Goal: Task Accomplishment & Management: Manage account settings

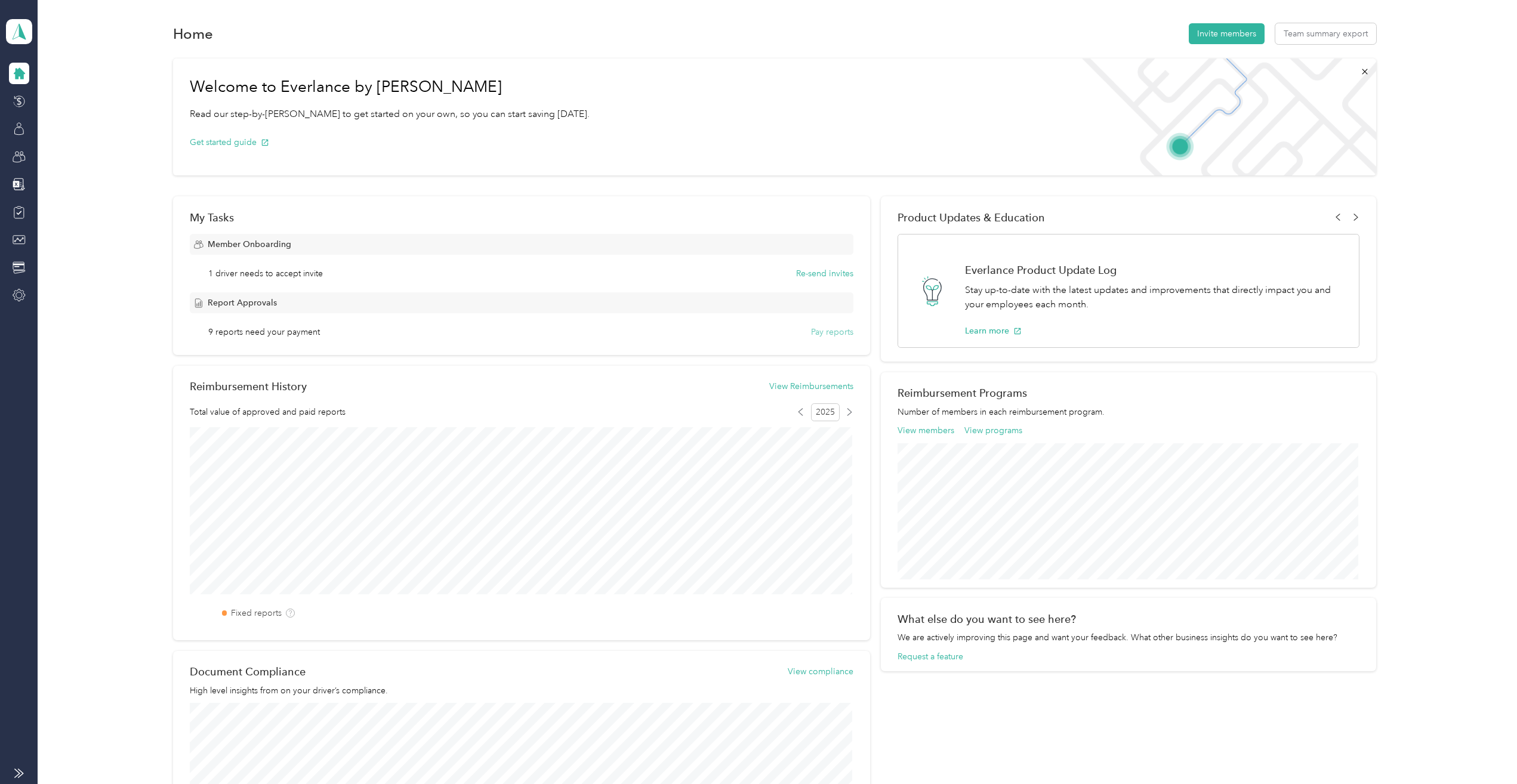
click at [828, 330] on button "Pay reports" at bounding box center [832, 332] width 42 height 13
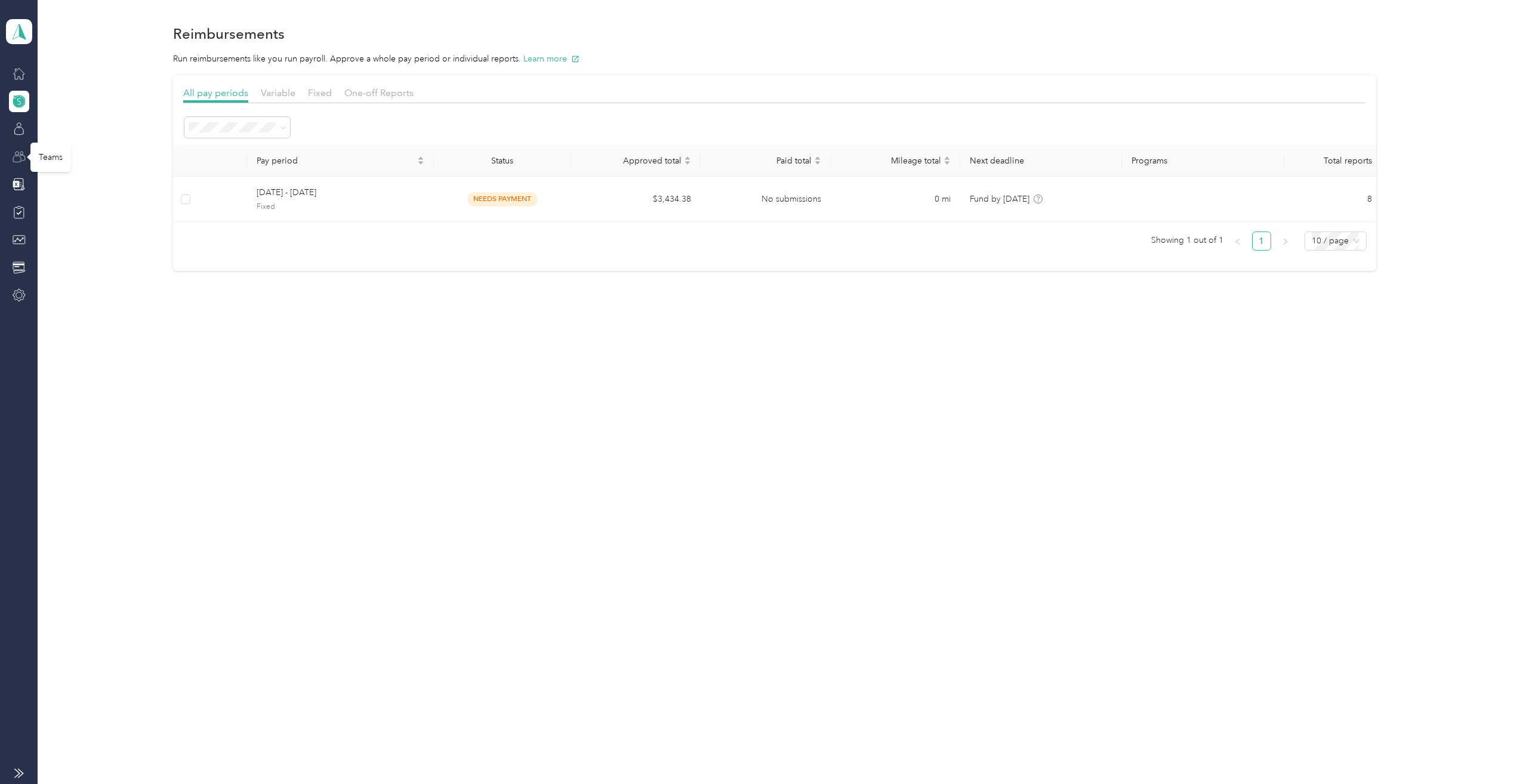
click at [21, 158] on icon at bounding box center [17, 158] width 8 height 7
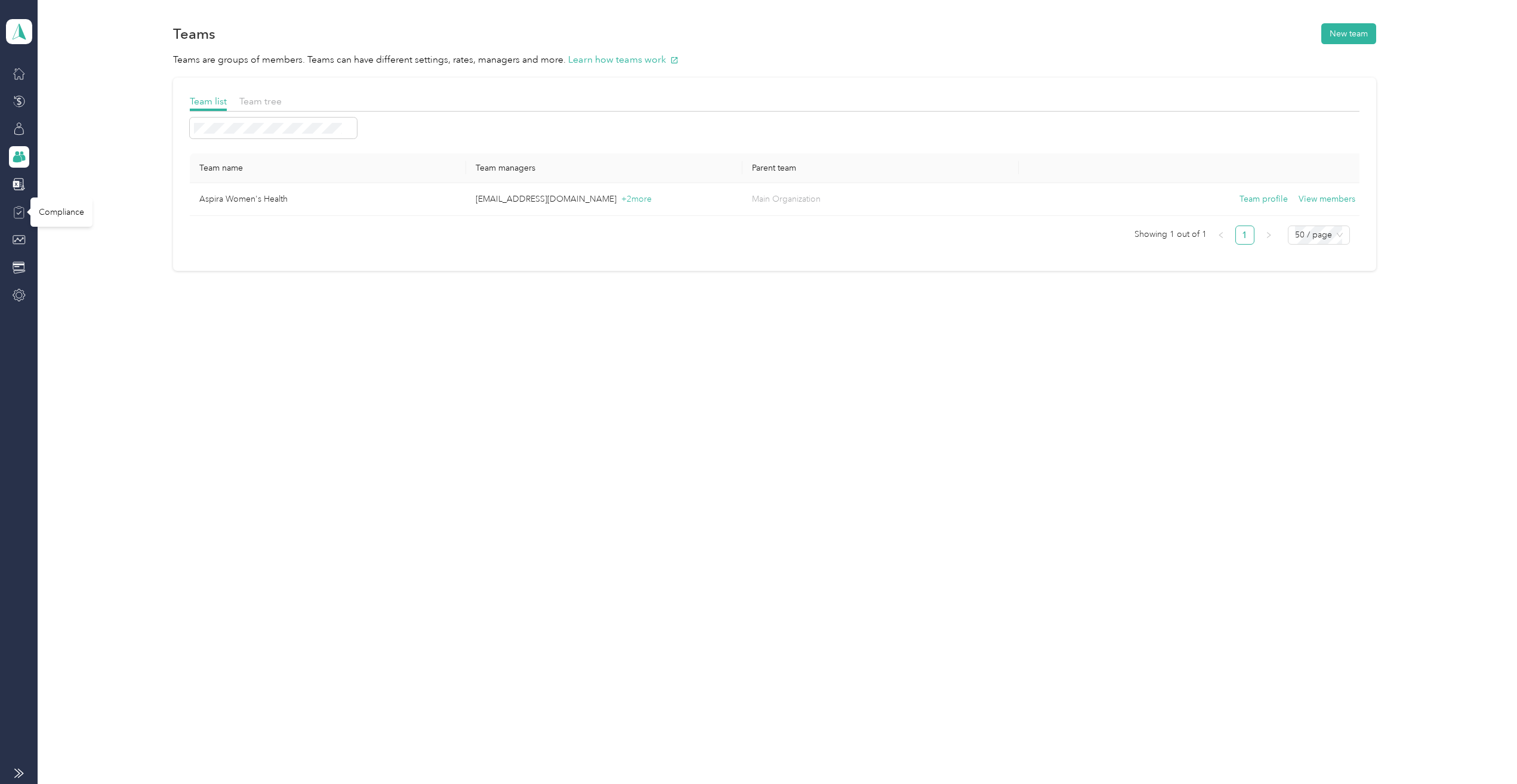
click at [19, 214] on icon at bounding box center [19, 213] width 13 height 13
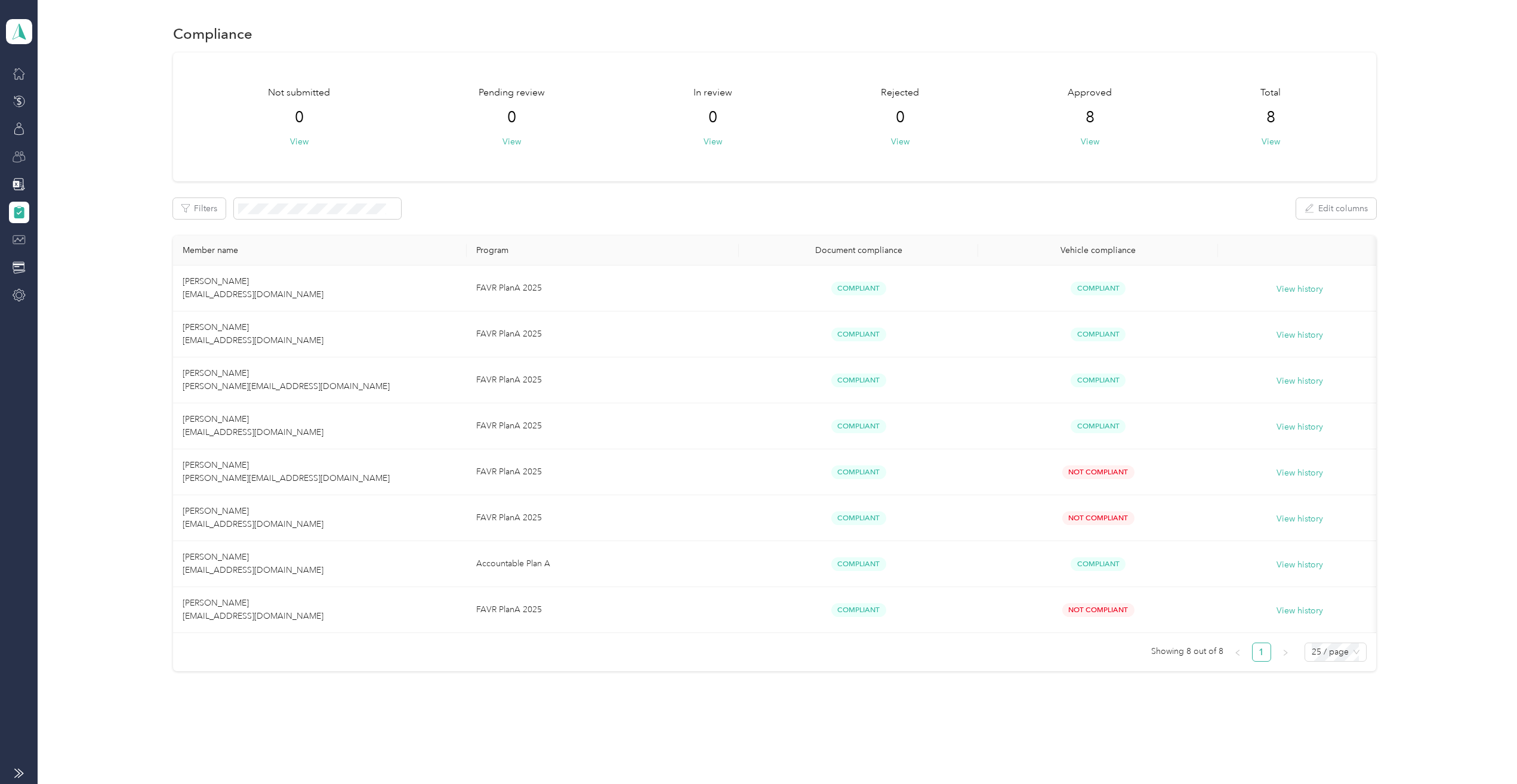
click at [21, 236] on icon at bounding box center [19, 240] width 13 height 13
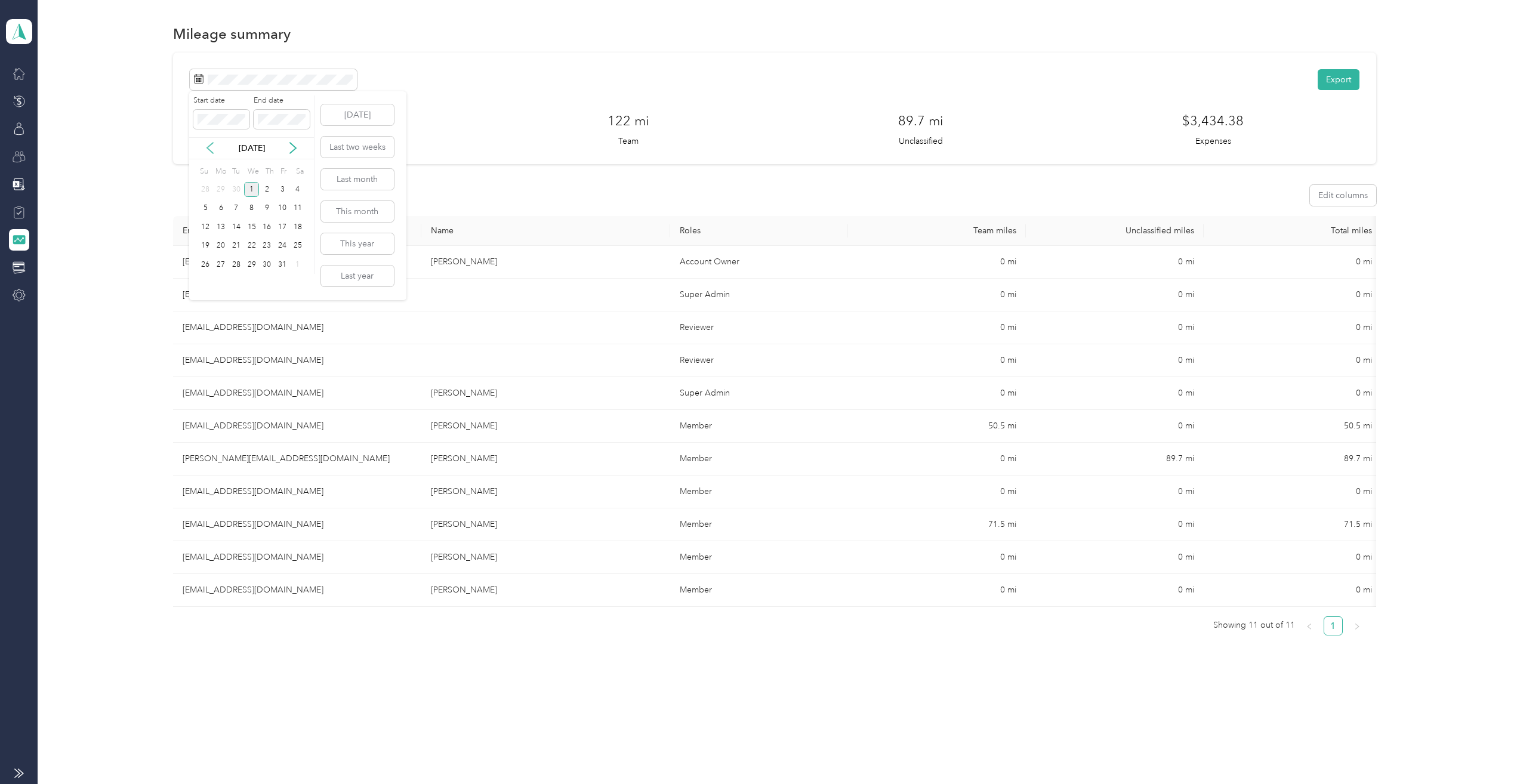
click at [209, 147] on icon at bounding box center [209, 148] width 6 height 11
click at [354, 180] on button "Last month" at bounding box center [357, 179] width 72 height 21
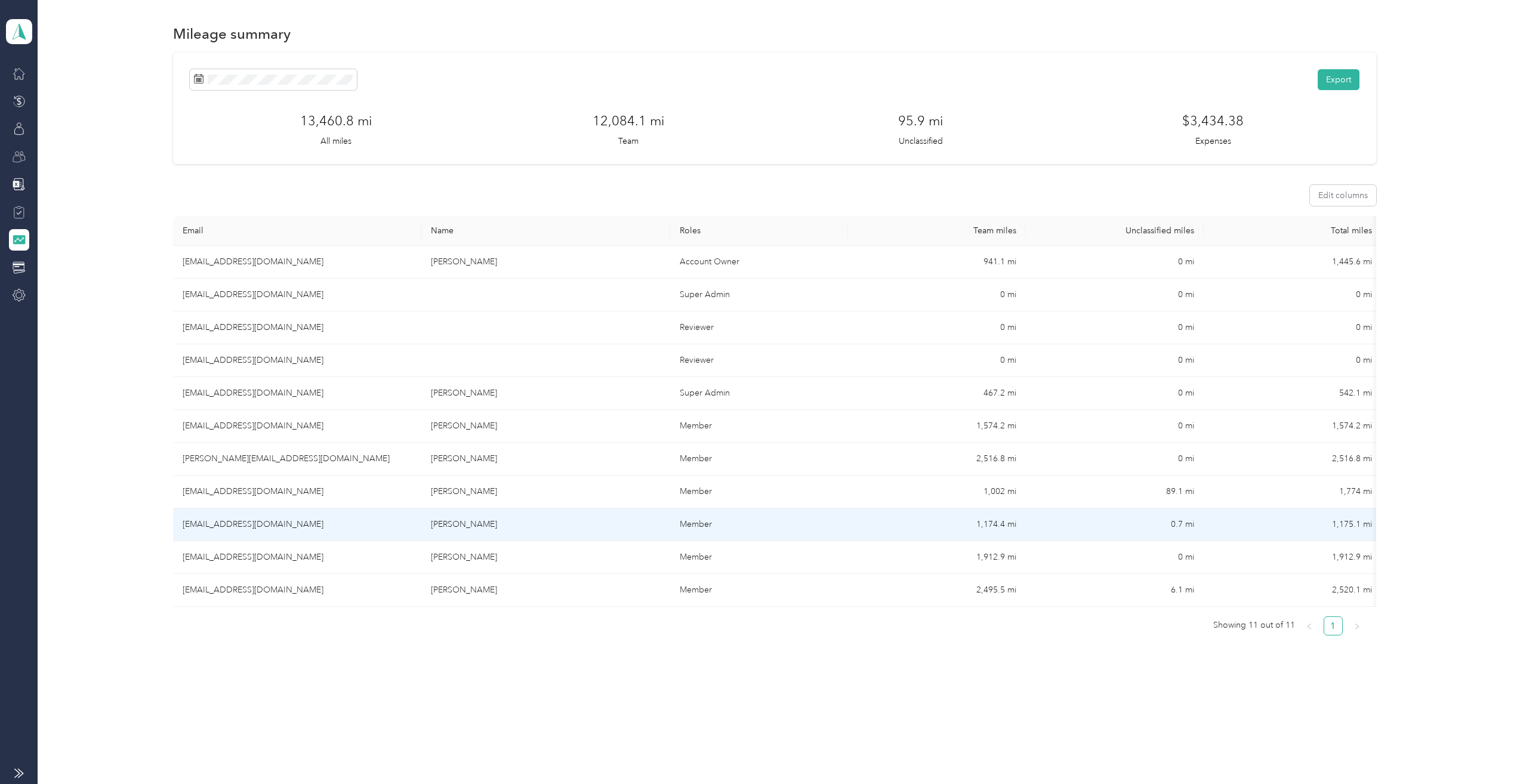
click at [1179, 524] on td "0.7 mi" at bounding box center [1114, 524] width 178 height 33
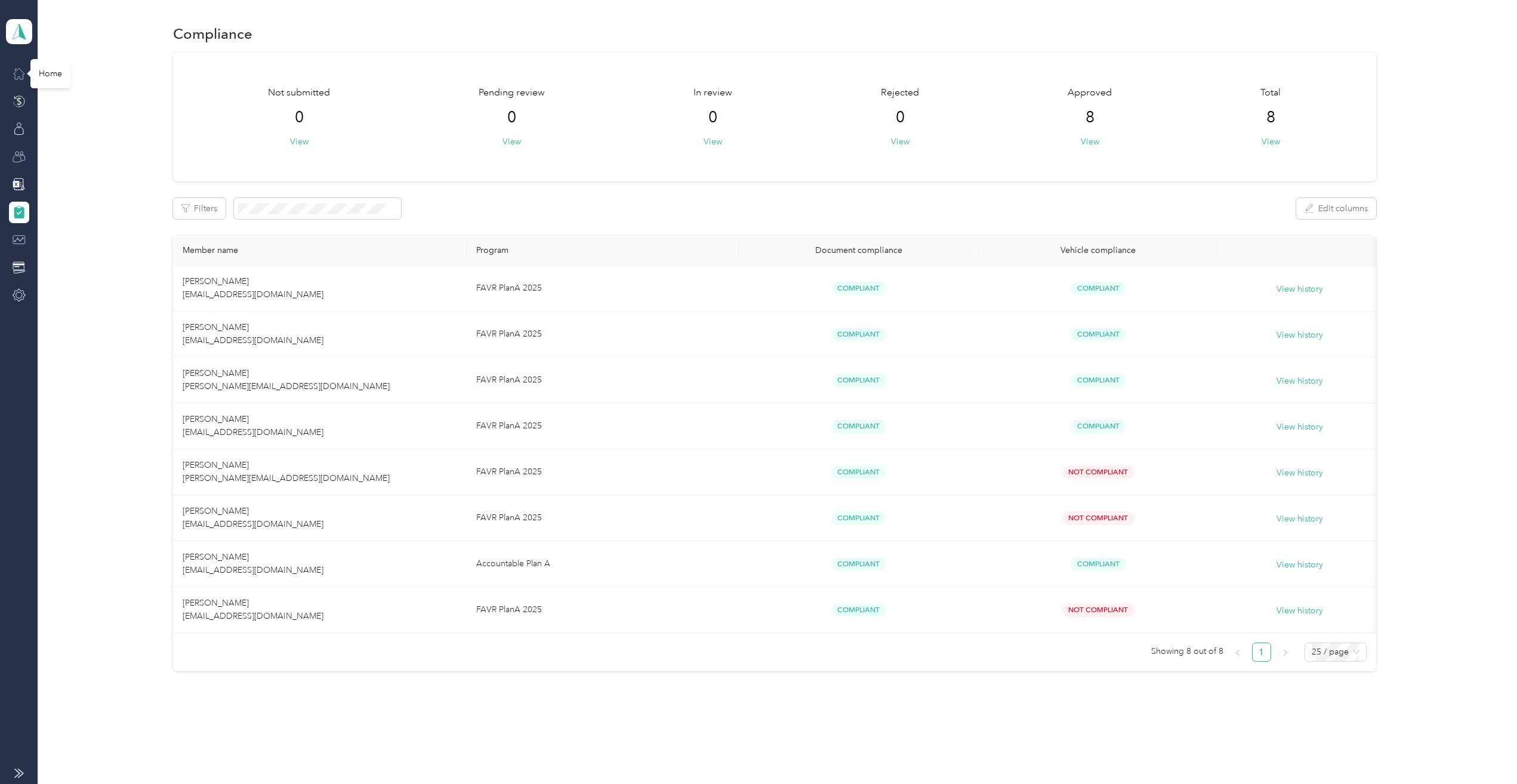
click at [21, 72] on icon at bounding box center [19, 74] width 13 height 13
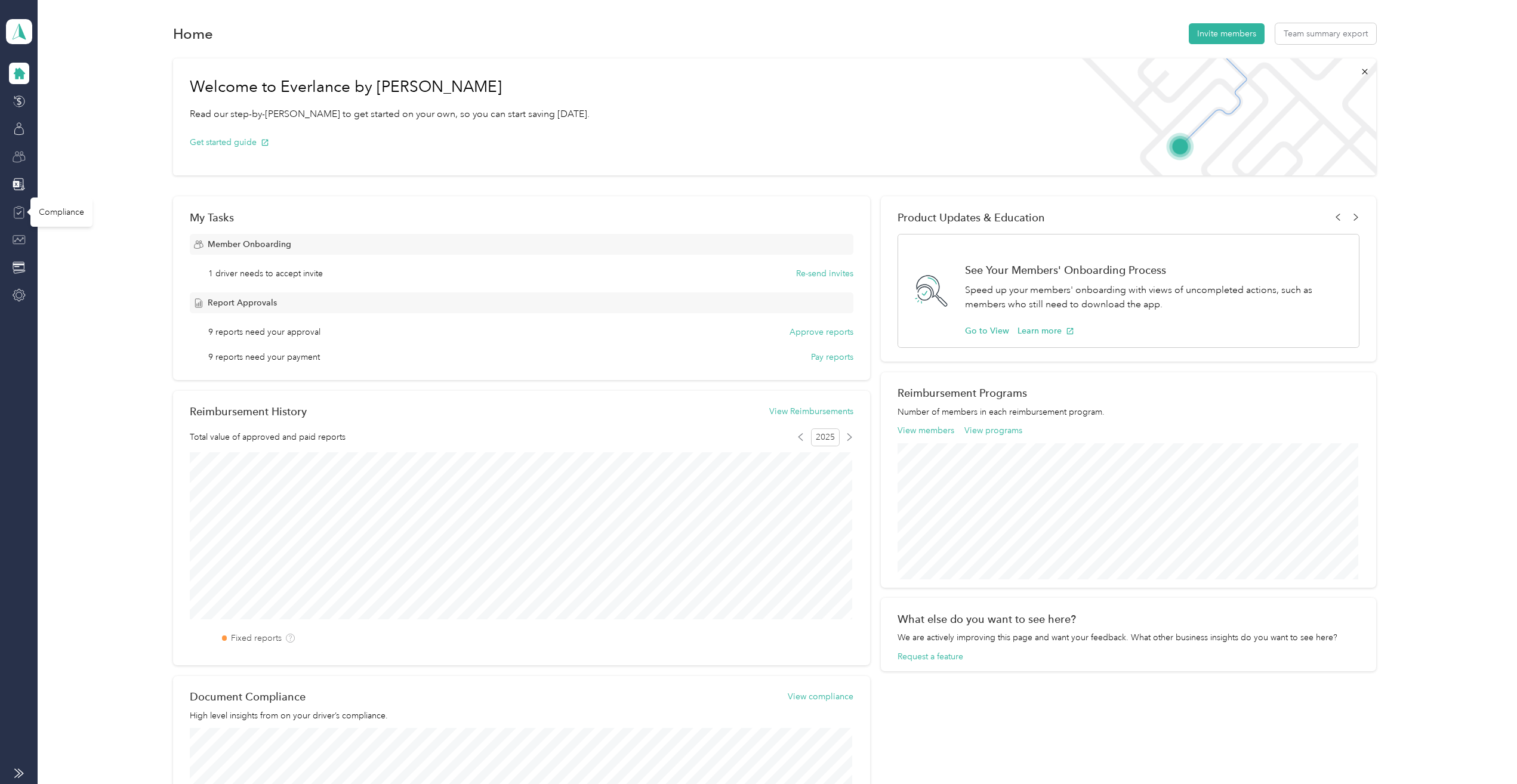
click at [19, 210] on icon at bounding box center [19, 213] width 13 height 13
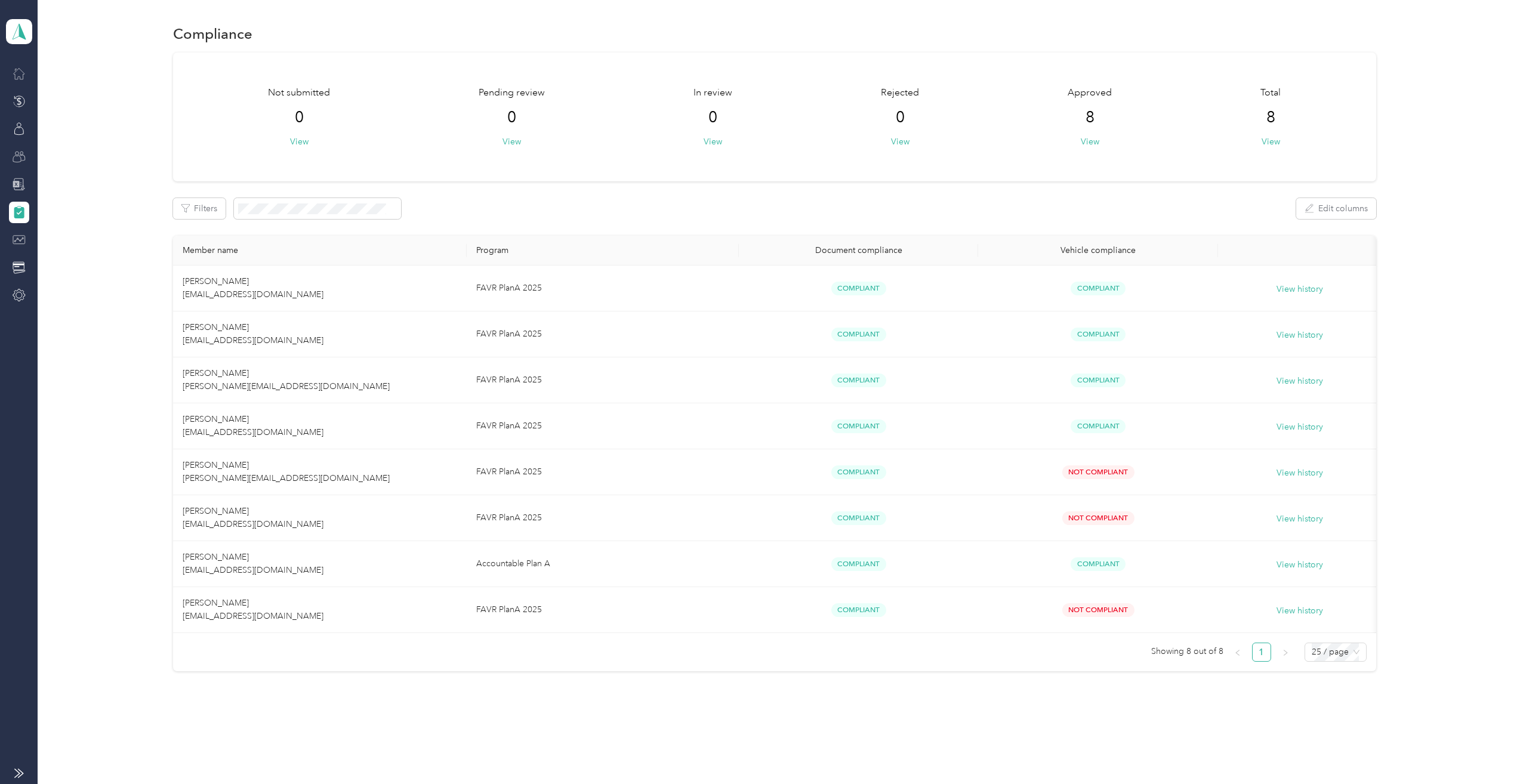
click at [19, 176] on div at bounding box center [19, 185] width 20 height 21
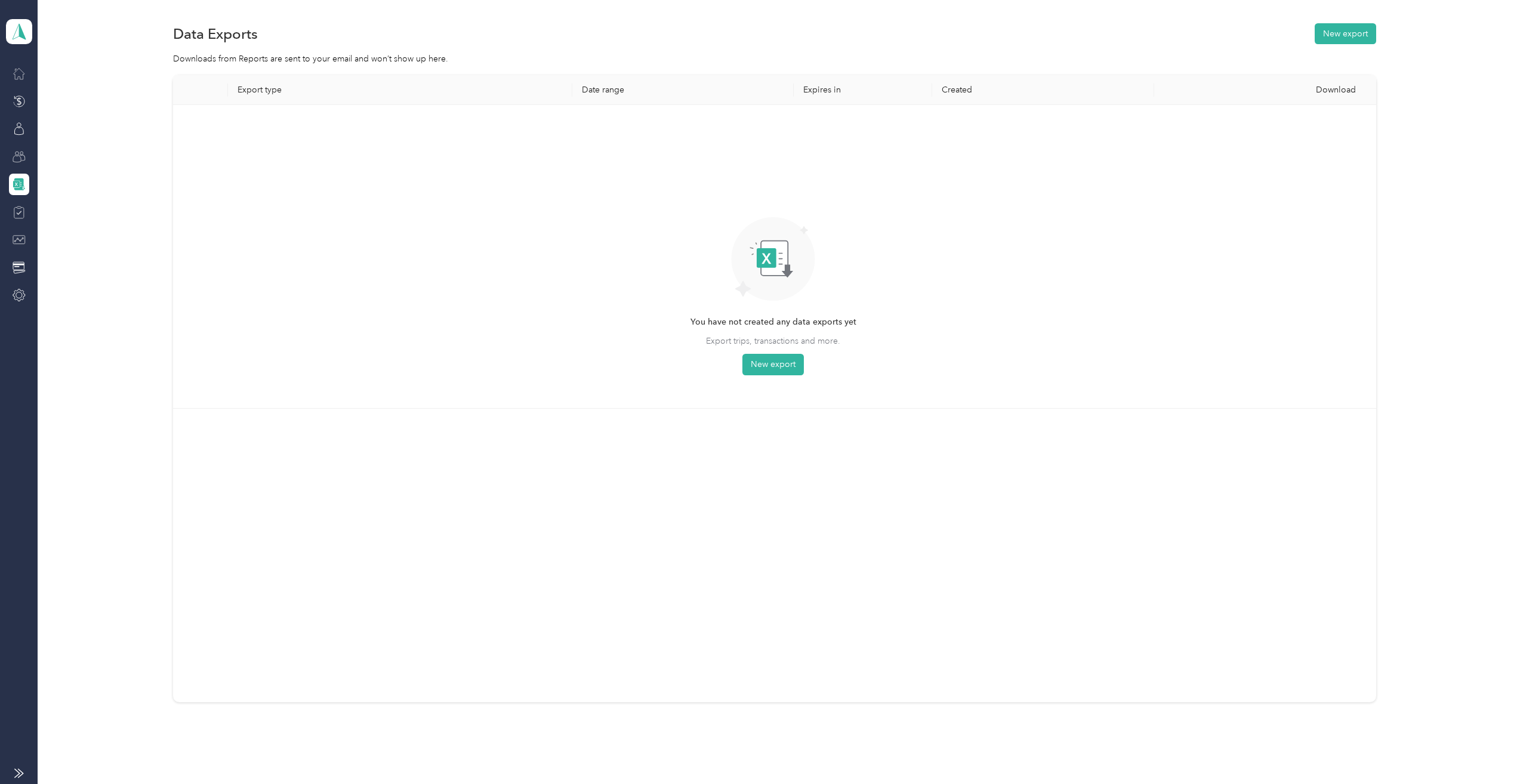
click at [18, 214] on icon at bounding box center [19, 212] width 5 height 3
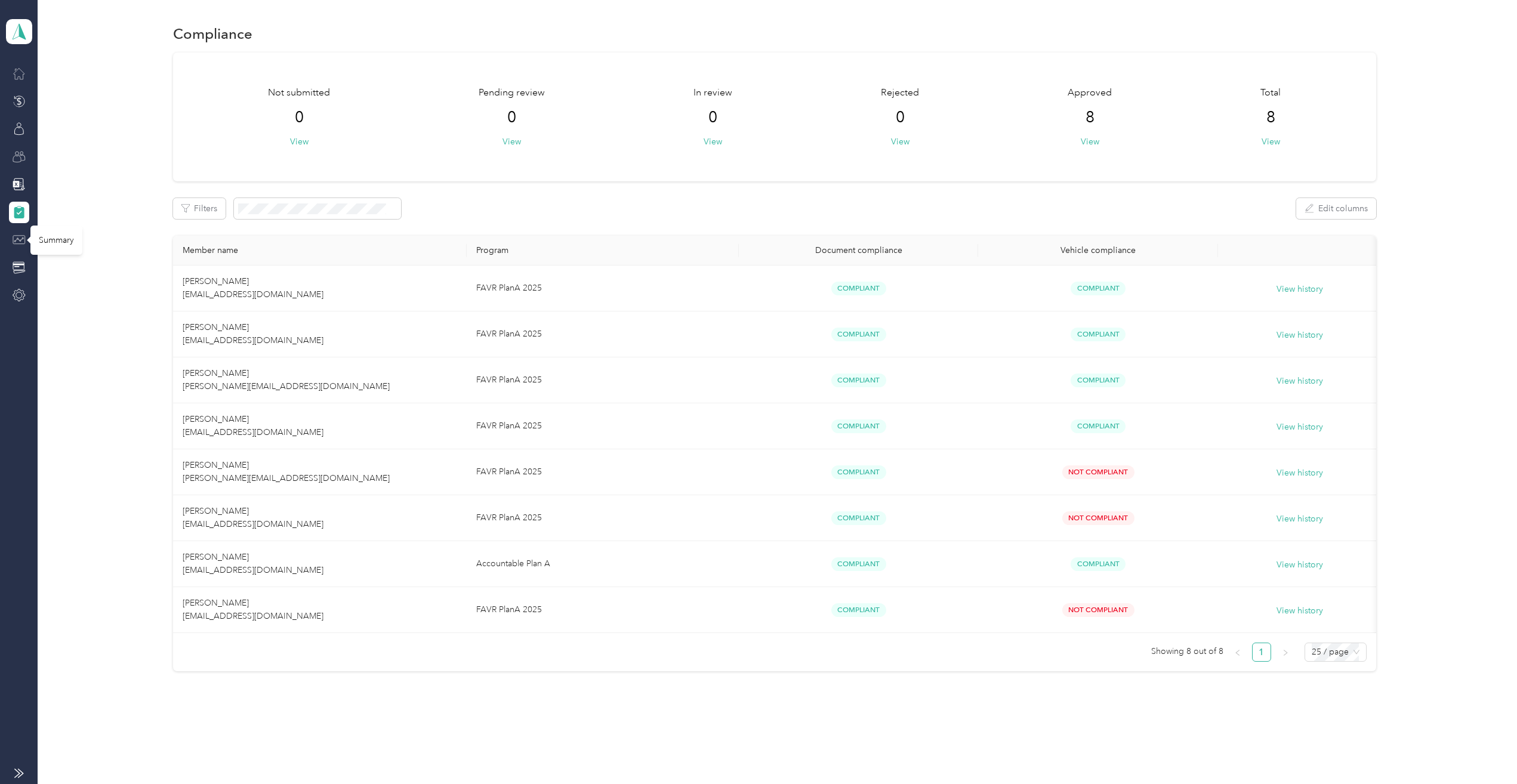
click at [17, 239] on icon at bounding box center [18, 240] width 9 height 5
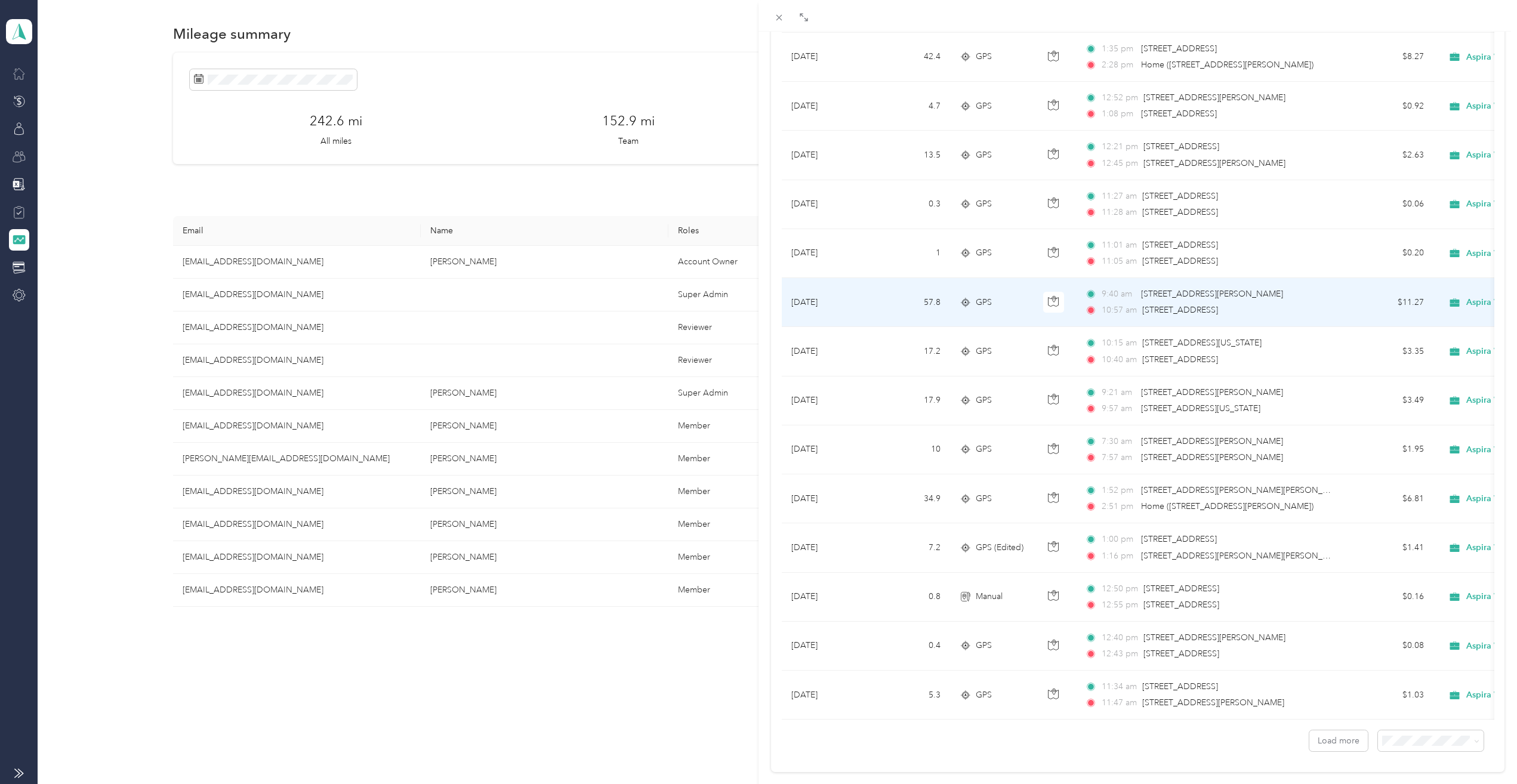
scroll to position [740, 0]
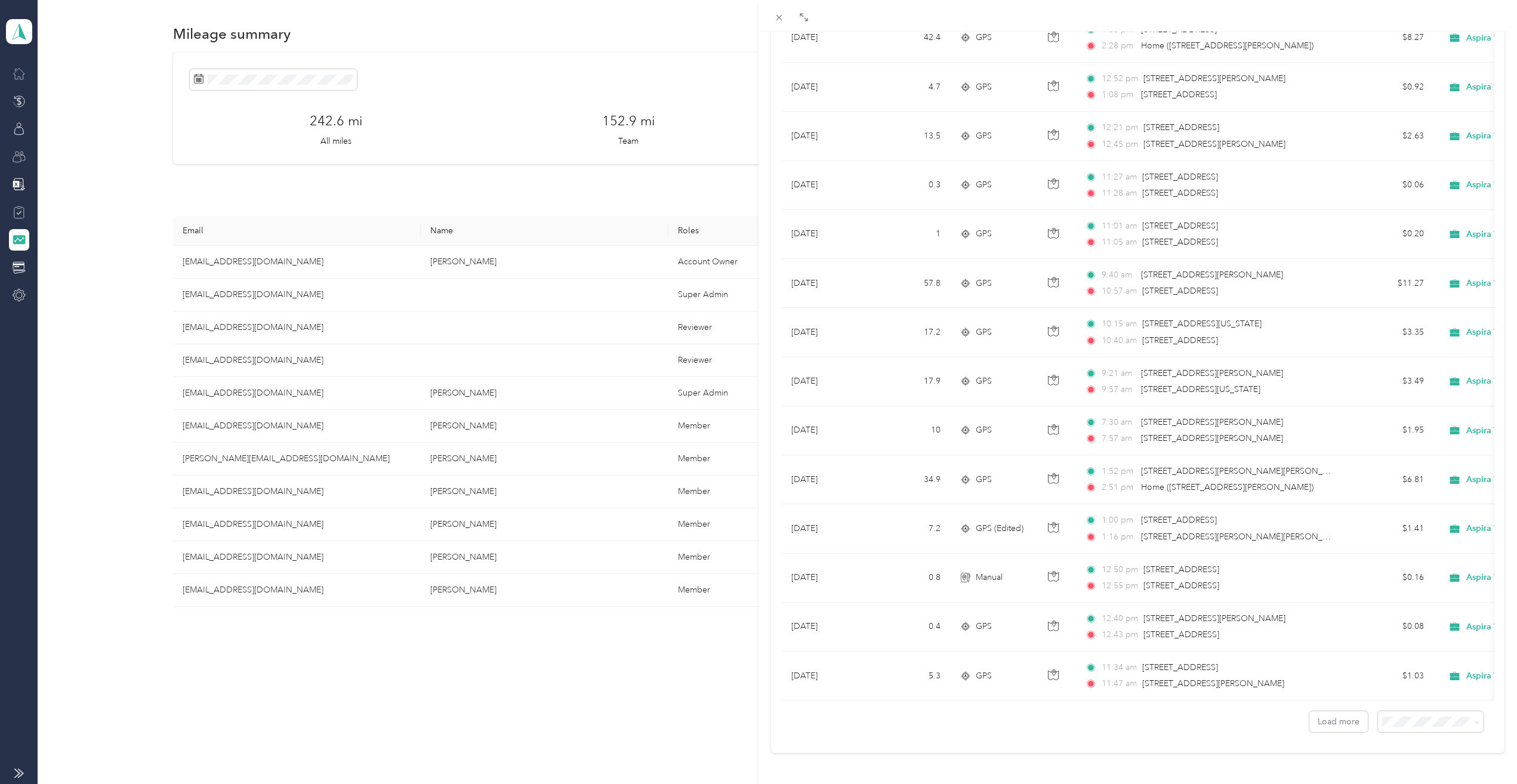
click at [1395, 690] on span "100 per load" at bounding box center [1402, 689] width 49 height 10
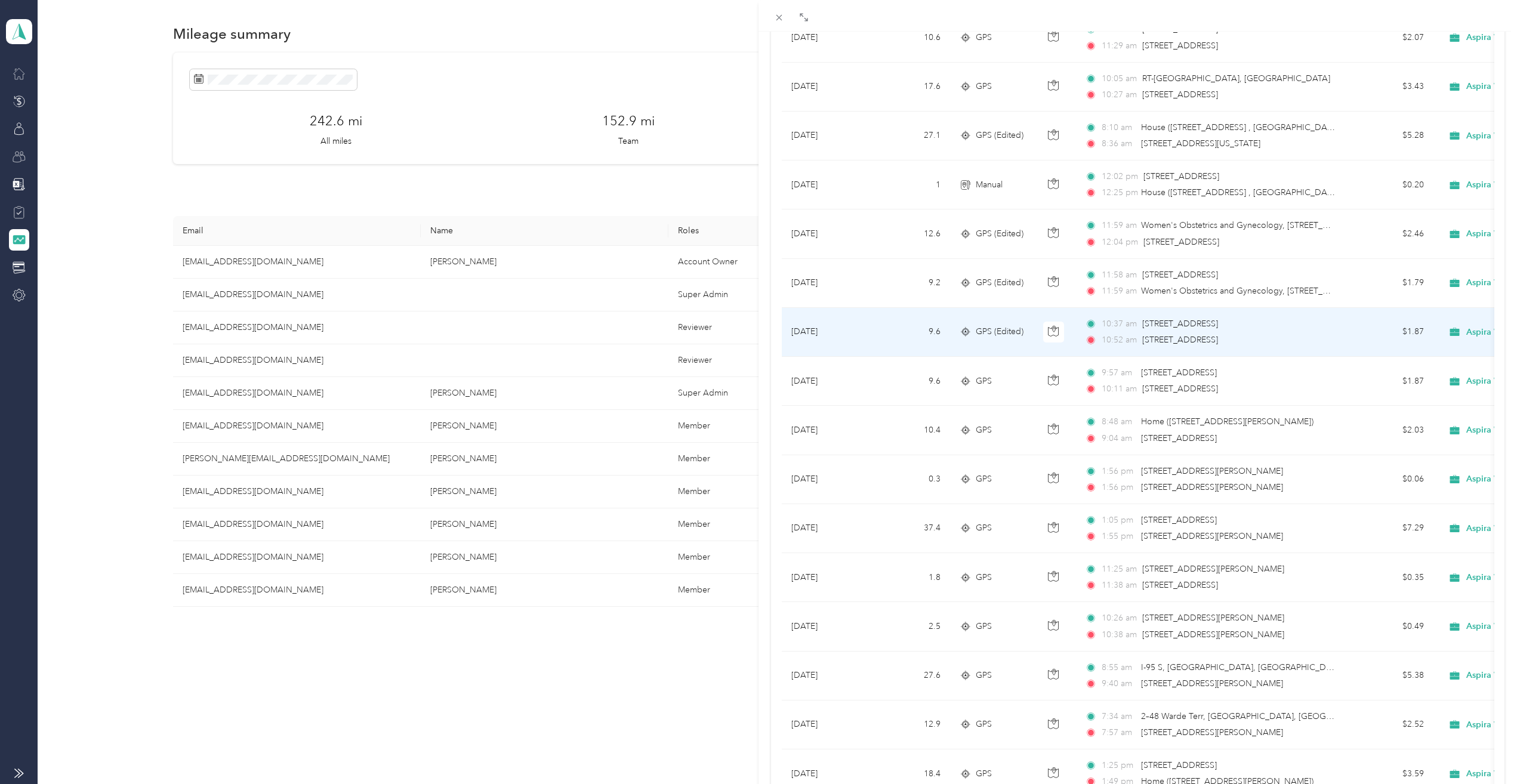
scroll to position [1432, 0]
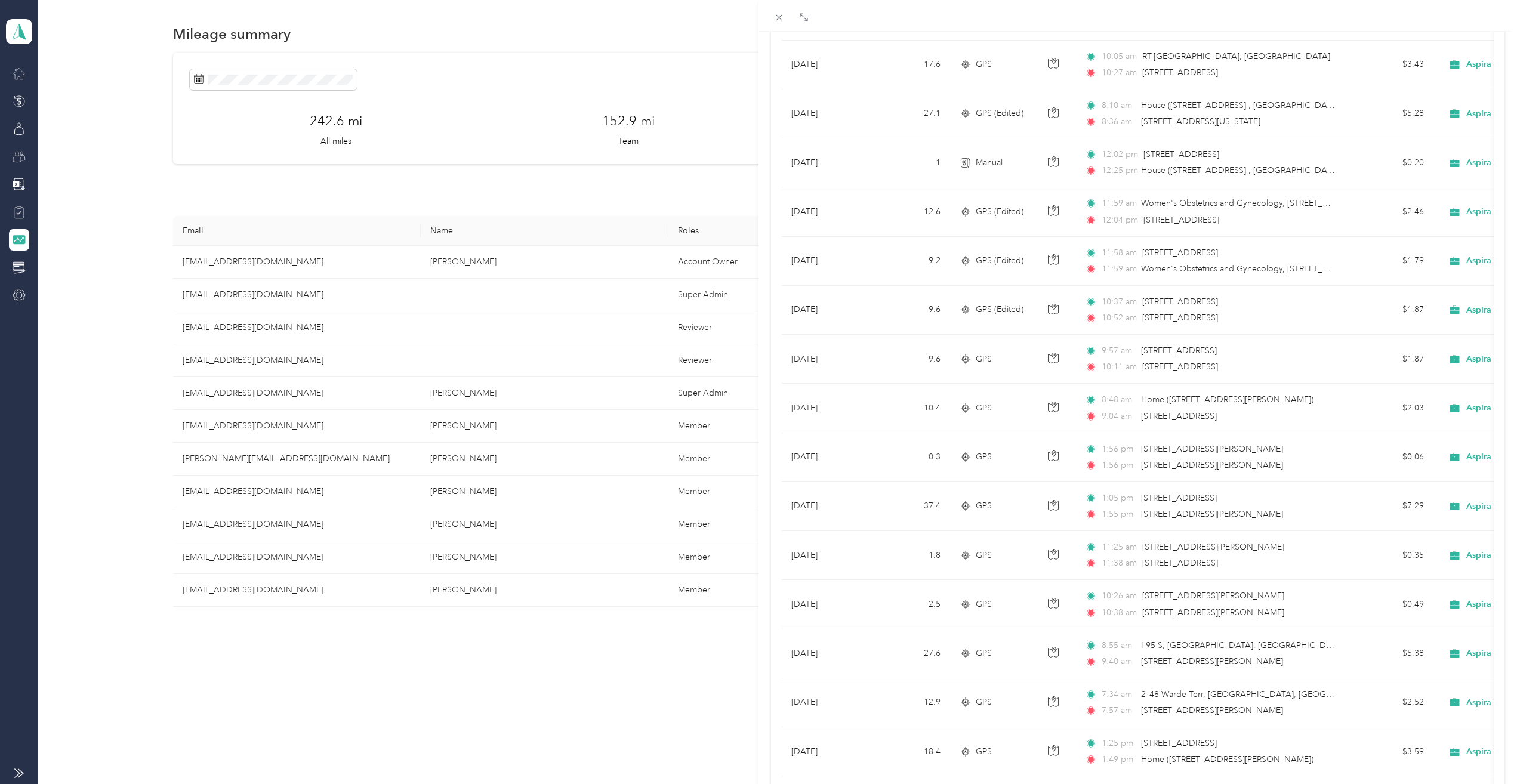
click at [15, 72] on div "[PERSON_NAME] Archive Trips Expenses Reports Member info Program Rates Work hou…" at bounding box center [758, 392] width 1517 height 784
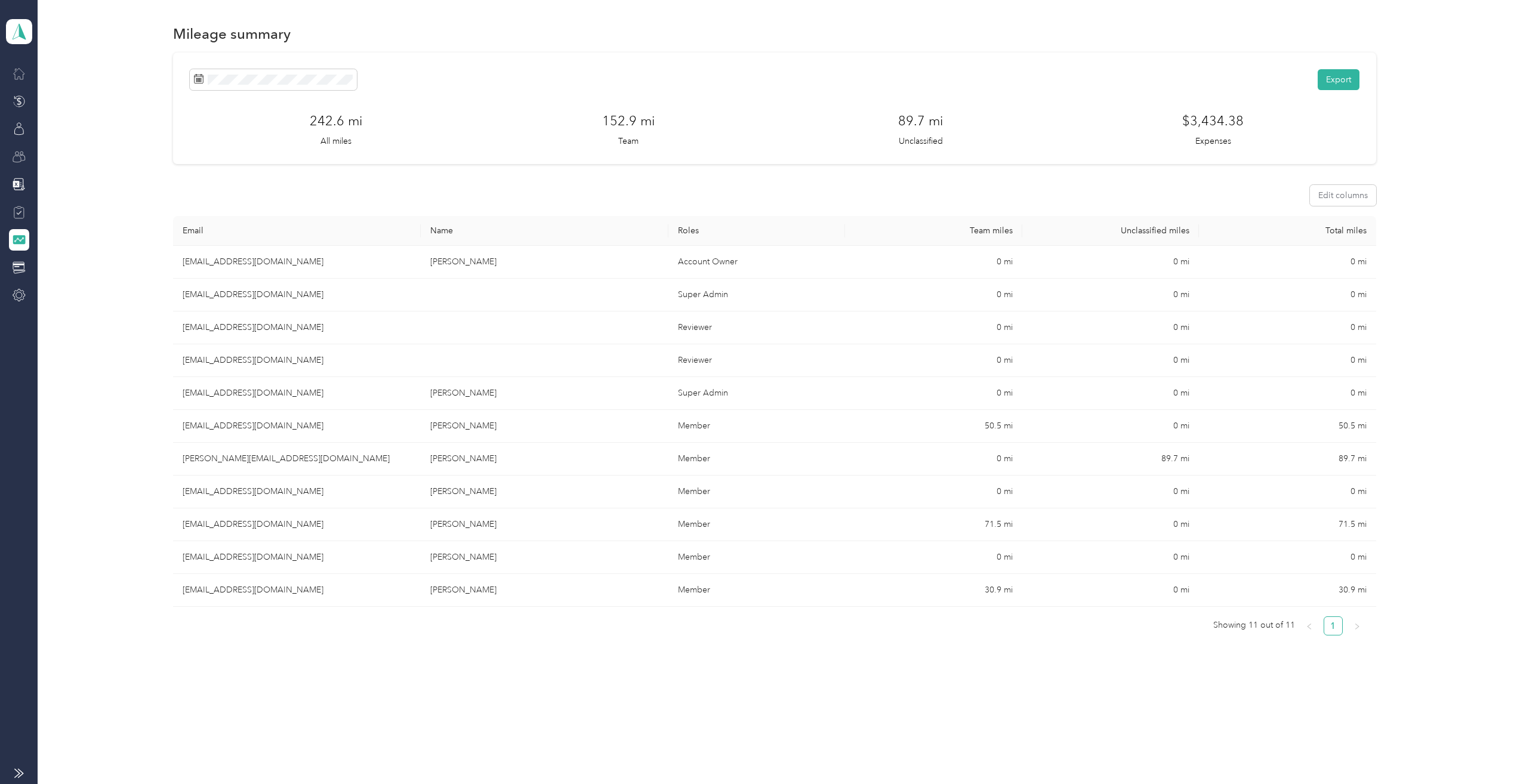
click at [21, 74] on icon at bounding box center [19, 74] width 13 height 13
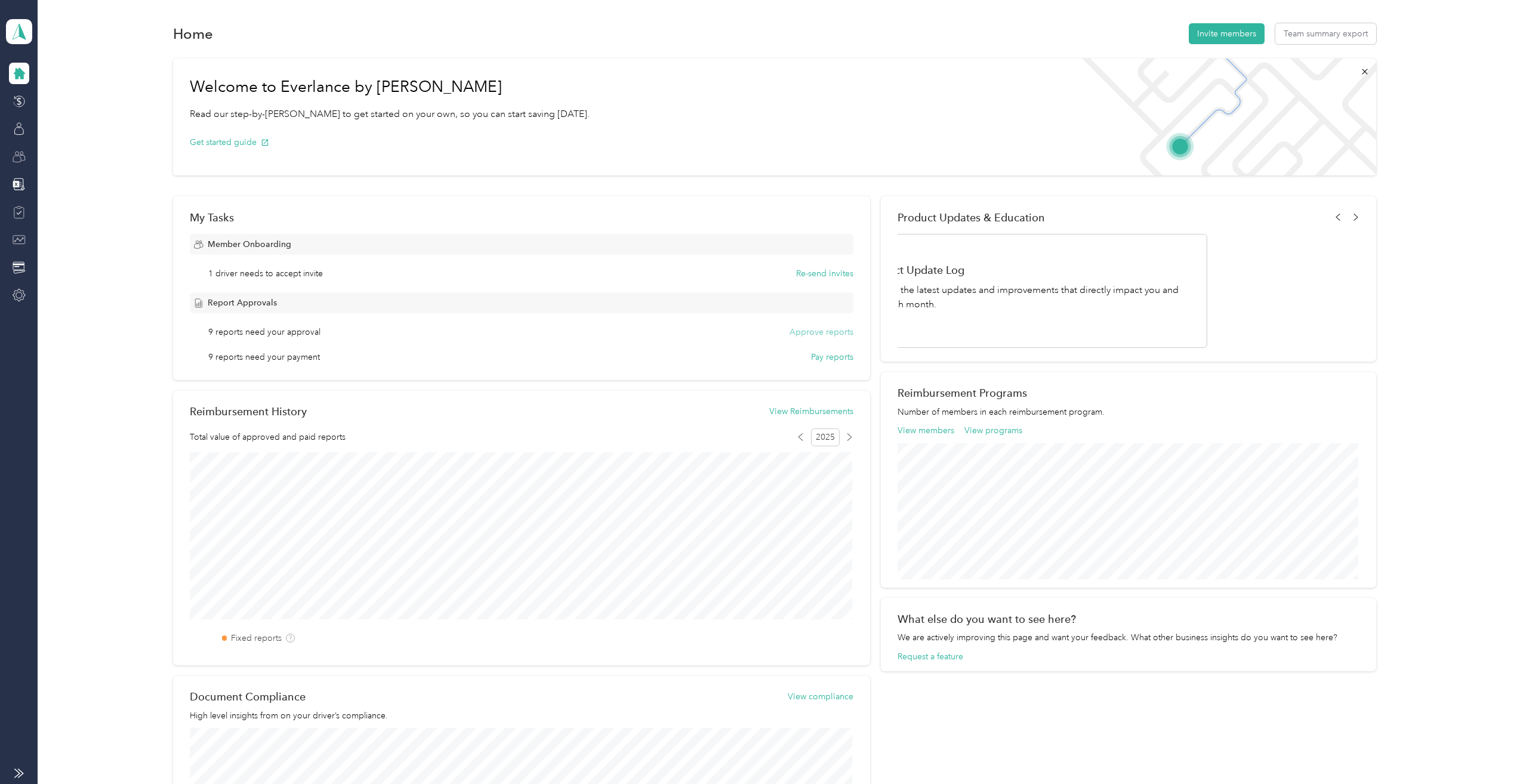
click at [811, 331] on button "Approve reports" at bounding box center [821, 332] width 64 height 13
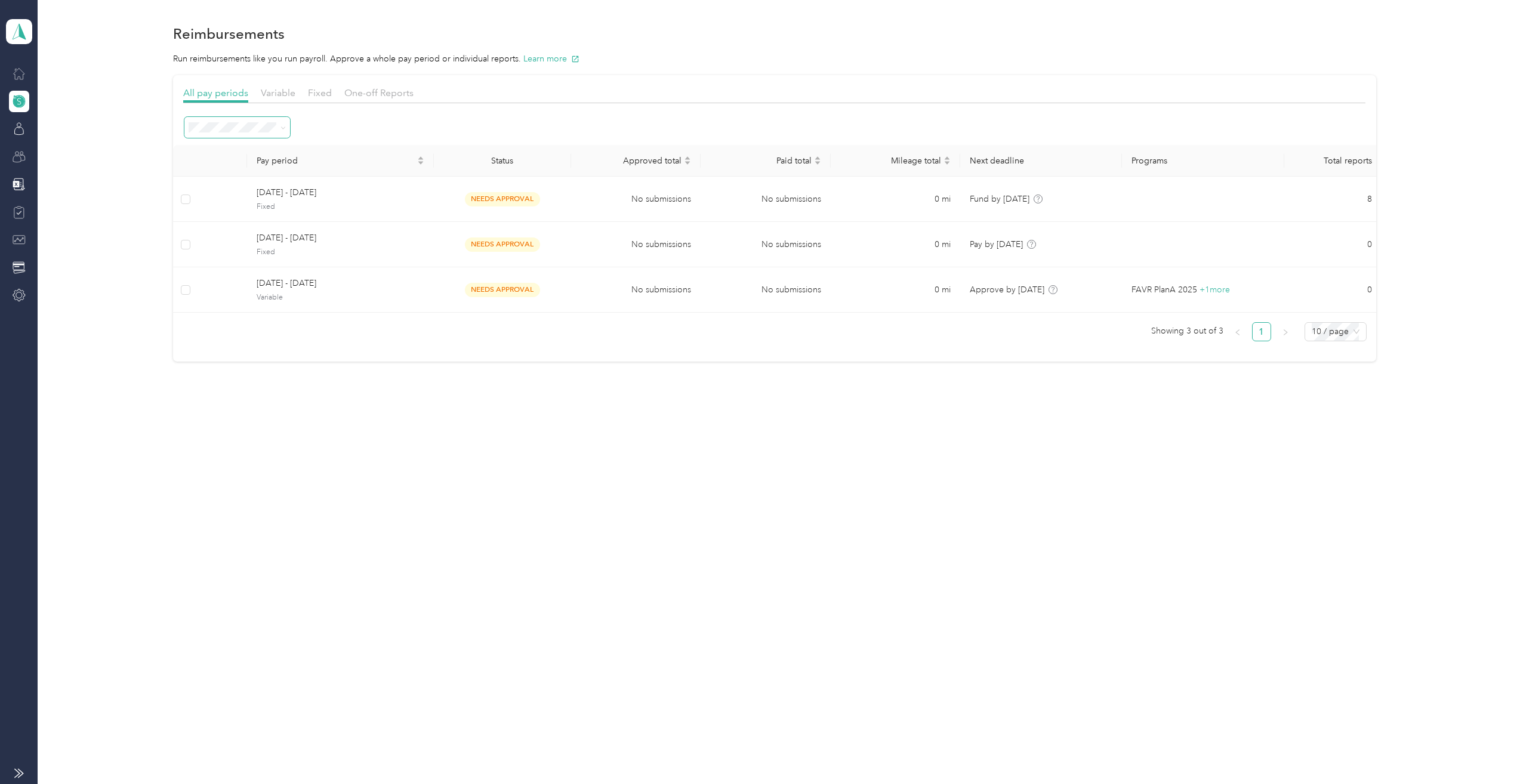
click at [281, 124] on span at bounding box center [283, 127] width 5 height 10
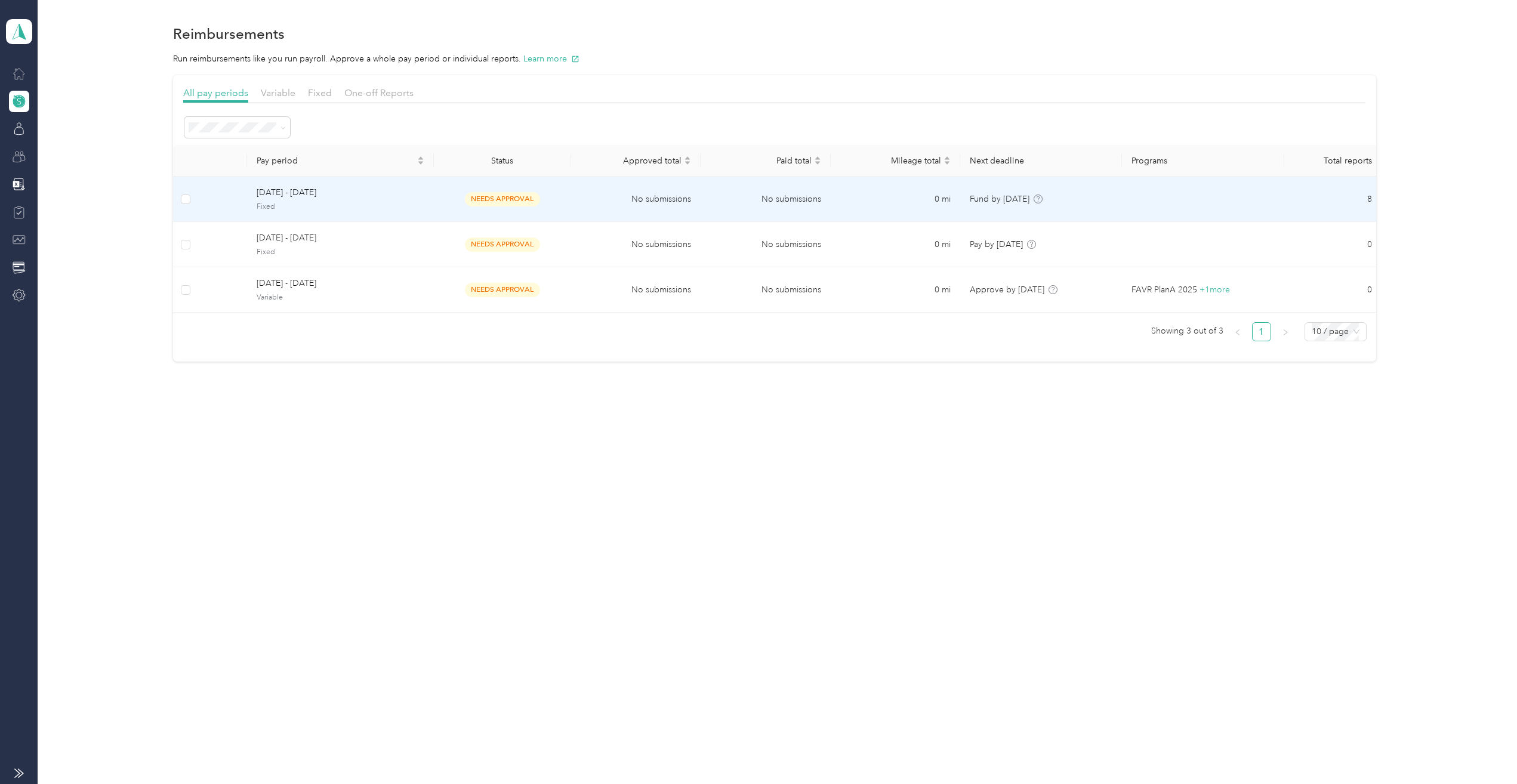
click at [301, 195] on span "[DATE] - [DATE]" at bounding box center [340, 193] width 167 height 13
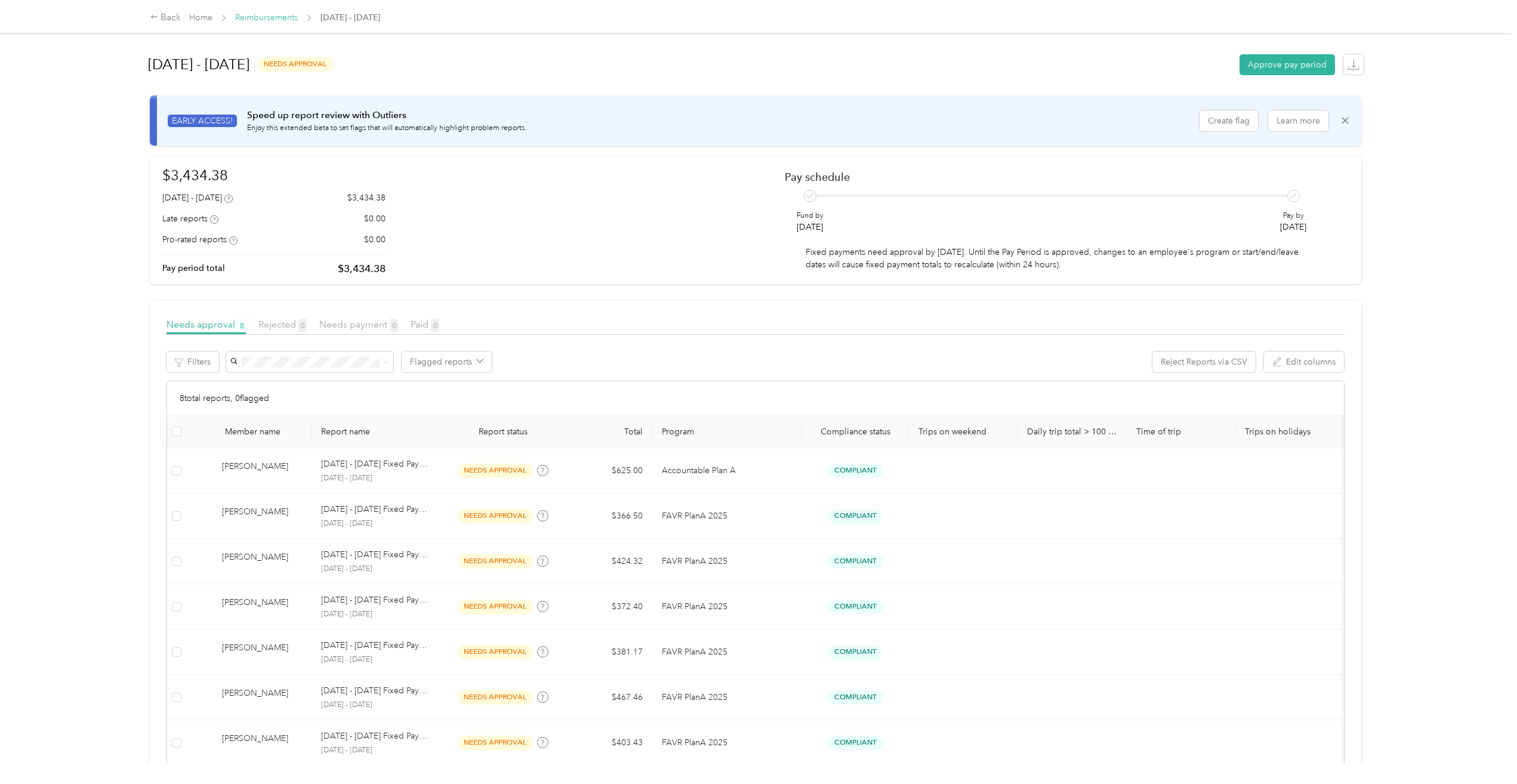
click at [263, 17] on link "Reimbursements" at bounding box center [266, 17] width 62 height 10
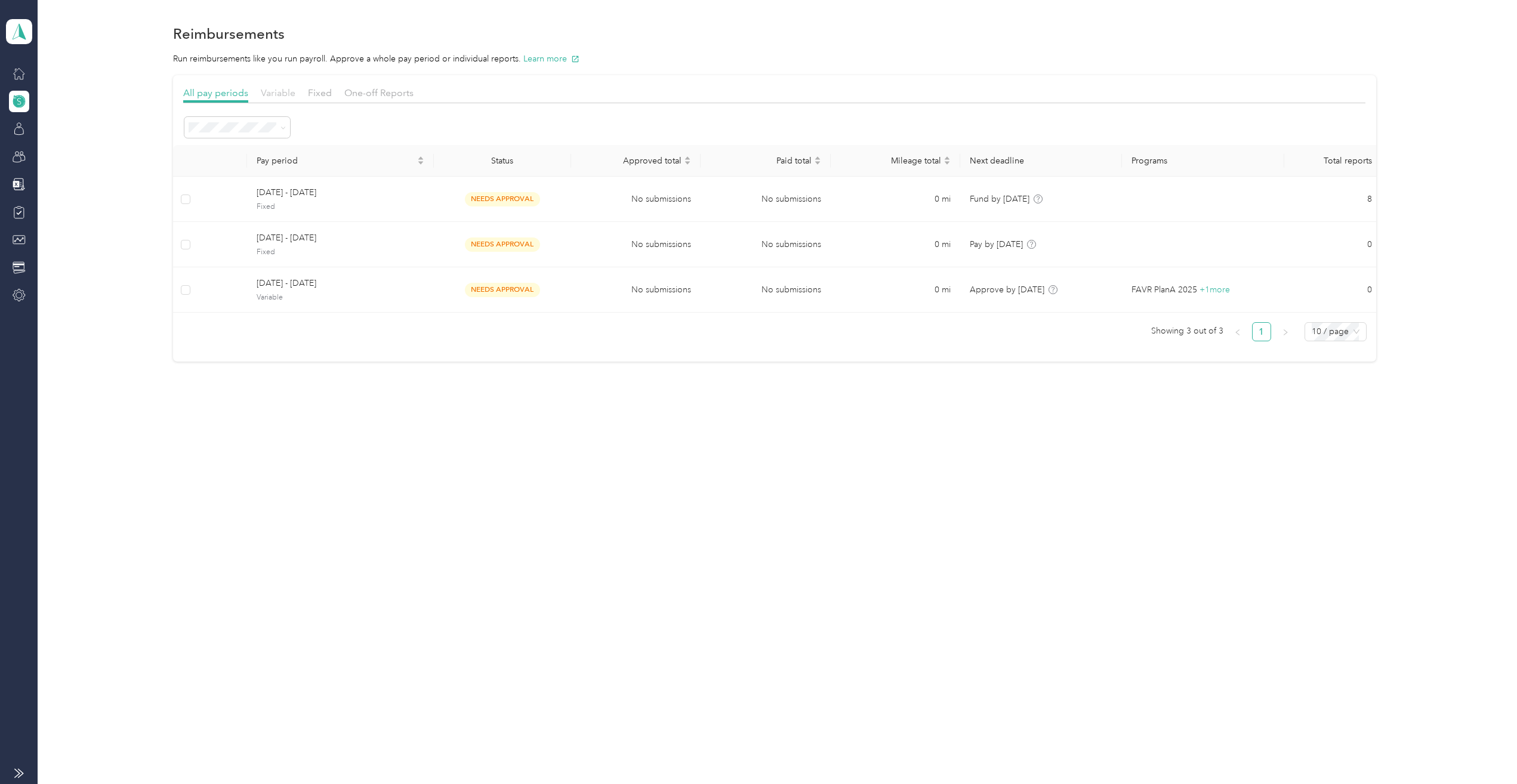
click at [282, 92] on span "Variable" at bounding box center [278, 93] width 35 height 11
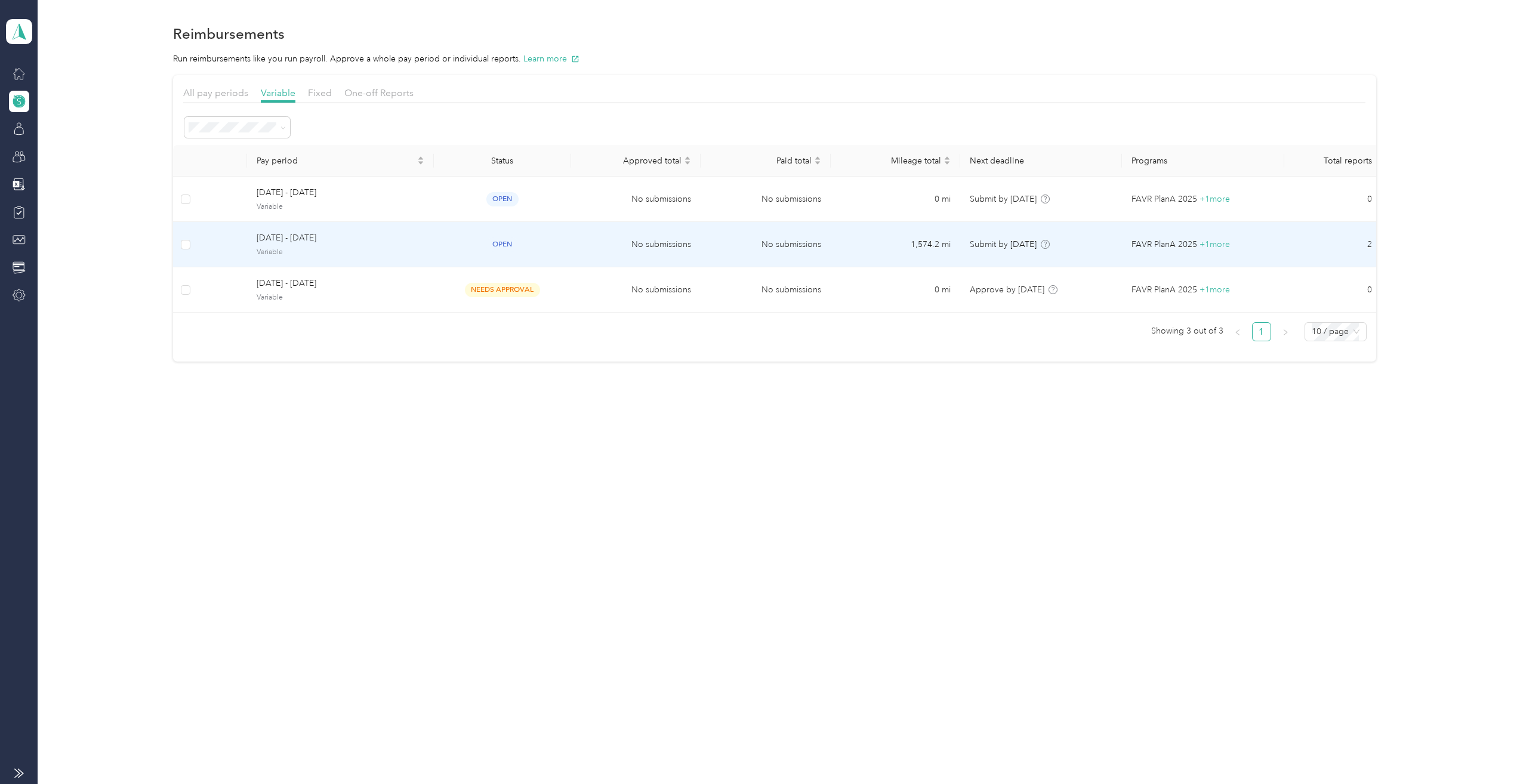
click at [534, 249] on div "open" at bounding box center [502, 244] width 119 height 13
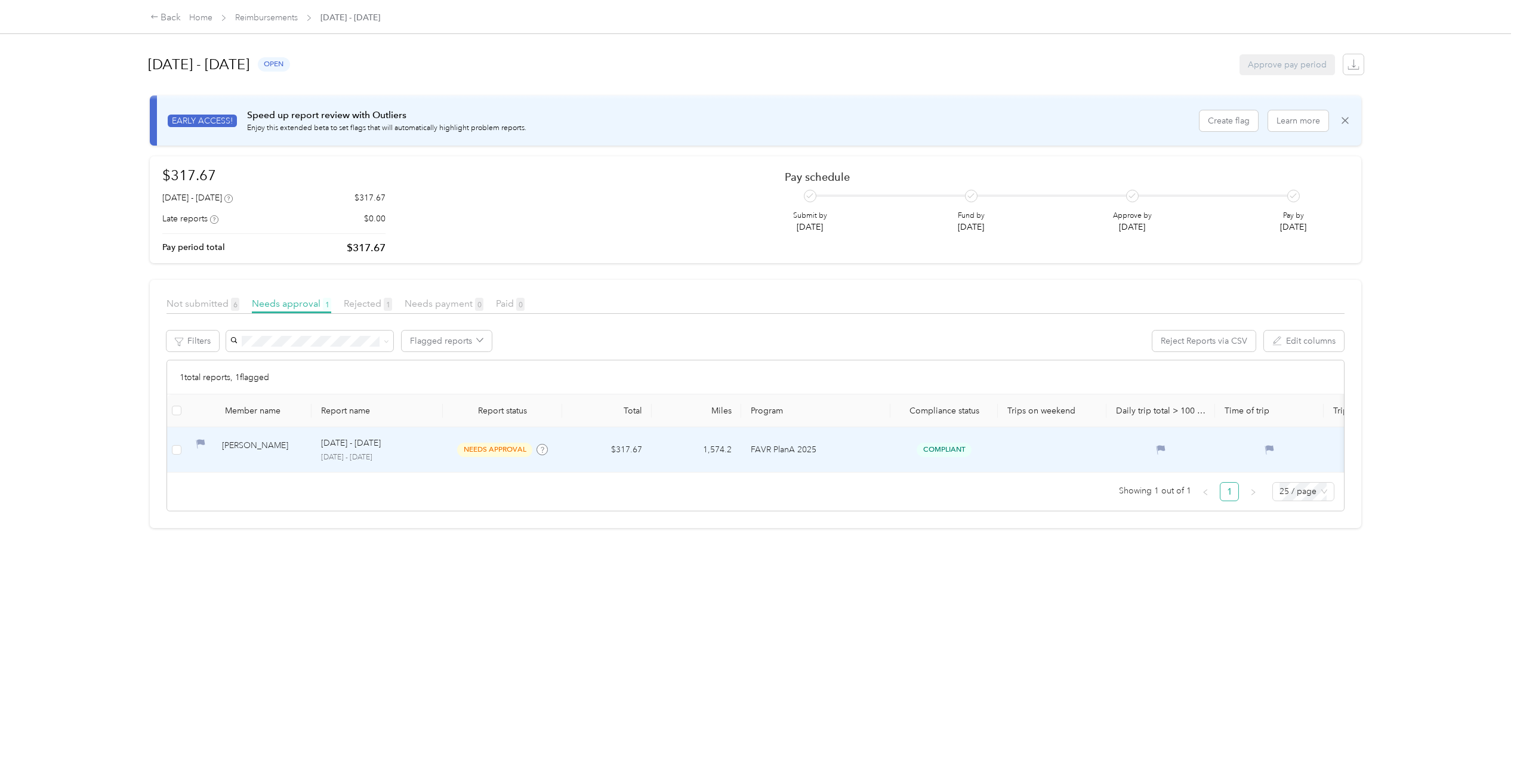
click at [323, 453] on p "[DATE] - [DATE]" at bounding box center [377, 458] width 112 height 11
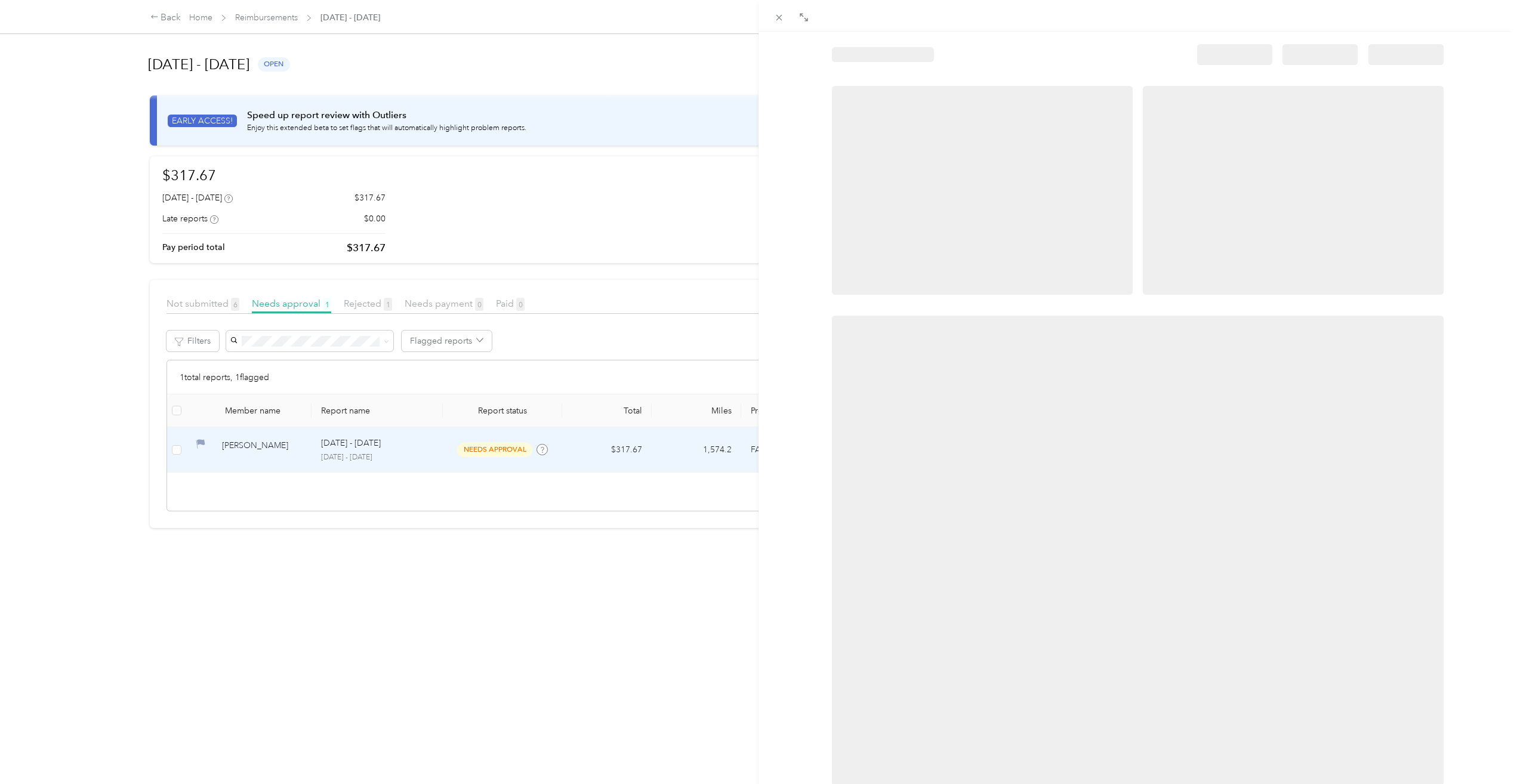
drag, startPoint x: 783, startPoint y: 13, endPoint x: 777, endPoint y: 50, distance: 37.5
click at [782, 13] on icon at bounding box center [779, 17] width 10 height 10
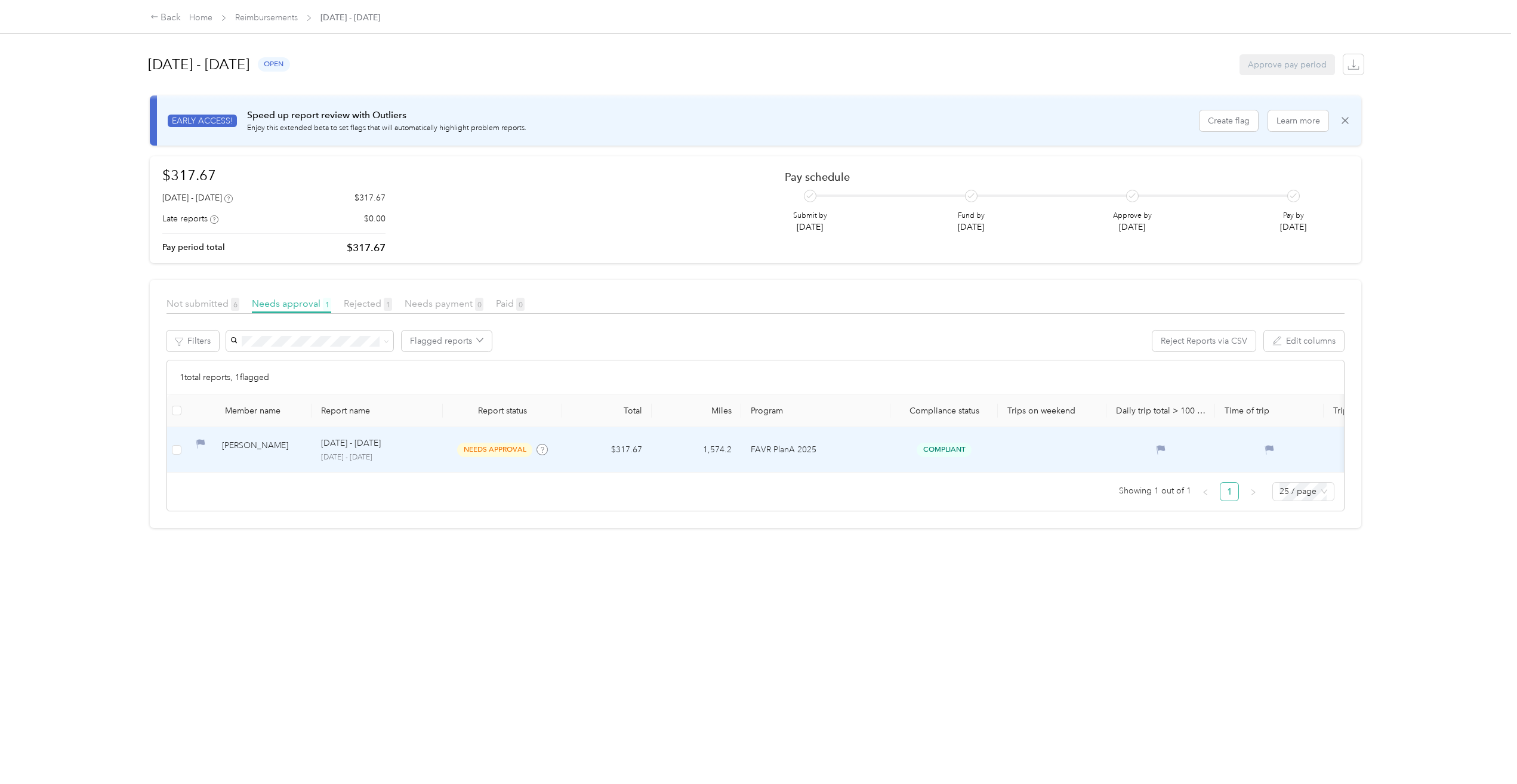
click at [182, 449] on td at bounding box center [177, 450] width 19 height 46
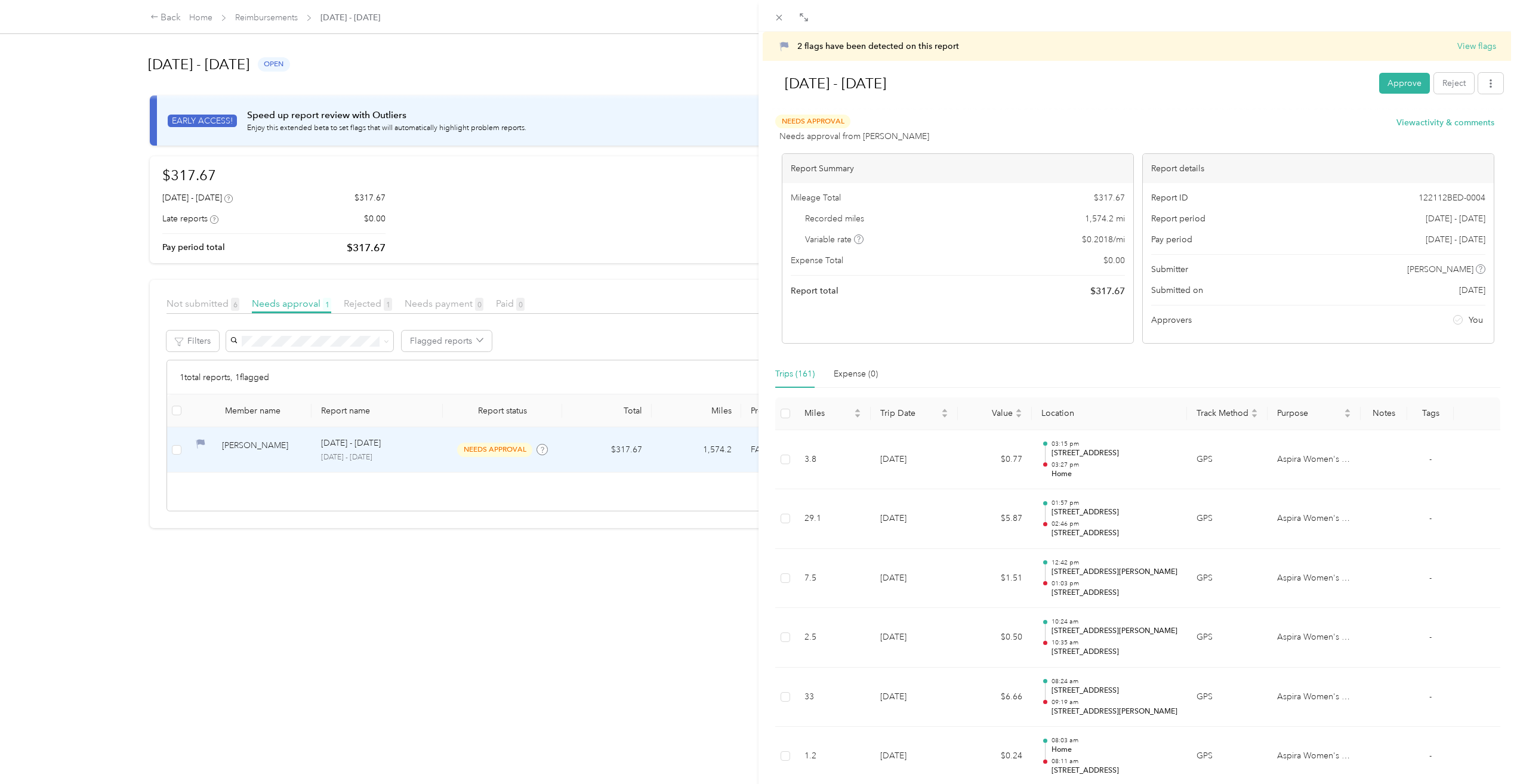
click at [355, 599] on div "2 flags have been detected on this report View flags [DATE] - [DATE] Approve Re…" at bounding box center [758, 392] width 1517 height 784
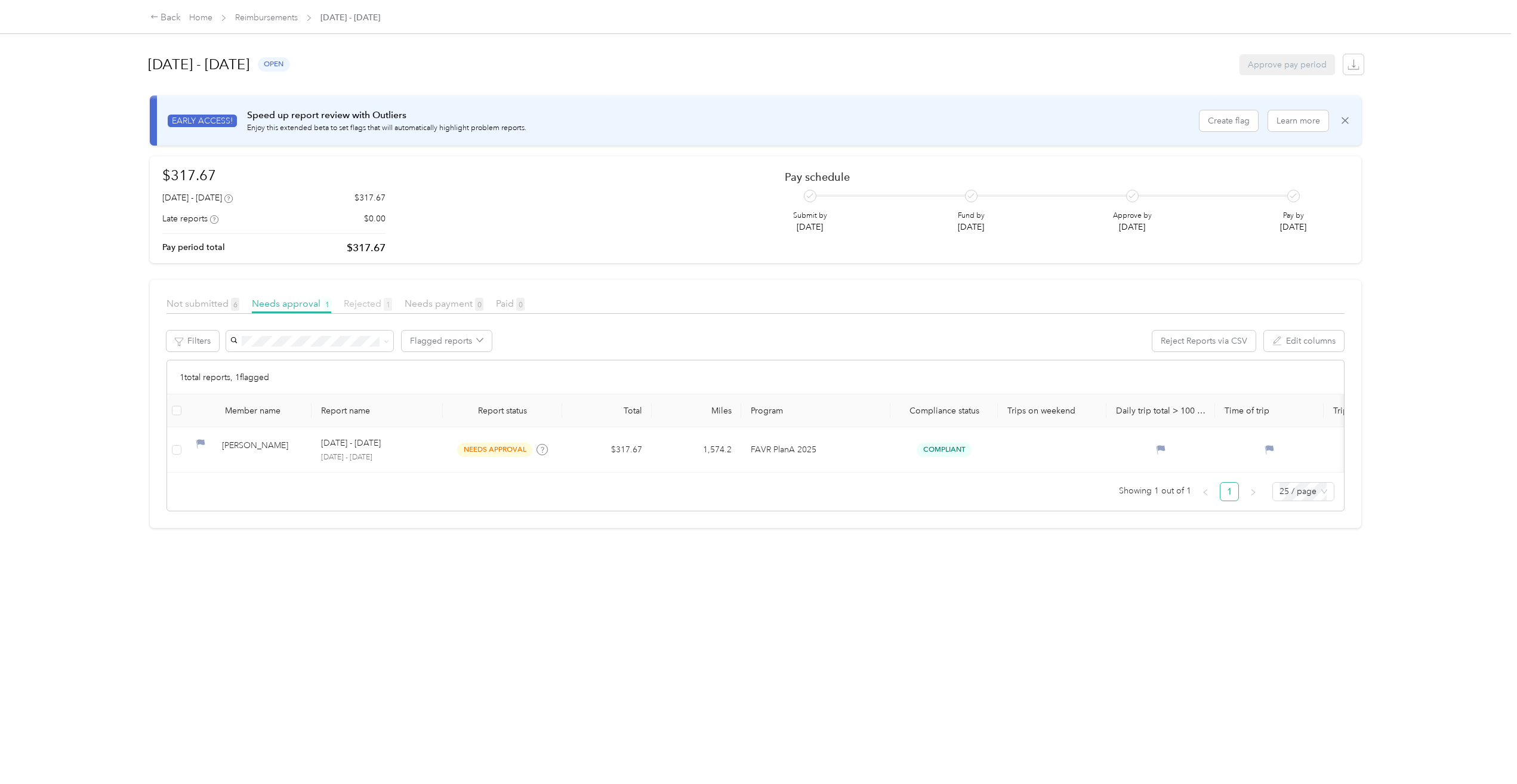
click at [369, 301] on span "Rejected 1" at bounding box center [368, 303] width 48 height 11
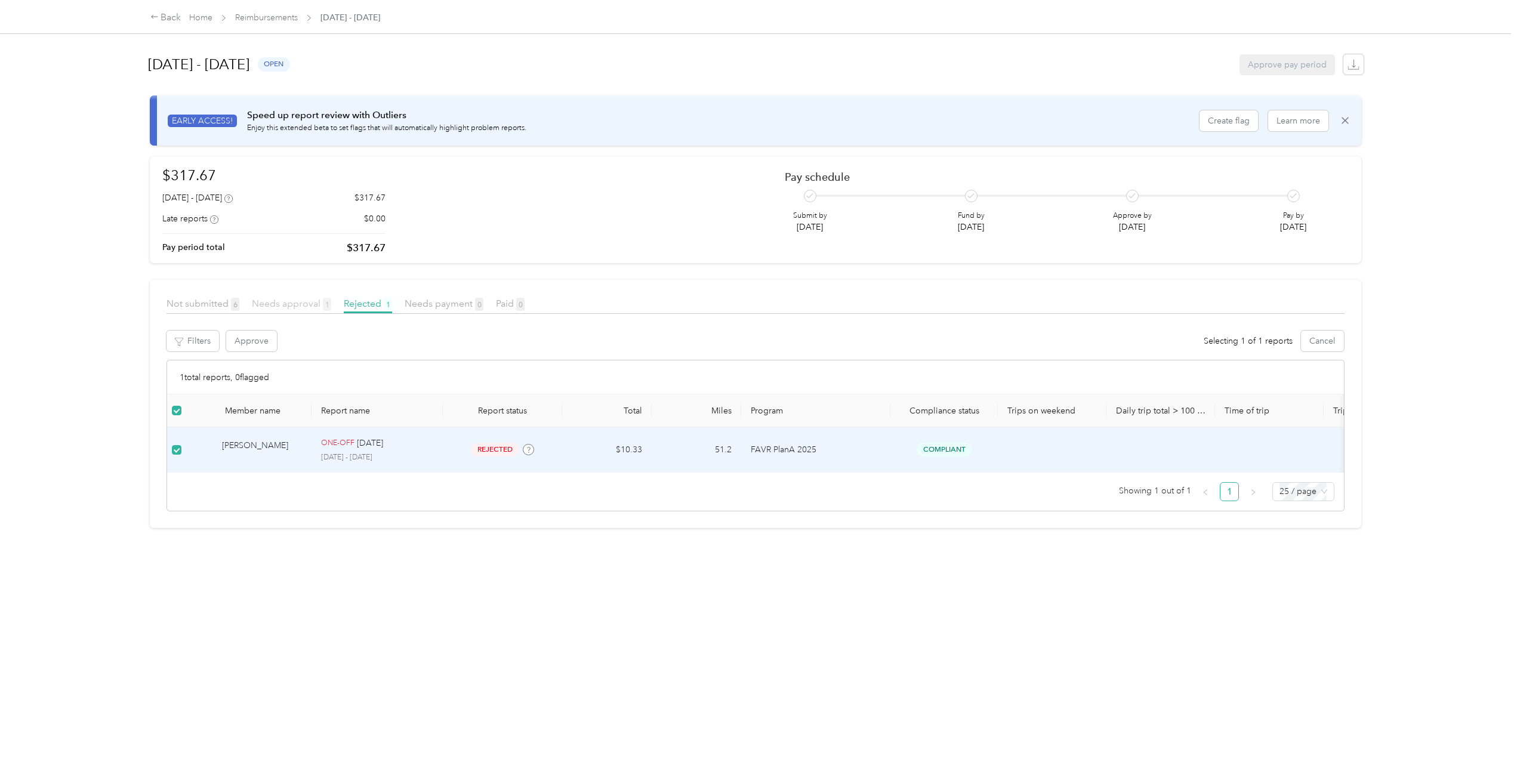
click at [297, 303] on span "Needs approval 1" at bounding box center [291, 303] width 79 height 11
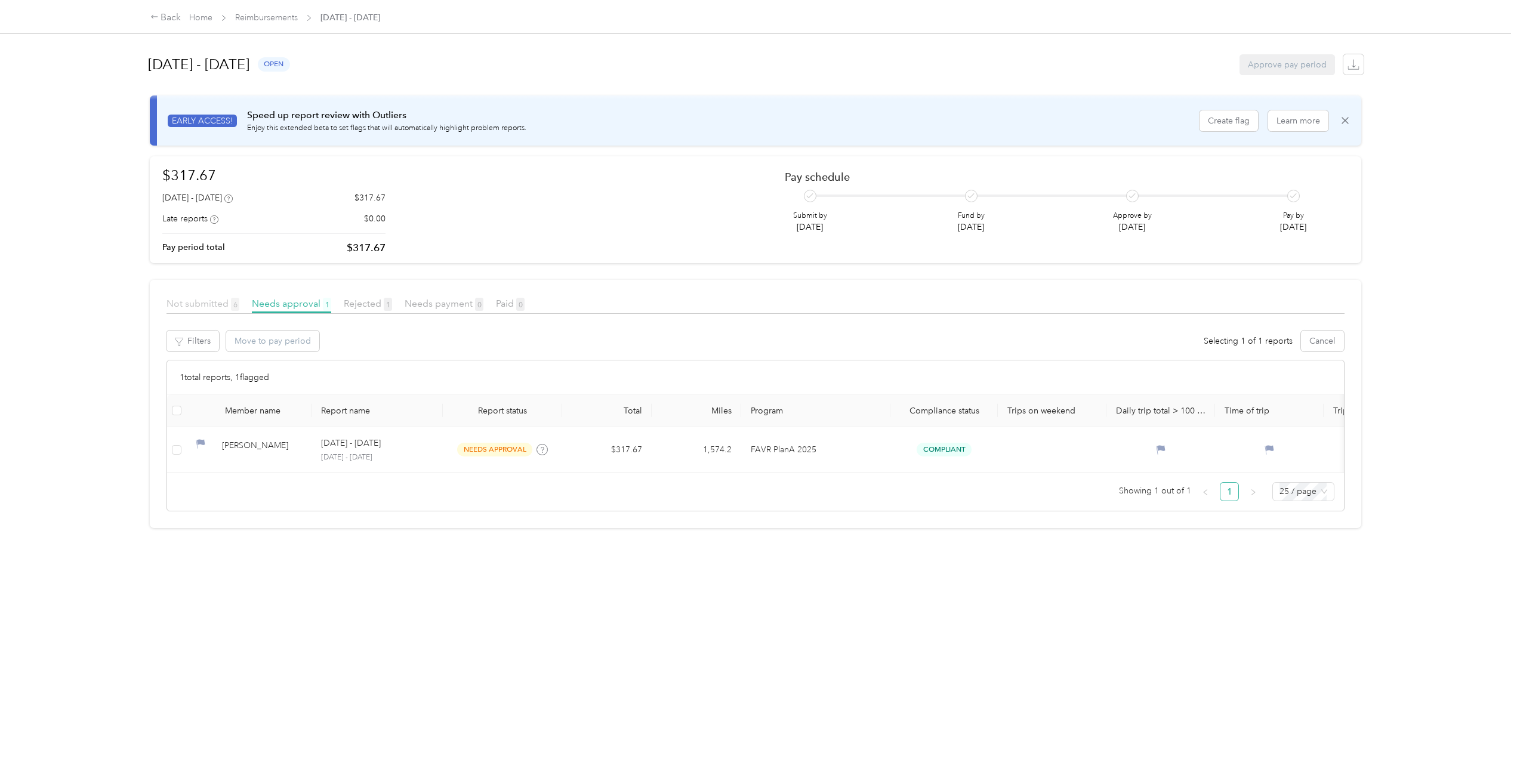
click at [197, 303] on span "Not submitted 6" at bounding box center [203, 303] width 72 height 11
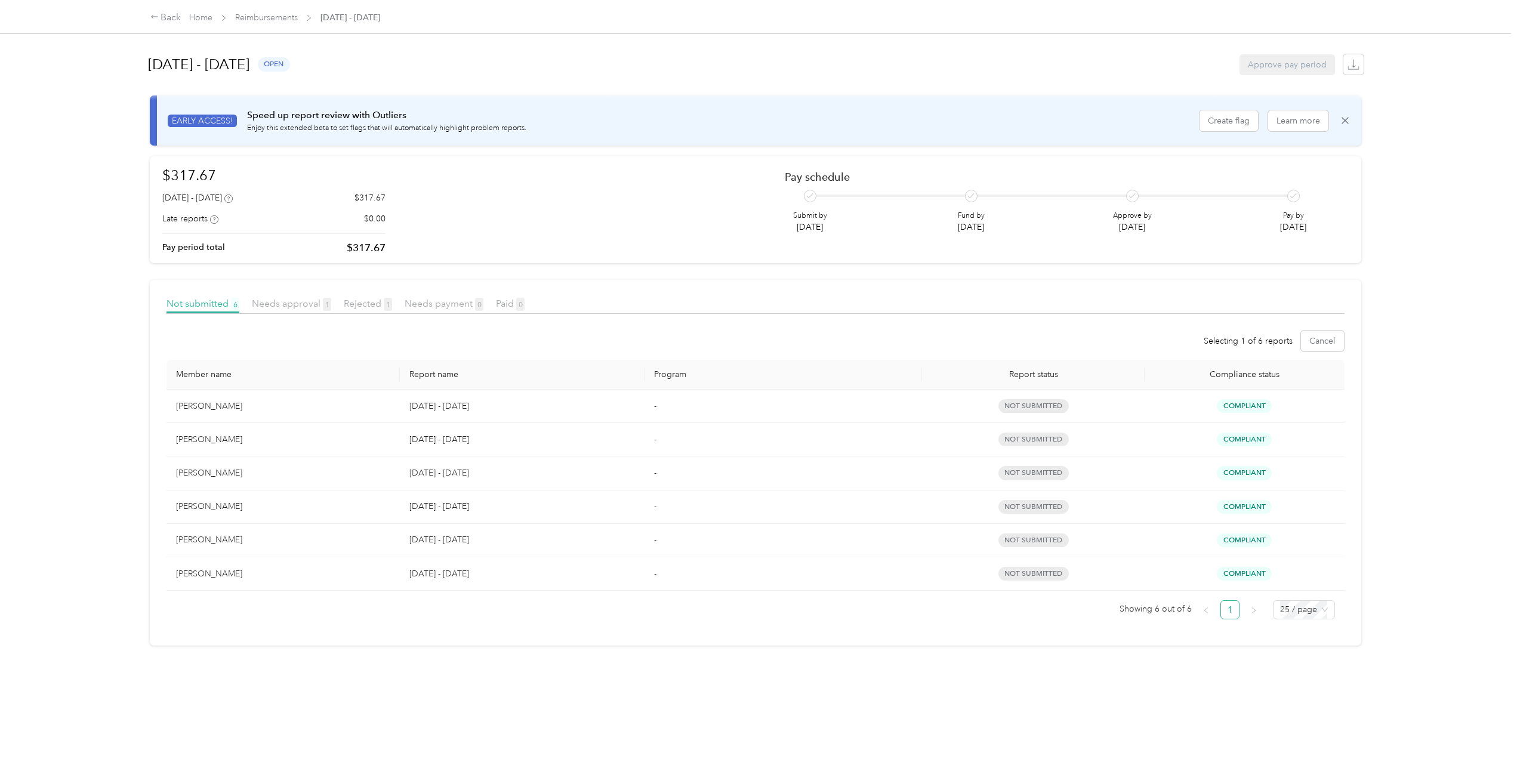
click at [234, 407] on div "[PERSON_NAME]" at bounding box center [283, 407] width 214 height 13
click at [403, 406] on td "[DATE] - [DATE]" at bounding box center [522, 406] width 244 height 34
click at [286, 18] on link "Reimbursements" at bounding box center [266, 17] width 62 height 10
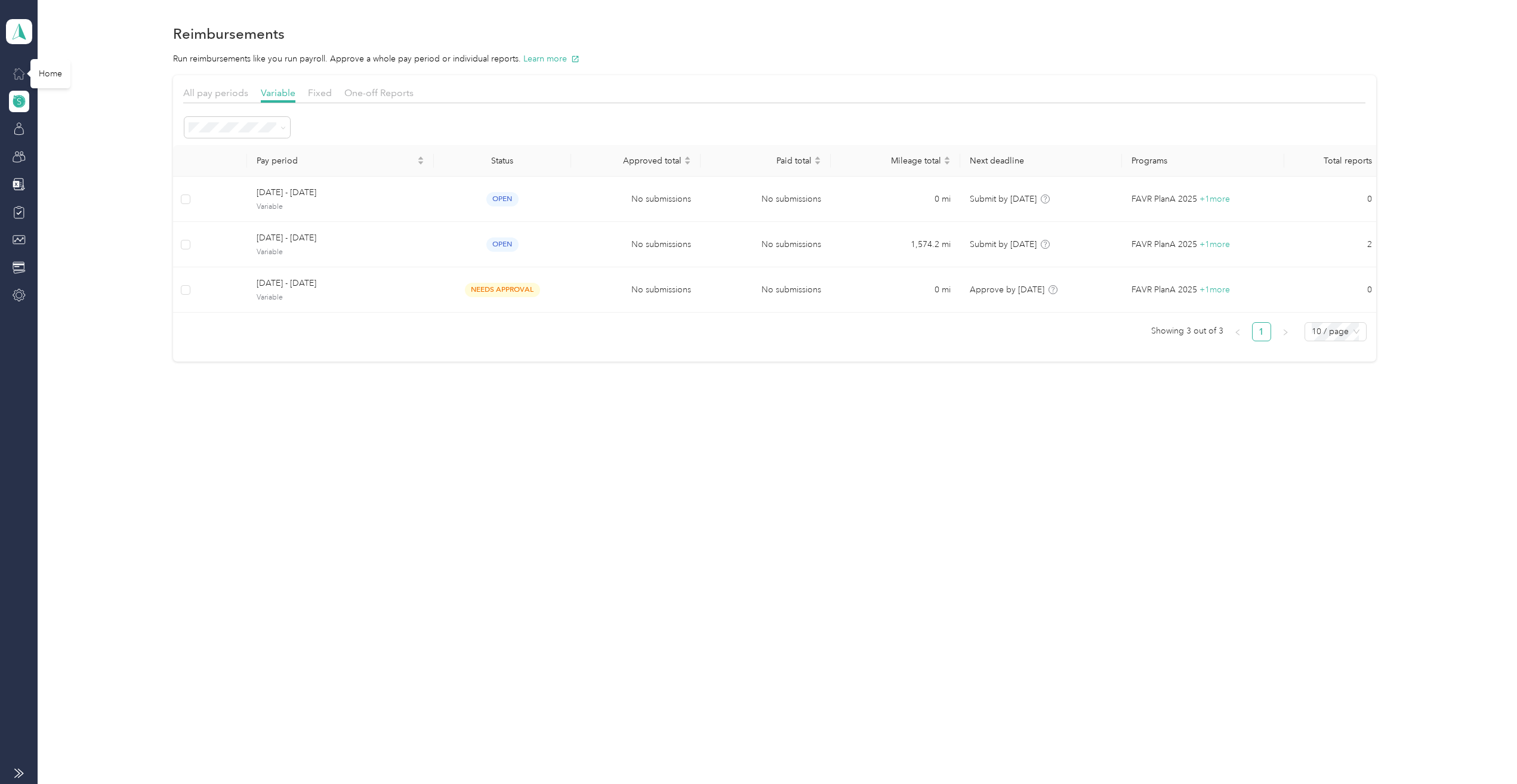
click at [18, 77] on icon at bounding box center [19, 74] width 11 height 11
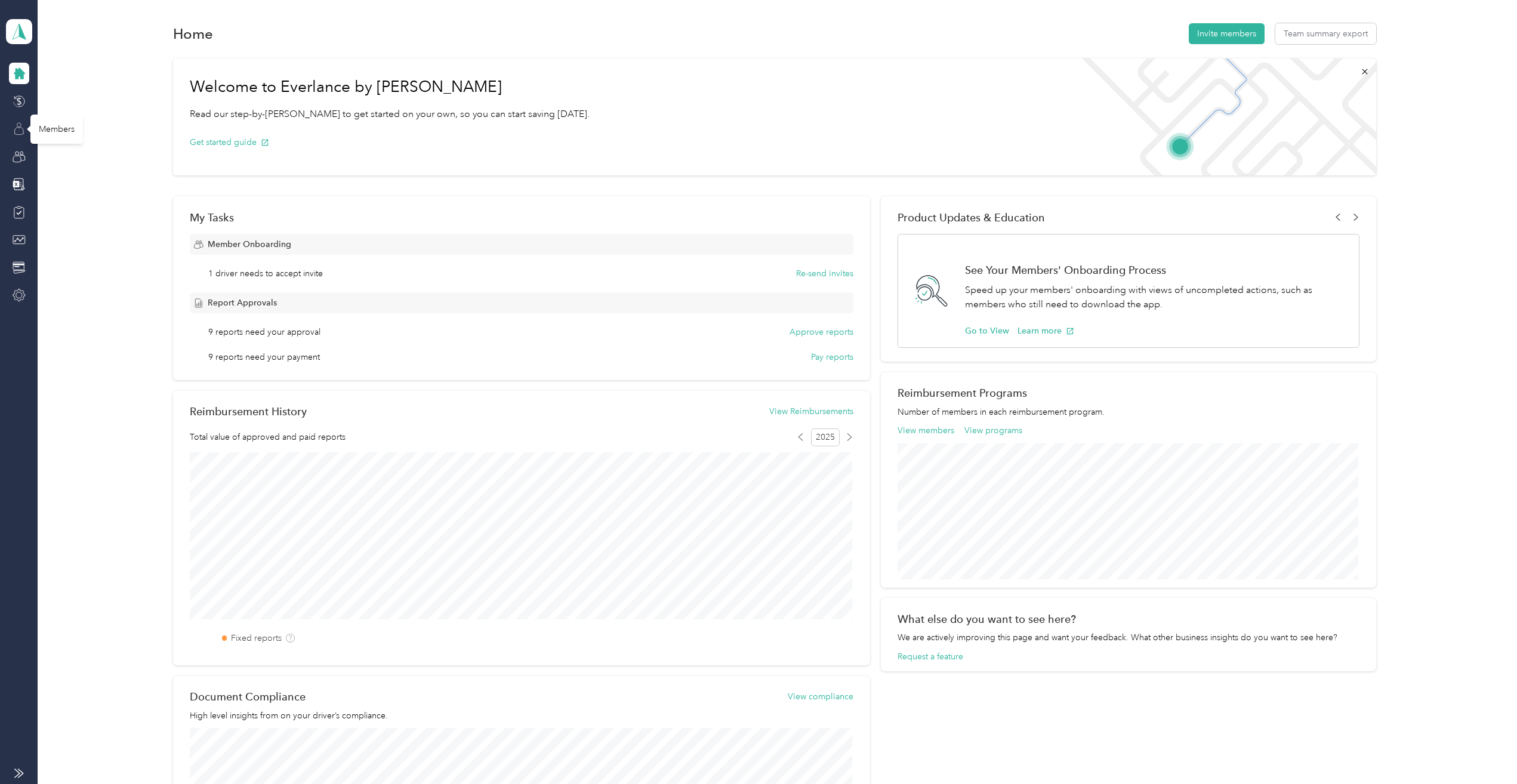
click at [18, 125] on icon at bounding box center [19, 129] width 13 height 13
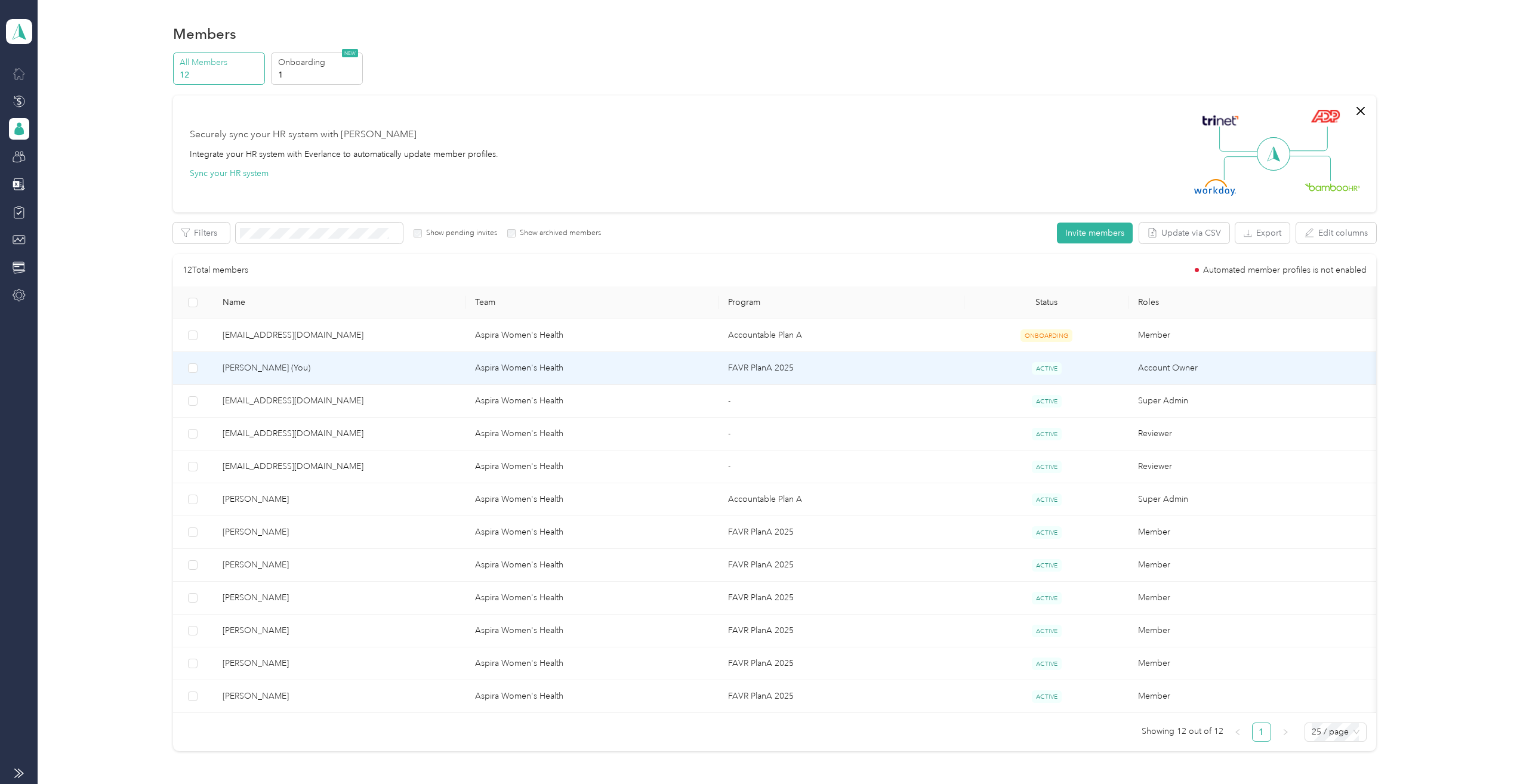
click at [287, 364] on span "[PERSON_NAME] (You)" at bounding box center [340, 369] width 234 height 13
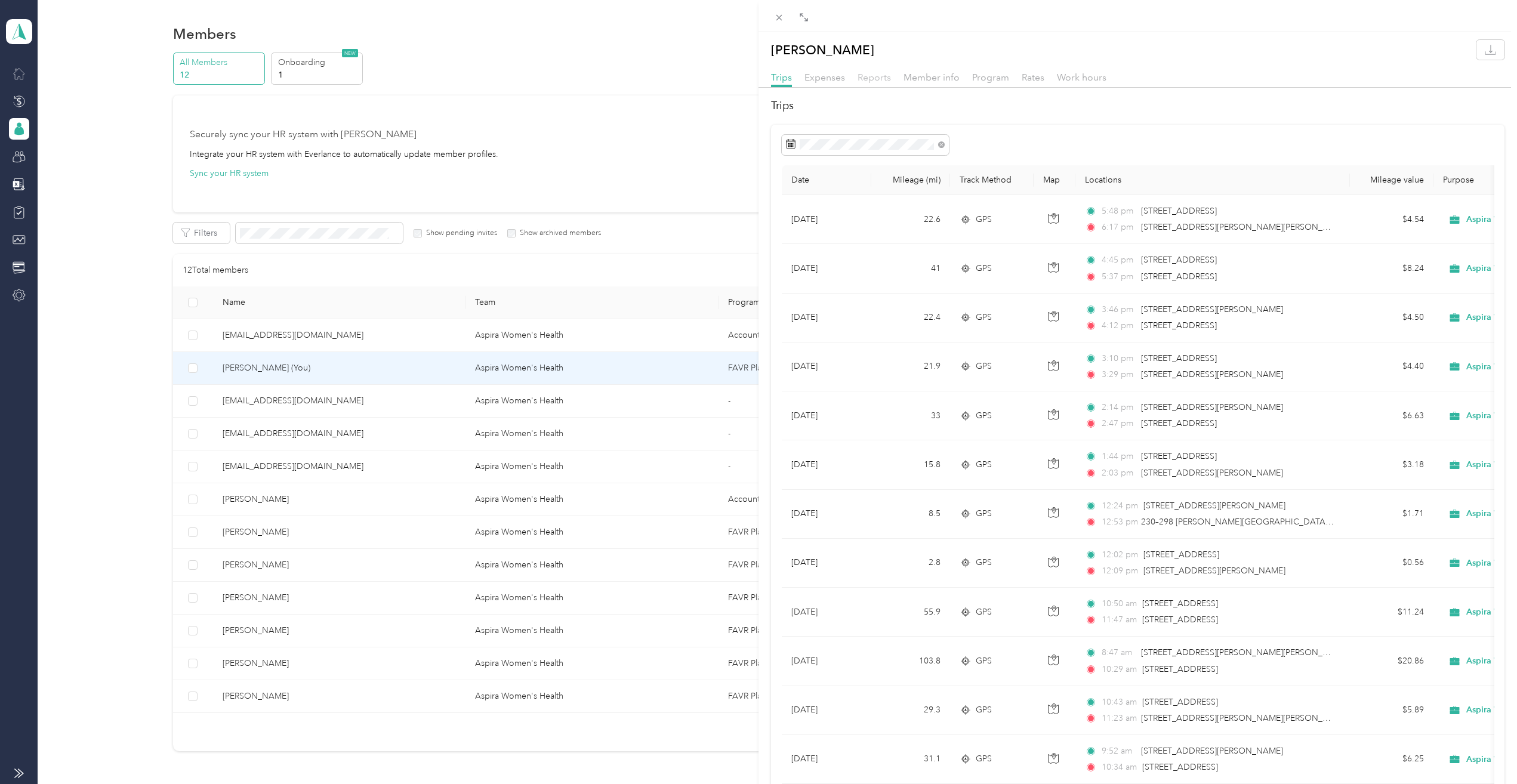
click at [876, 76] on span "Reports" at bounding box center [874, 77] width 34 height 11
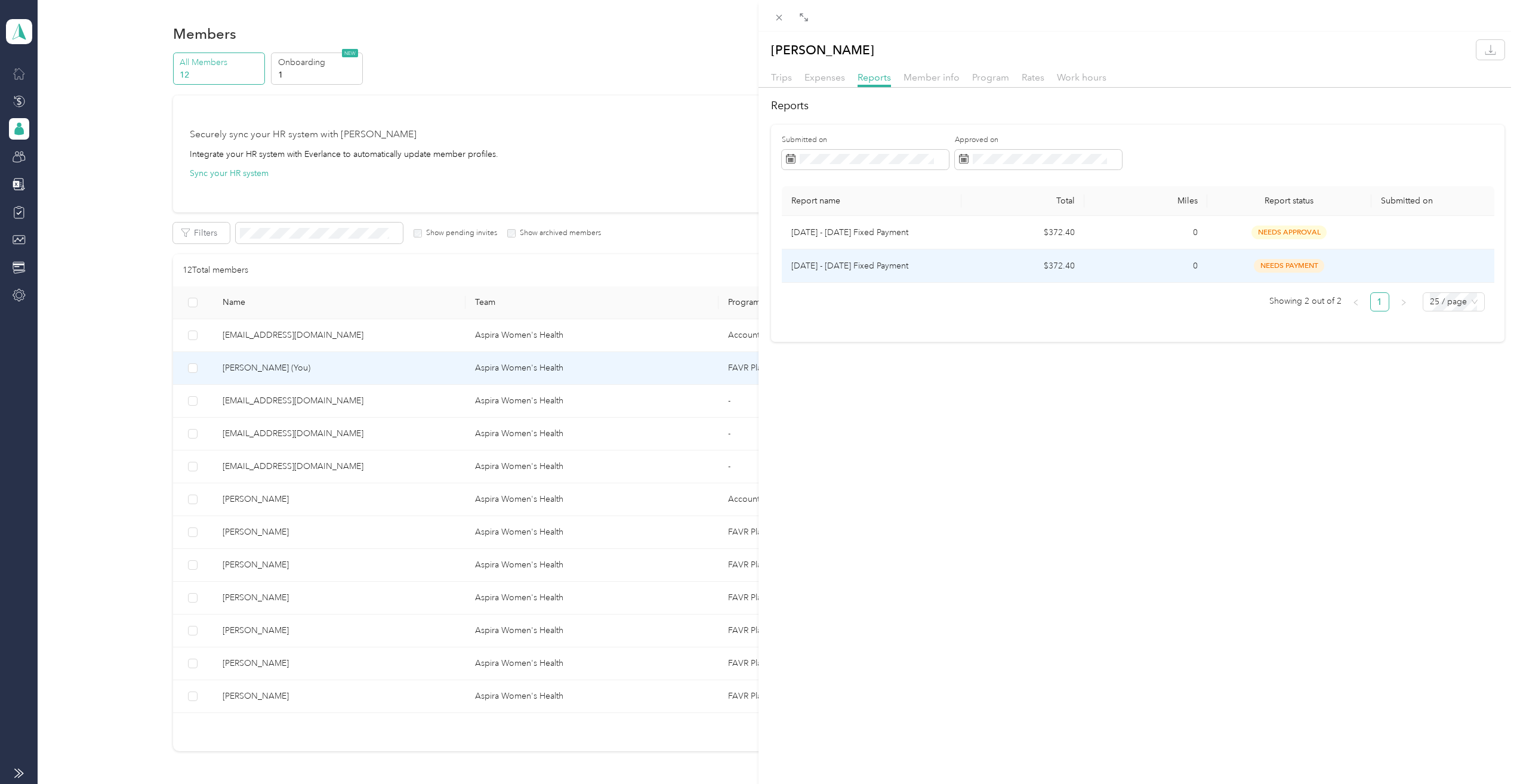
click at [877, 267] on p "[DATE] - [DATE] Fixed Payment" at bounding box center [872, 266] width 161 height 13
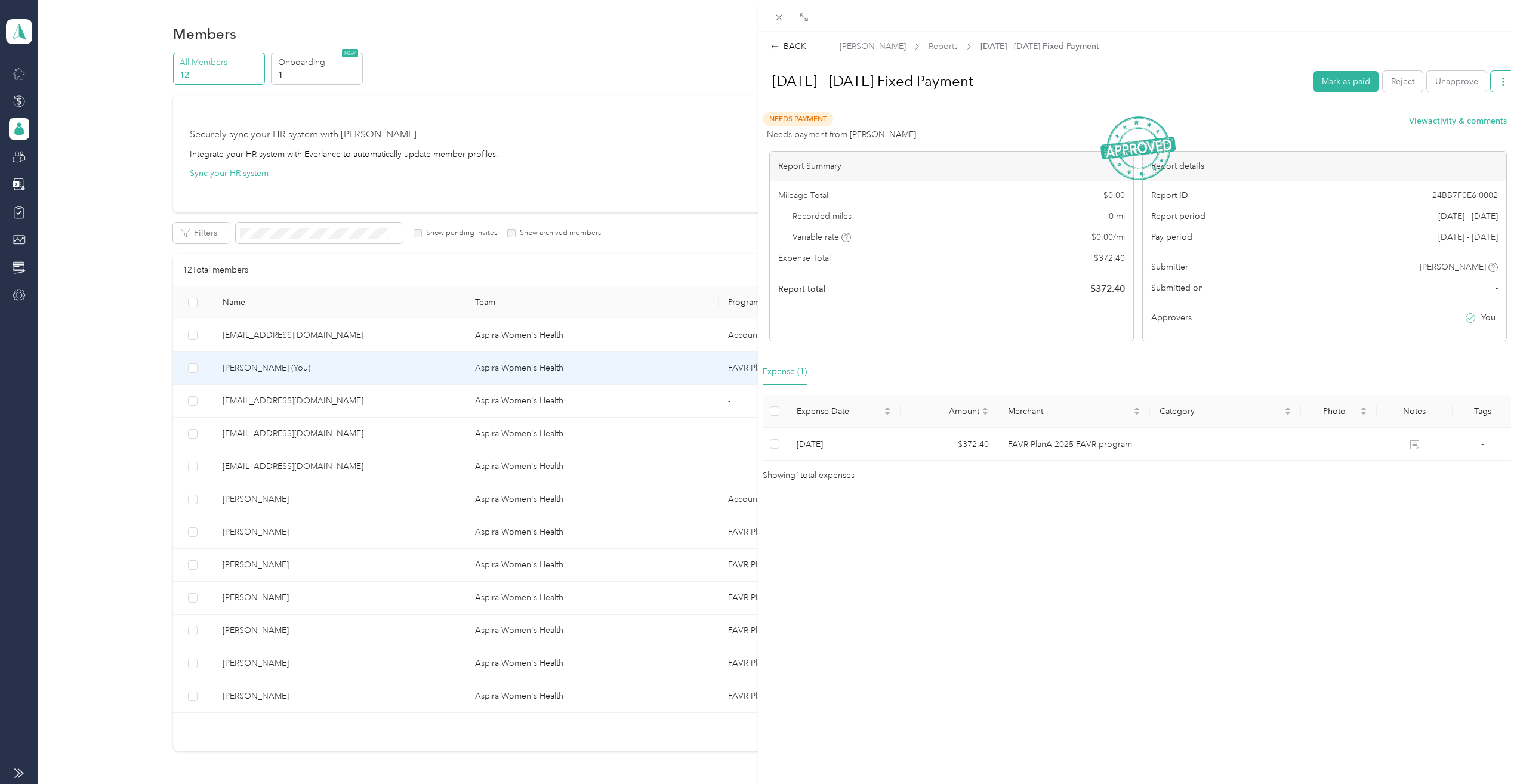
click at [1490, 78] on button "button" at bounding box center [1502, 81] width 25 height 21
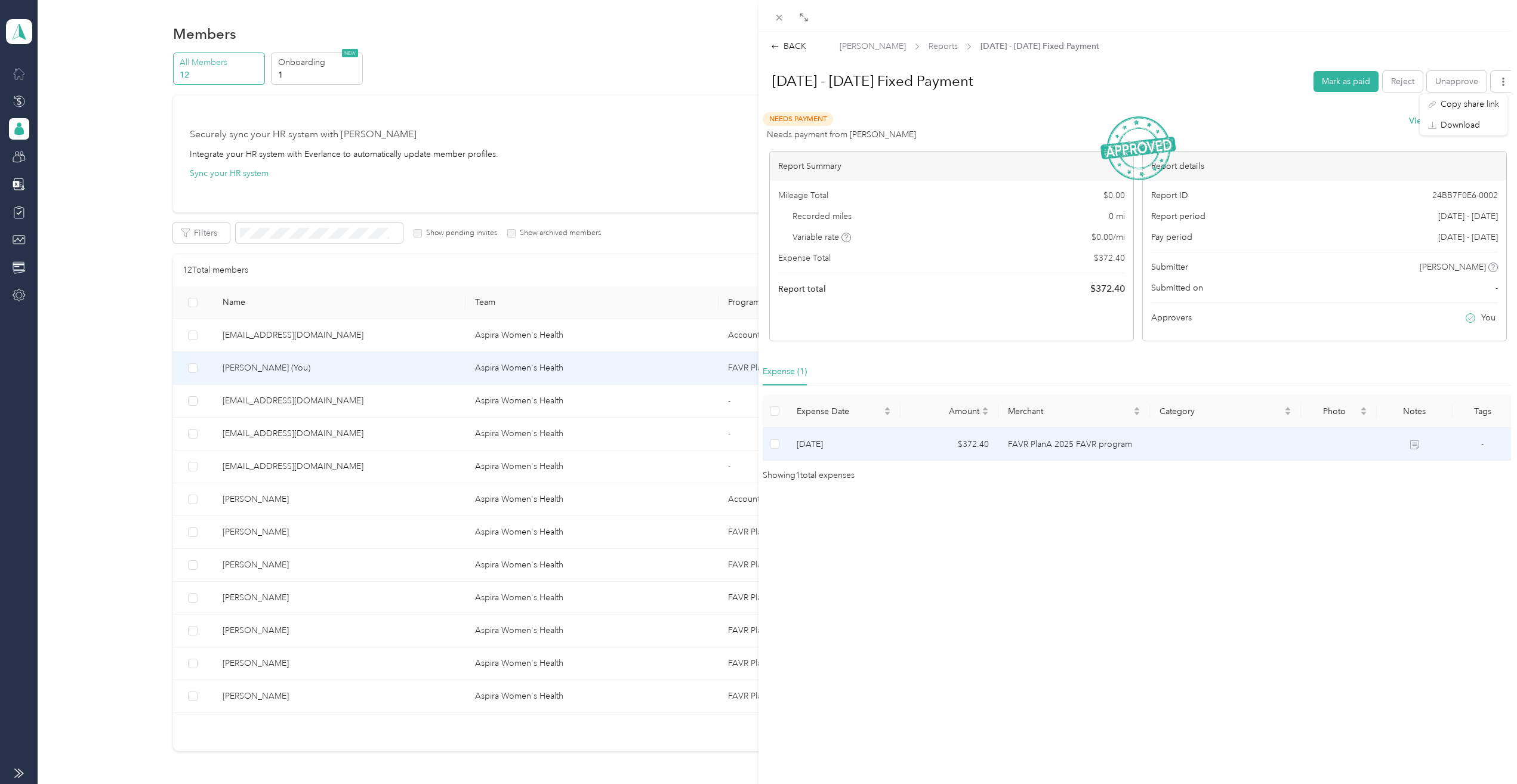
click at [881, 445] on td "[DATE]" at bounding box center [843, 444] width 113 height 33
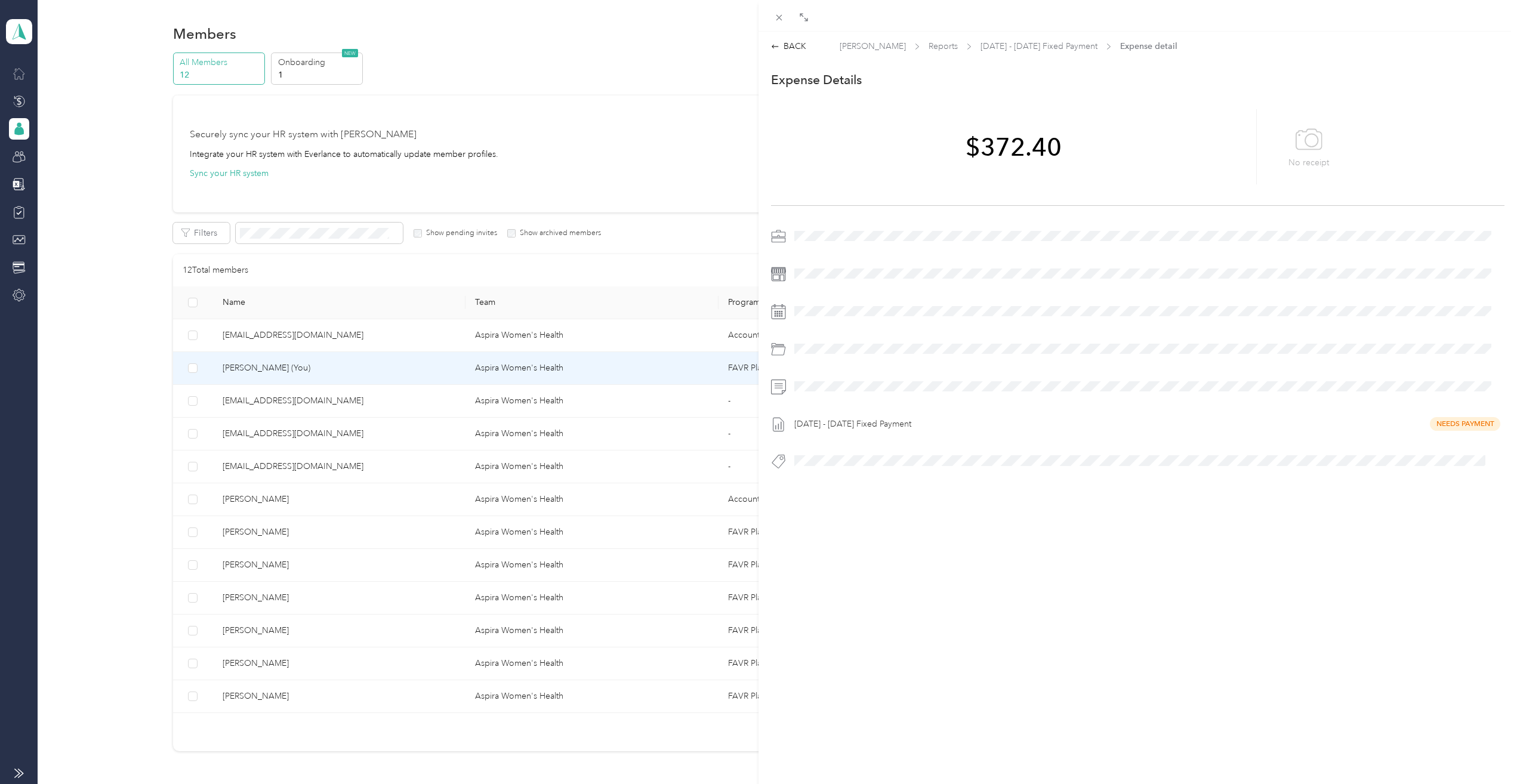
click at [19, 184] on div "BACK [PERSON_NAME] Reports [DATE] - [DATE] Fixed Payment Expense detail This ex…" at bounding box center [758, 392] width 1517 height 784
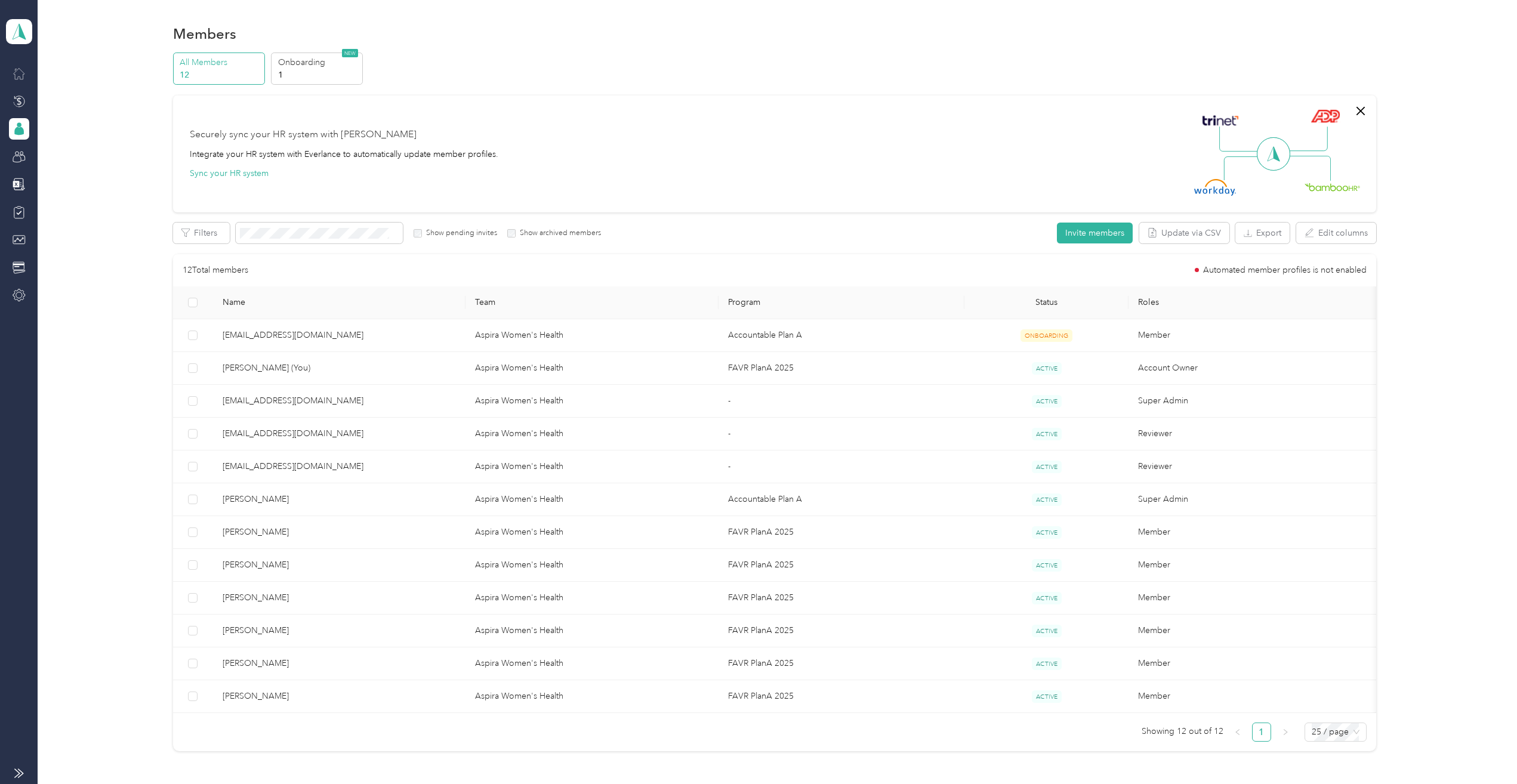
click at [19, 185] on icon at bounding box center [16, 184] width 7 height 7
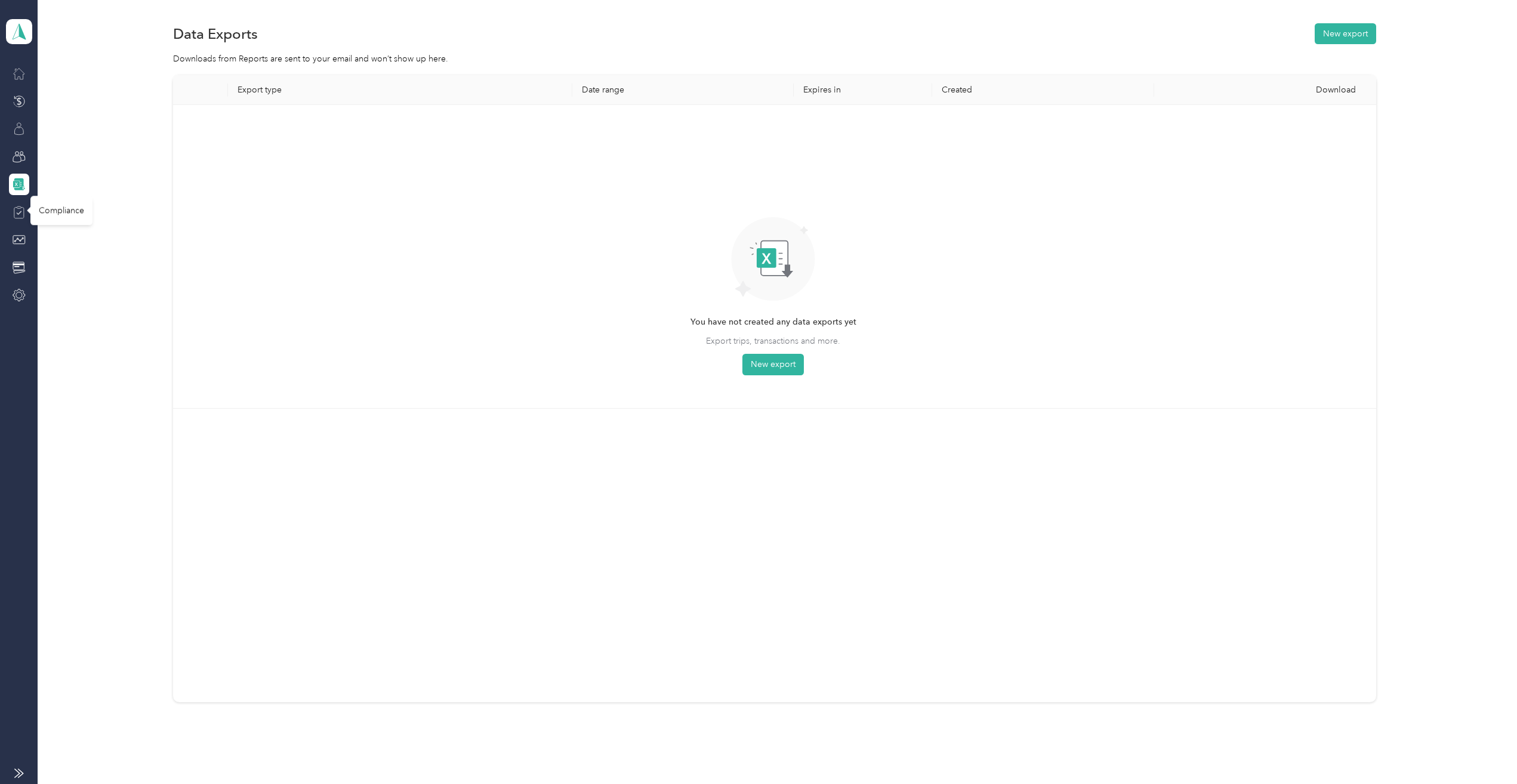
click at [23, 212] on icon at bounding box center [19, 213] width 13 height 13
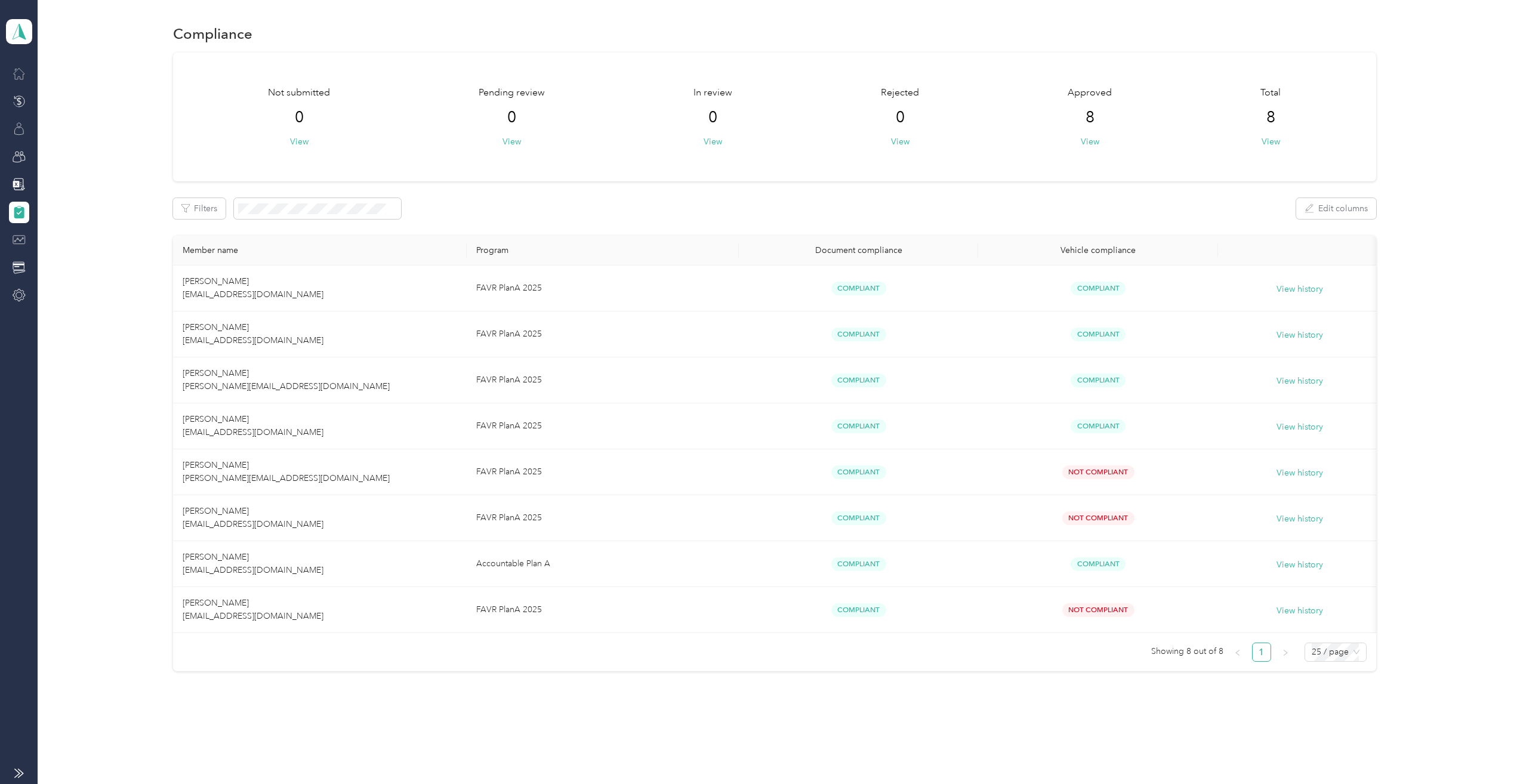
click at [25, 241] on icon at bounding box center [19, 240] width 13 height 13
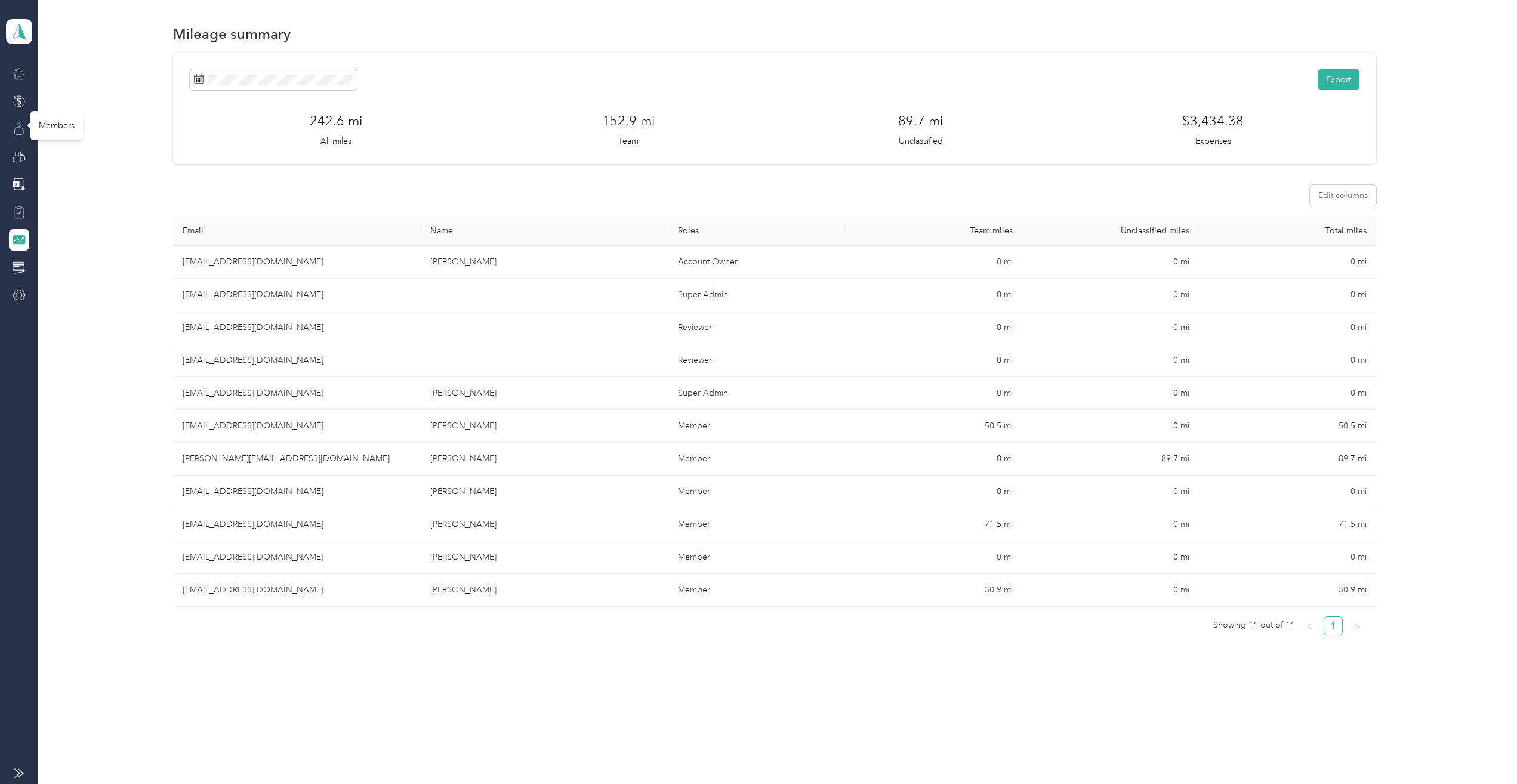
click at [18, 126] on icon at bounding box center [19, 125] width 4 height 4
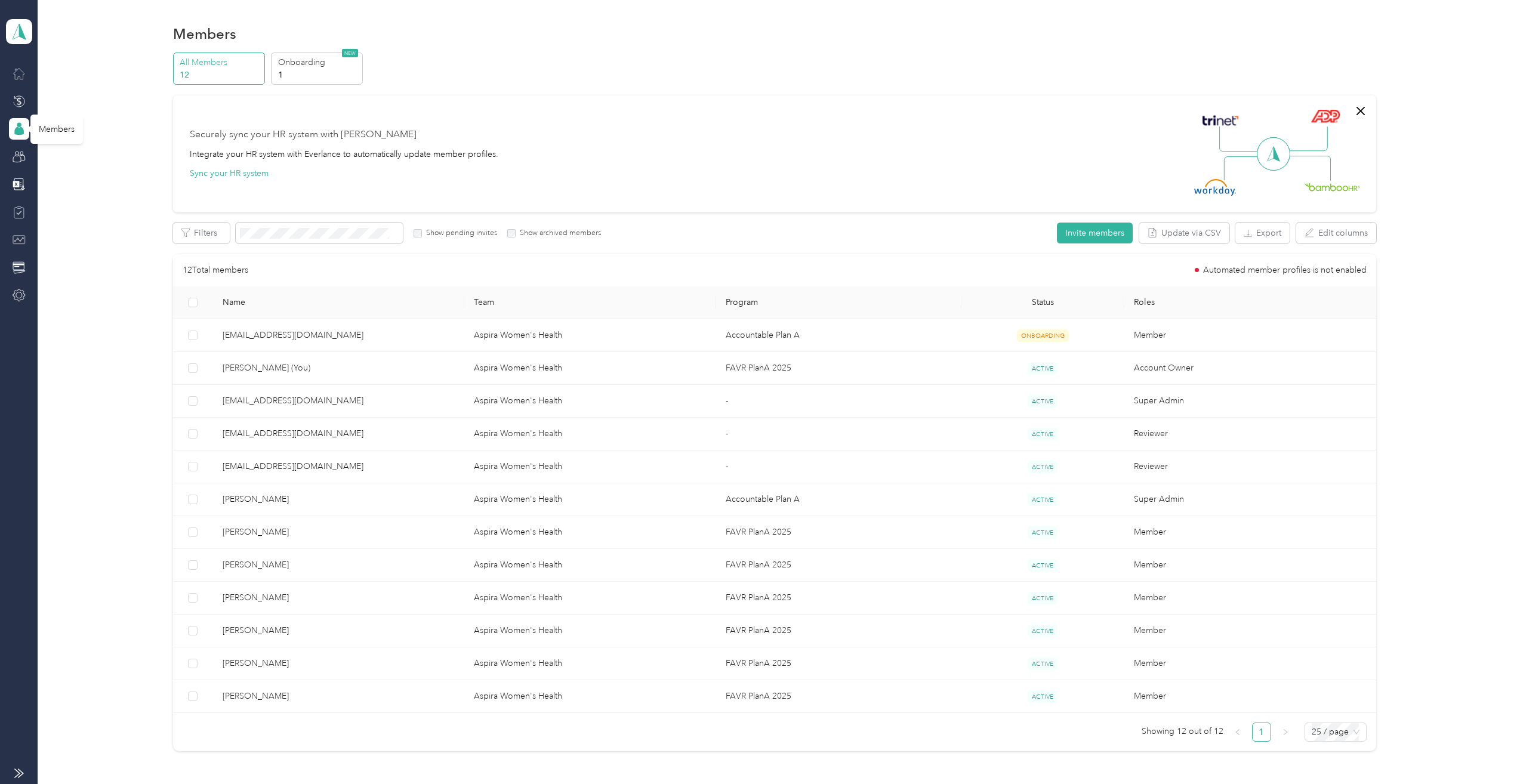
click at [17, 68] on icon at bounding box center [19, 74] width 13 height 13
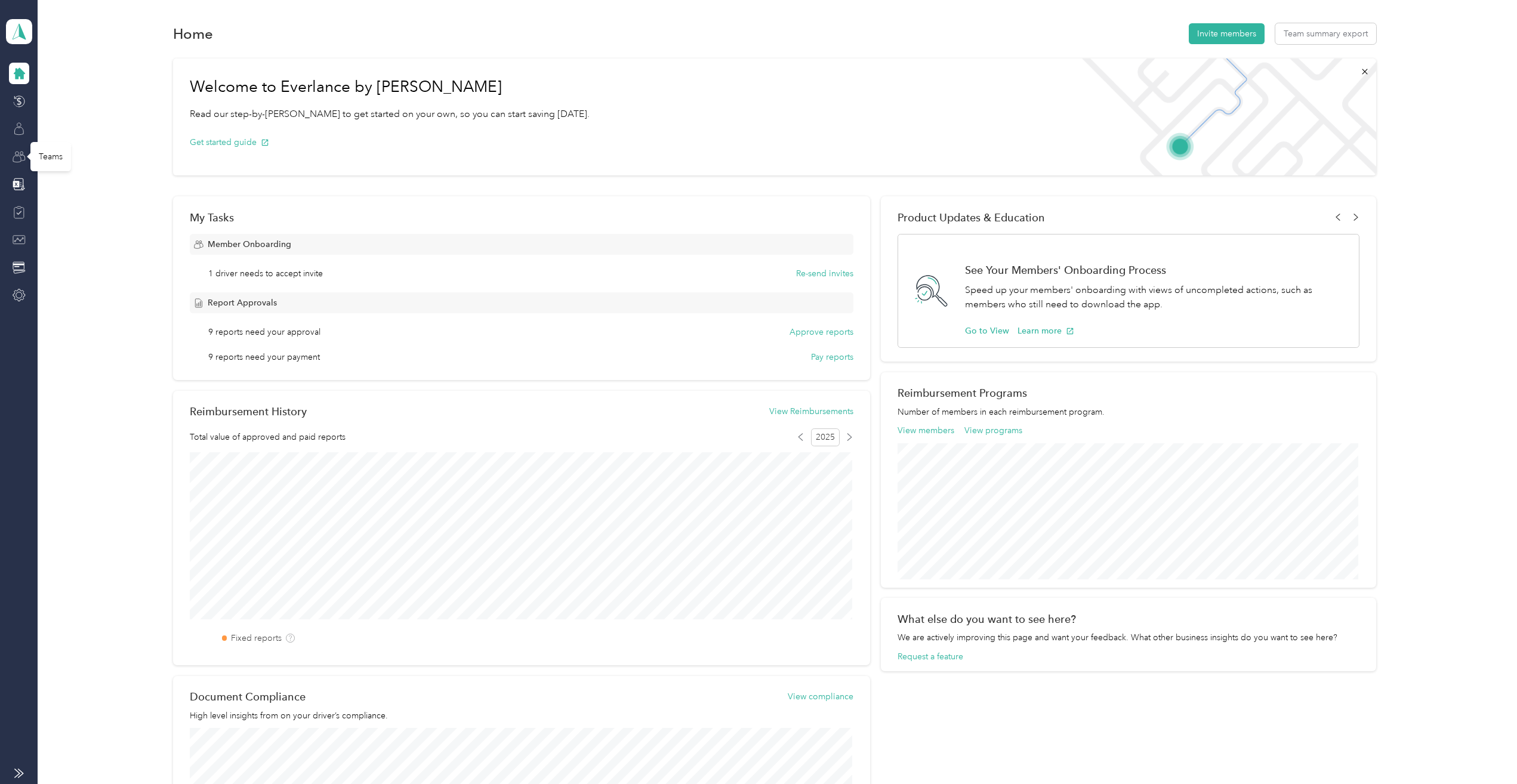
click at [20, 154] on icon at bounding box center [21, 157] width 6 height 6
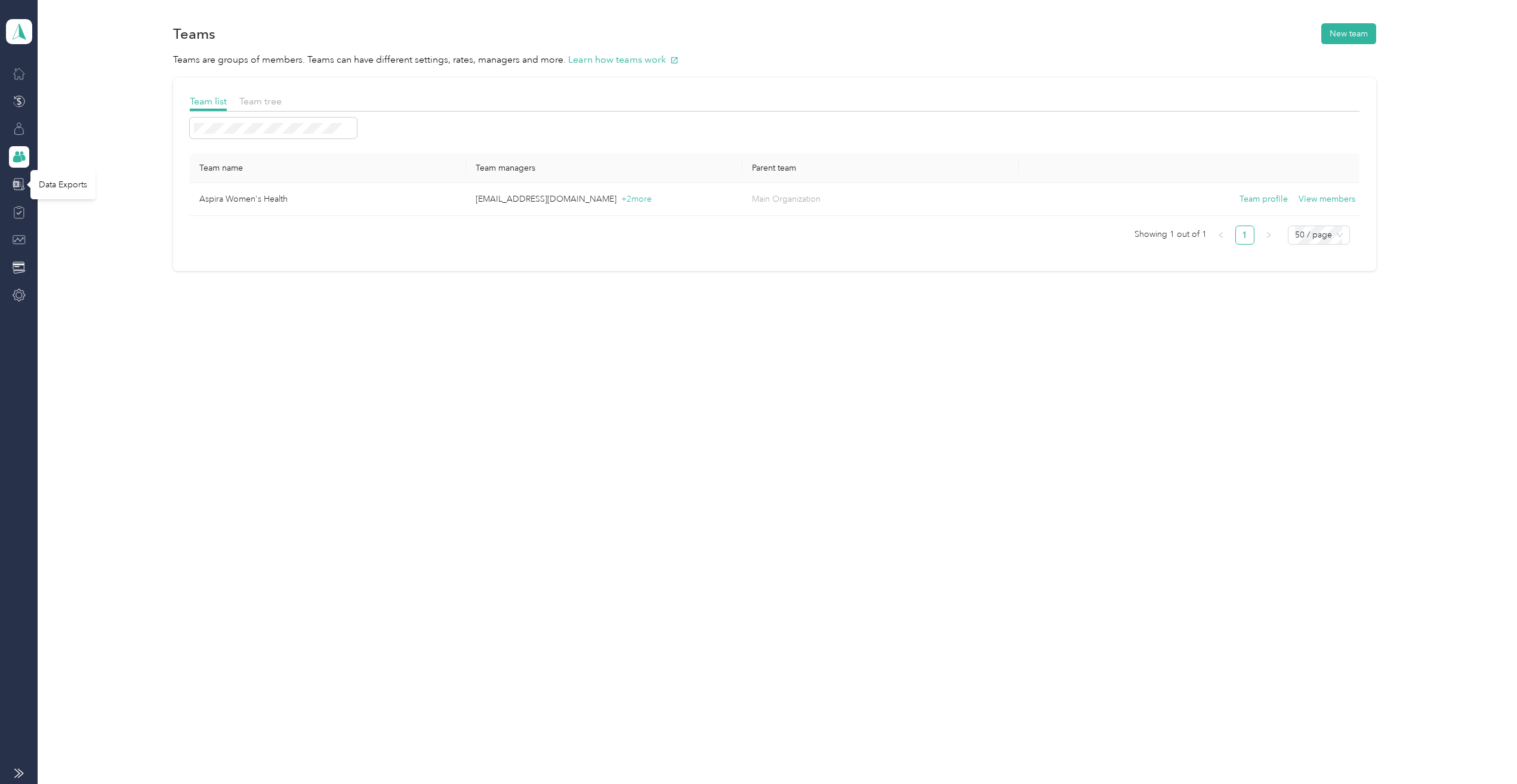
click at [20, 187] on icon at bounding box center [19, 185] width 13 height 13
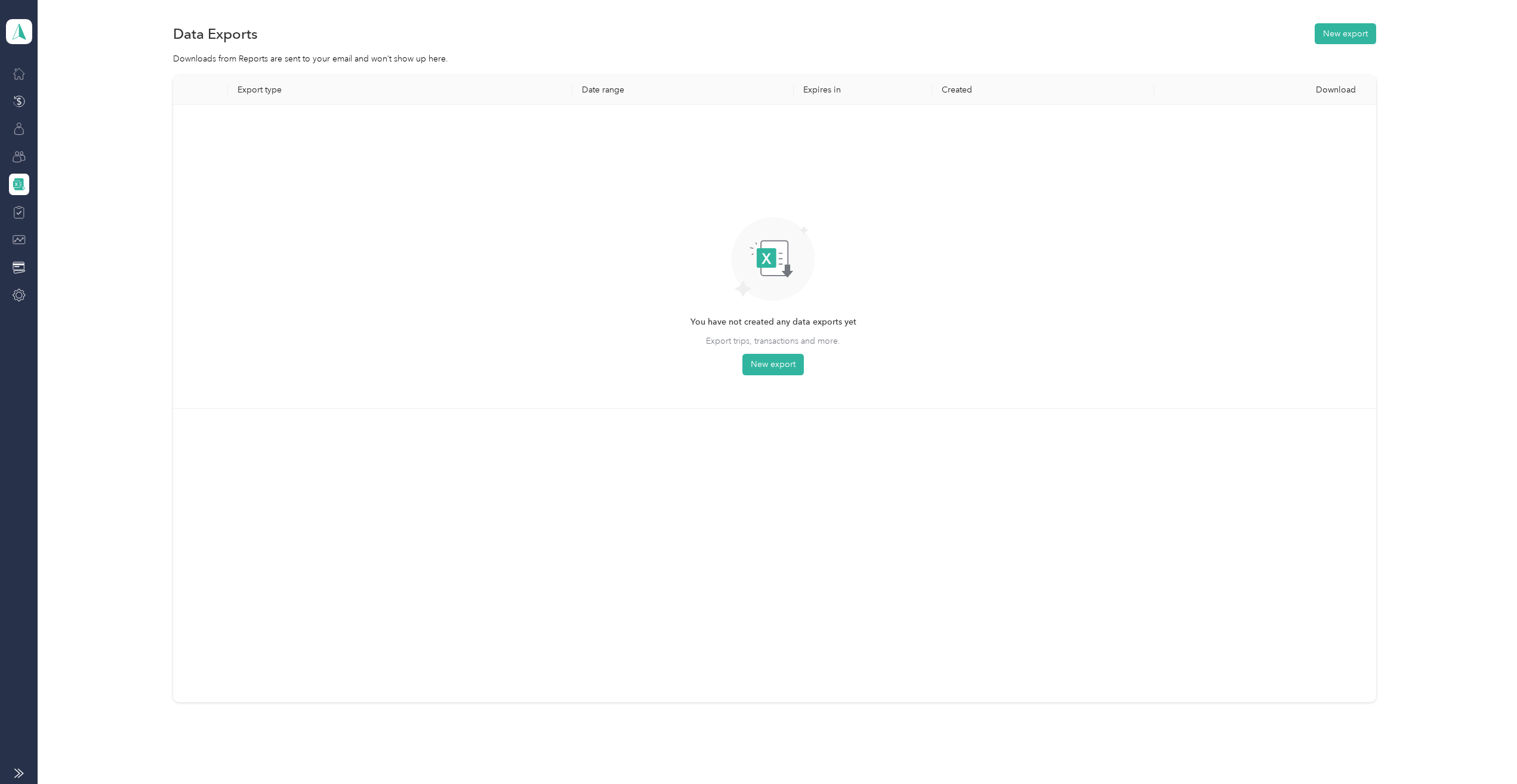
click at [23, 219] on div at bounding box center [19, 212] width 20 height 21
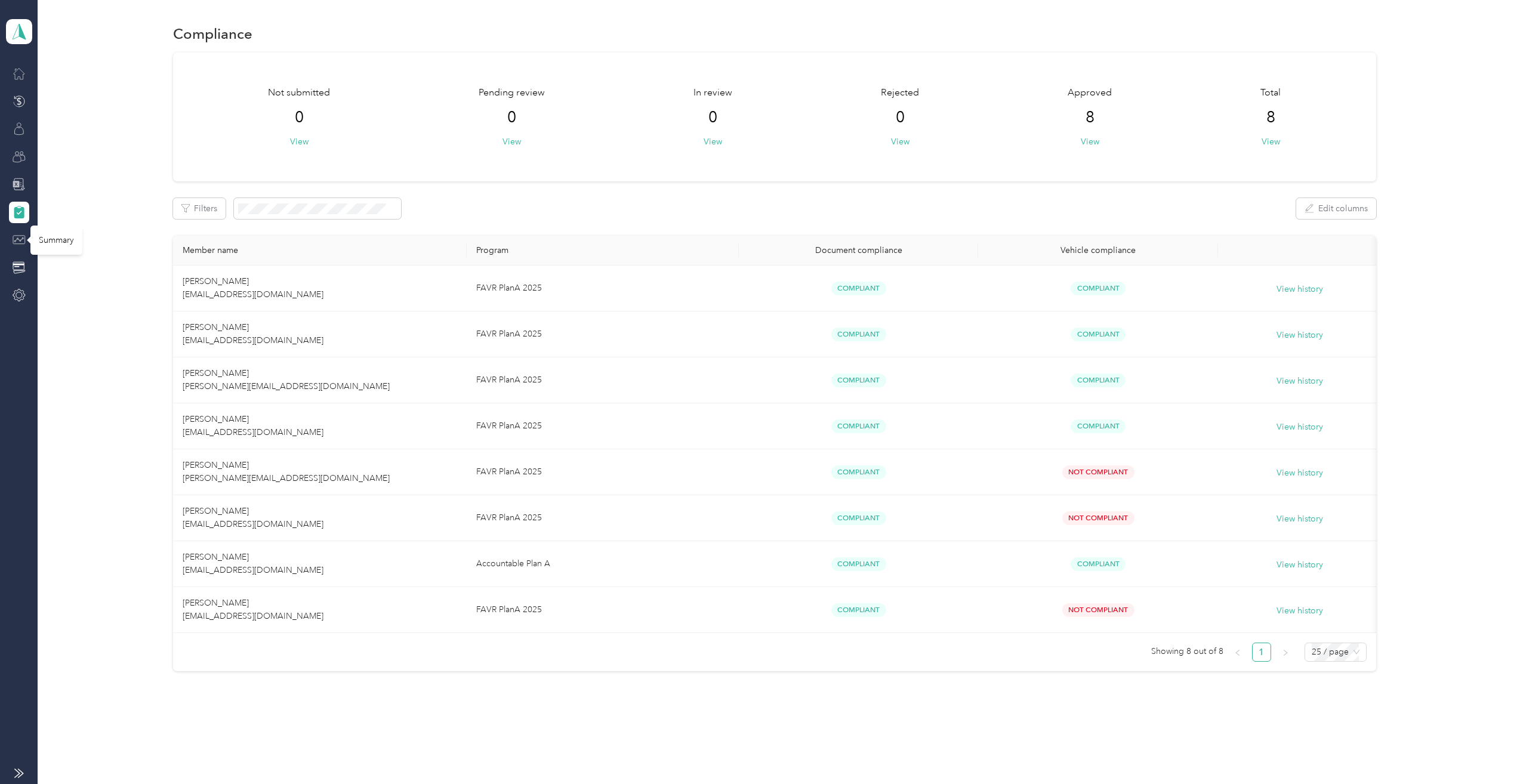
click at [18, 240] on icon at bounding box center [19, 240] width 13 height 13
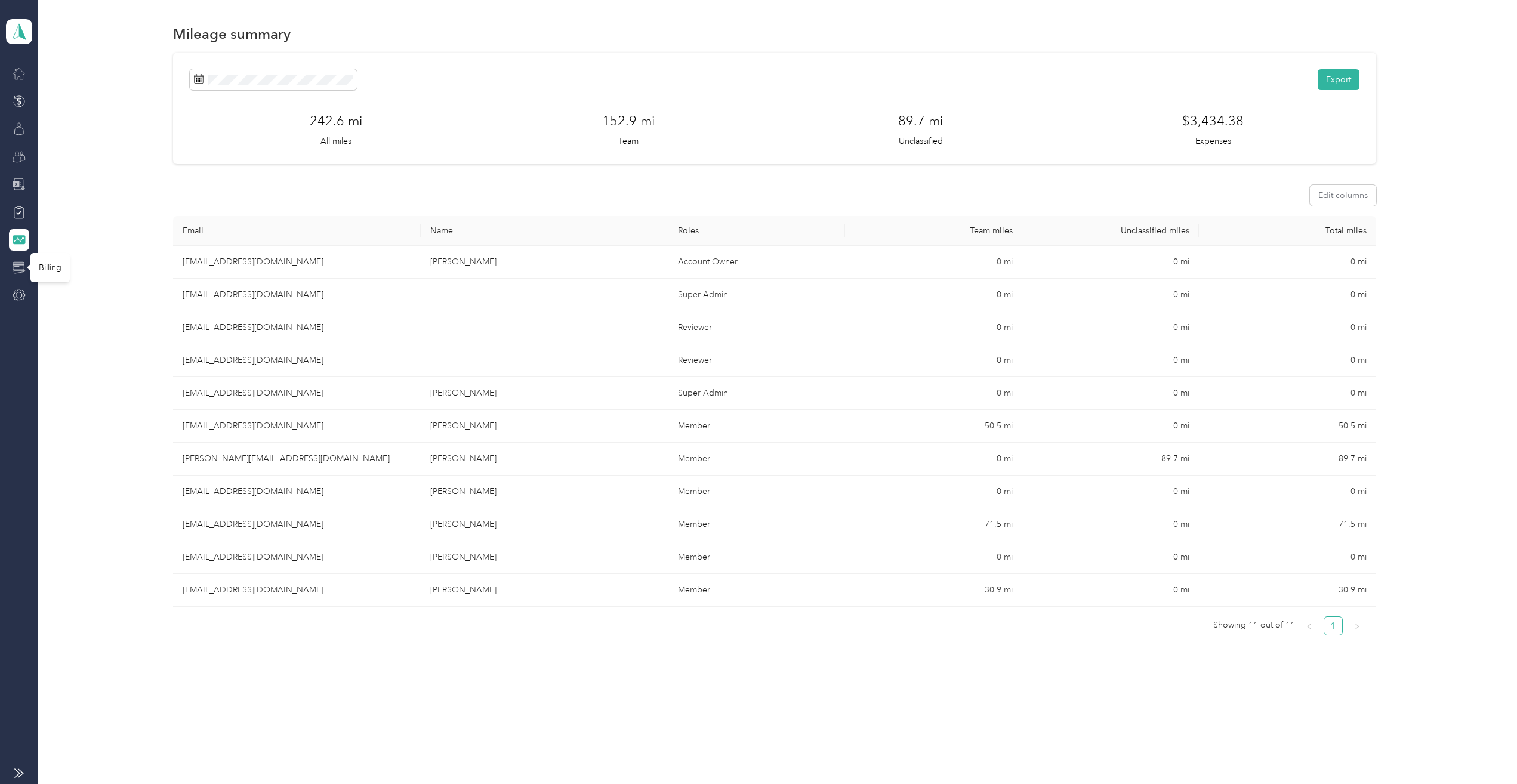
click at [24, 267] on icon at bounding box center [19, 267] width 12 height 11
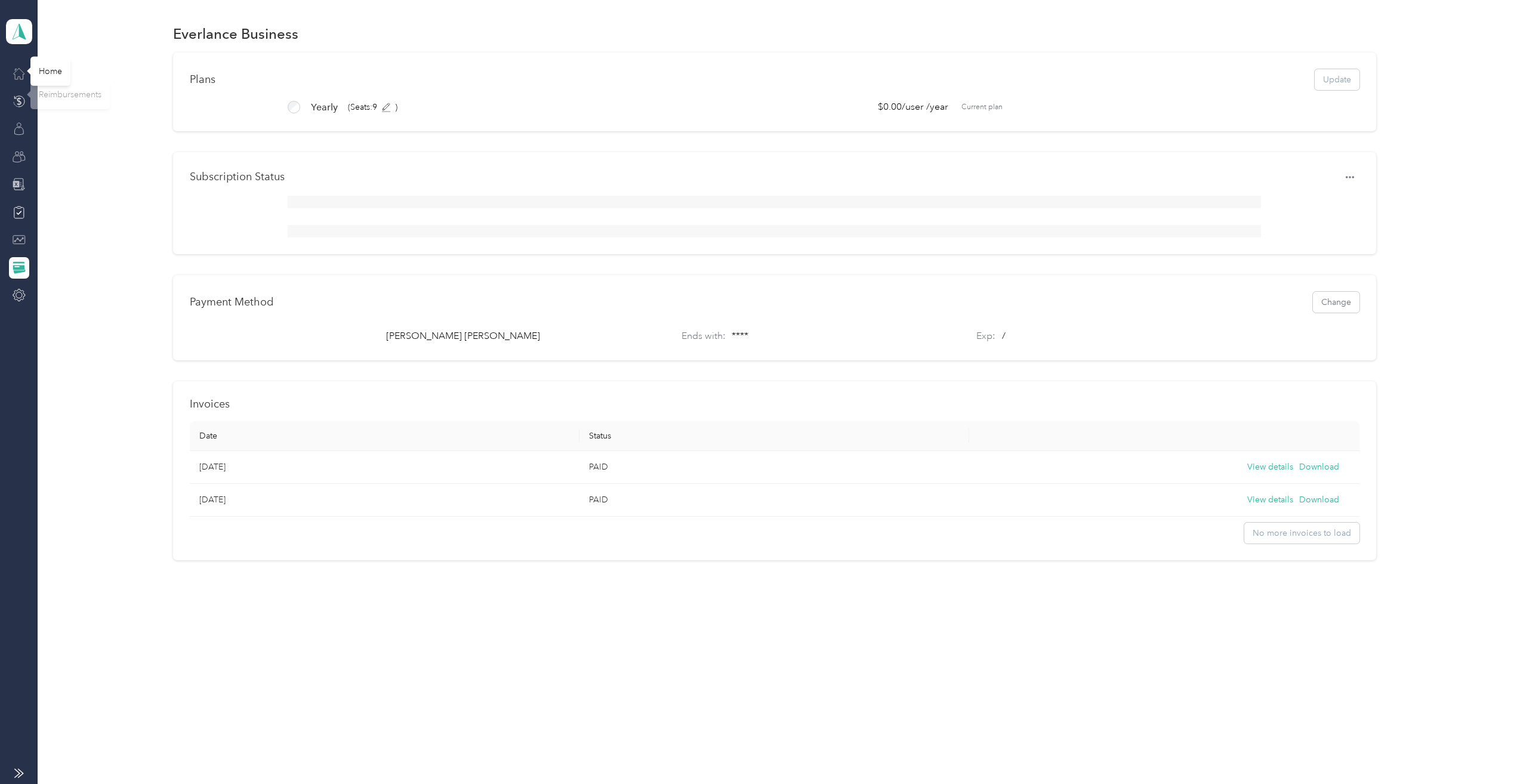
click at [23, 72] on icon at bounding box center [19, 74] width 13 height 13
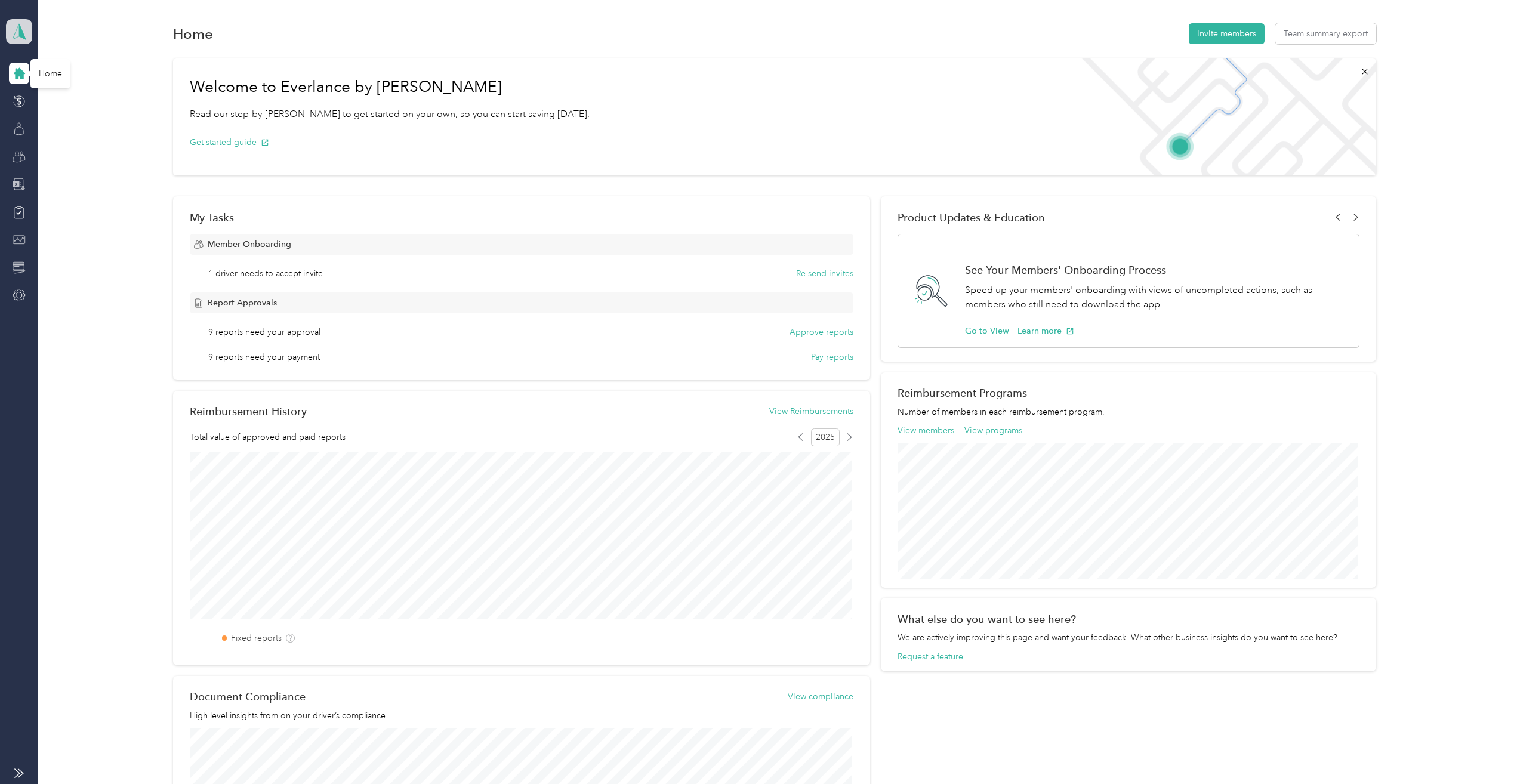
click at [19, 26] on polygon at bounding box center [22, 31] width 7 height 15
click at [71, 126] on div "Personal dashboard" at bounding box center [54, 121] width 75 height 13
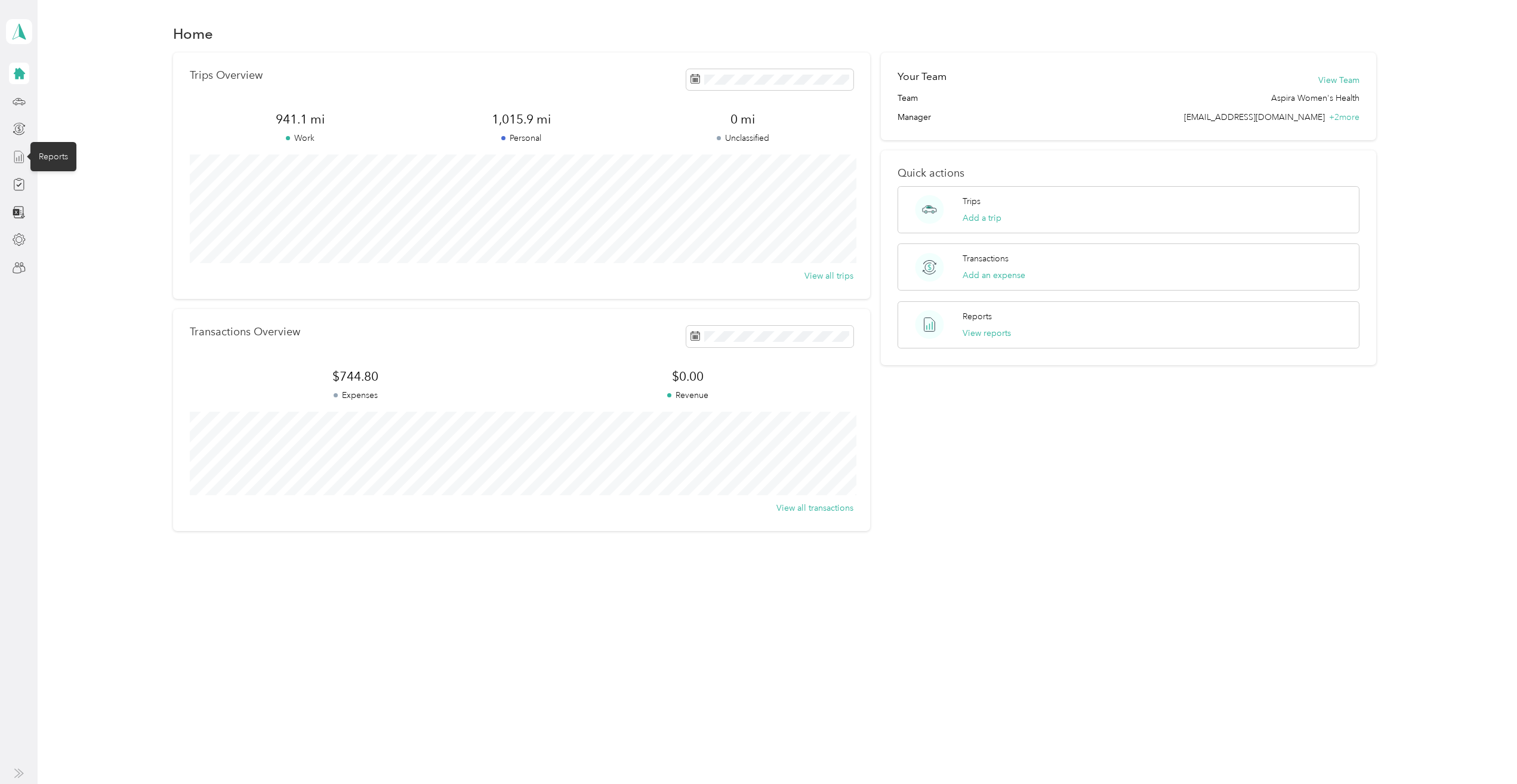
click at [20, 156] on icon at bounding box center [19, 157] width 13 height 13
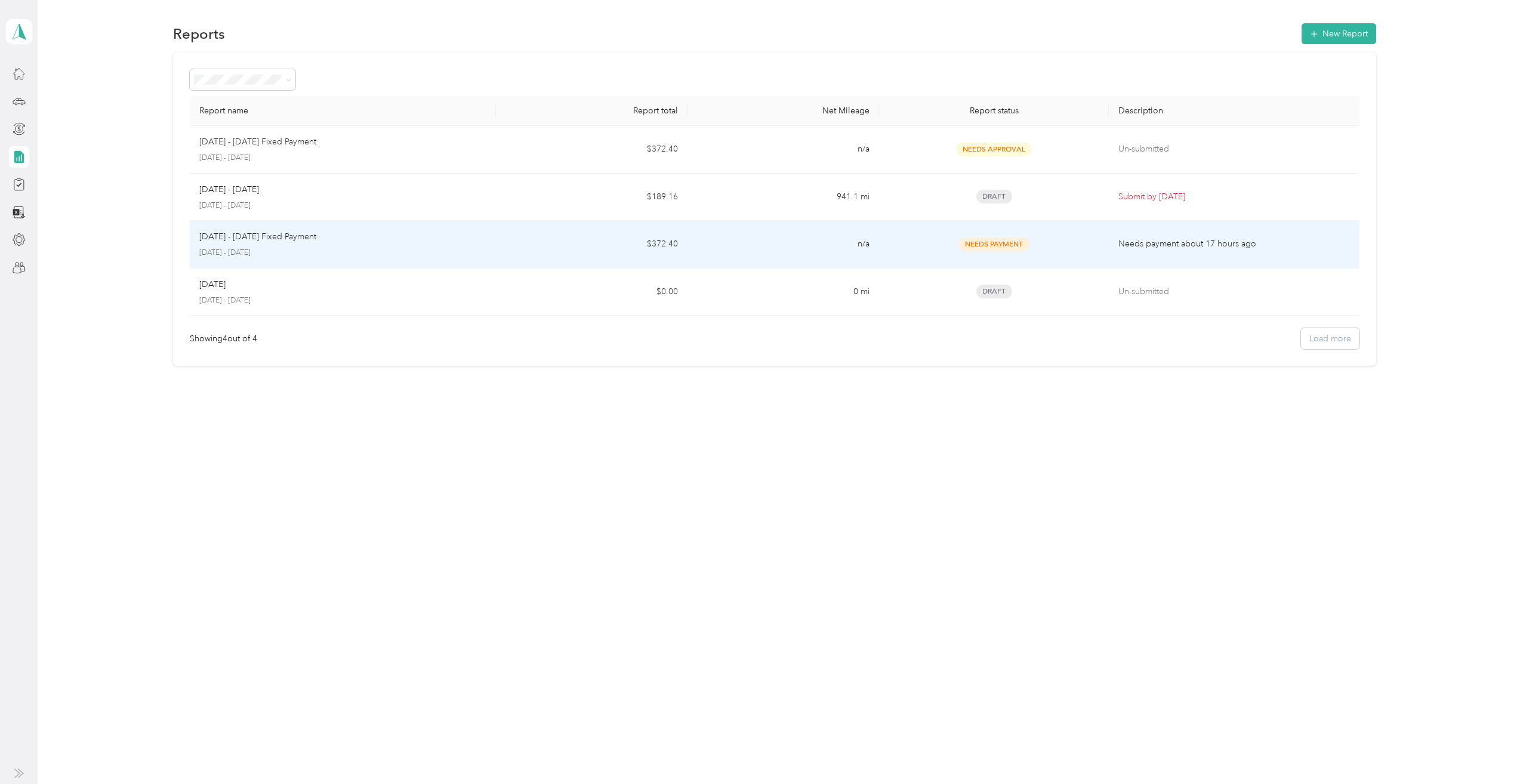
click at [401, 254] on p "[DATE] - [DATE]" at bounding box center [343, 253] width 287 height 11
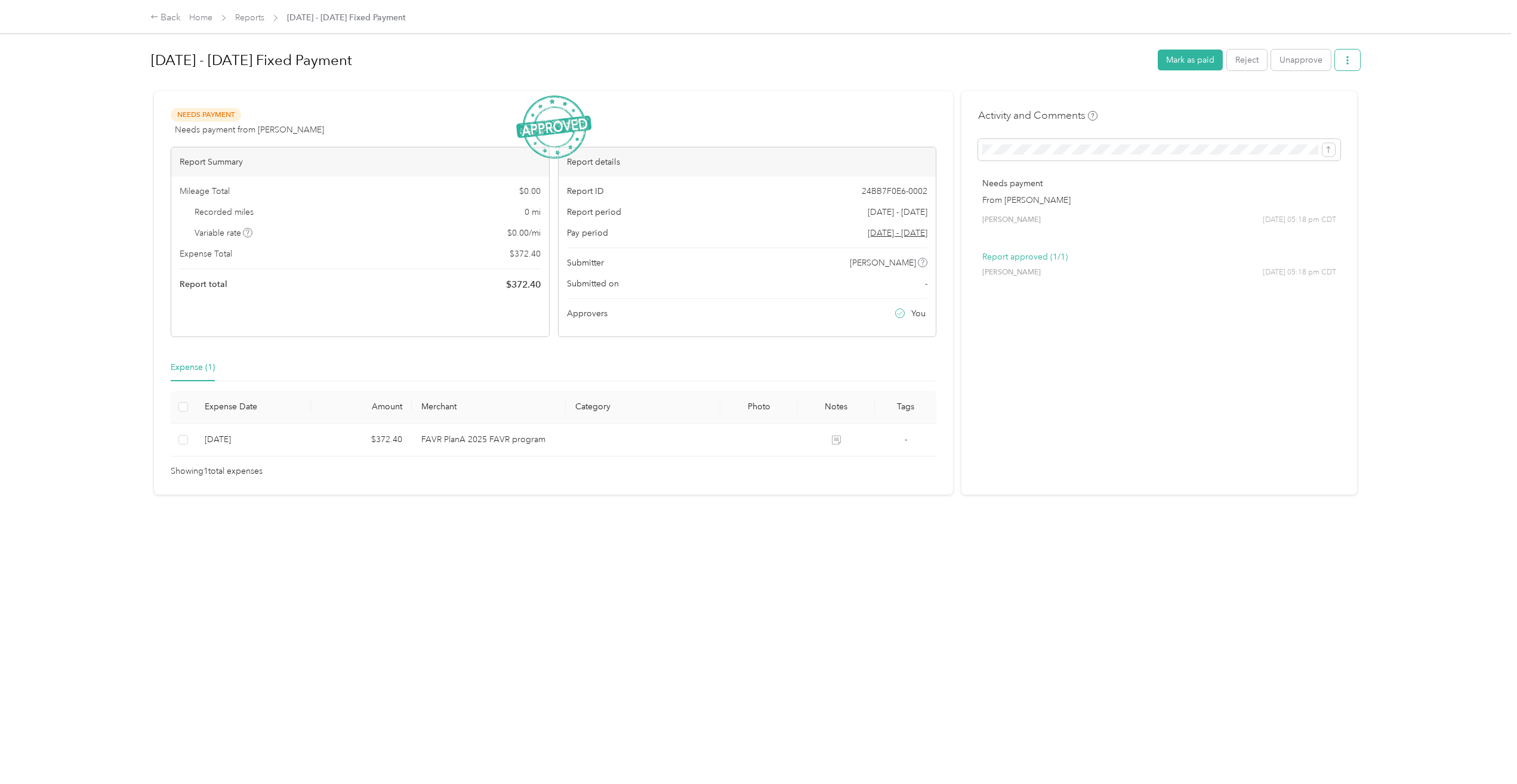
click at [1346, 60] on icon "button" at bounding box center [1347, 60] width 3 height 8
click at [1404, 118] on div "Back Home Reports [DATE] - [DATE] Fixed Payment [DATE] - [DATE] Fixed Payment M…" at bounding box center [755, 392] width 1511 height 784
drag, startPoint x: 208, startPoint y: 2, endPoint x: 120, endPoint y: 309, distance: 319.4
click at [119, 333] on div "Back Home Reports [DATE] - [DATE] Fixed Payment [DATE] - [DATE] Fixed Payment M…" at bounding box center [755, 392] width 1511 height 784
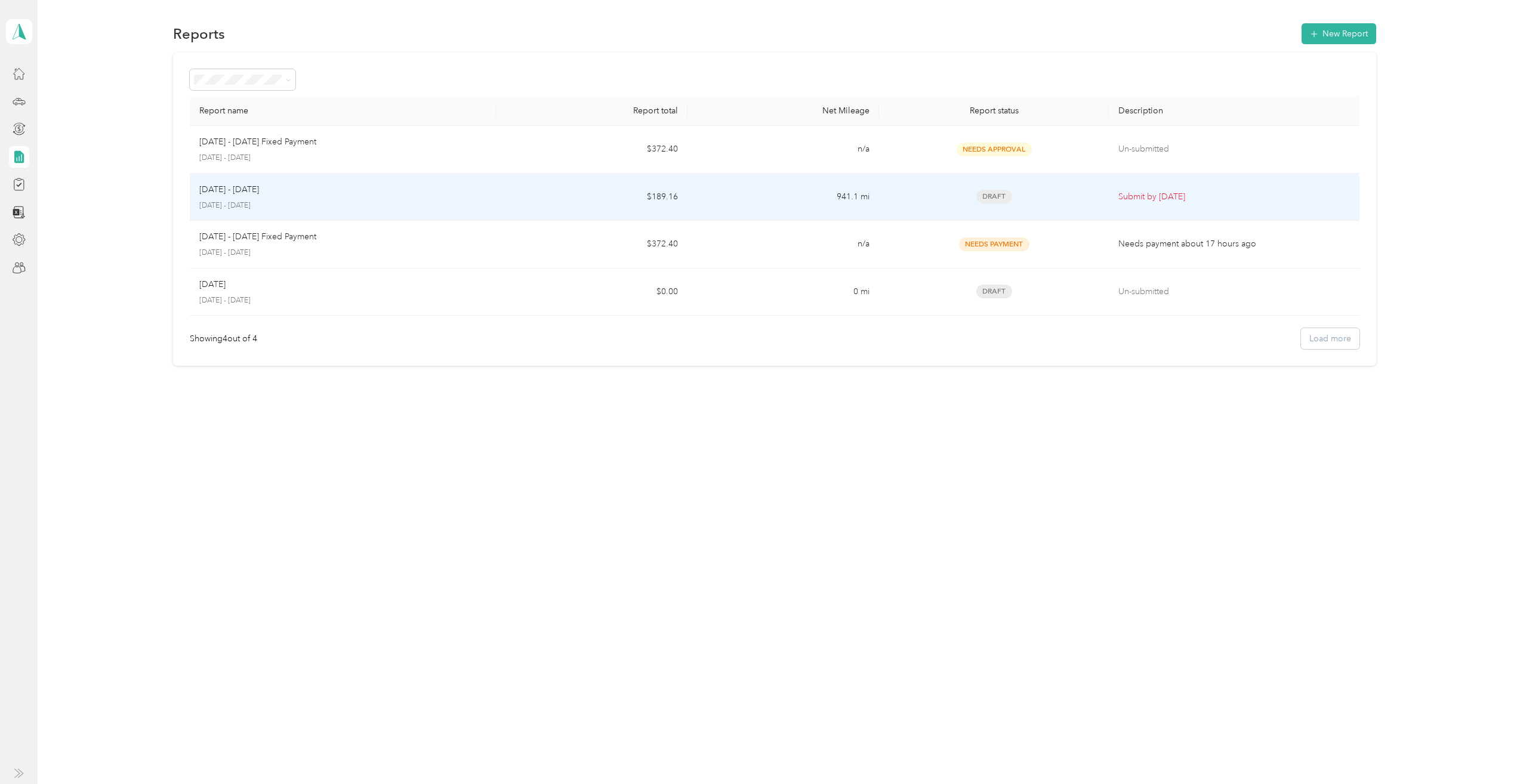
click at [264, 188] on div "[DATE] - [DATE]" at bounding box center [343, 190] width 287 height 13
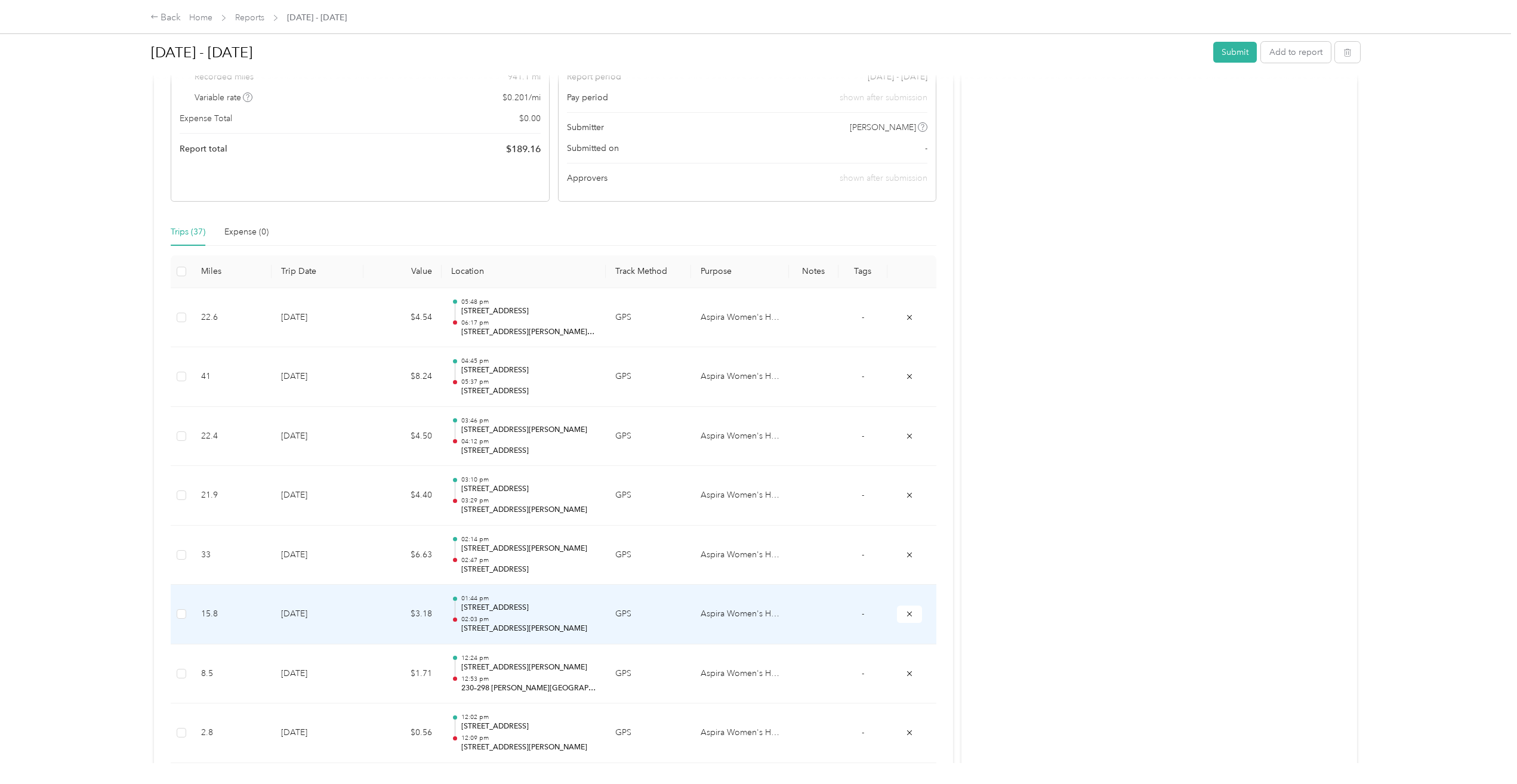
scroll to position [6, 0]
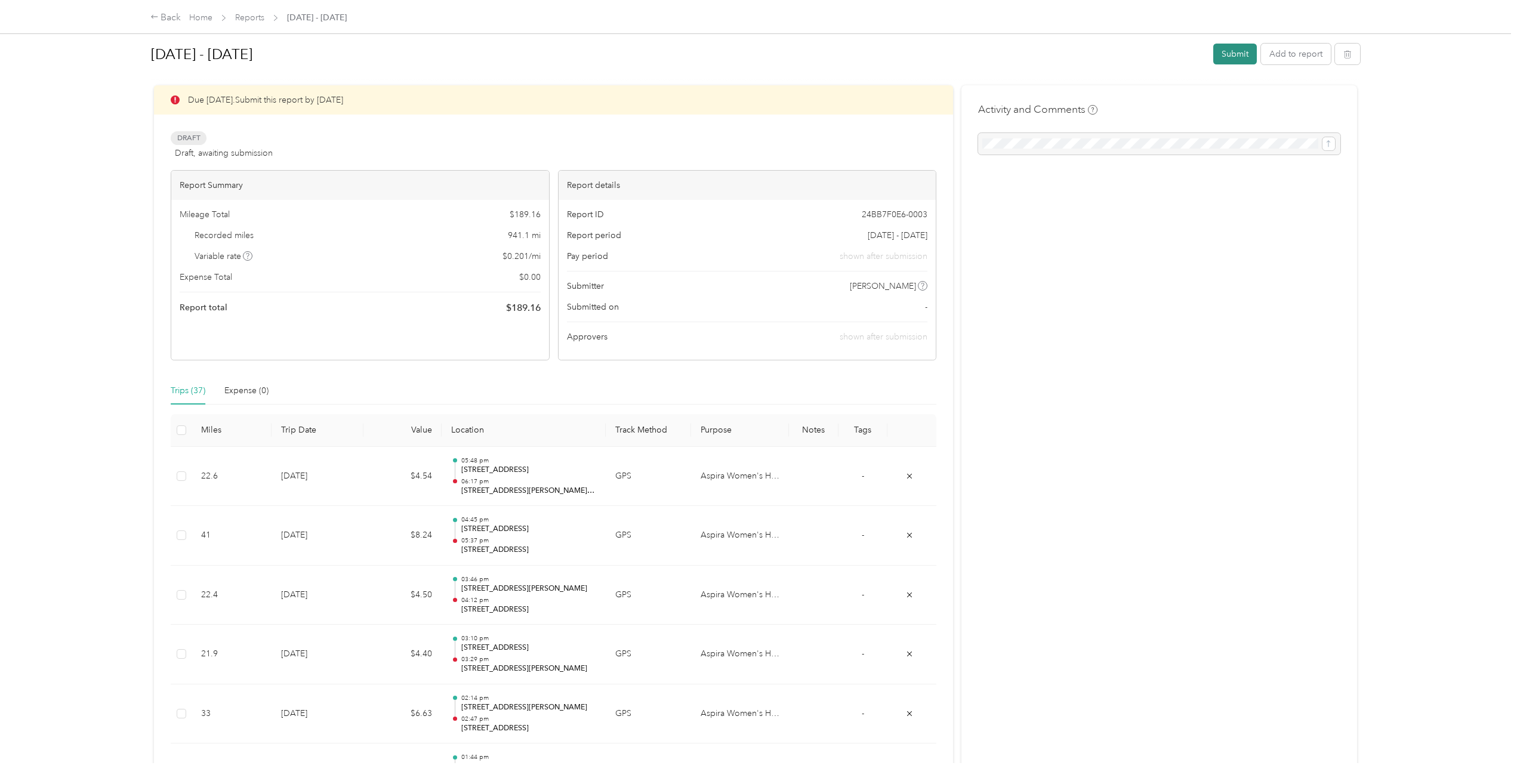
click at [1225, 57] on button "Submit" at bounding box center [1234, 54] width 44 height 21
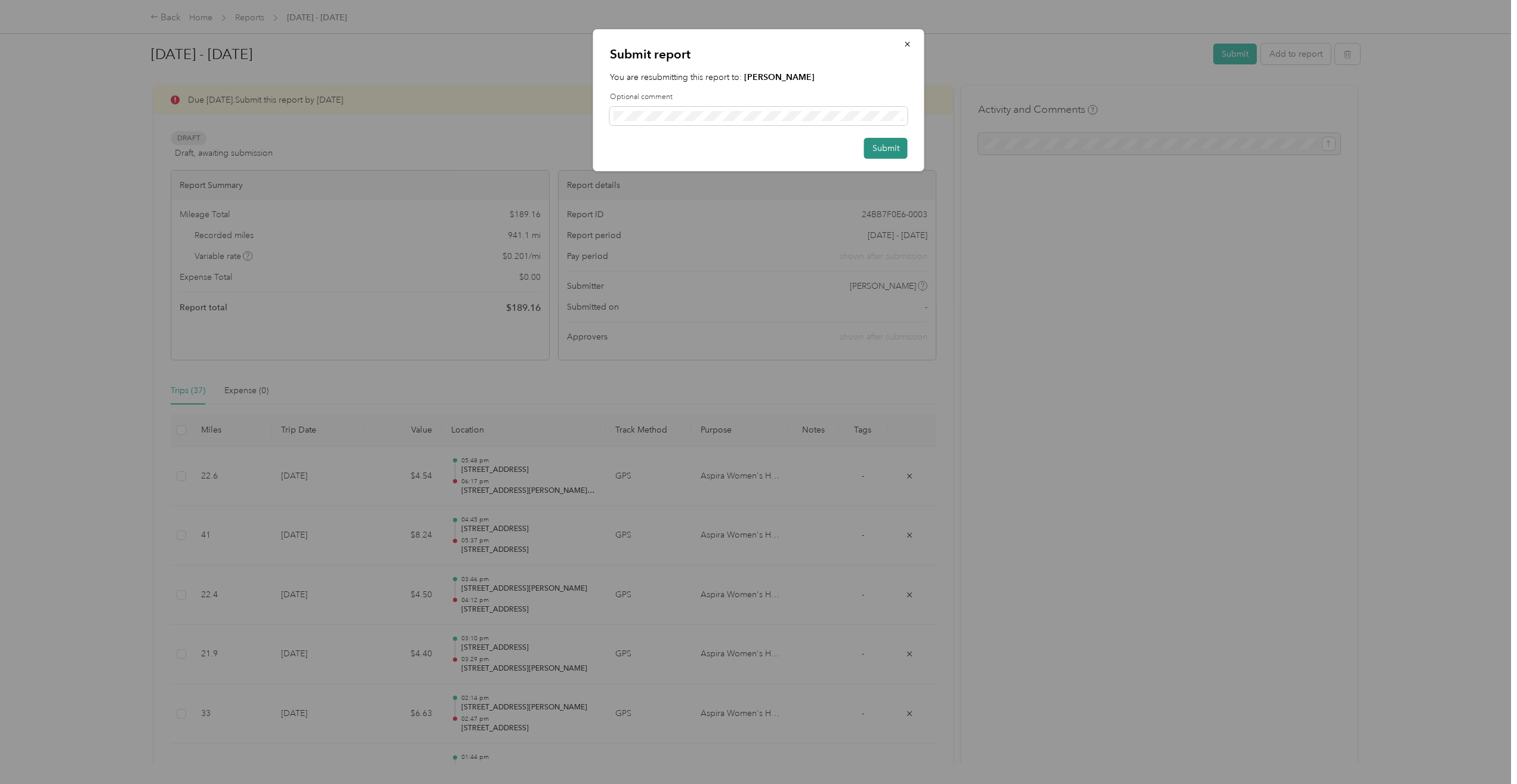
click at [887, 148] on button "Submit" at bounding box center [885, 148] width 44 height 21
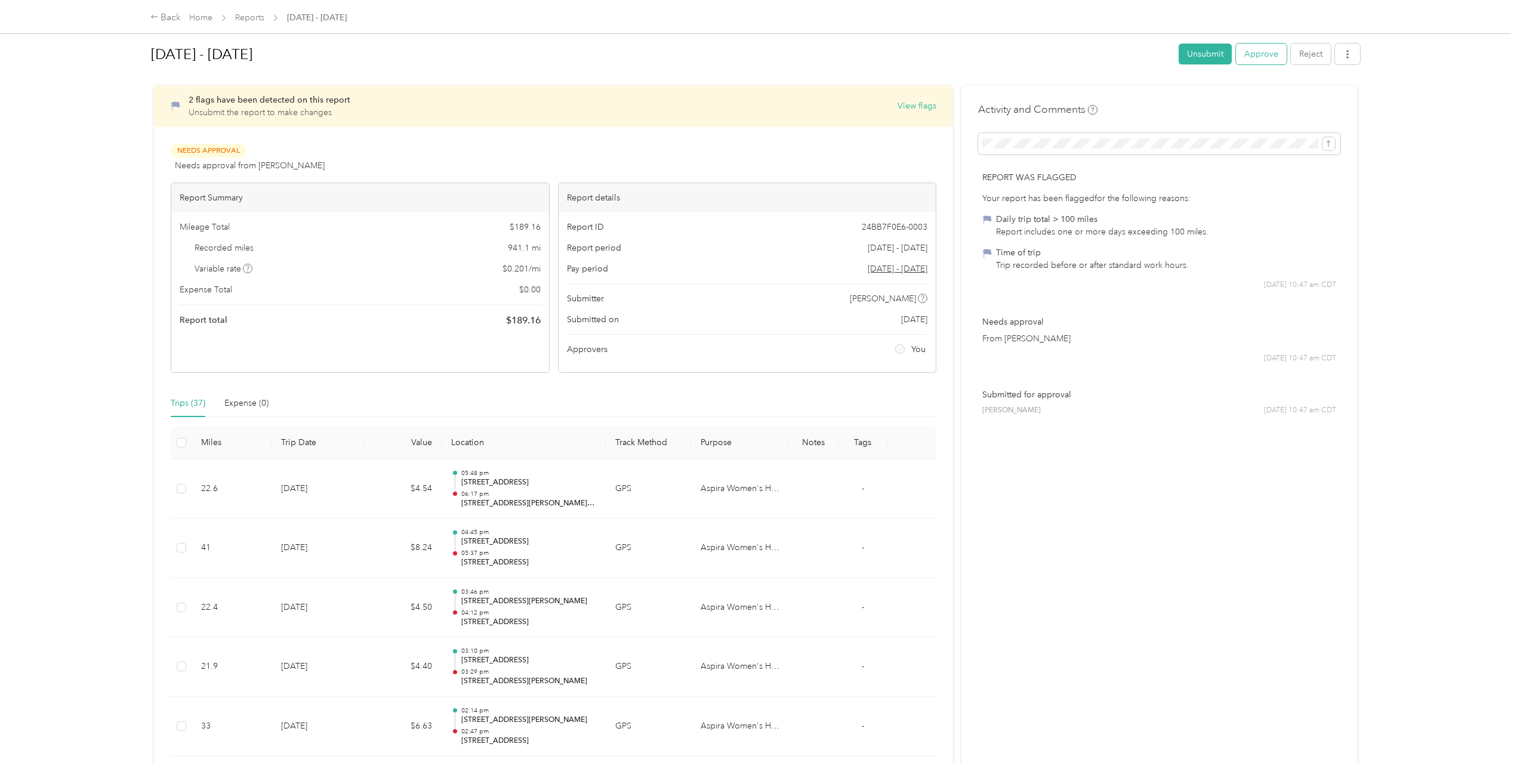
click at [1265, 51] on button "Approve" at bounding box center [1261, 54] width 51 height 21
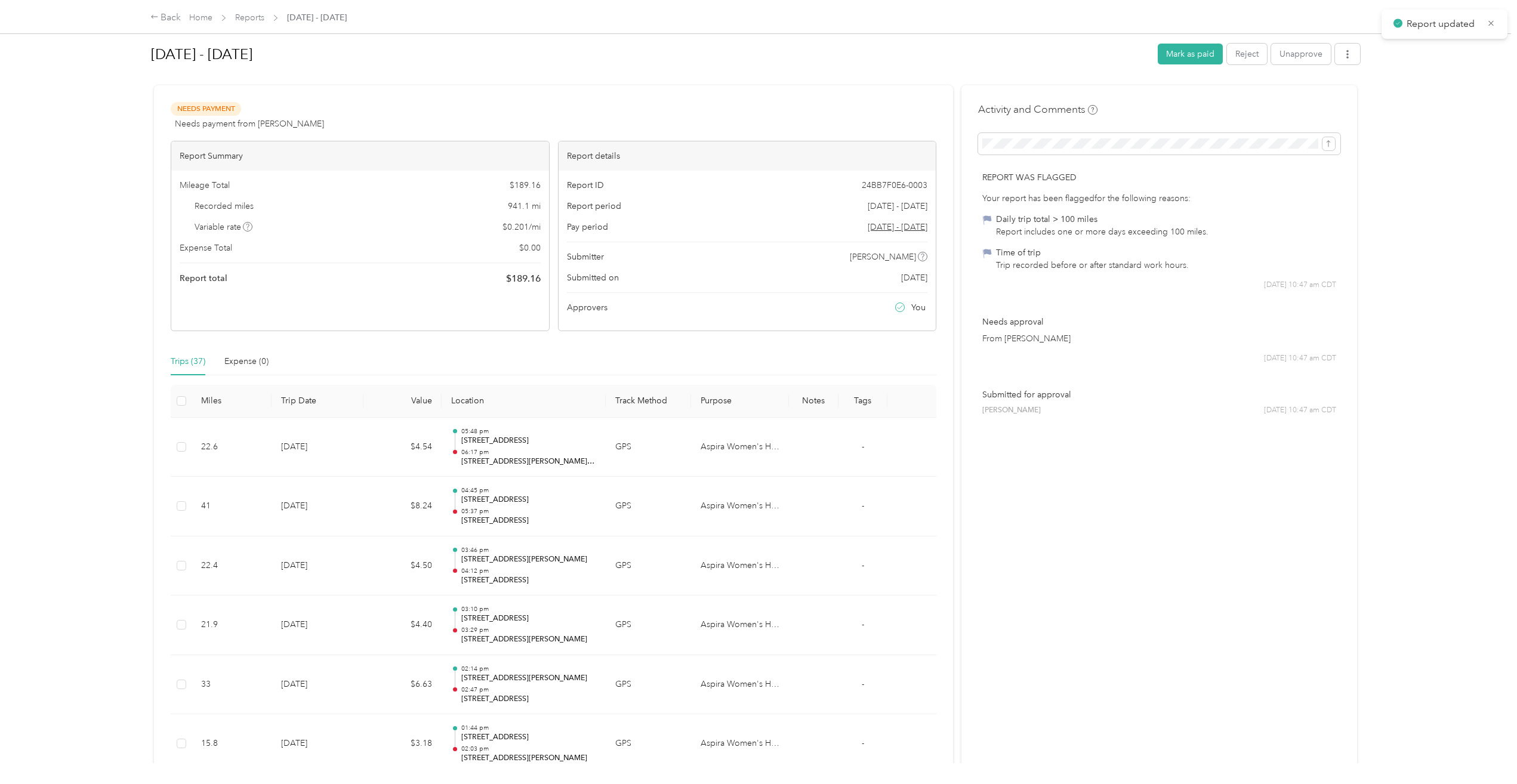
scroll to position [23, 0]
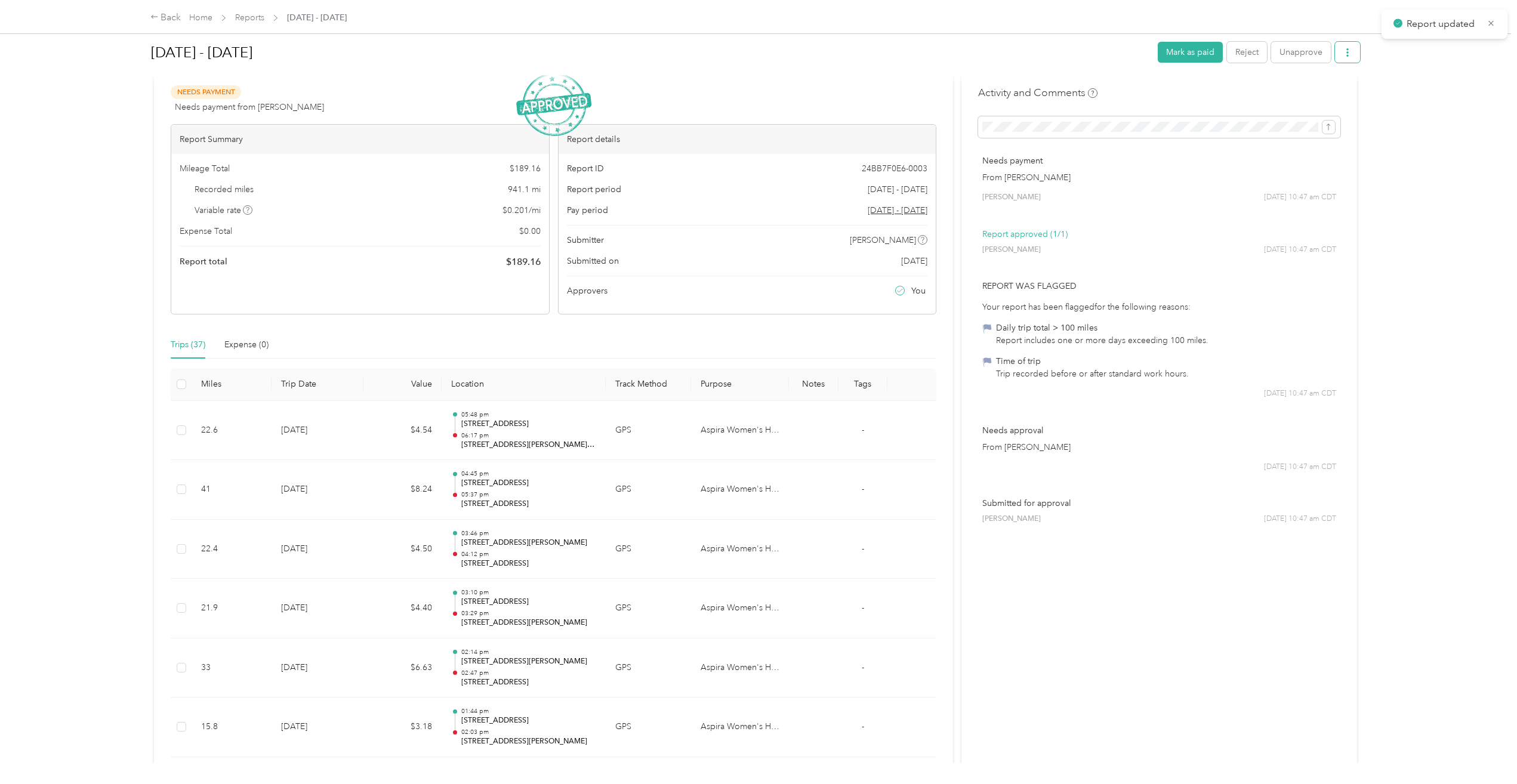
click at [1345, 52] on icon "button" at bounding box center [1347, 52] width 8 height 8
click at [1324, 93] on span "Download" at bounding box center [1310, 96] width 40 height 13
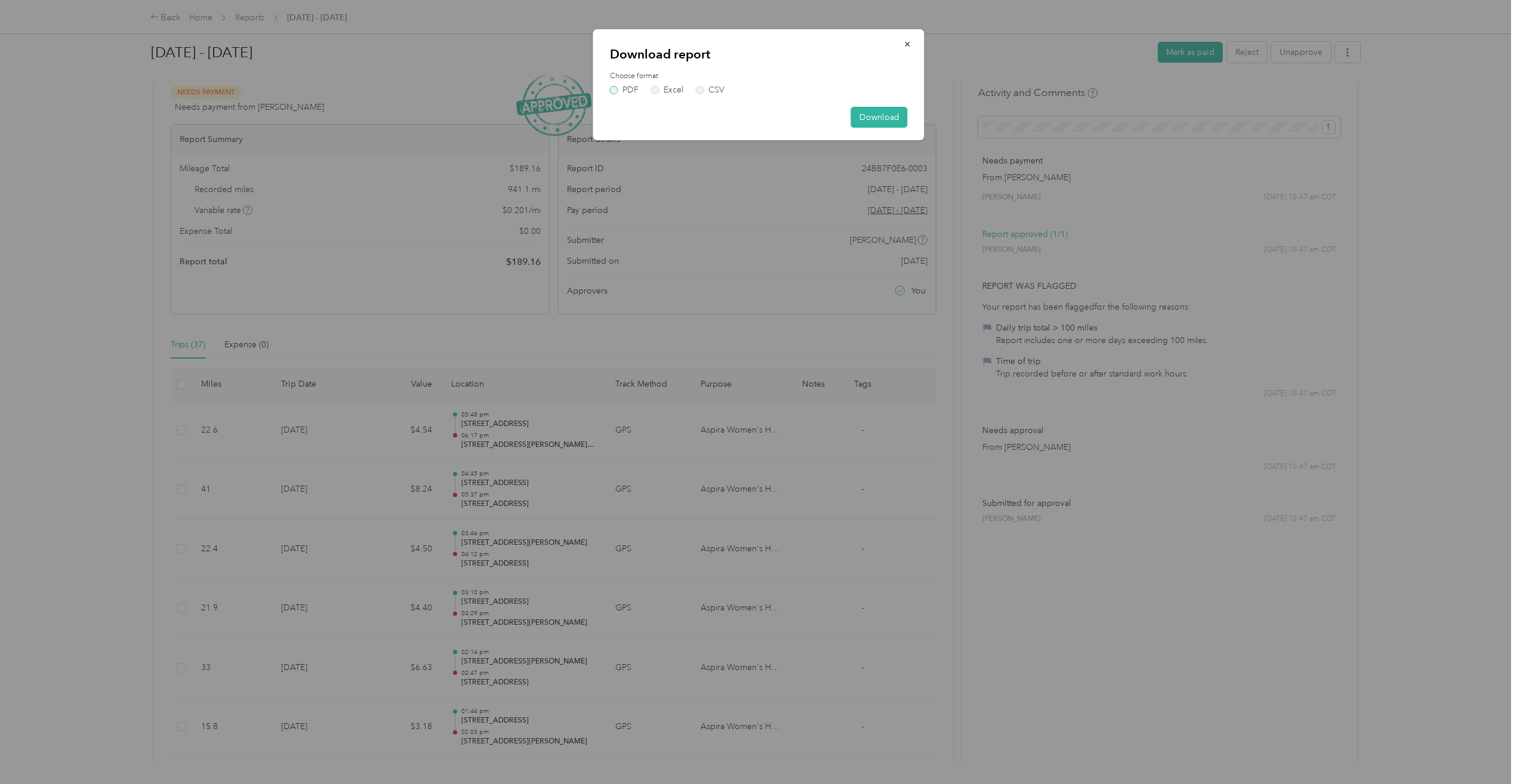
click at [618, 89] on label "PDF" at bounding box center [624, 90] width 29 height 8
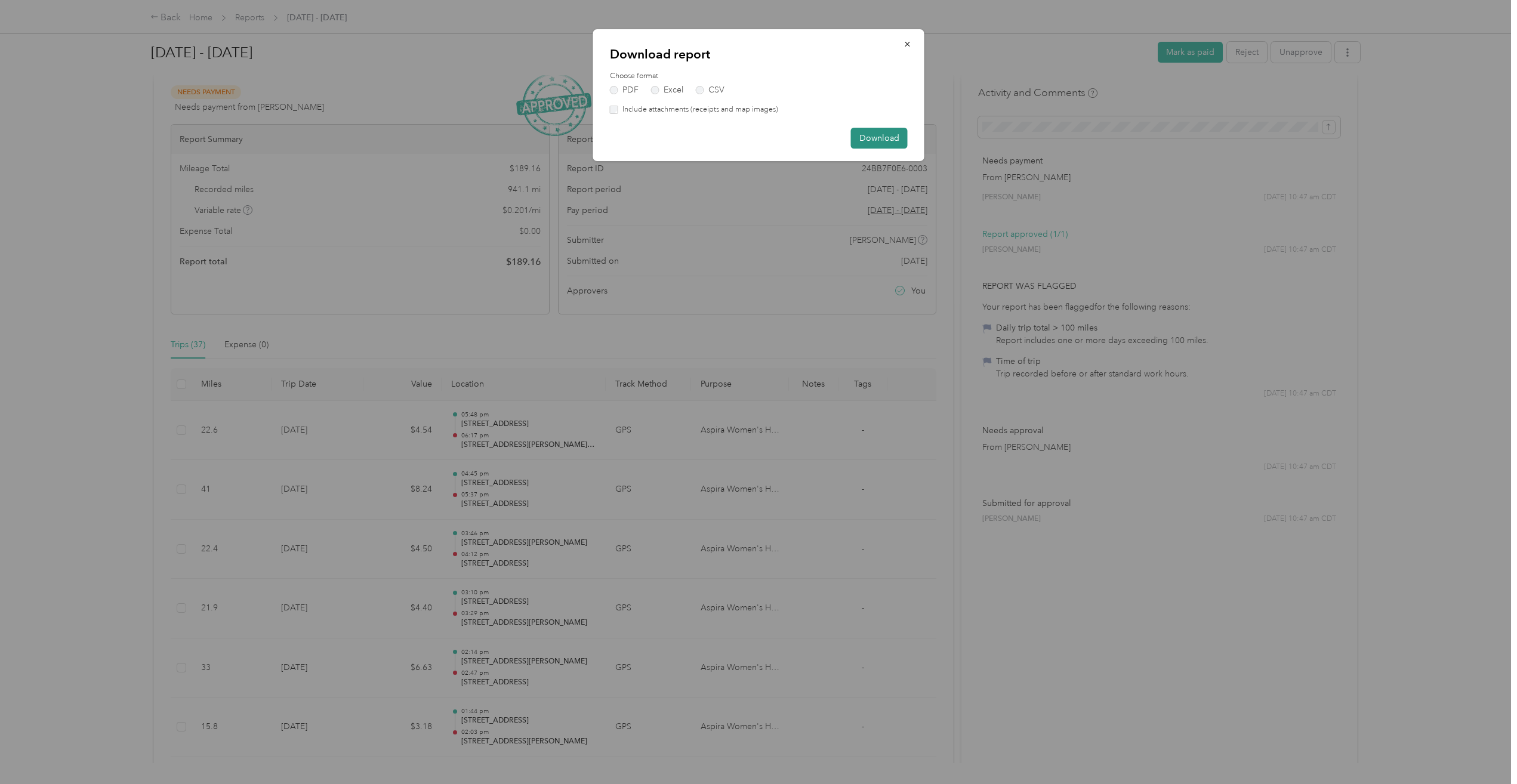
click at [863, 138] on button "Download" at bounding box center [879, 138] width 56 height 21
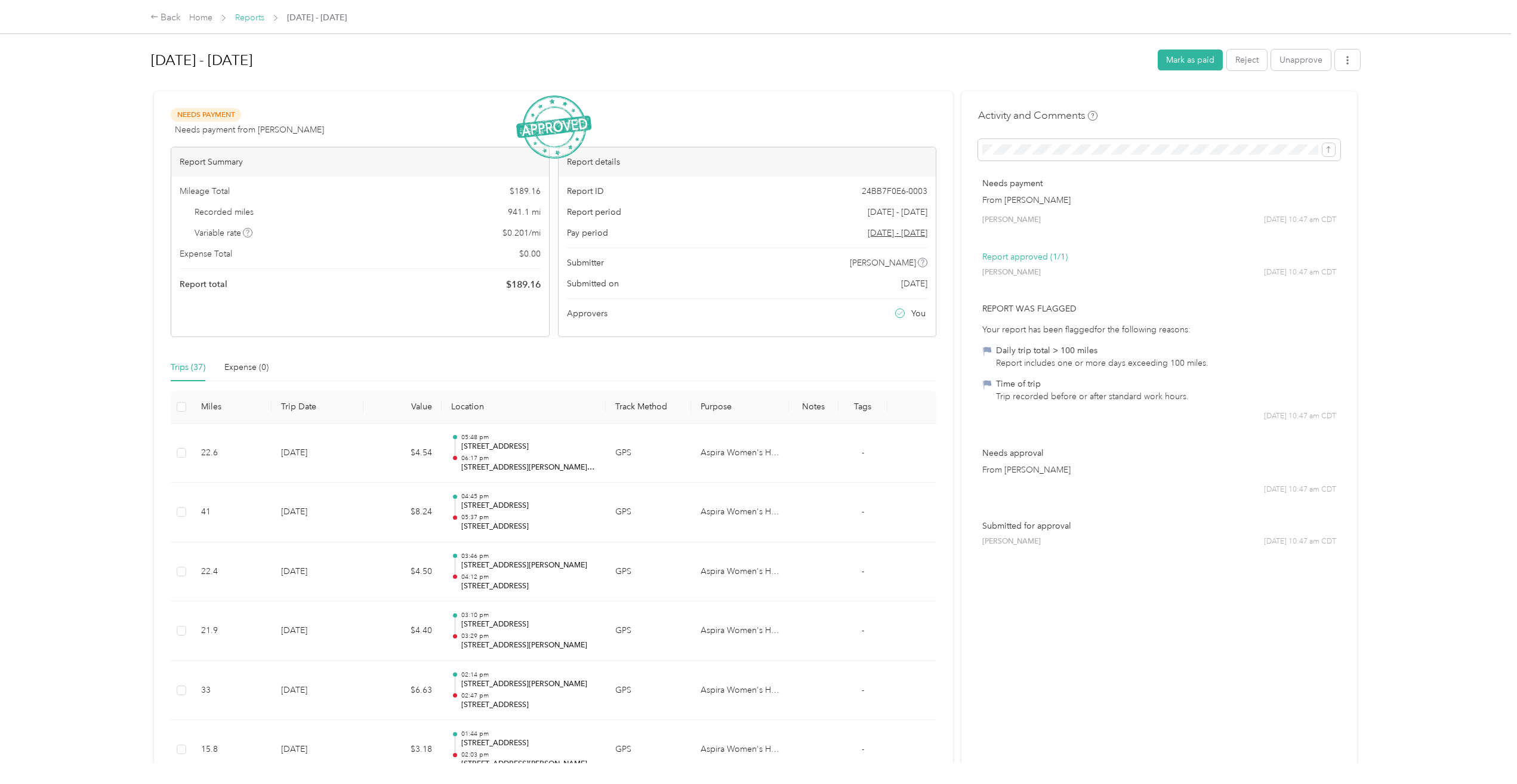
click at [253, 13] on link "Reports" at bounding box center [250, 17] width 30 height 10
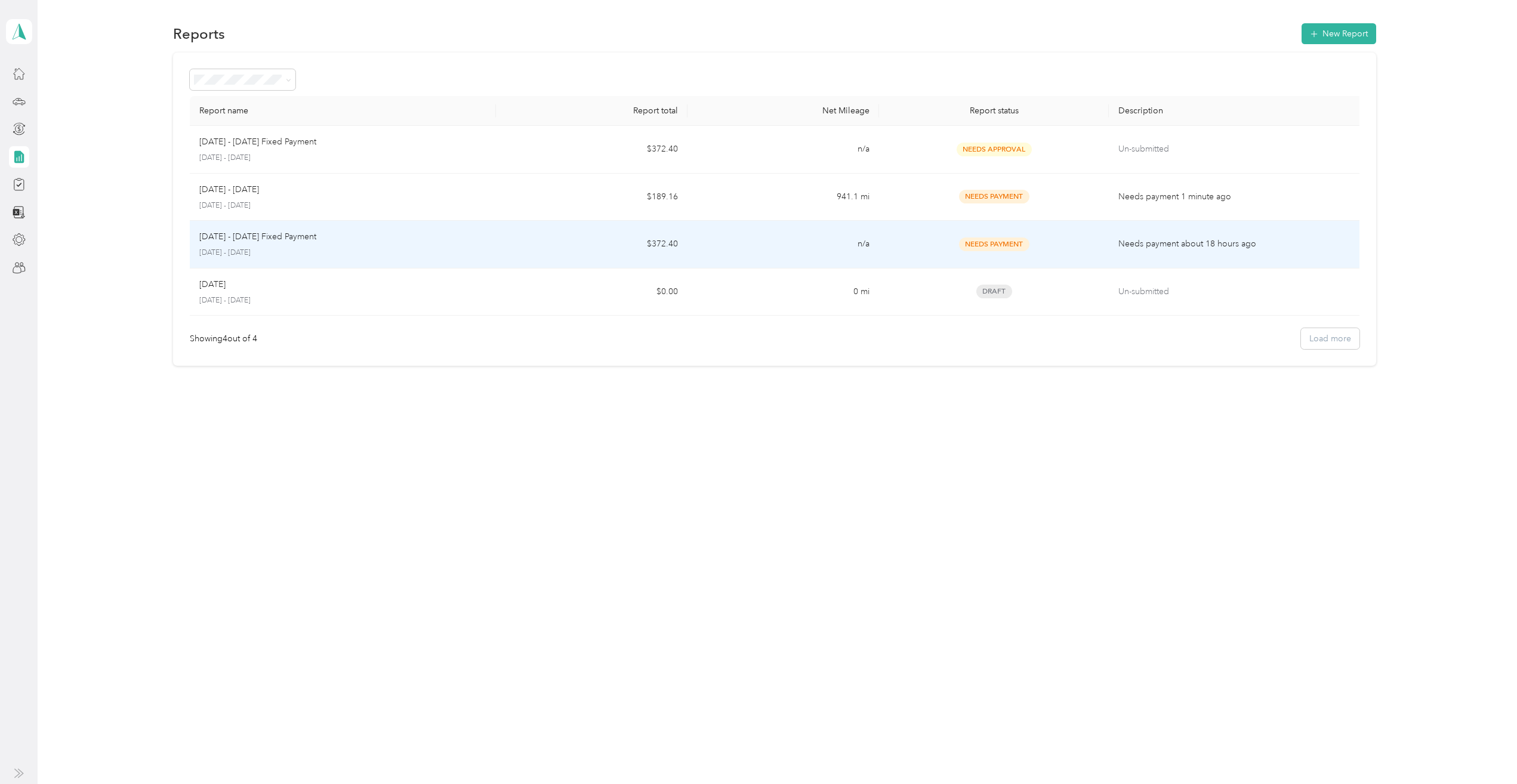
click at [317, 250] on p "[DATE] - [DATE]" at bounding box center [343, 253] width 287 height 11
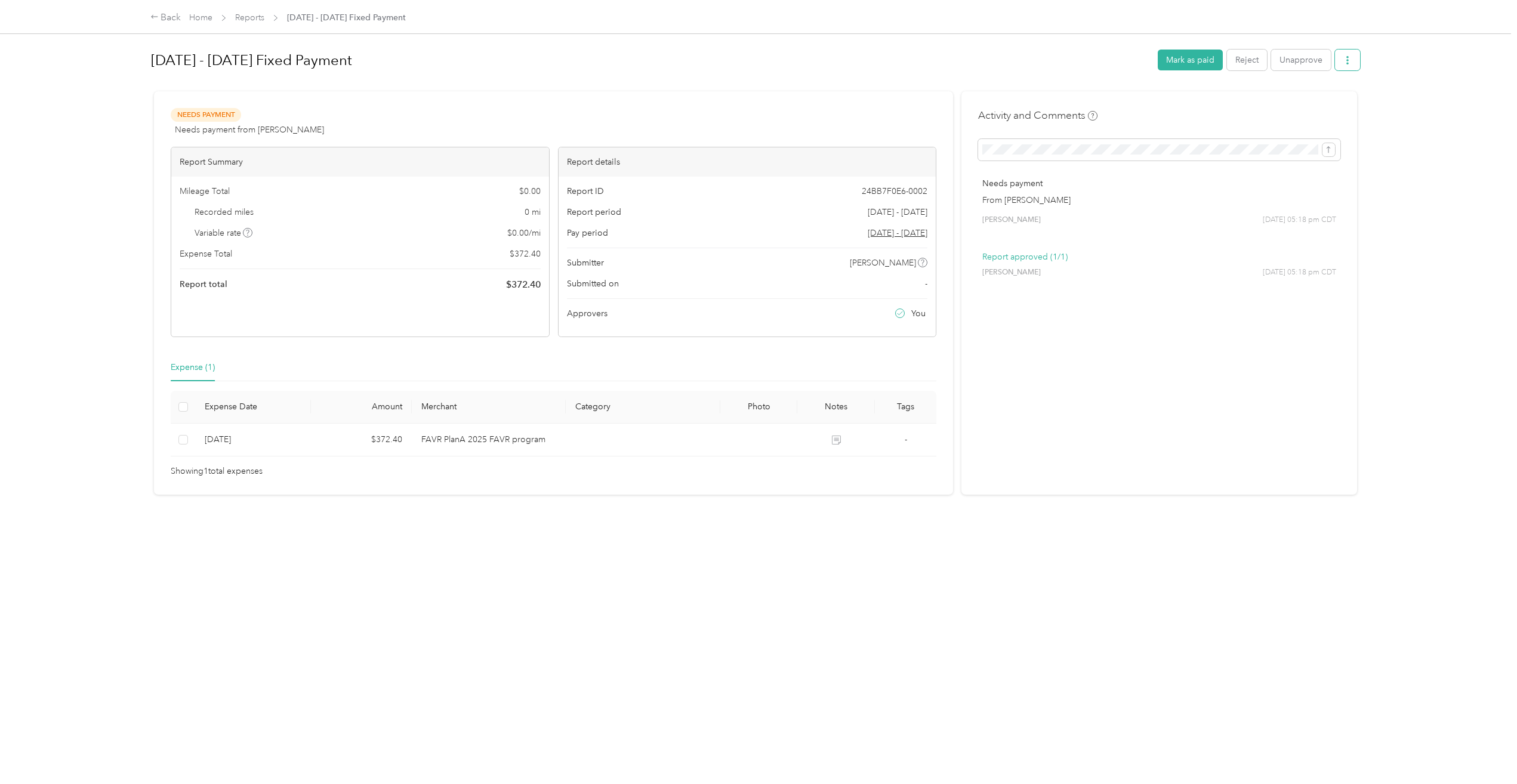
click at [1346, 58] on icon "button" at bounding box center [1347, 60] width 8 height 8
click at [1326, 105] on span "Download" at bounding box center [1310, 104] width 40 height 13
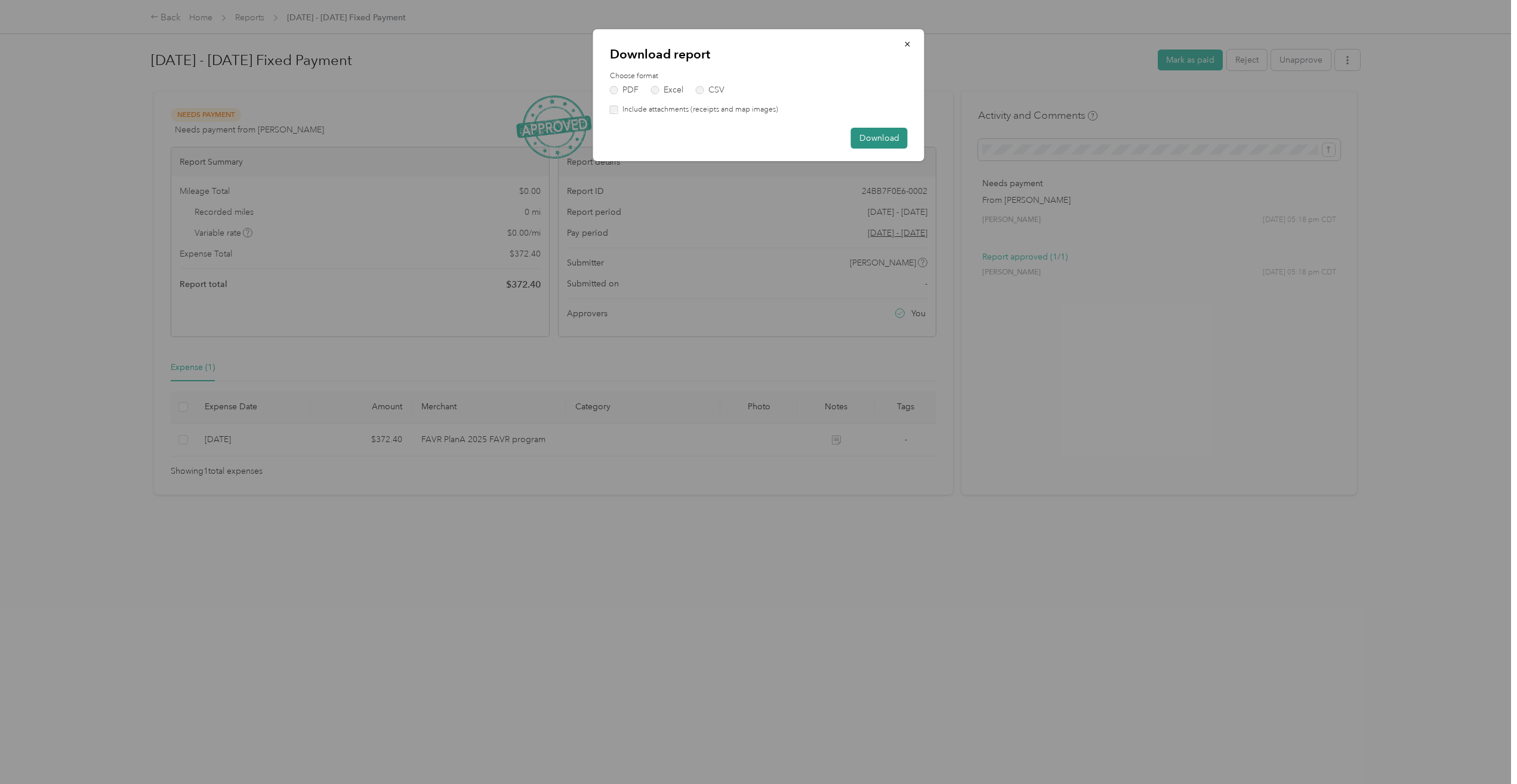
click at [884, 137] on button "Download" at bounding box center [879, 138] width 56 height 21
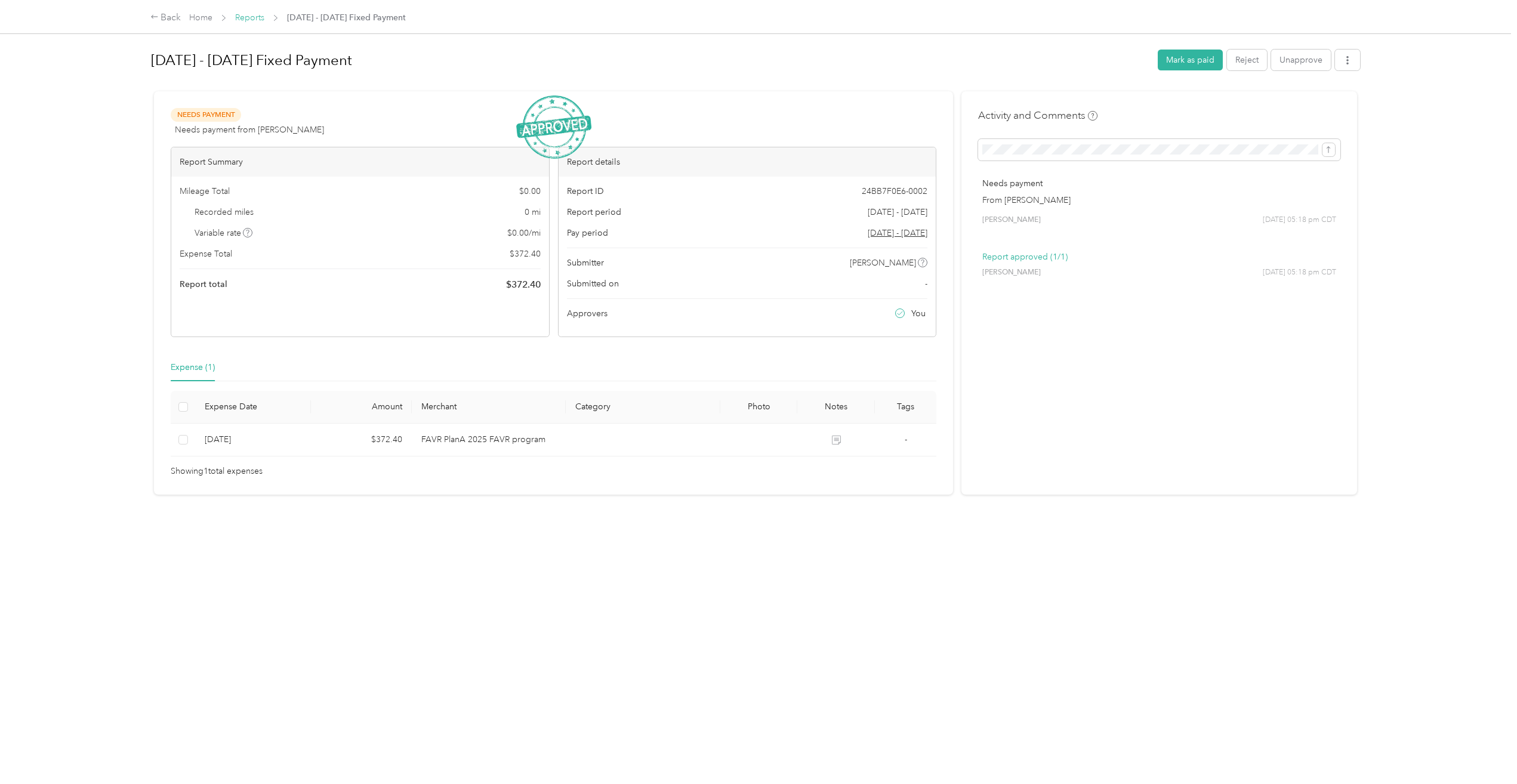
click at [253, 19] on link "Reports" at bounding box center [250, 17] width 30 height 10
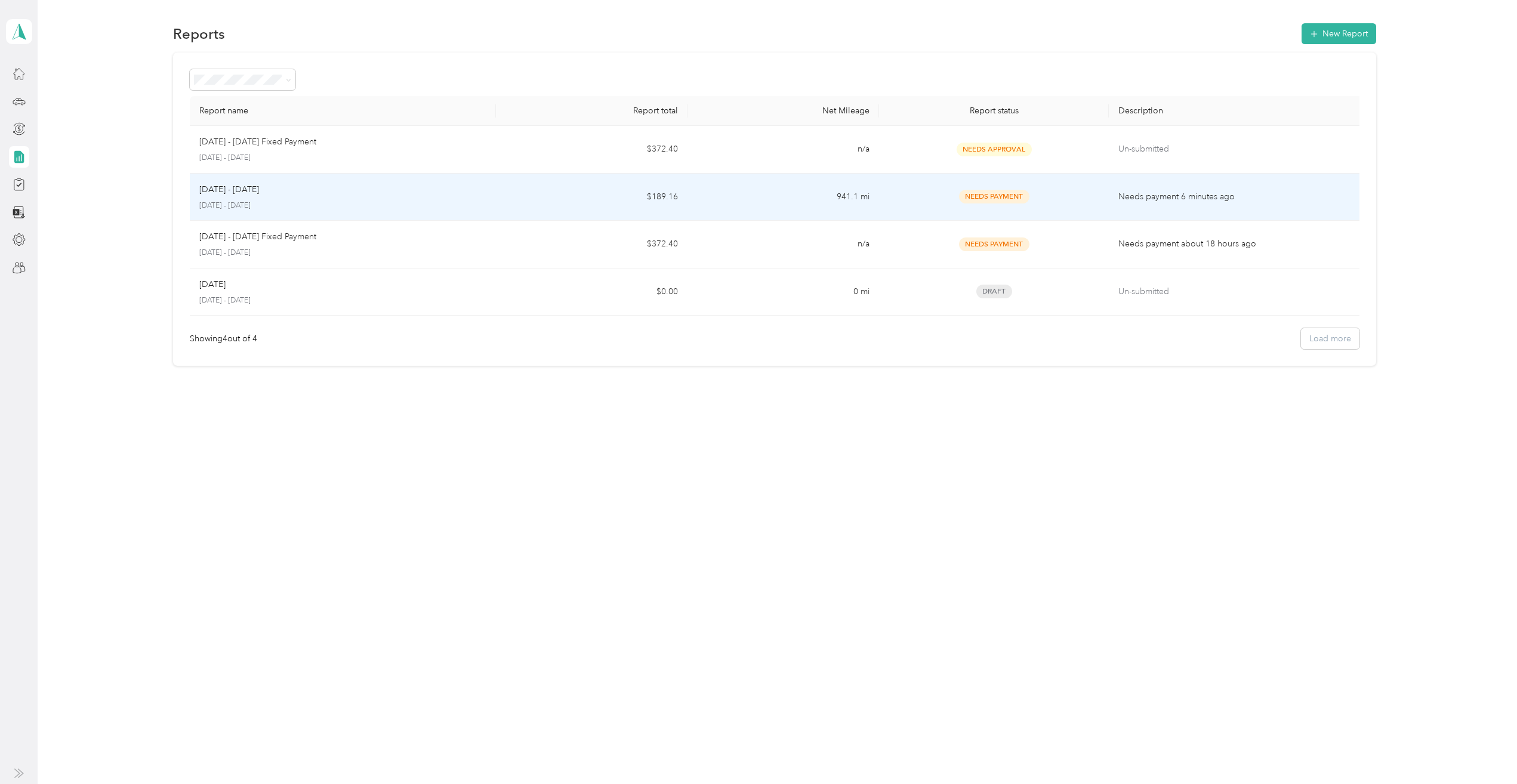
drag, startPoint x: 291, startPoint y: 191, endPoint x: 196, endPoint y: 195, distance: 95.1
click at [196, 195] on td "Sep 1 - 30, 2025 September 1 - 30, 2025" at bounding box center [343, 197] width 307 height 48
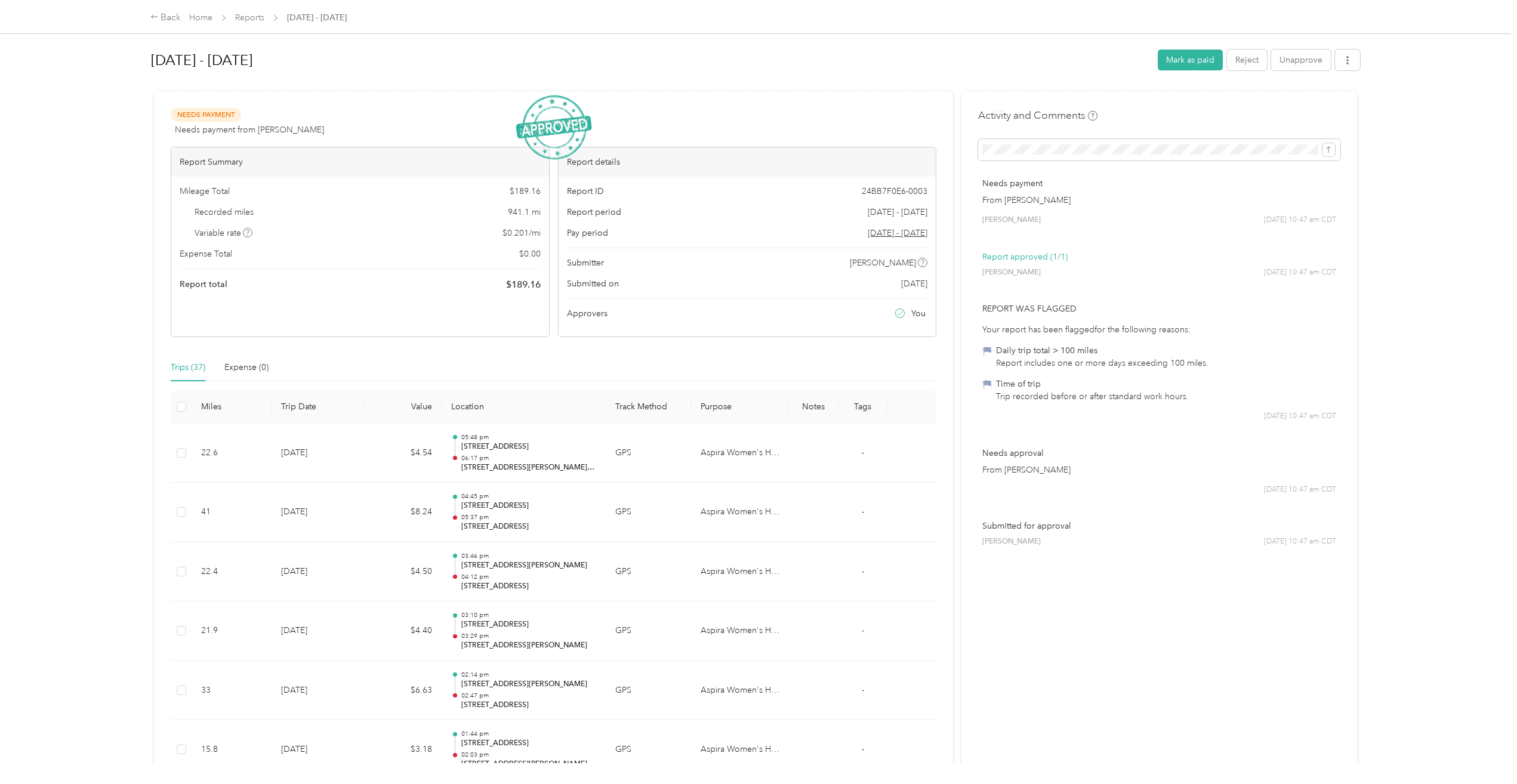
drag, startPoint x: 196, startPoint y: 195, endPoint x: 142, endPoint y: 66, distance: 139.8
click at [142, 66] on div "Sep 1 - 30, 2025 Mark as paid Reject Unapprove Needs Payment Needs payment from…" at bounding box center [756, 381] width 1259 height 763
drag, startPoint x: 142, startPoint y: 66, endPoint x: 191, endPoint y: 70, distance: 49.2
copy h1 "[DATE] - [DATE]"
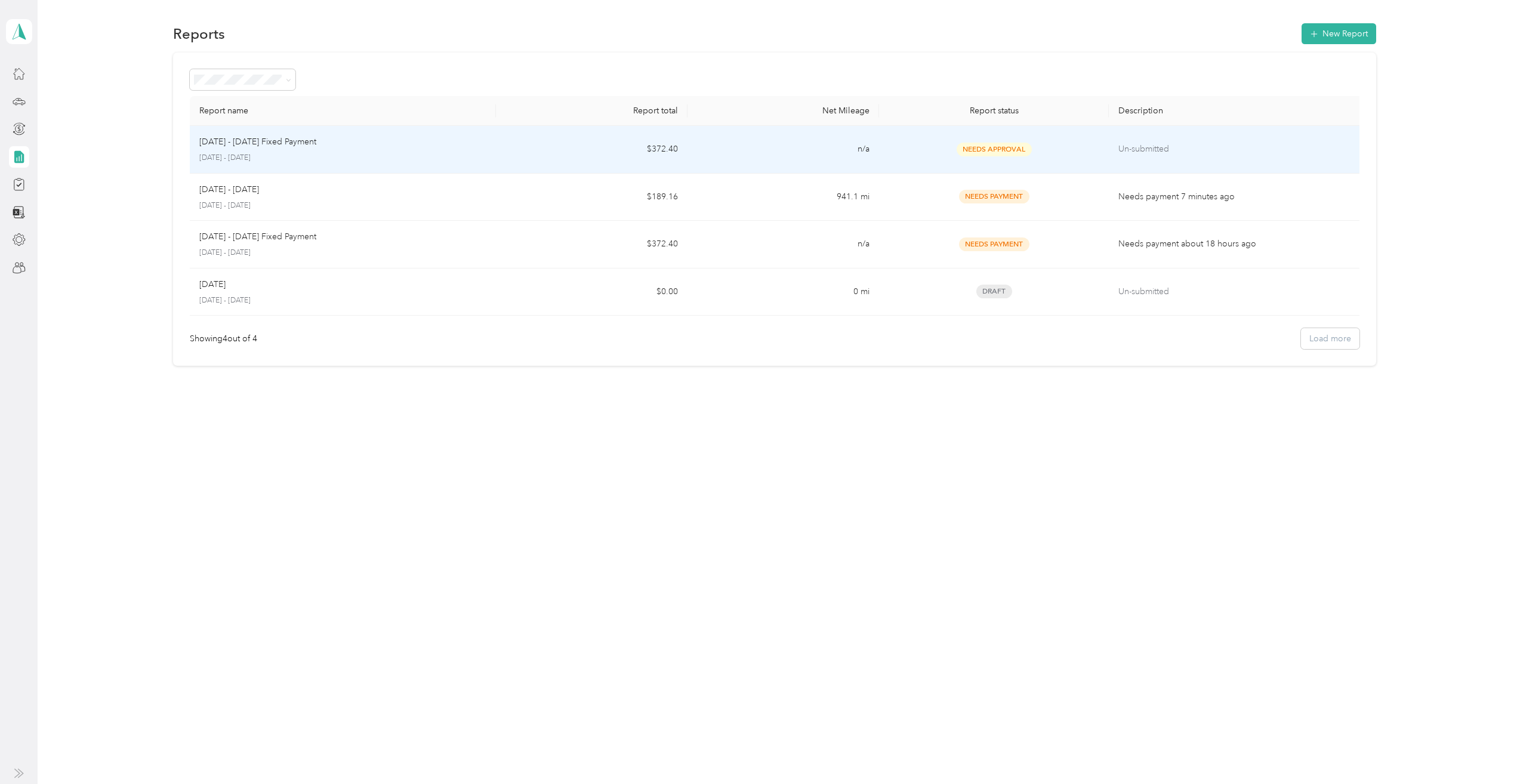
click at [328, 139] on div "[DATE] - [DATE] Fixed Payment" at bounding box center [343, 142] width 287 height 13
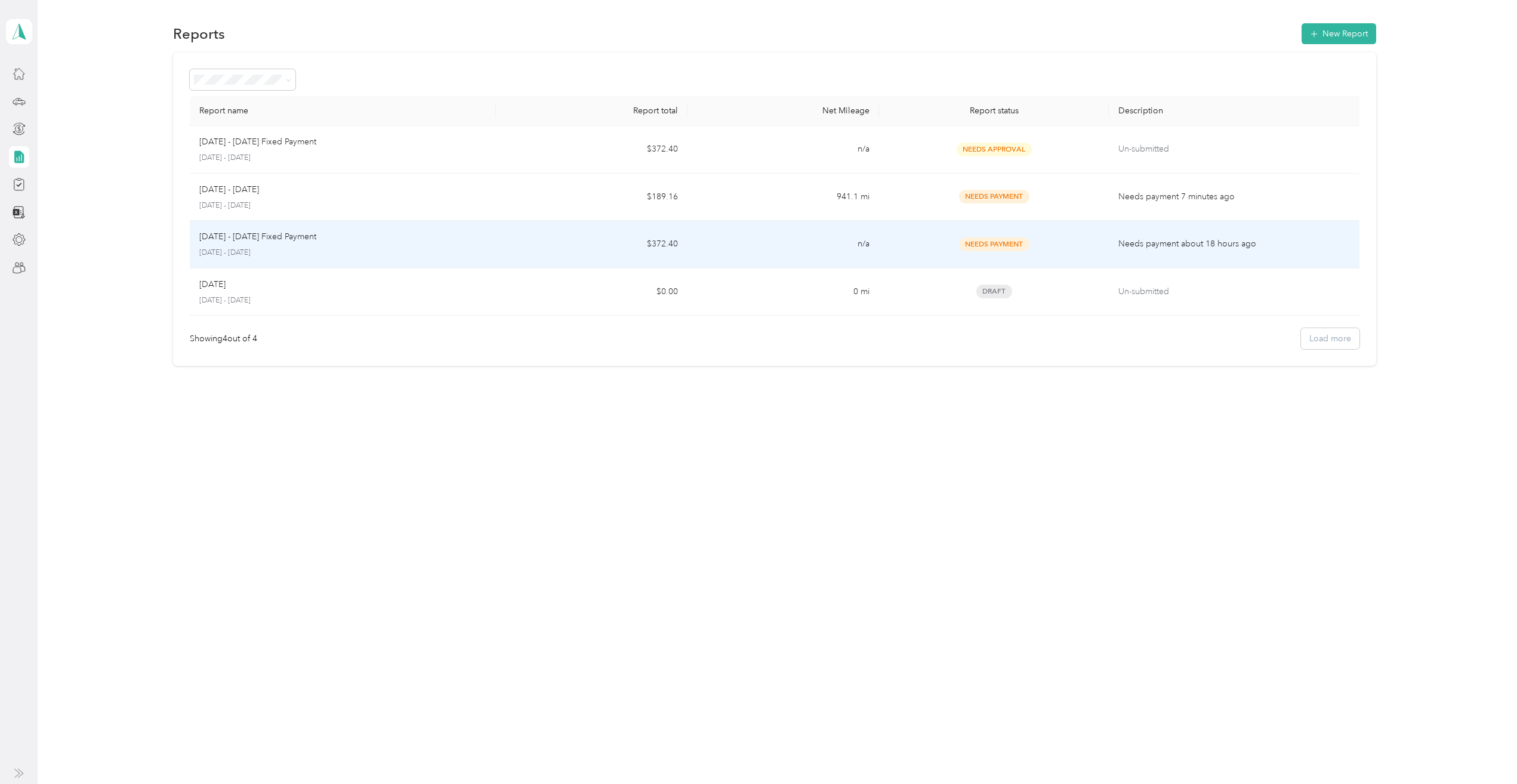
click at [326, 236] on div "[DATE] - [DATE] Fixed Payment" at bounding box center [343, 237] width 287 height 13
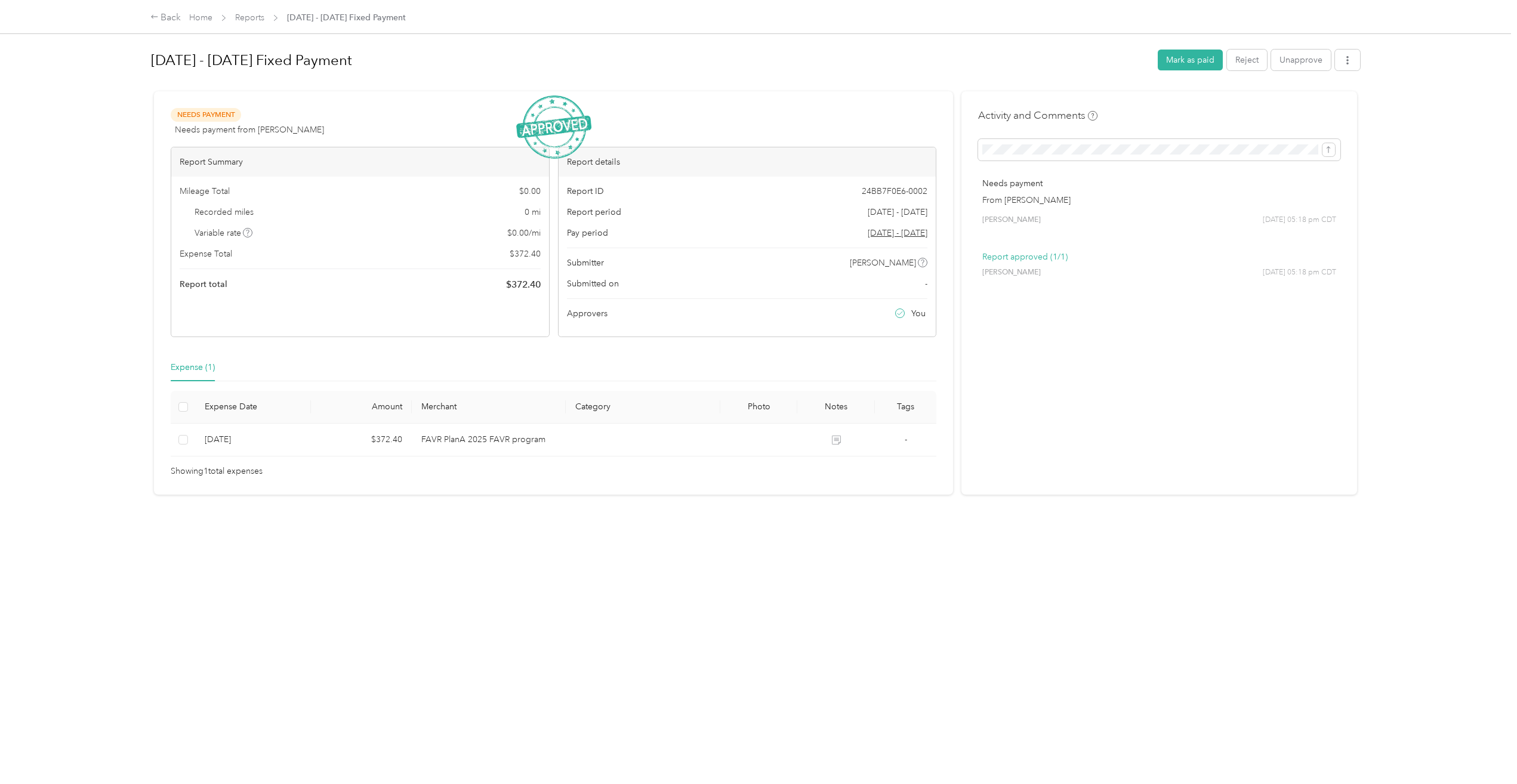
drag, startPoint x: 325, startPoint y: 56, endPoint x: 150, endPoint y: 62, distance: 175.1
click at [148, 62] on div "Sep 1 - 30, 2025 Fixed Payment Mark as paid Reject Unapprove Needs Payment Need…" at bounding box center [756, 381] width 1259 height 763
drag, startPoint x: 150, startPoint y: 62, endPoint x: 197, endPoint y: 61, distance: 47.0
copy h1 "[DATE] - [DATE] Fixed Payment"
click at [254, 16] on link "Reports" at bounding box center [250, 17] width 30 height 10
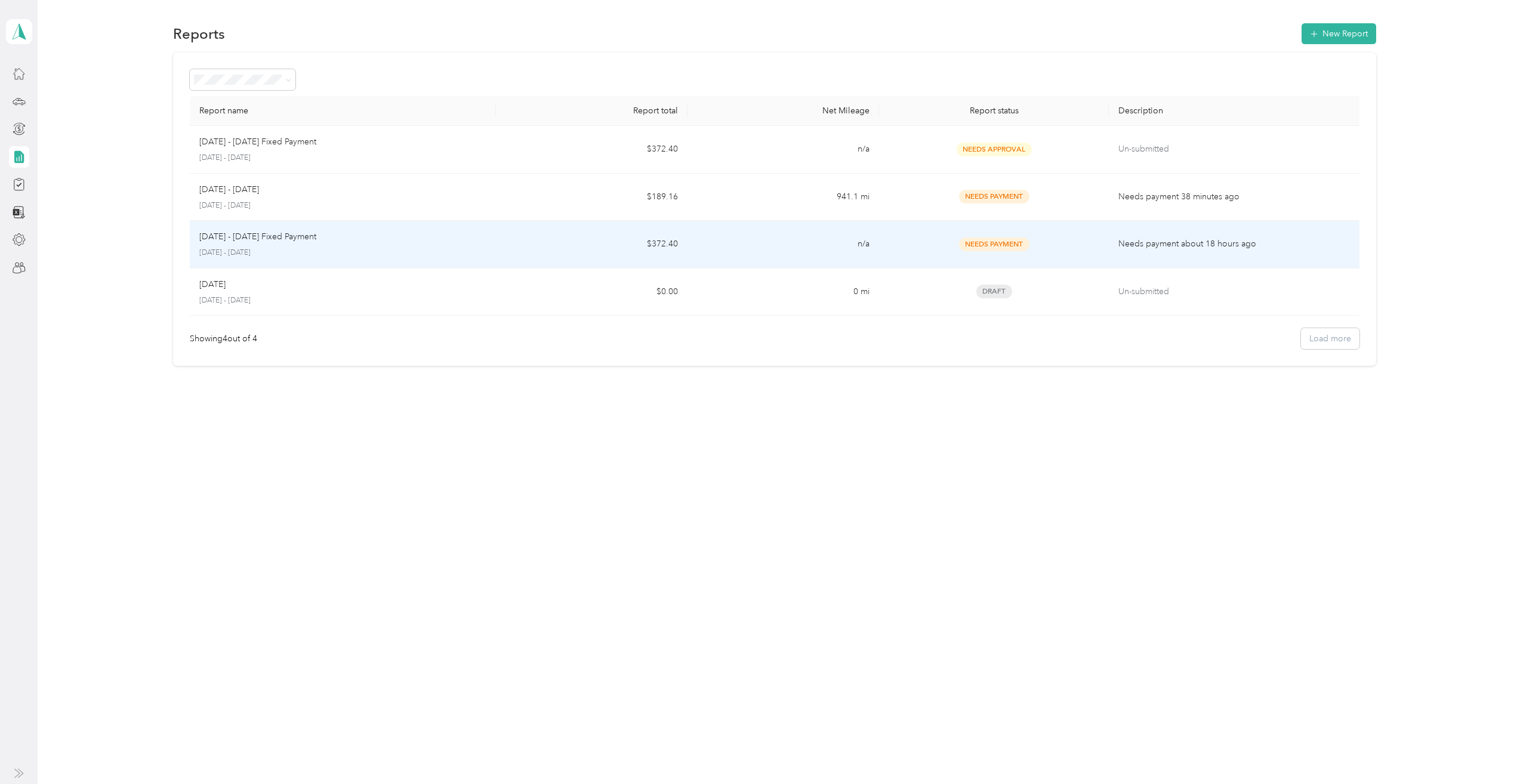
click at [548, 252] on td "$372.40" at bounding box center [591, 244] width 191 height 48
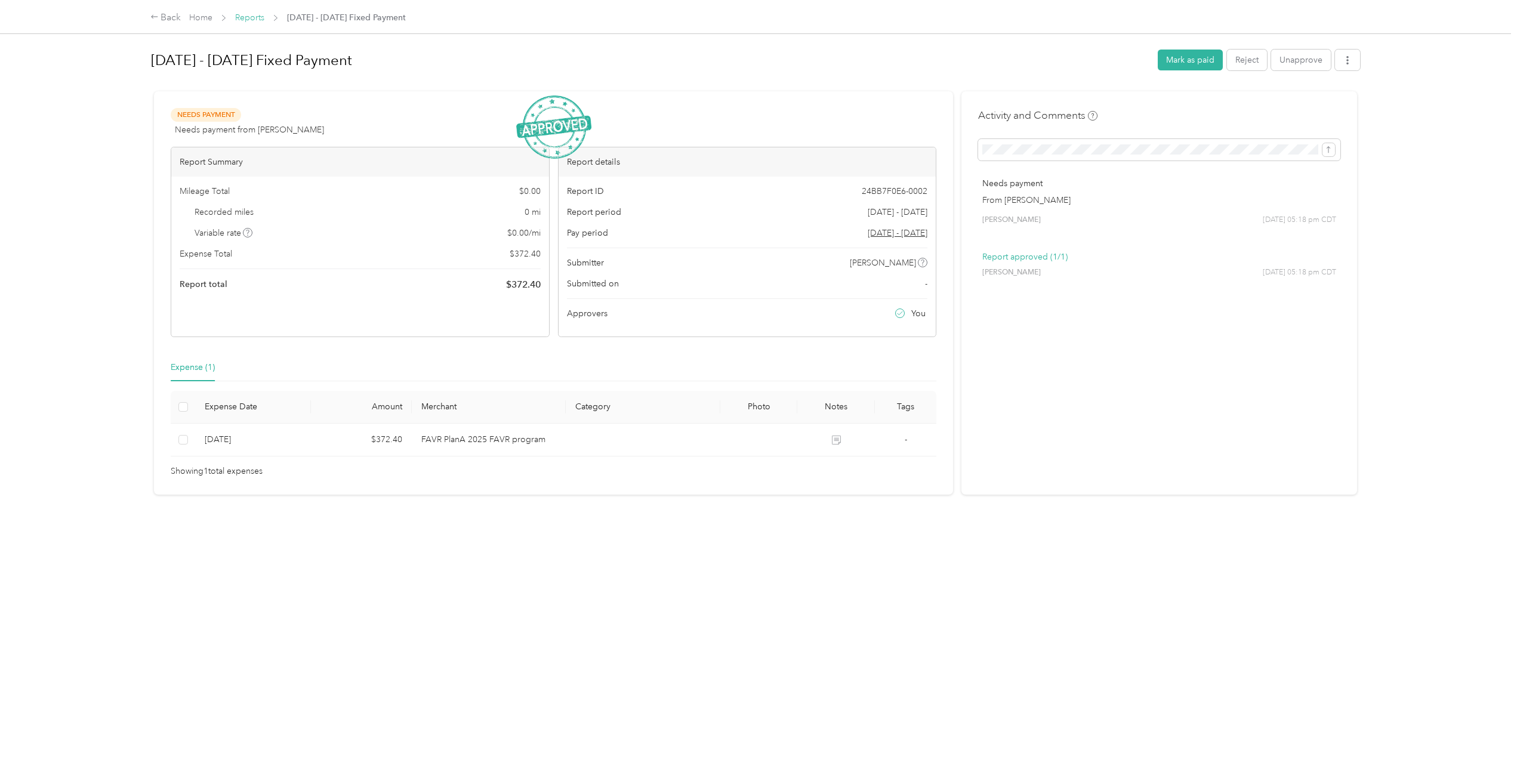
click at [257, 17] on link "Reports" at bounding box center [250, 17] width 30 height 10
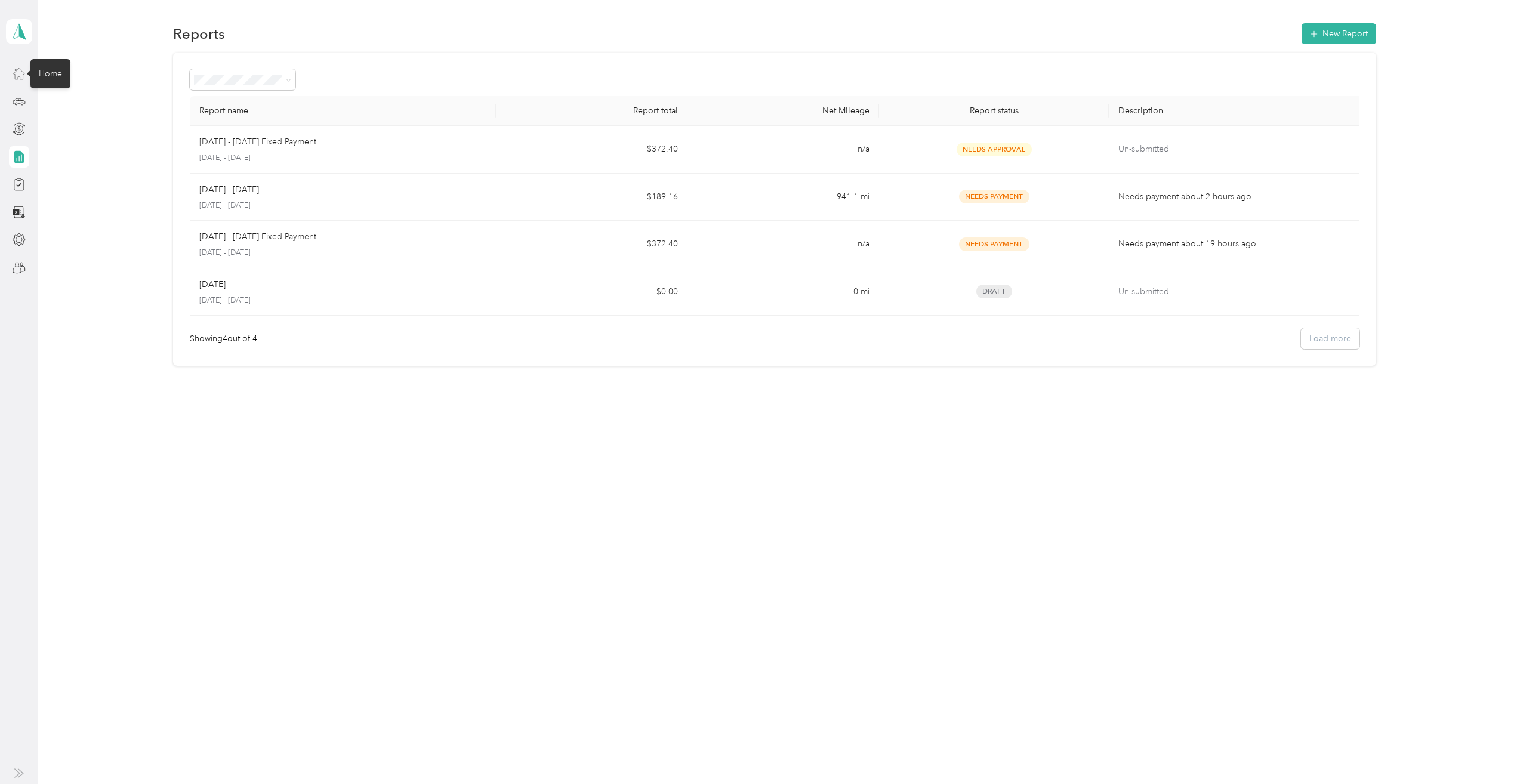
click at [21, 72] on icon at bounding box center [19, 74] width 13 height 13
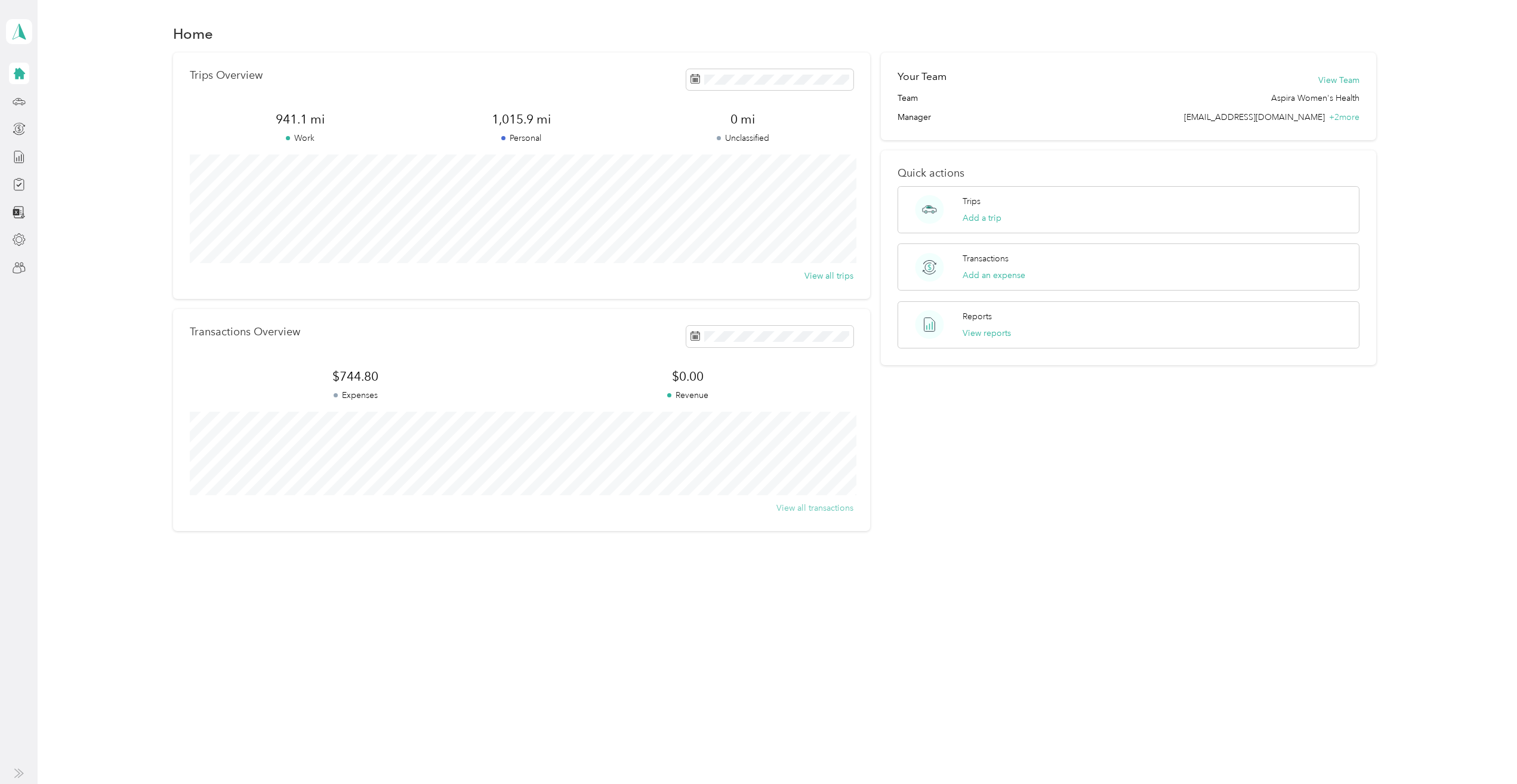
click at [830, 507] on button "View all transactions" at bounding box center [814, 508] width 77 height 13
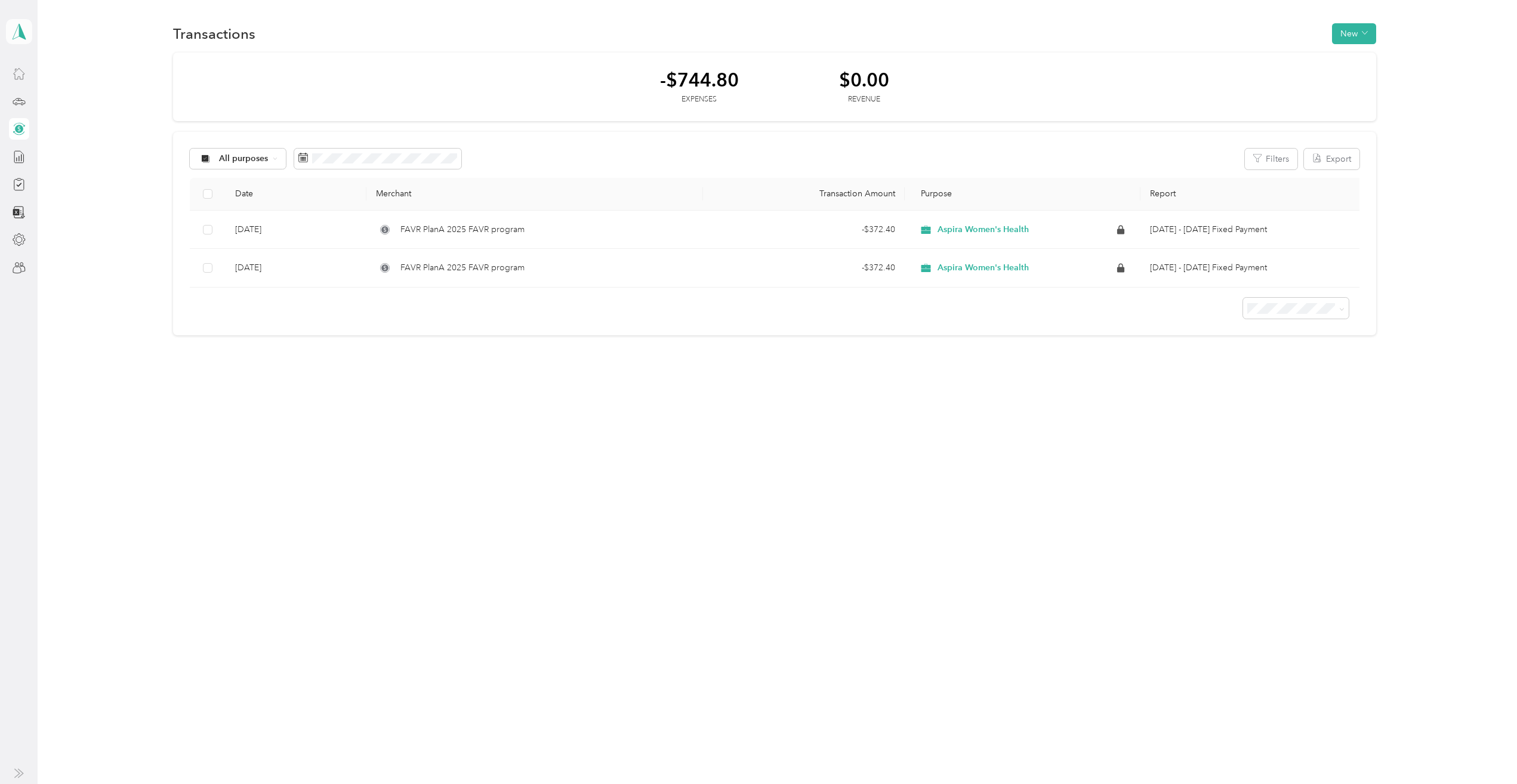
click at [19, 30] on polygon at bounding box center [22, 31] width 7 height 15
click at [83, 101] on div "Team dashboard" at bounding box center [131, 98] width 234 height 21
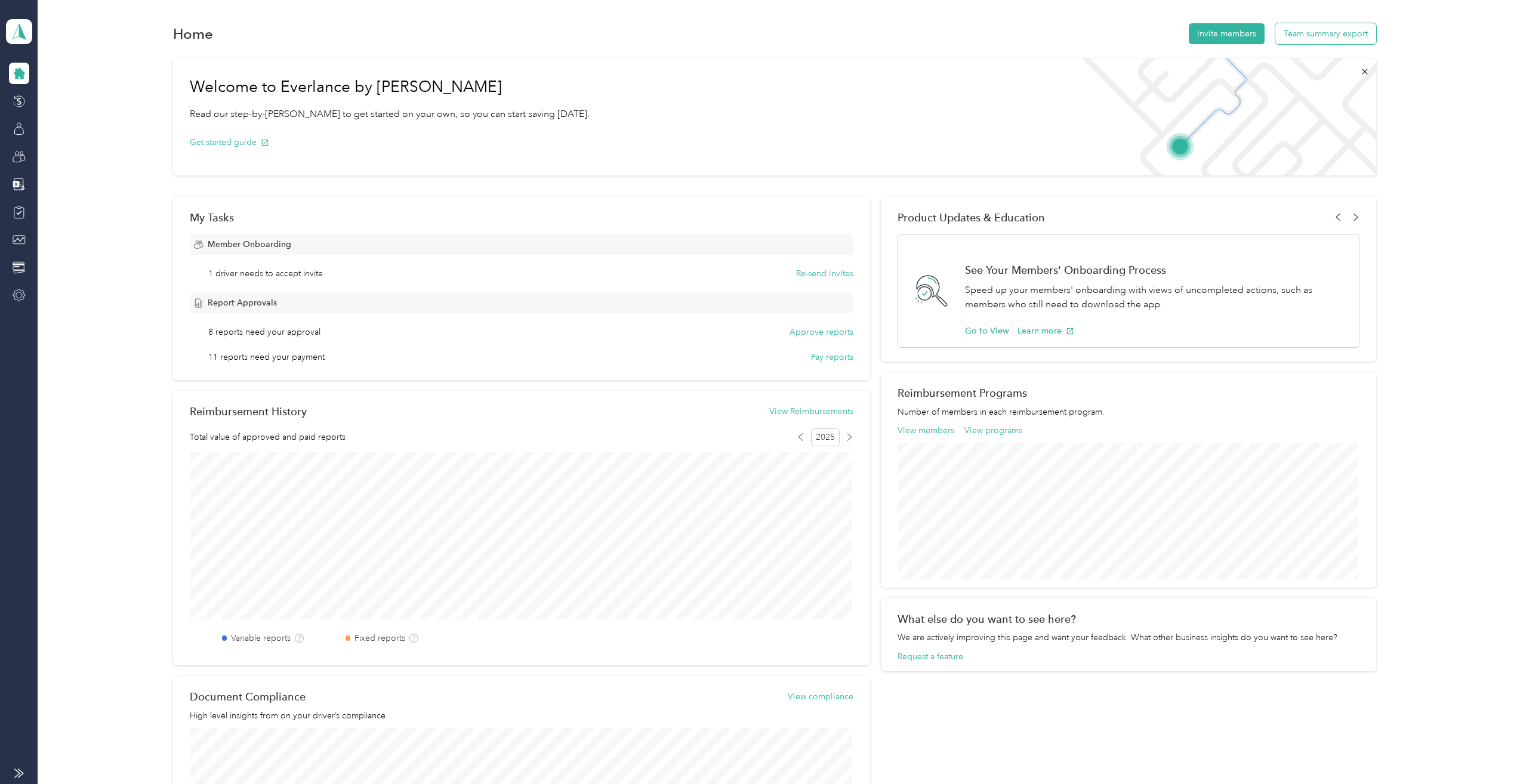
click at [1316, 33] on button "Team summary export" at bounding box center [1326, 34] width 101 height 21
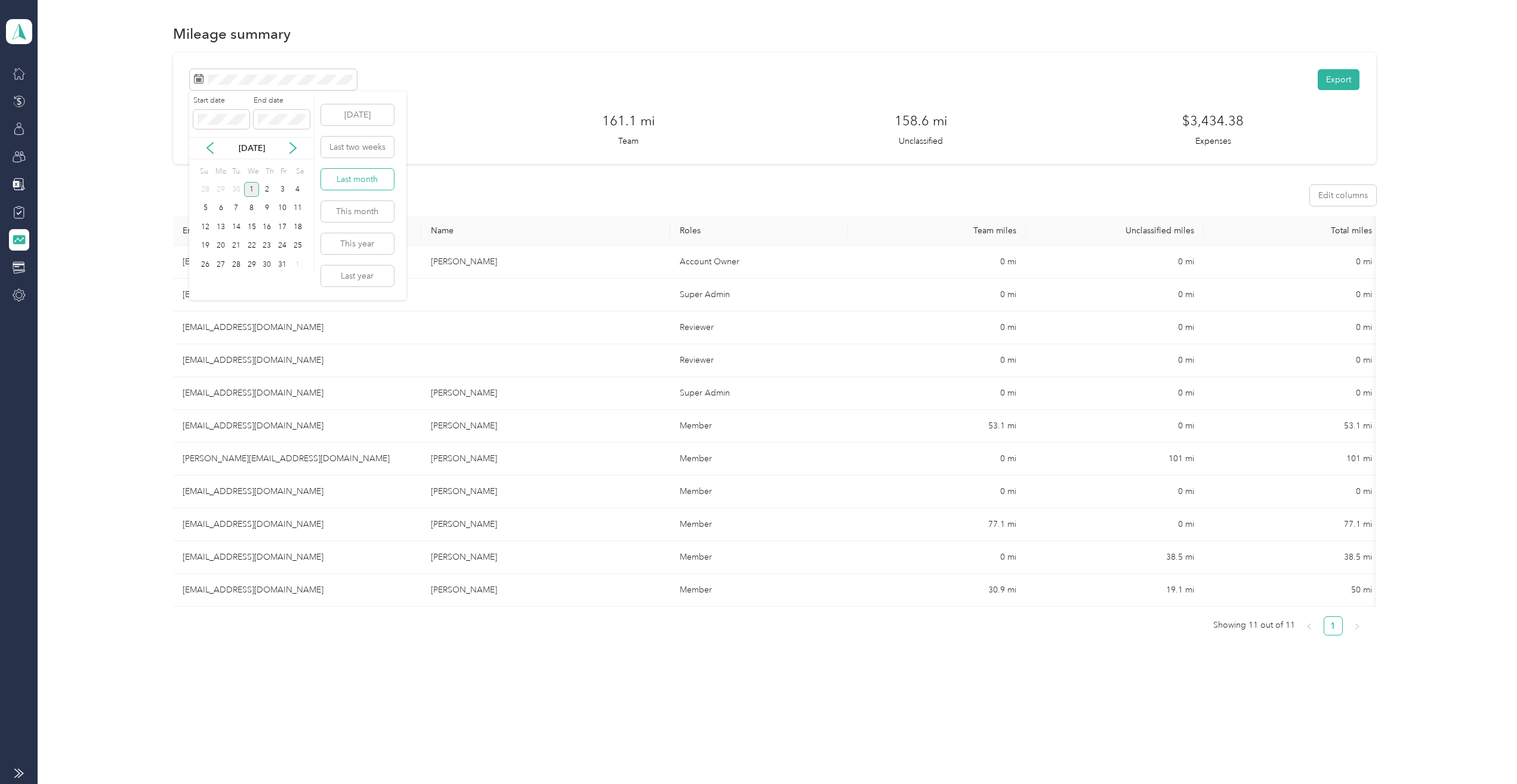
click at [364, 175] on button "Last month" at bounding box center [357, 179] width 72 height 21
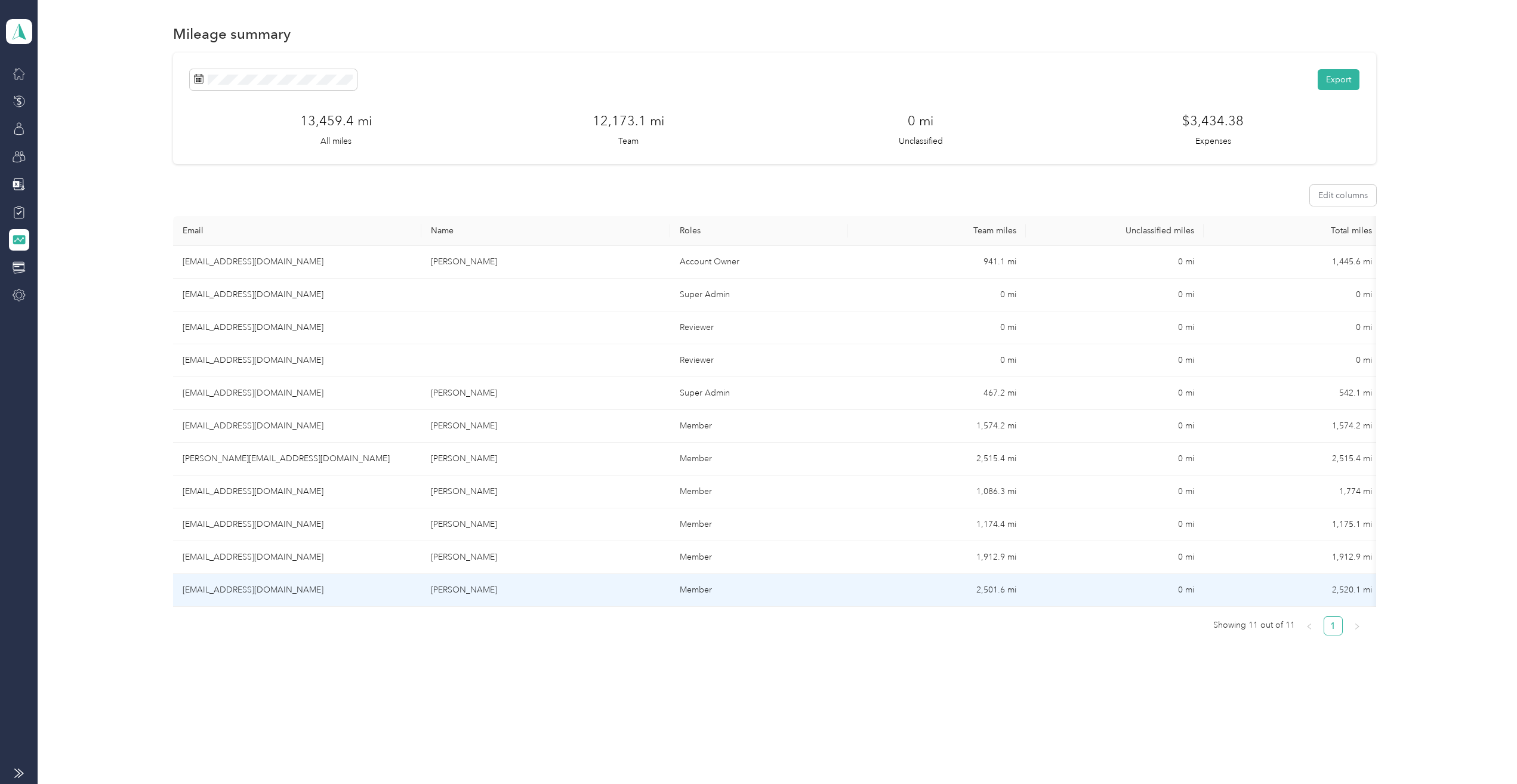
click at [264, 591] on td "[EMAIL_ADDRESS][DOMAIN_NAME]" at bounding box center [297, 590] width 249 height 33
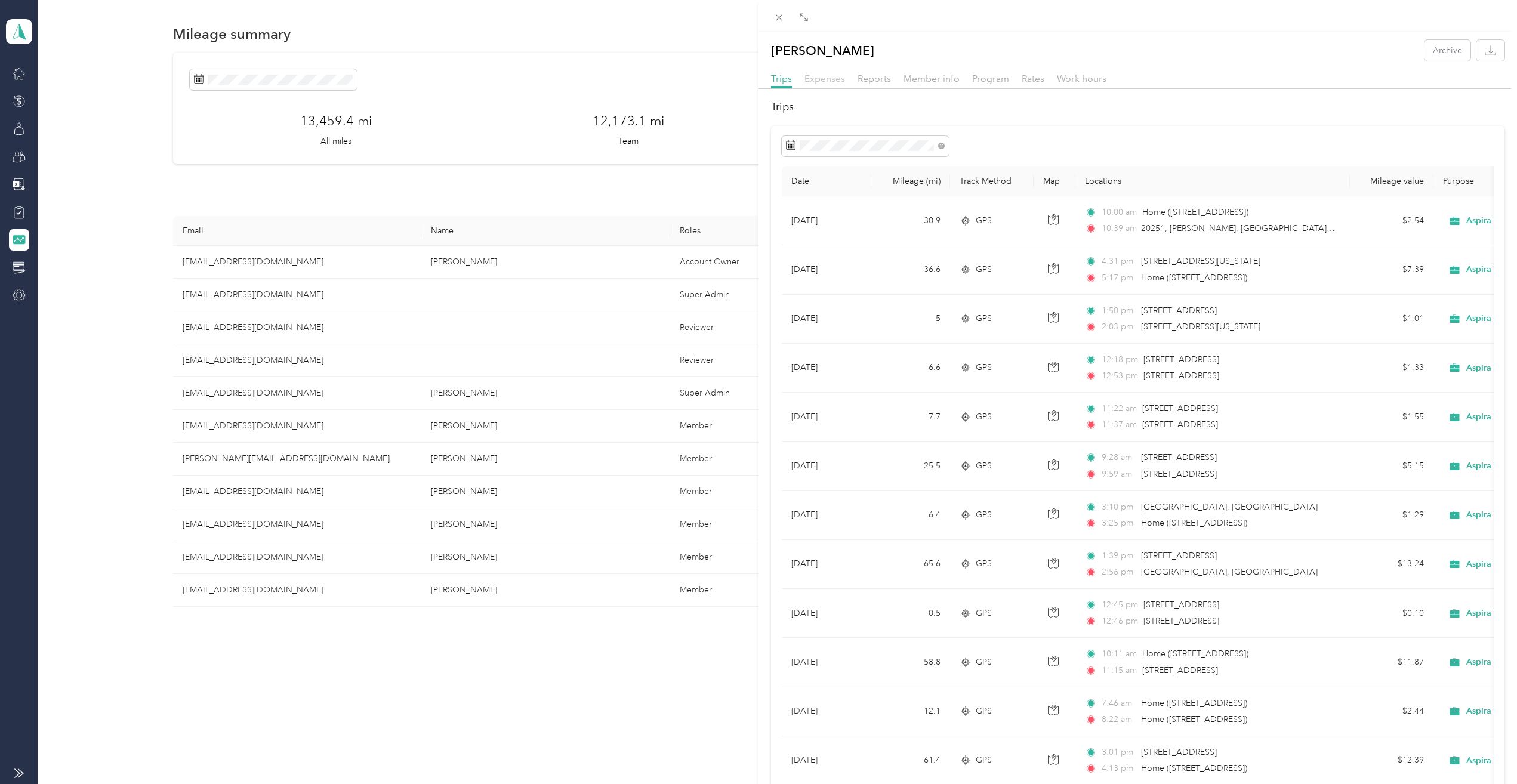
click at [834, 77] on span "Expenses" at bounding box center [824, 78] width 40 height 11
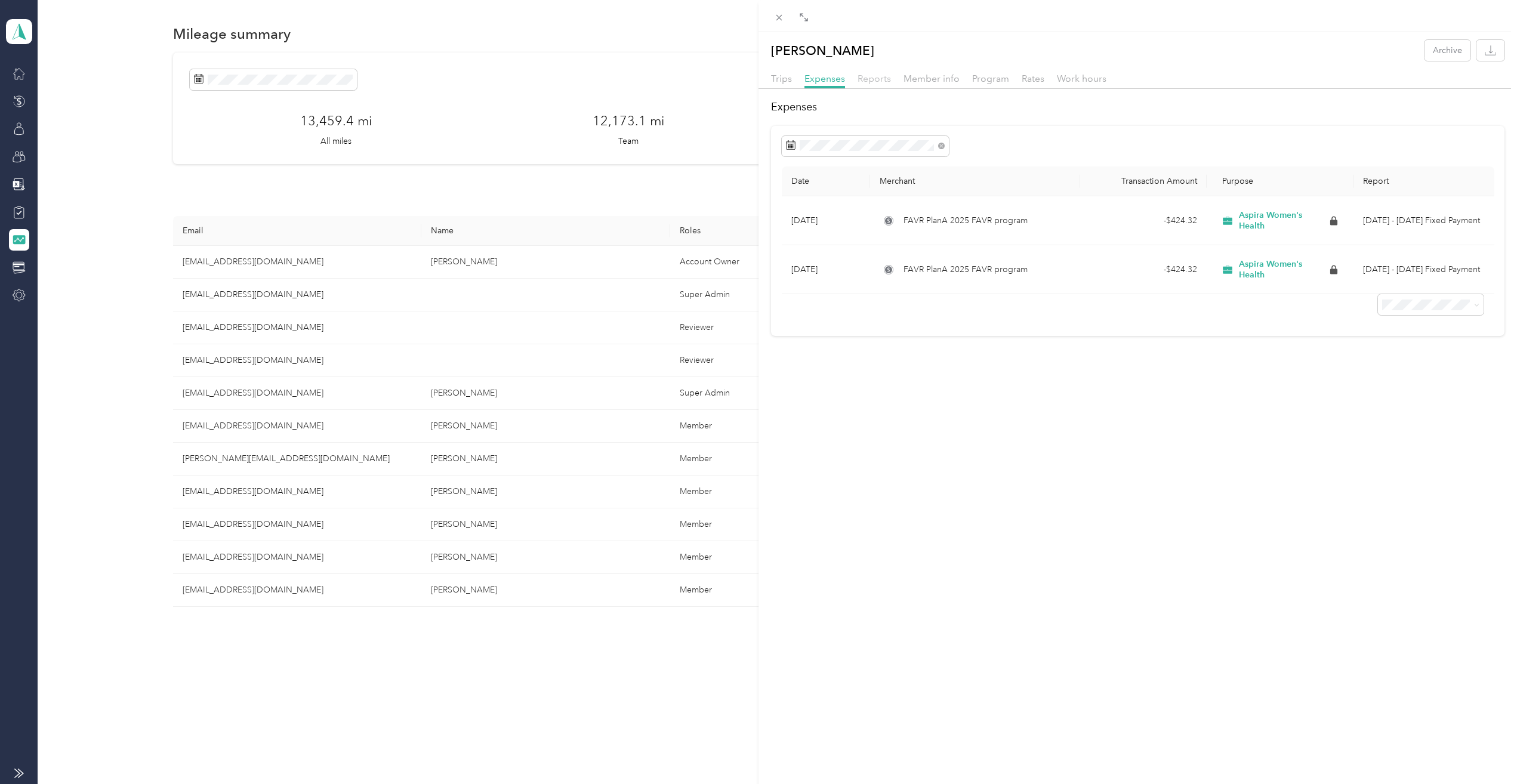
click at [881, 77] on span "Reports" at bounding box center [874, 78] width 34 height 11
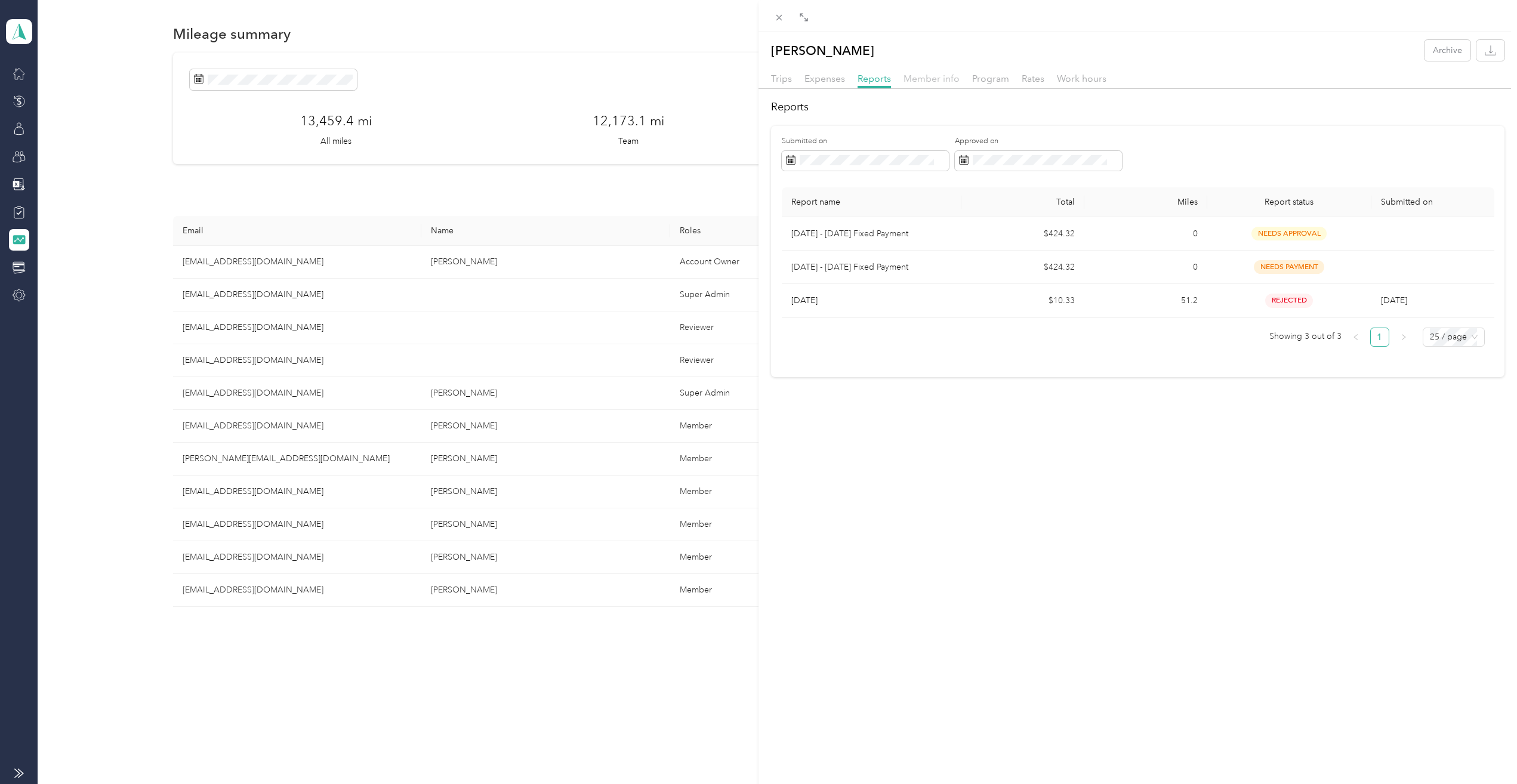
click at [949, 78] on span "Member info" at bounding box center [932, 78] width 56 height 11
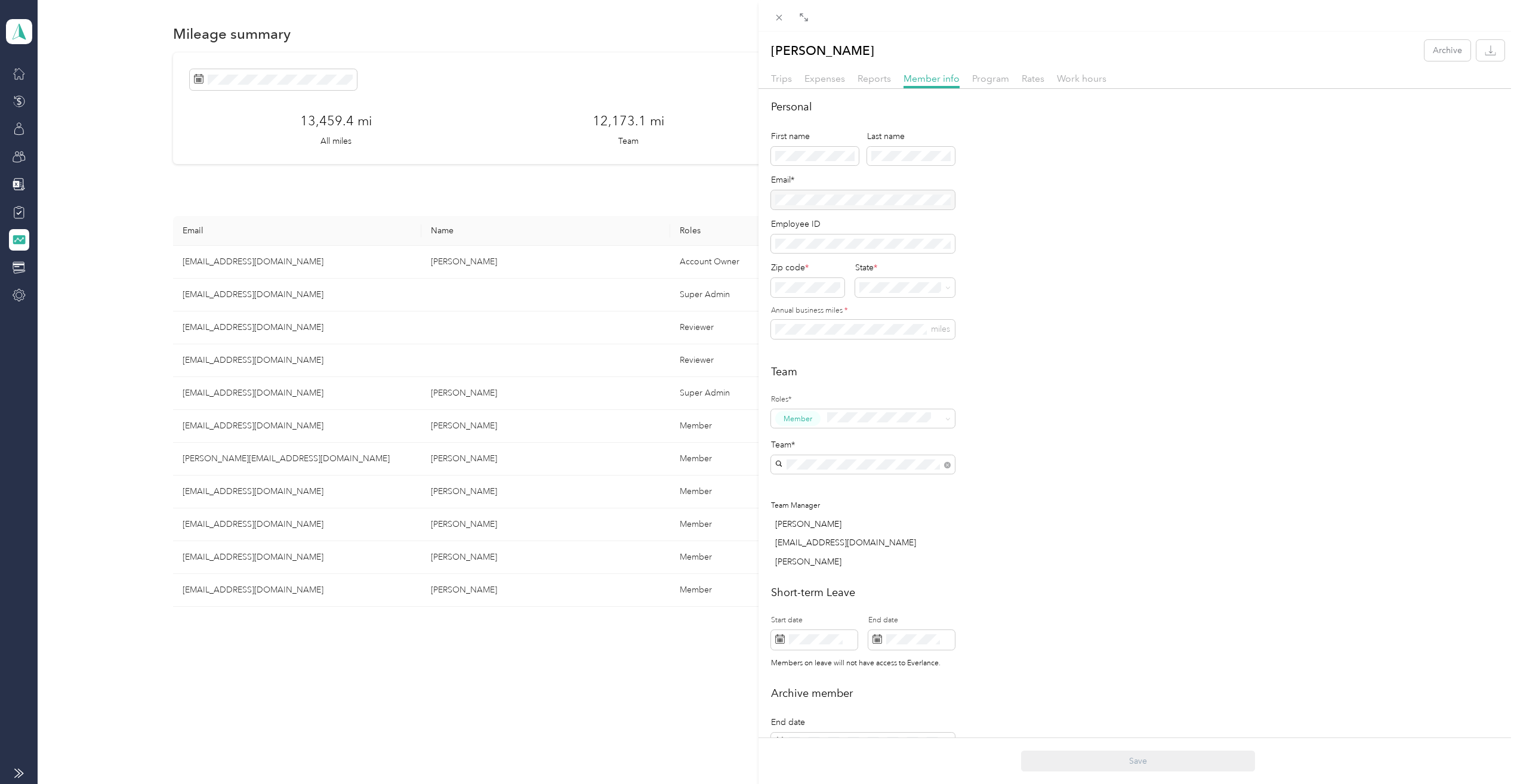
drag, startPoint x: 894, startPoint y: 52, endPoint x: 766, endPoint y: 52, distance: 128.0
click at [766, 52] on div "Kristi A. Mccaughan Archive" at bounding box center [1138, 50] width 758 height 21
drag, startPoint x: 768, startPoint y: 52, endPoint x: 815, endPoint y: 51, distance: 47.0
copy p "[PERSON_NAME]"
click at [839, 80] on span "Expenses" at bounding box center [824, 78] width 40 height 11
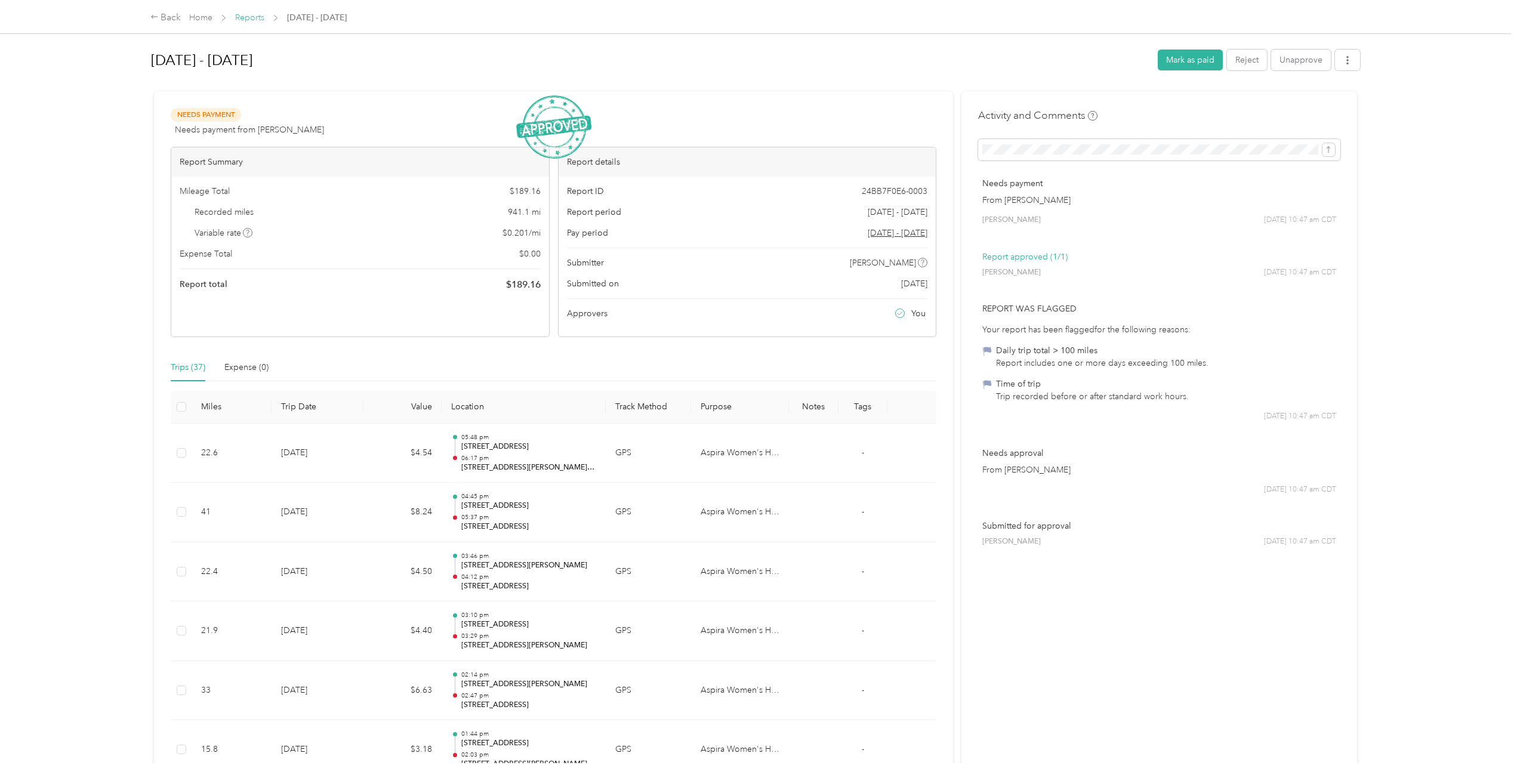
click at [256, 21] on link "Reports" at bounding box center [250, 17] width 30 height 10
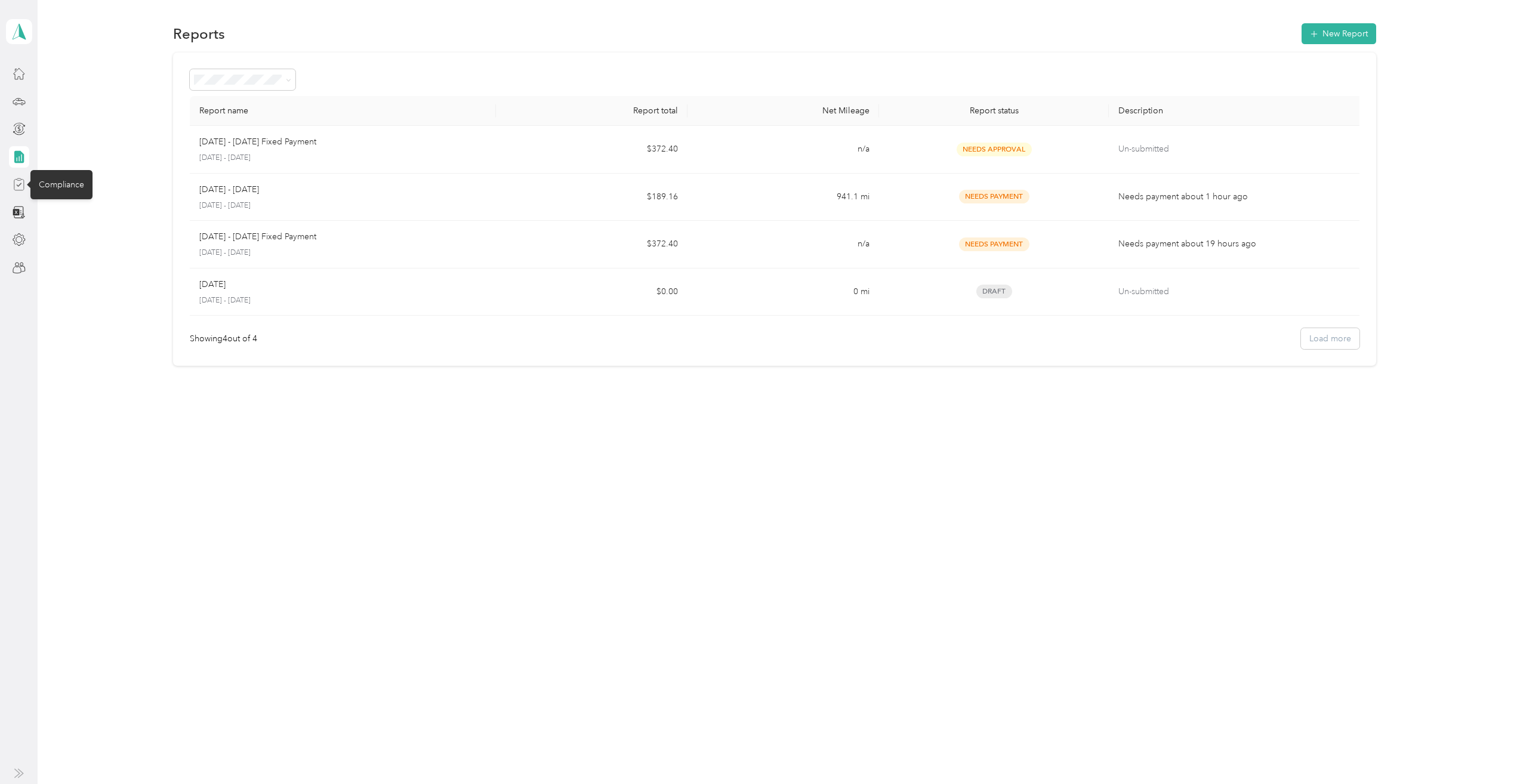
click at [18, 186] on icon at bounding box center [19, 185] width 5 height 3
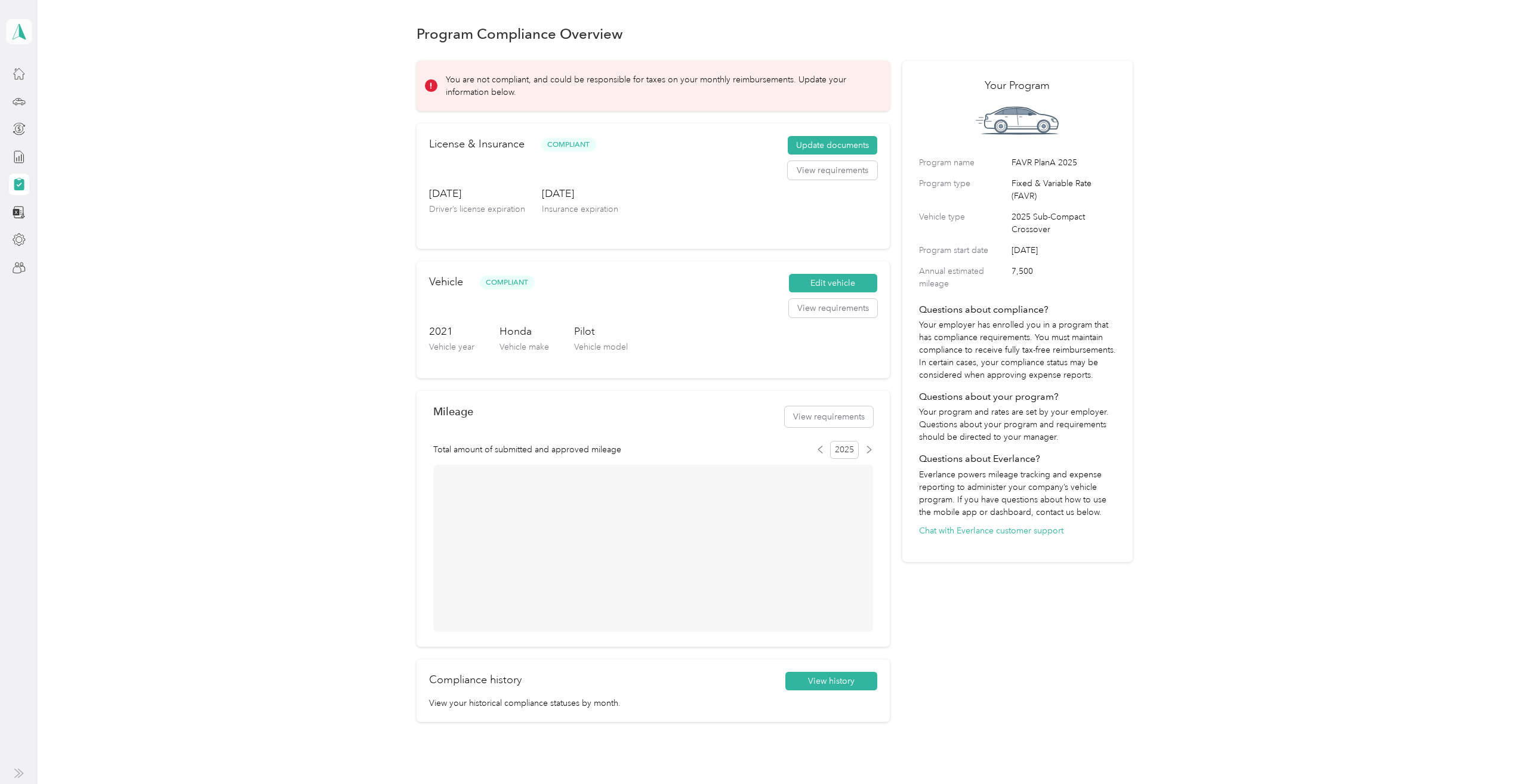
click at [19, 30] on polygon at bounding box center [22, 31] width 7 height 15
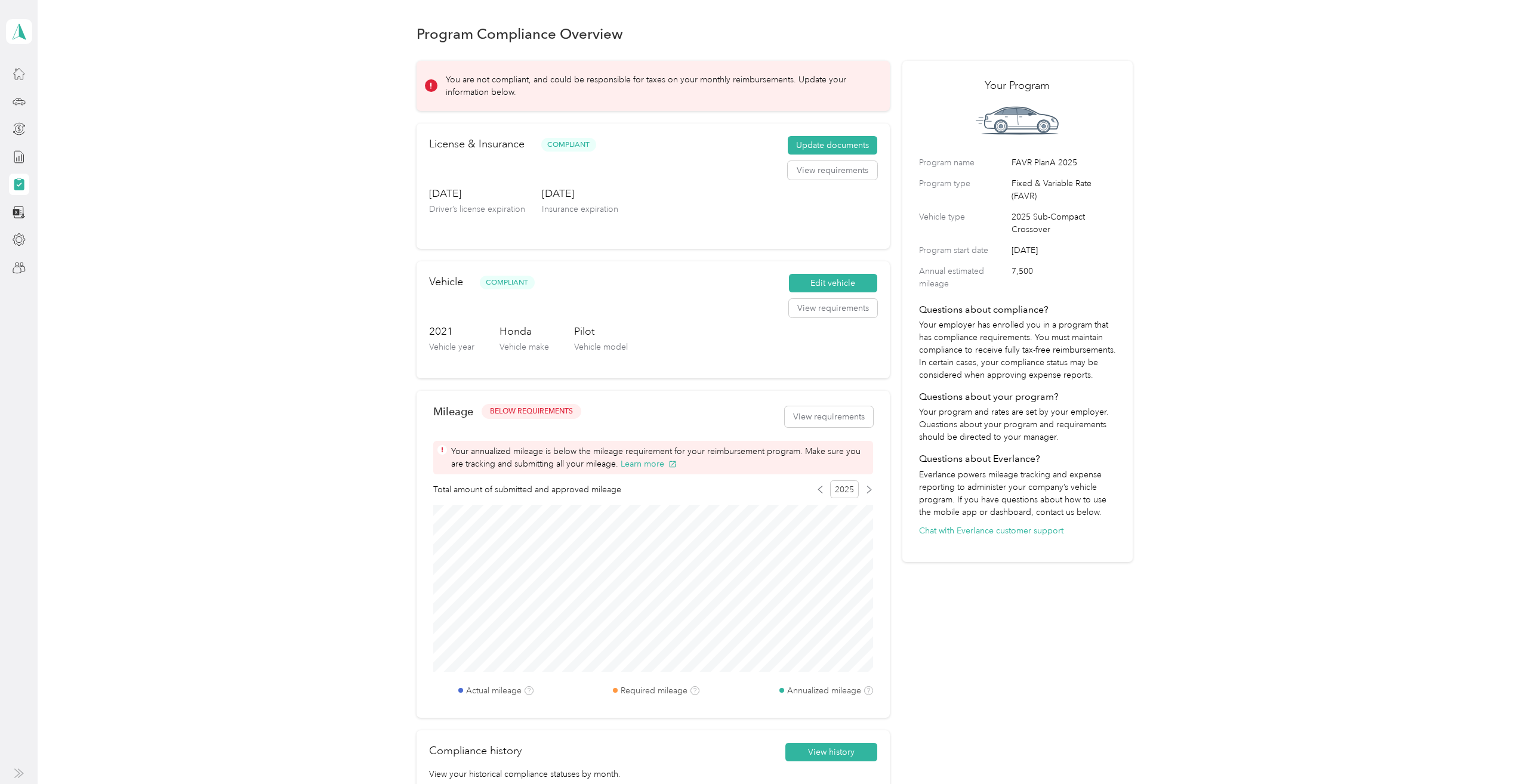
click at [660, 408] on div "Mileage BELOW REQUIREMENTS View requirements" at bounding box center [652, 417] width 440 height 36
click at [199, 342] on div "Program Compliance Overview You are not compliant, and could be responsible for…" at bounding box center [774, 437] width 1473 height 874
click at [17, 22] on span at bounding box center [19, 31] width 26 height 25
click at [68, 98] on div "Team dashboard" at bounding box center [48, 98] width 64 height 13
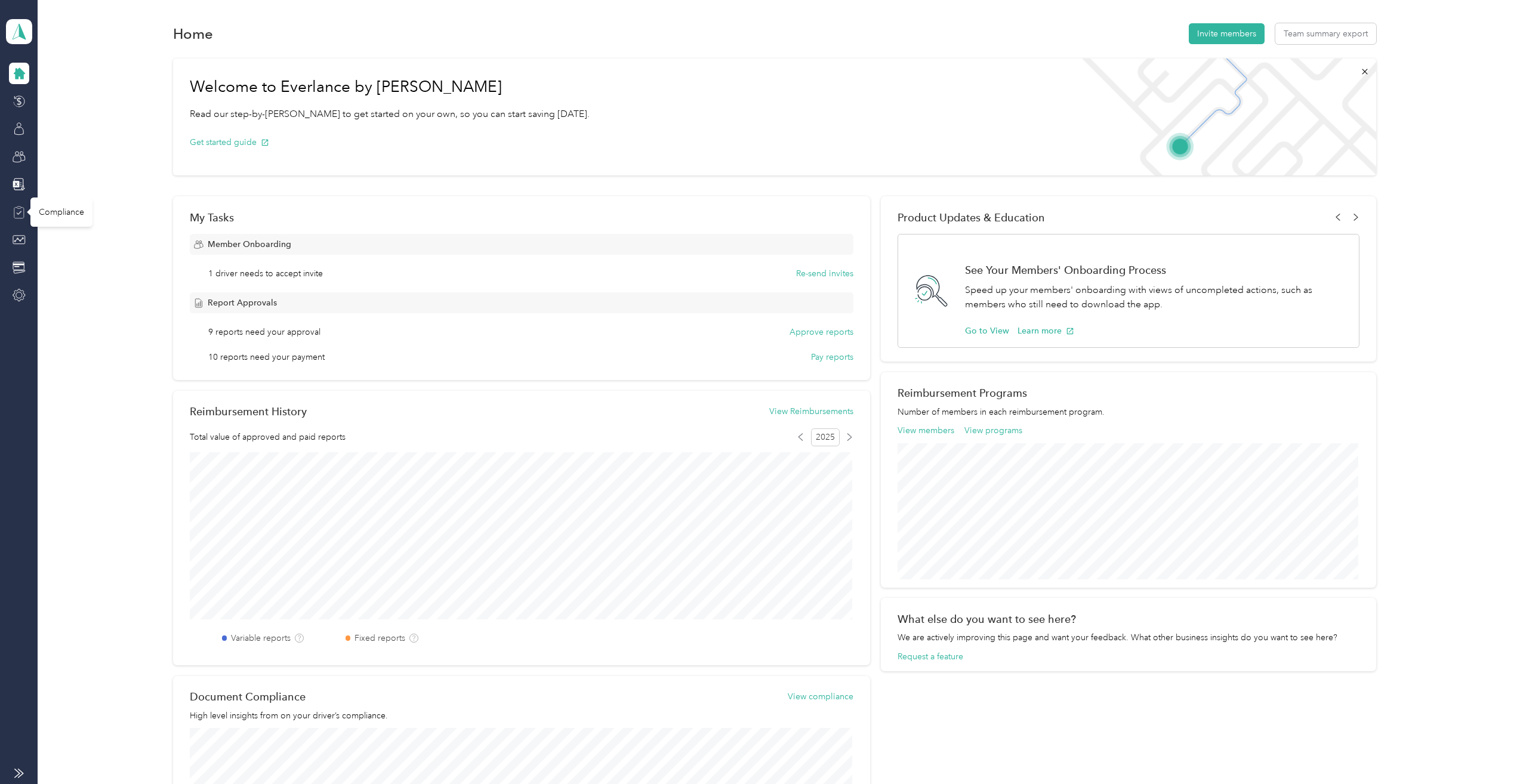
click at [19, 211] on icon at bounding box center [19, 213] width 13 height 13
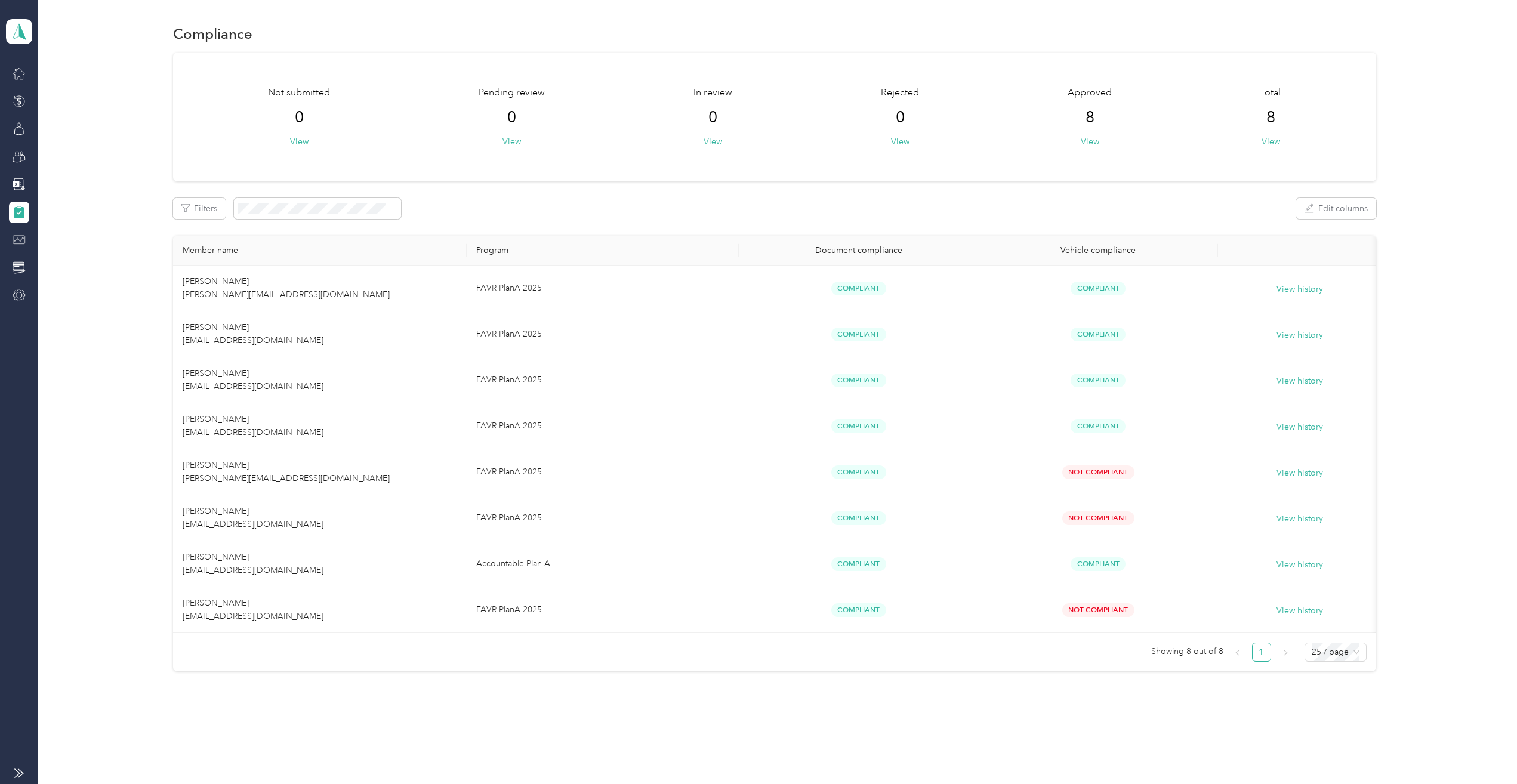
click at [22, 234] on icon at bounding box center [19, 240] width 13 height 13
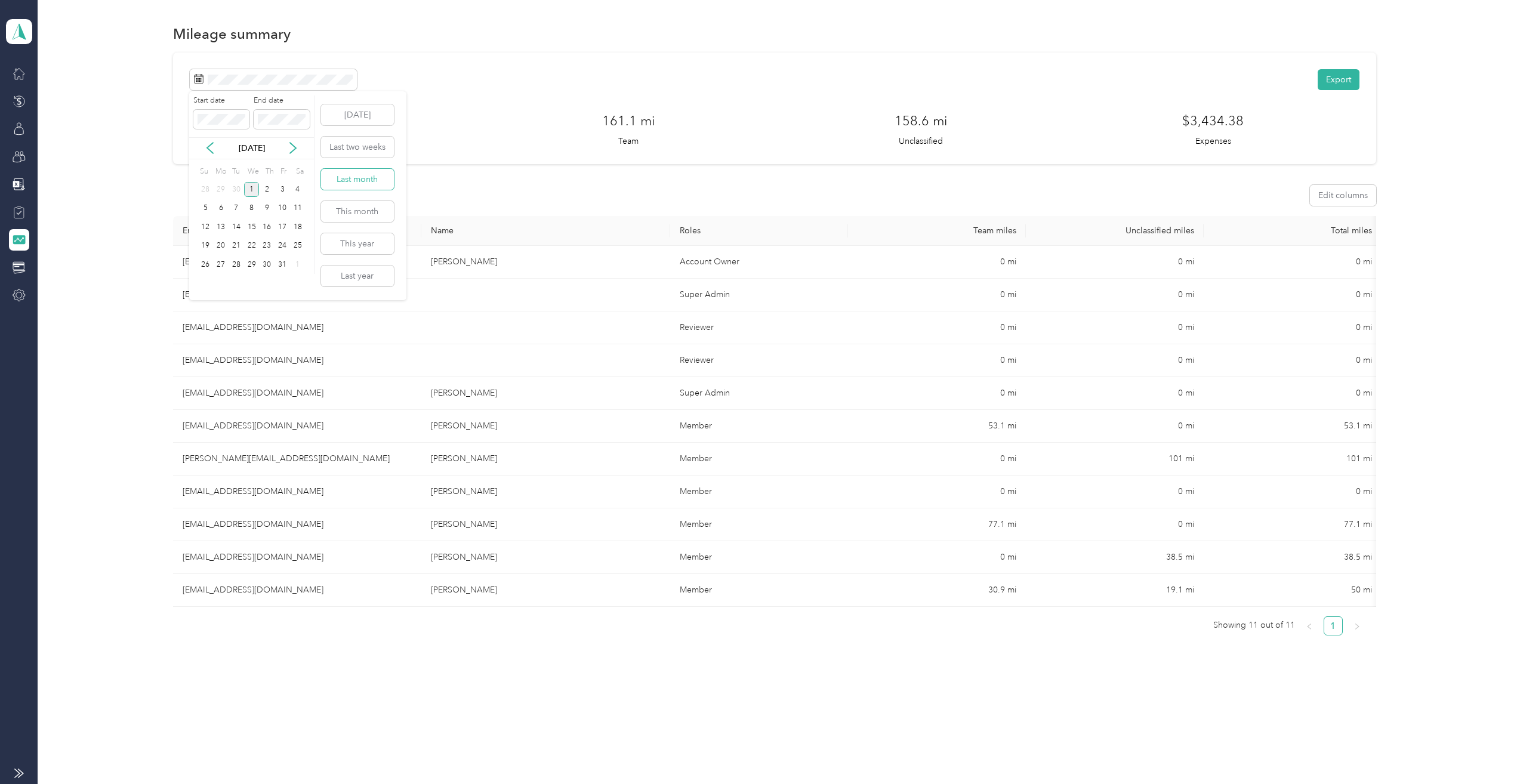
click at [368, 180] on button "Last month" at bounding box center [357, 179] width 72 height 21
click at [19, 158] on icon at bounding box center [19, 157] width 13 height 13
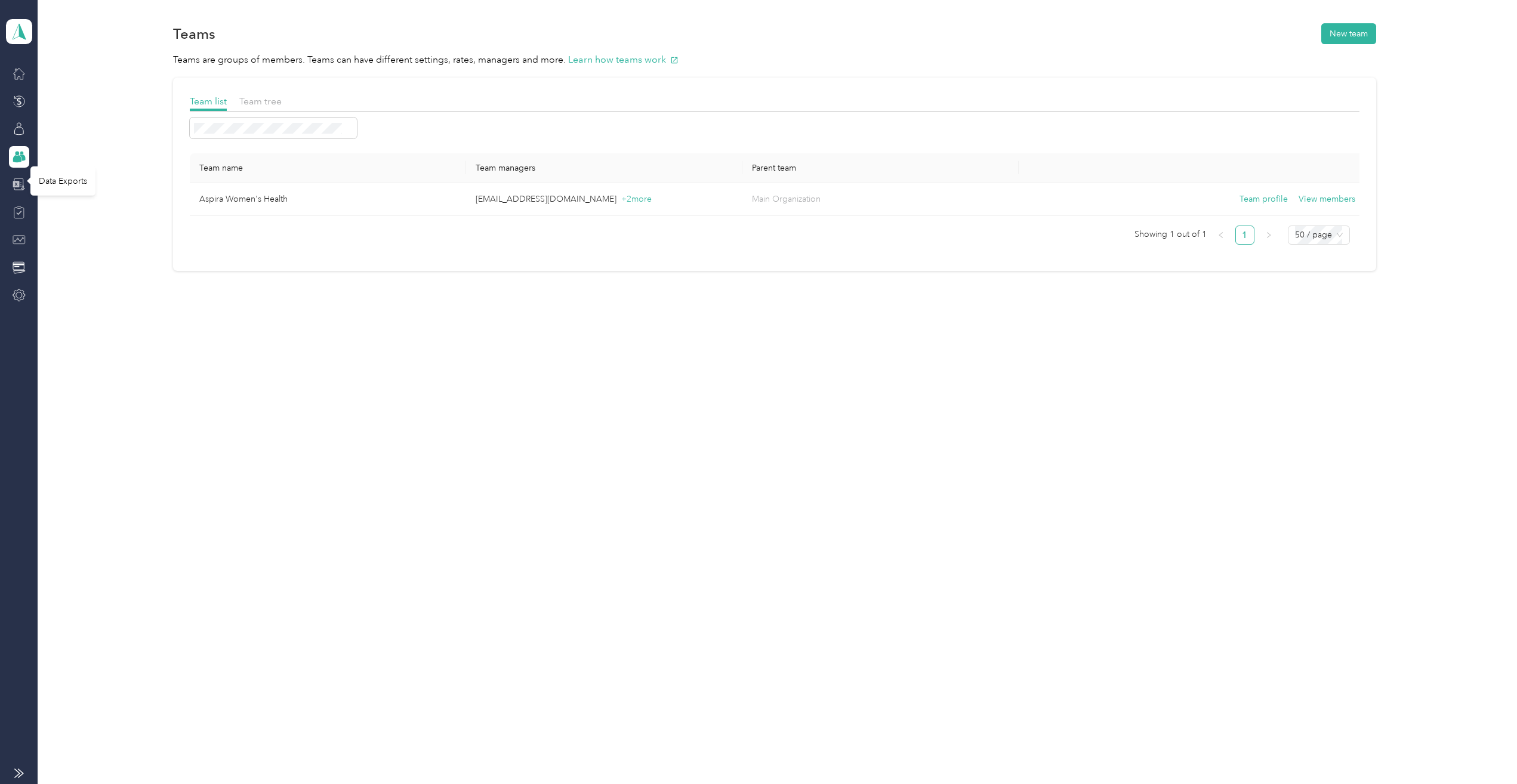
click at [21, 188] on icon at bounding box center [19, 185] width 13 height 13
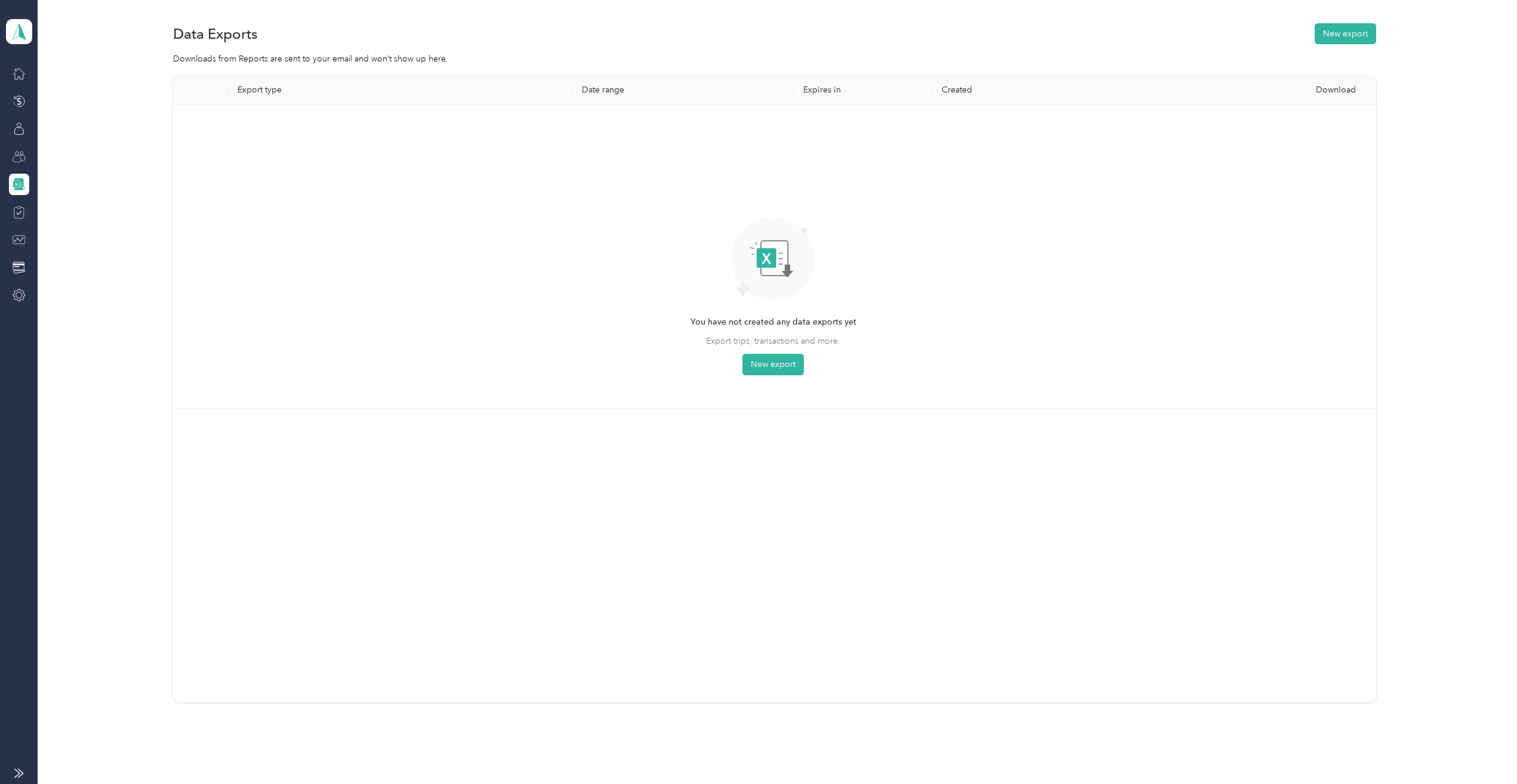
click at [19, 215] on icon at bounding box center [19, 213] width 13 height 13
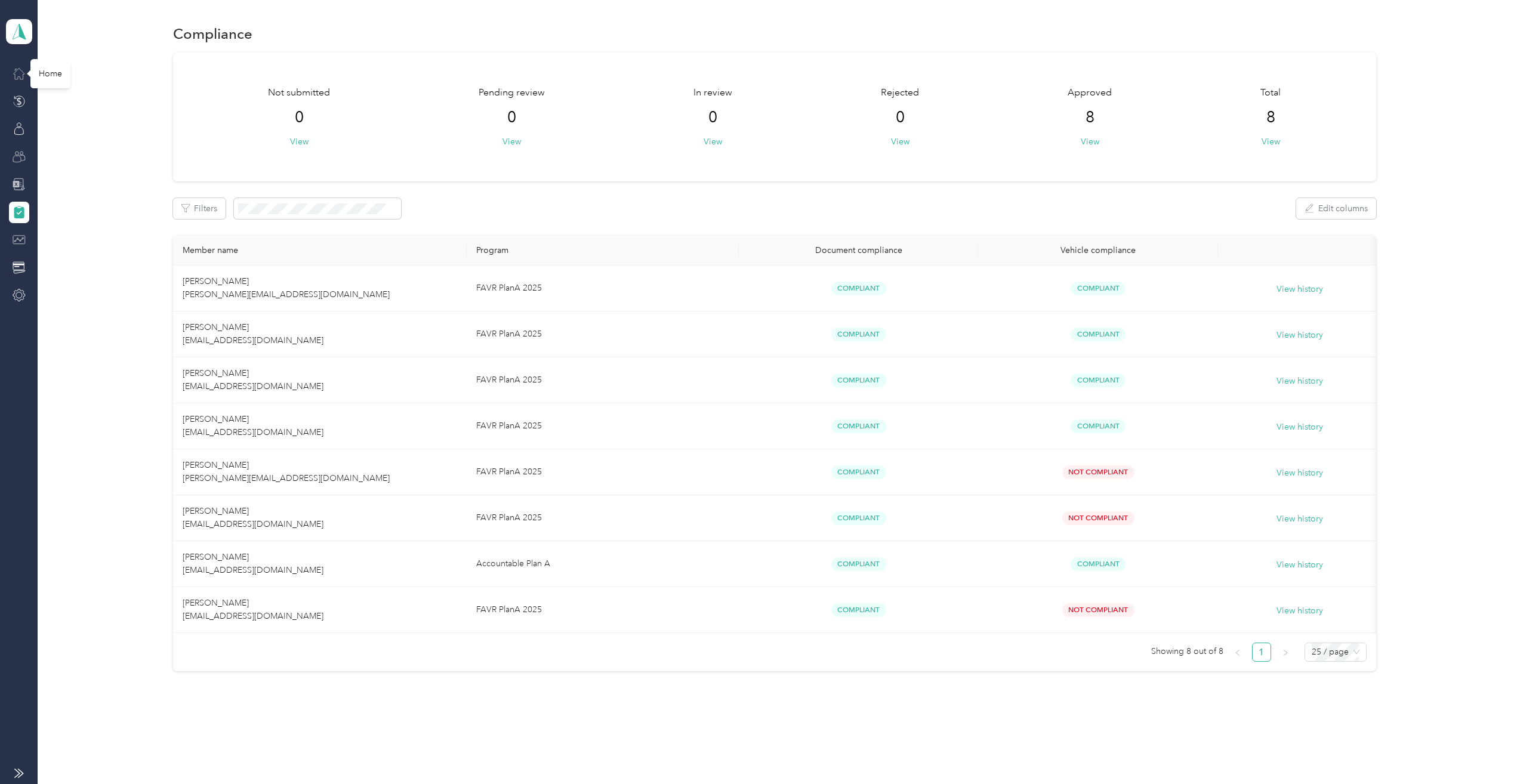
click at [19, 77] on icon at bounding box center [19, 74] width 11 height 11
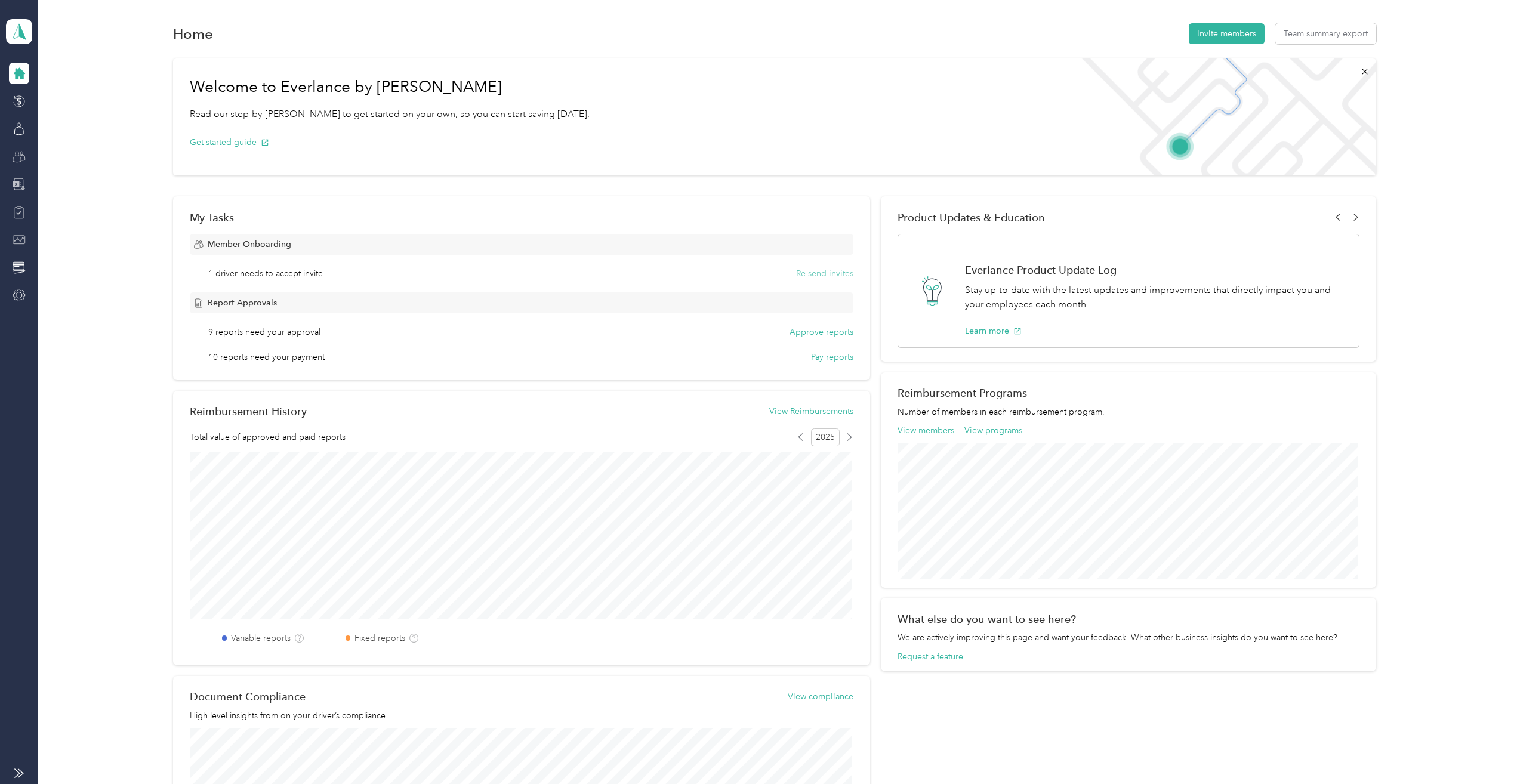
click at [816, 271] on button "Re-send invites" at bounding box center [824, 273] width 57 height 13
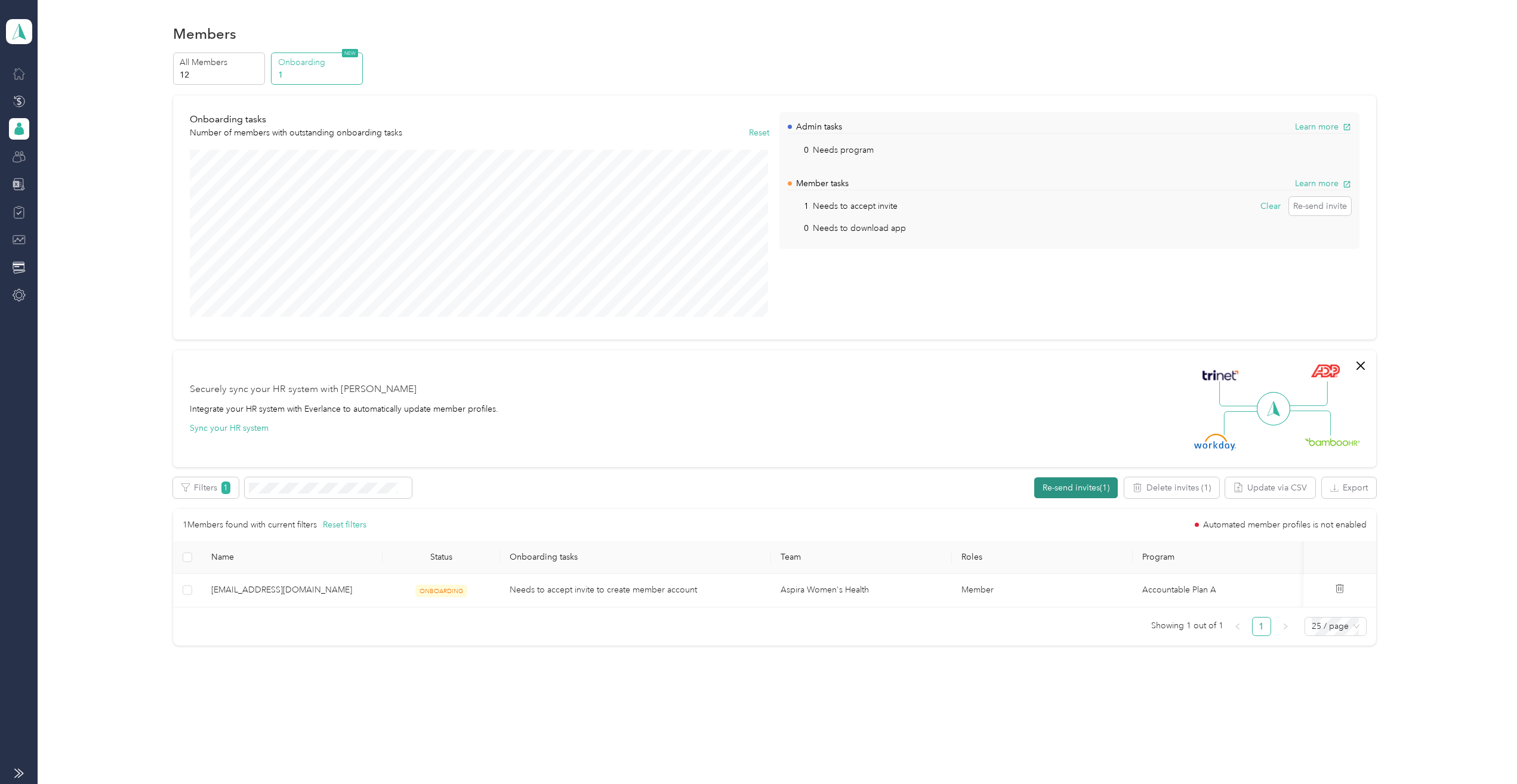
click at [1067, 486] on button "Re-send invites (1)" at bounding box center [1075, 487] width 83 height 21
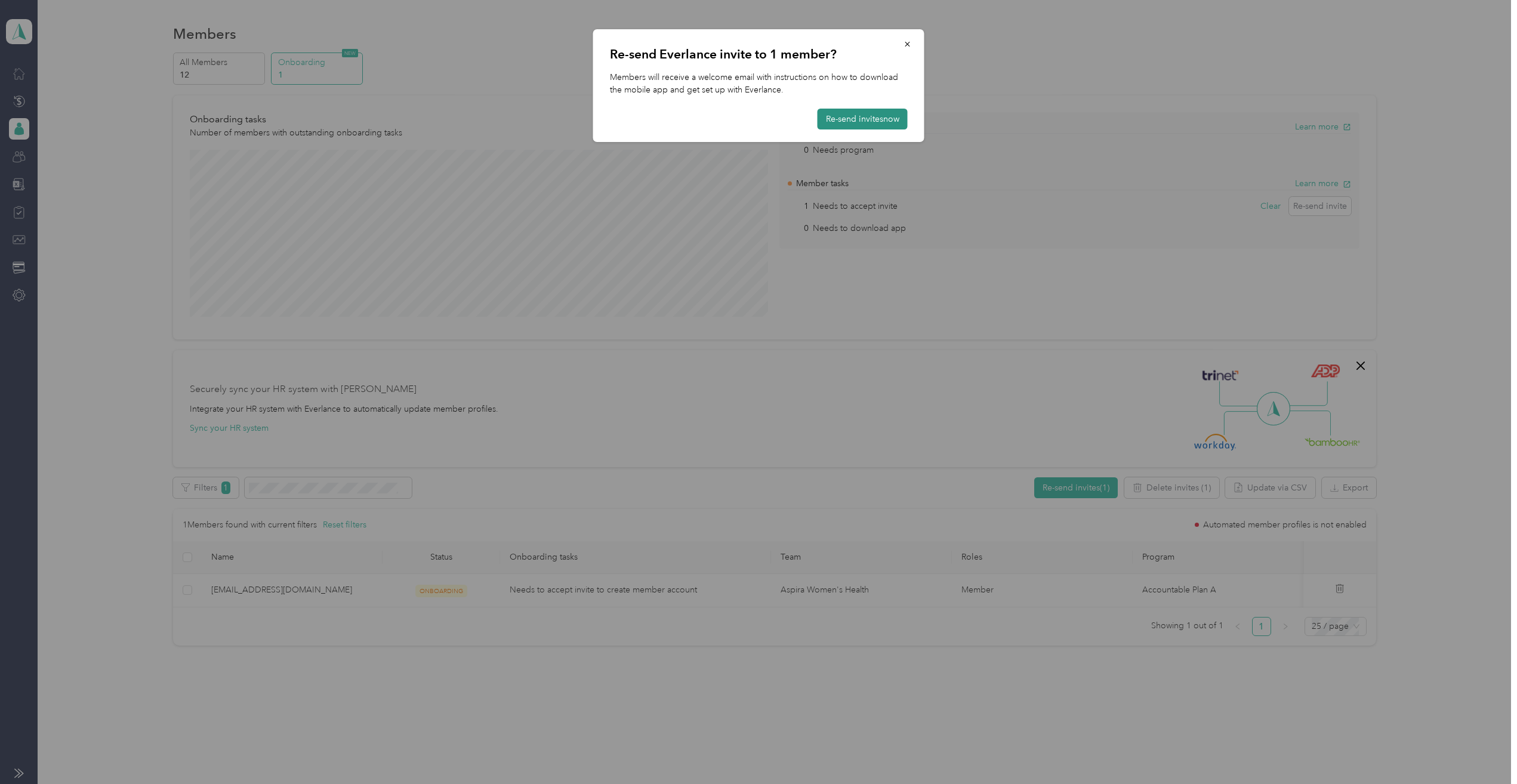
click at [859, 123] on button "Re-send invites now" at bounding box center [863, 119] width 90 height 21
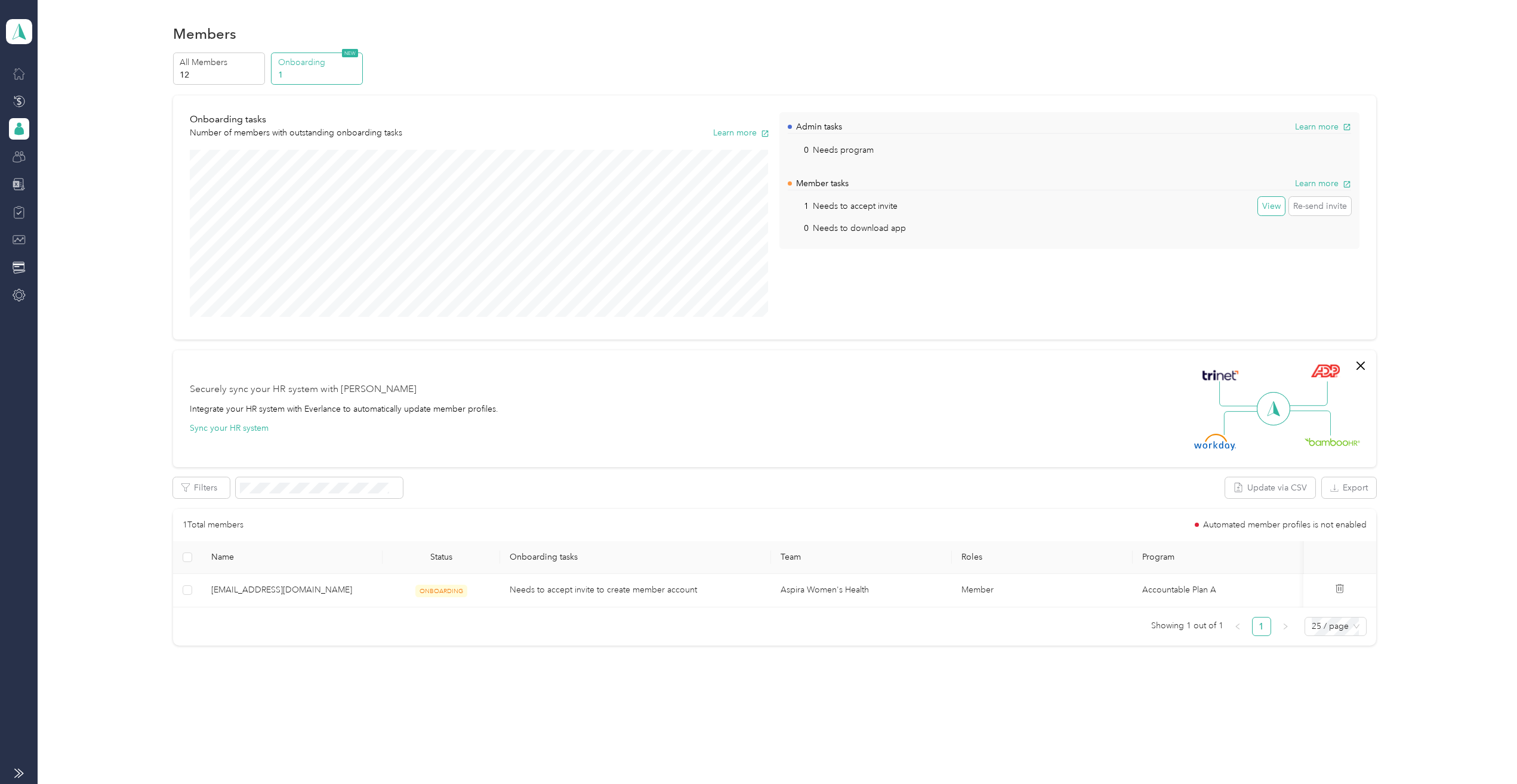
click at [1271, 207] on button "View" at bounding box center [1271, 206] width 27 height 19
click at [21, 74] on icon at bounding box center [19, 74] width 13 height 13
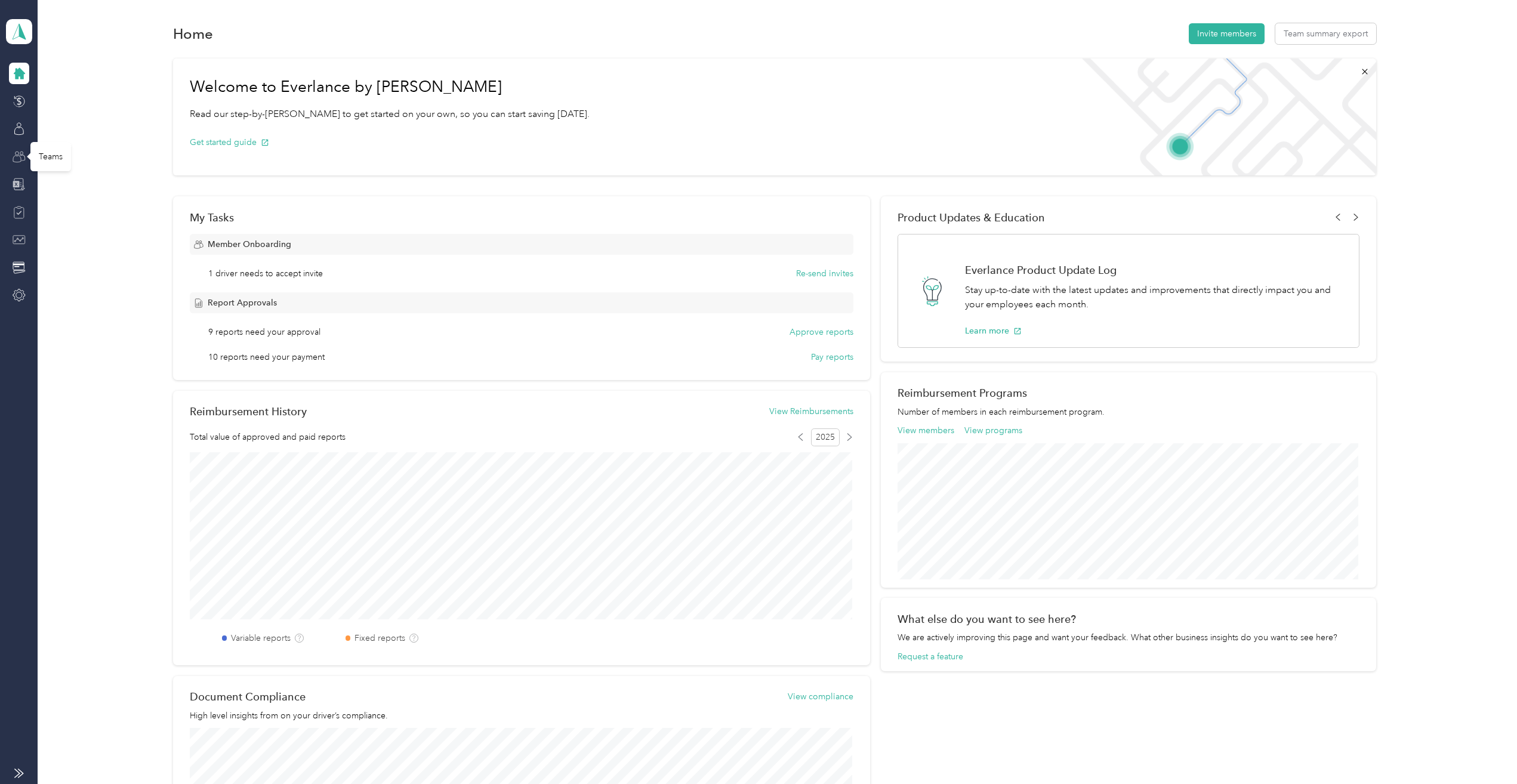
click at [15, 156] on icon at bounding box center [19, 157] width 13 height 13
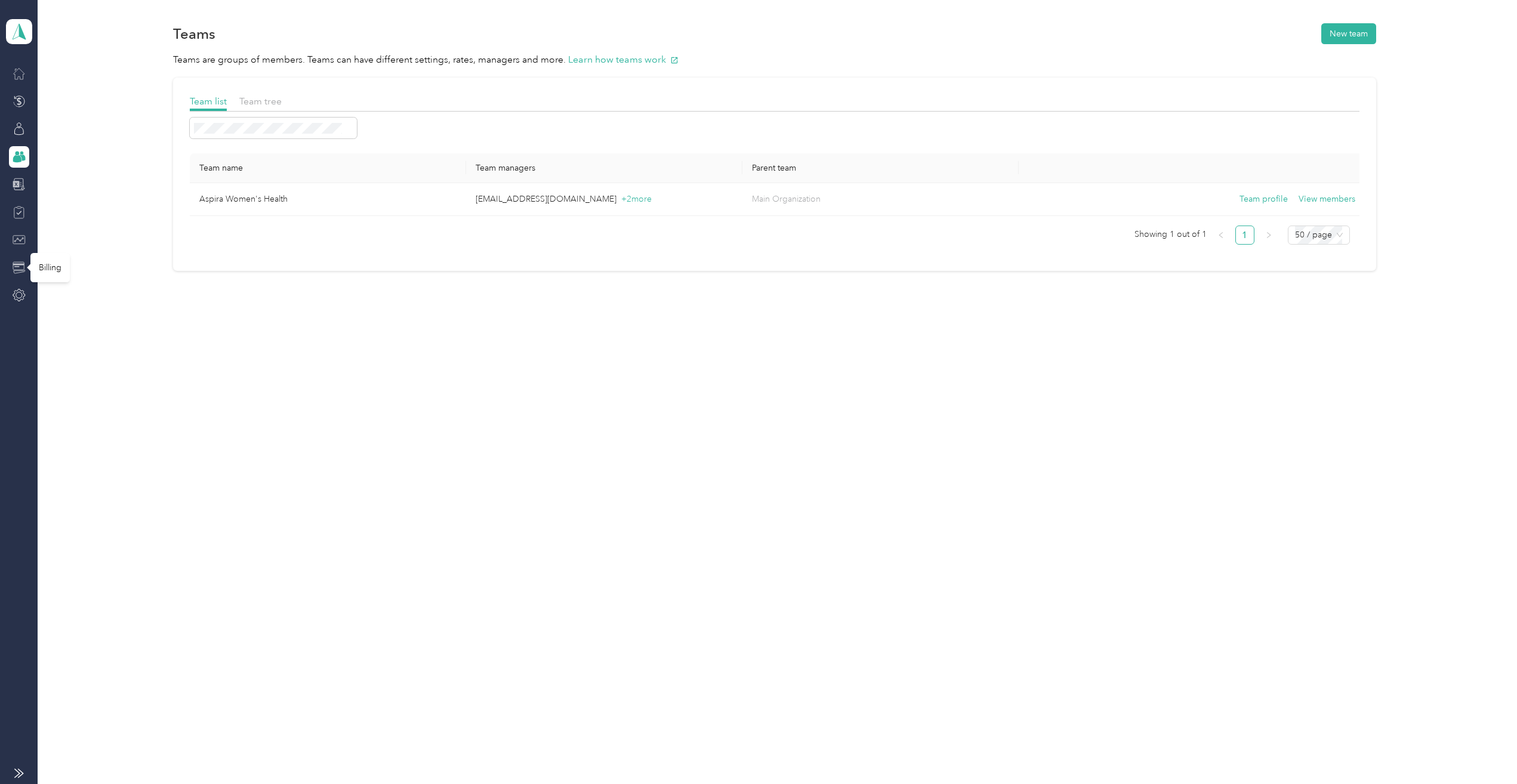
click at [18, 268] on icon at bounding box center [19, 268] width 13 height 13
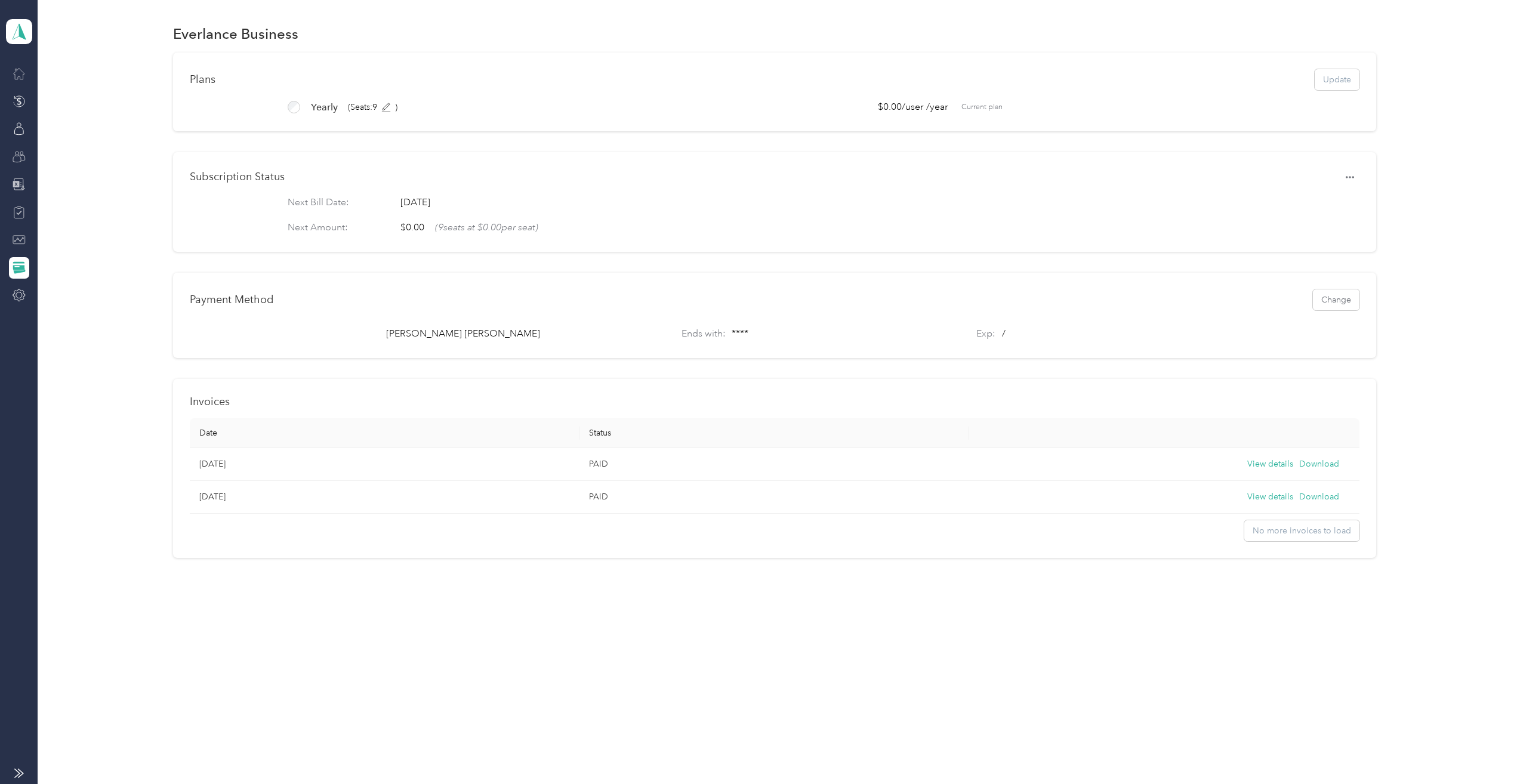
click at [16, 211] on icon at bounding box center [19, 213] width 13 height 13
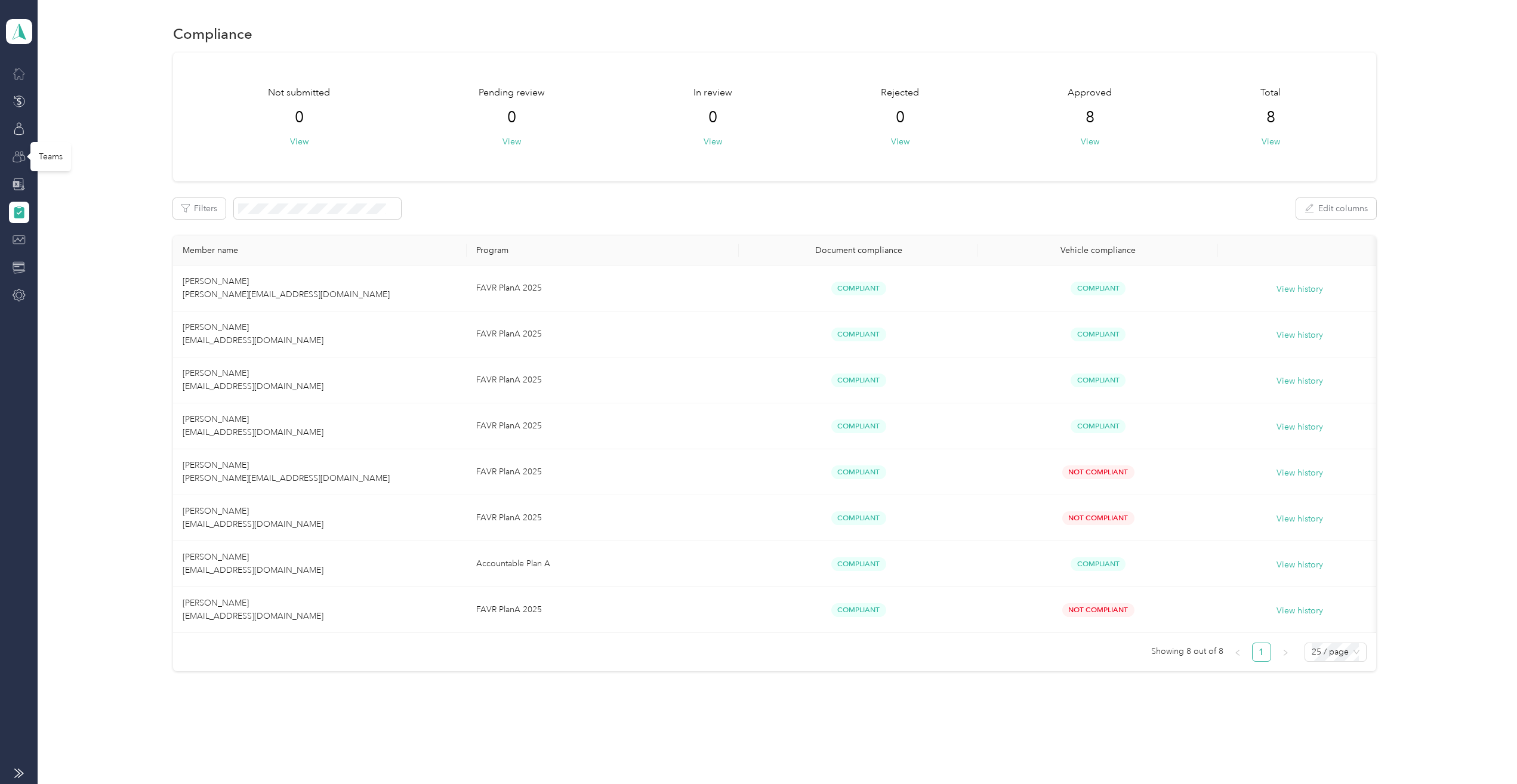
click at [13, 155] on icon at bounding box center [19, 157] width 13 height 13
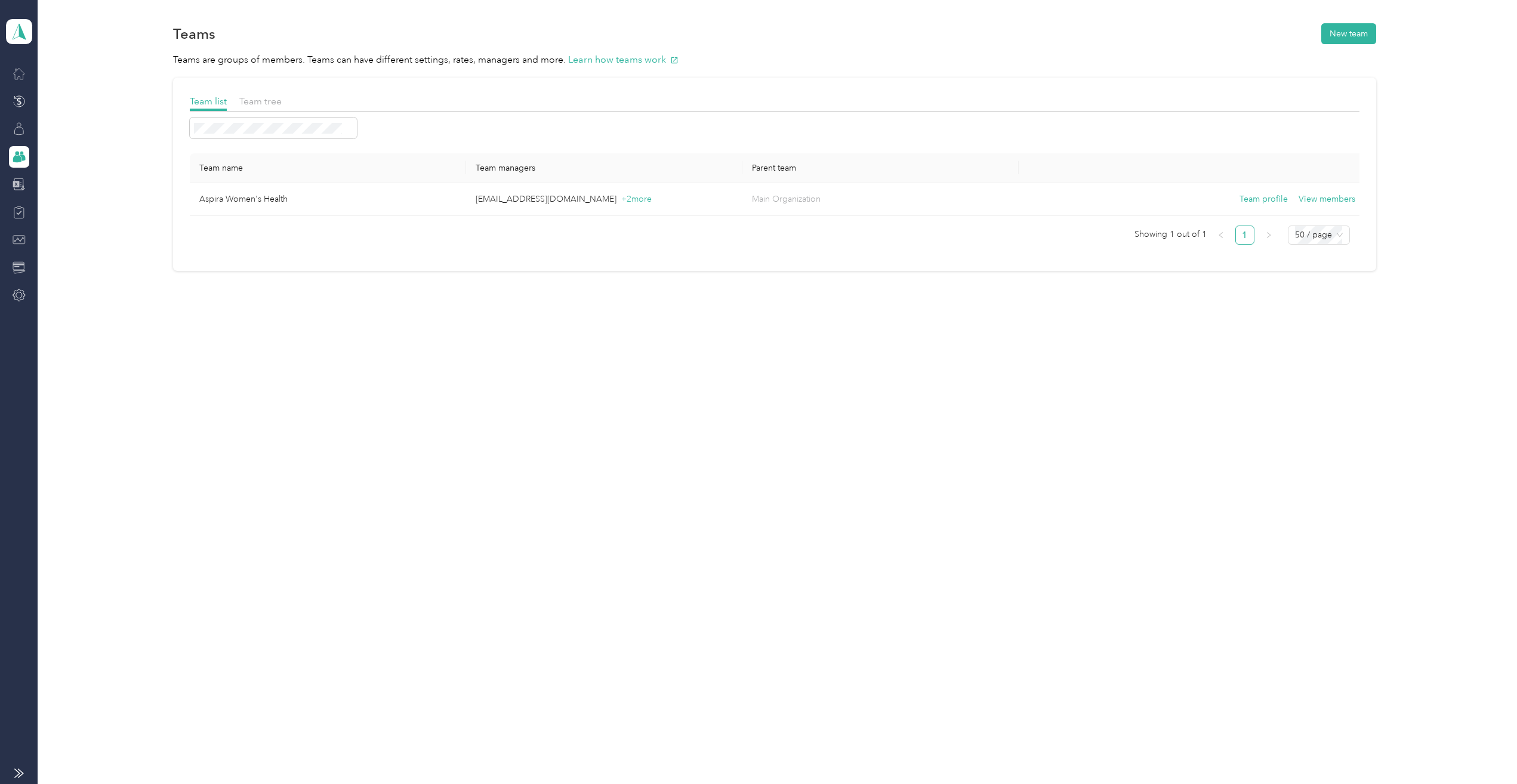
click at [19, 130] on icon at bounding box center [19, 129] width 13 height 13
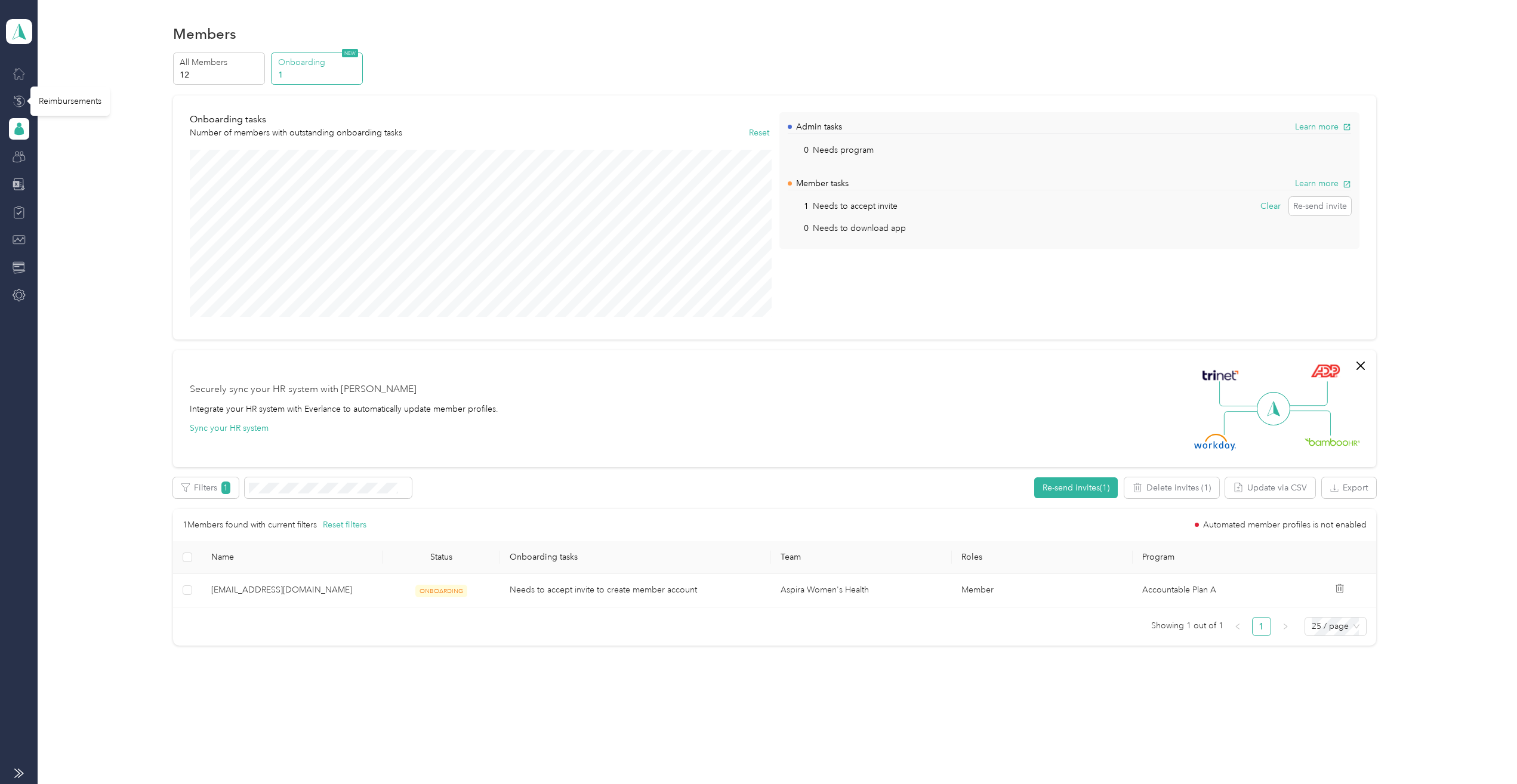
click at [19, 97] on icon at bounding box center [19, 101] width 4 height 8
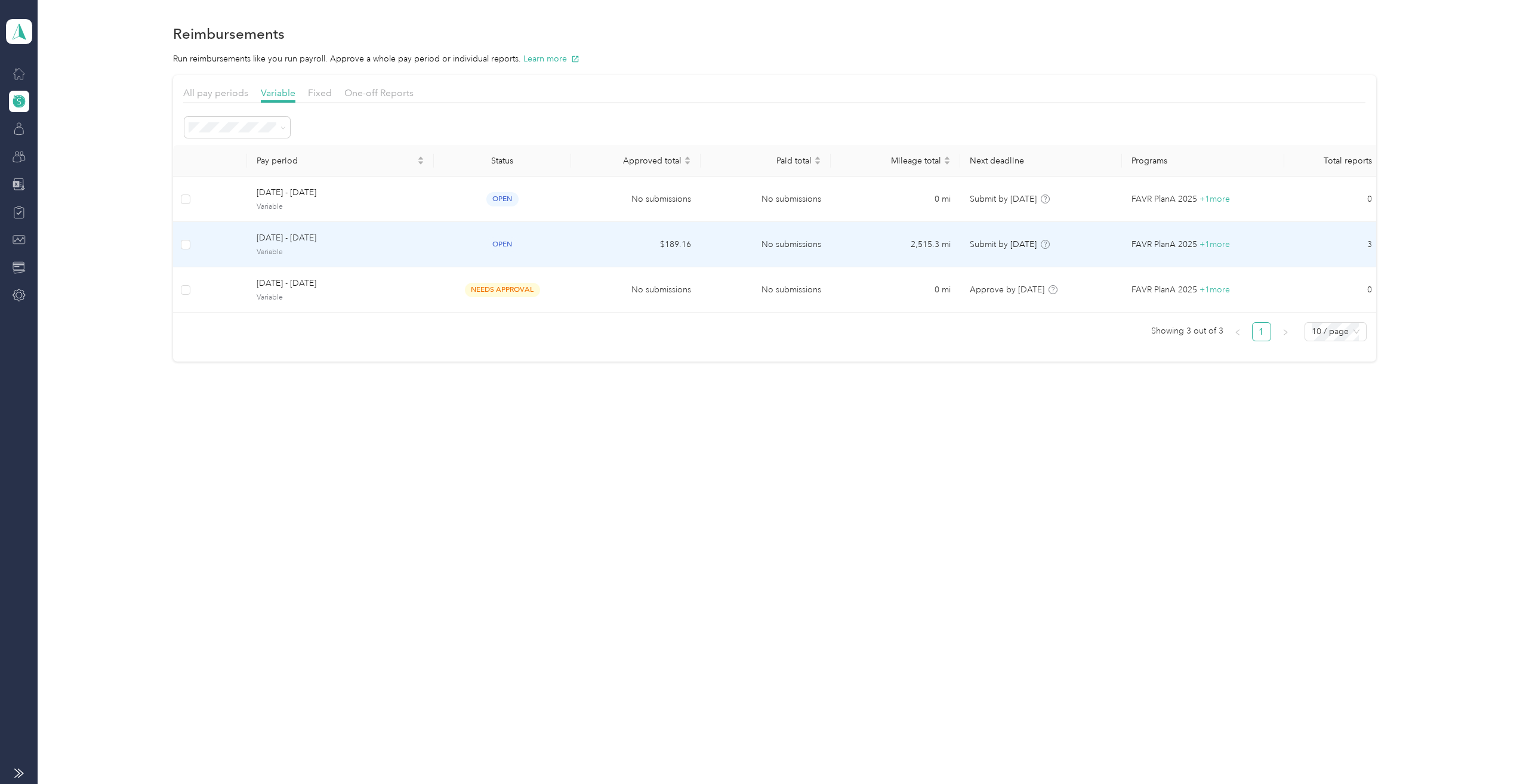
click at [377, 250] on span "Variable" at bounding box center [340, 252] width 167 height 11
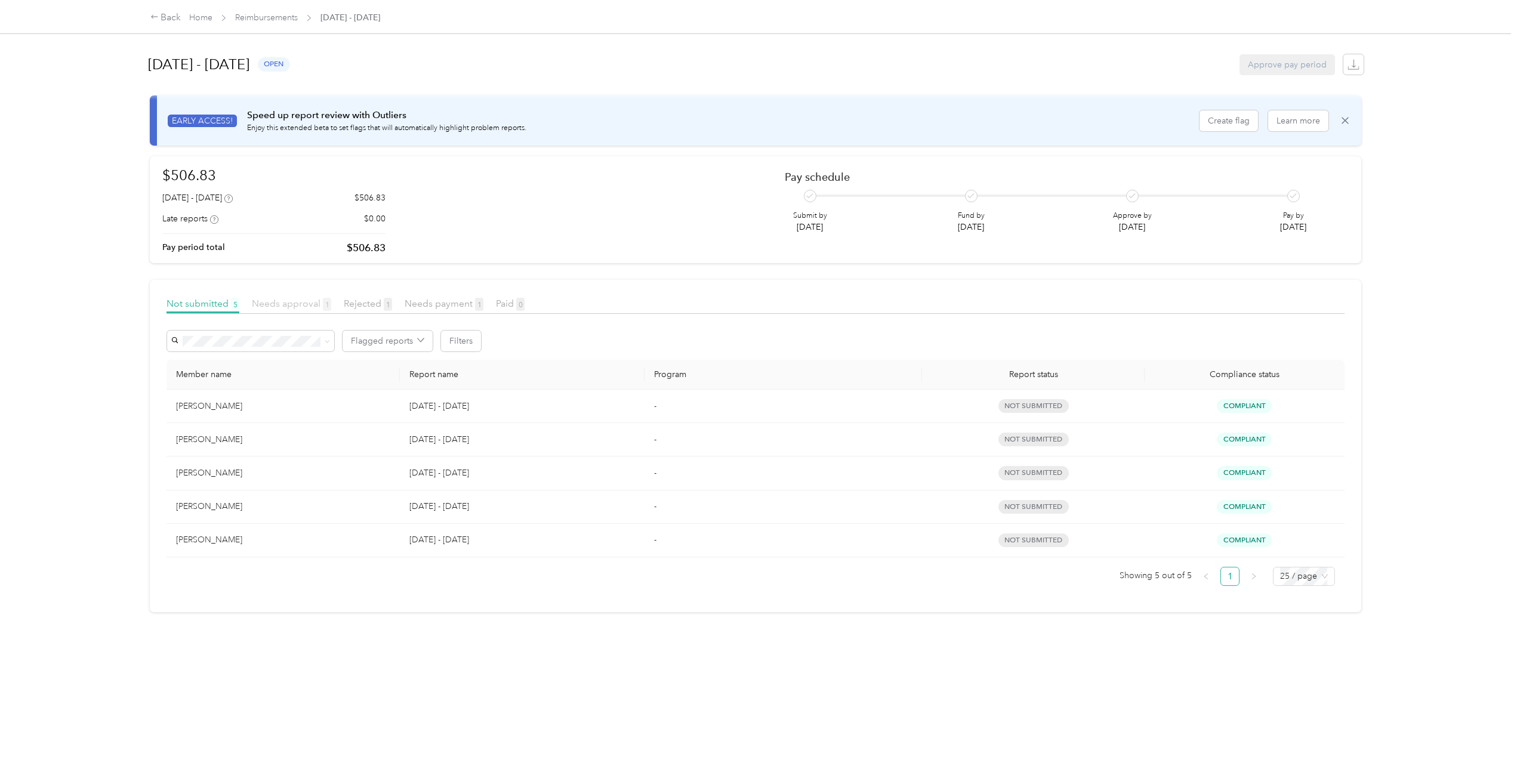
click at [289, 300] on span "Needs approval 1" at bounding box center [291, 303] width 79 height 11
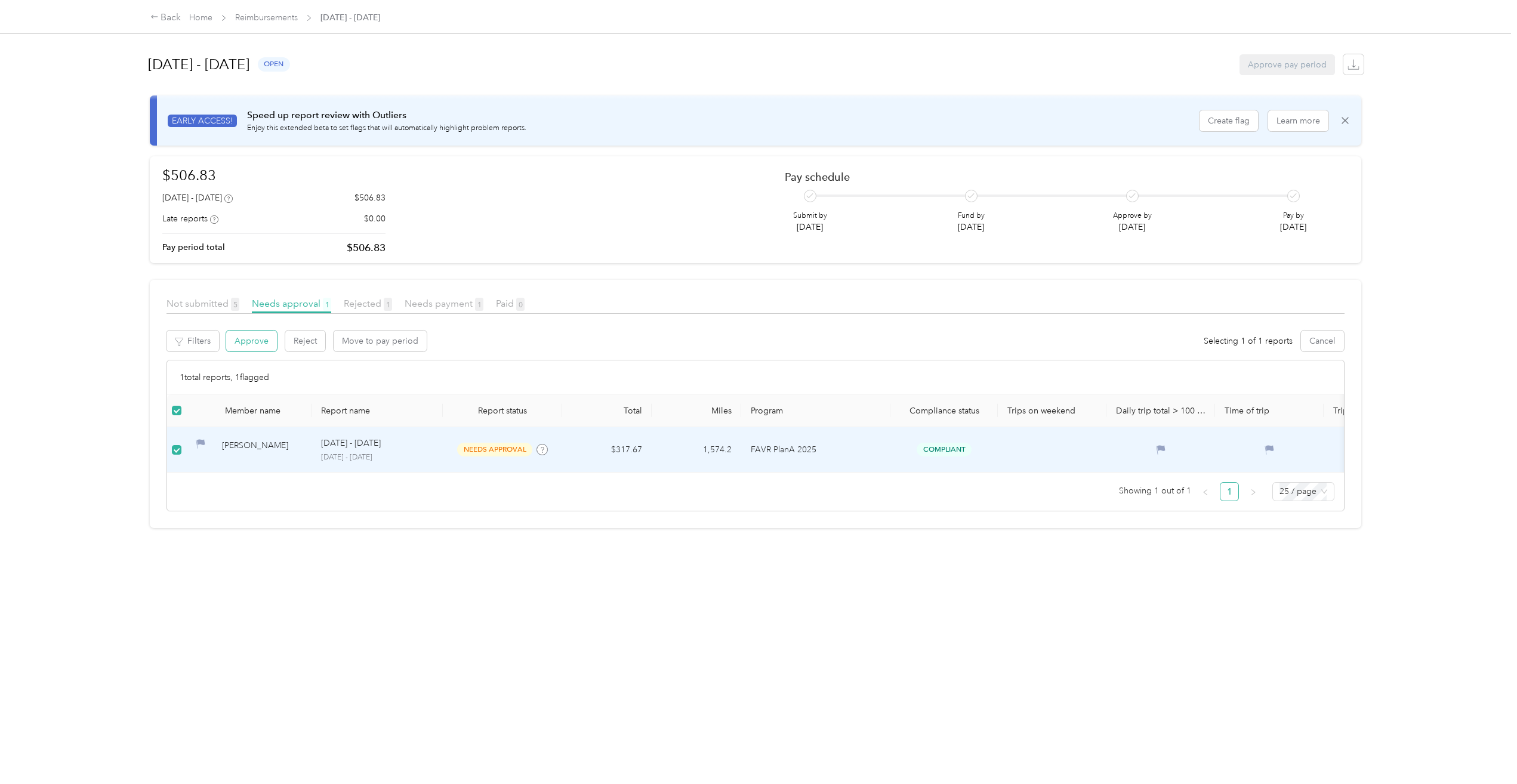
click at [243, 340] on button "Approve" at bounding box center [252, 340] width 51 height 21
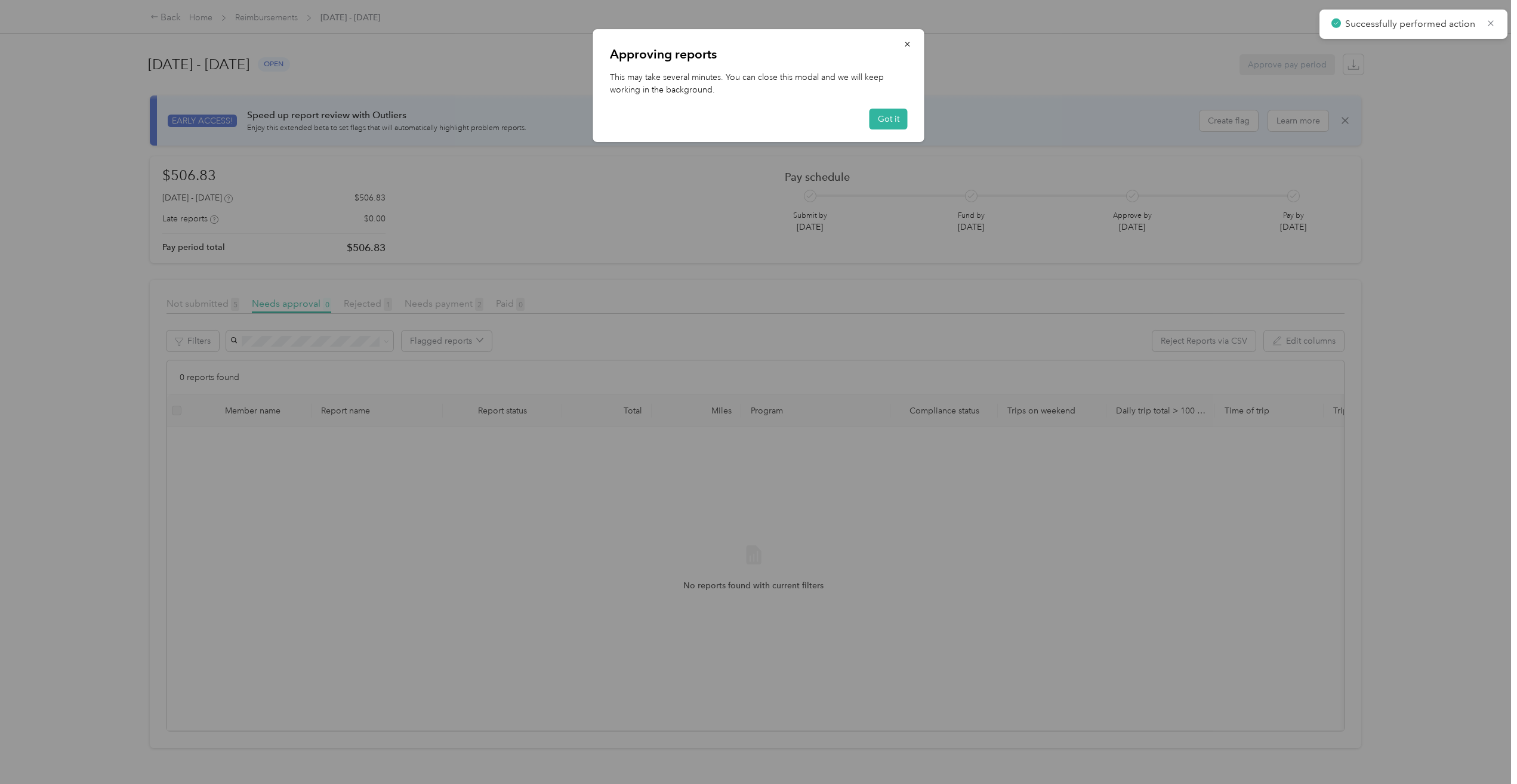
click at [518, 446] on div at bounding box center [758, 392] width 1517 height 784
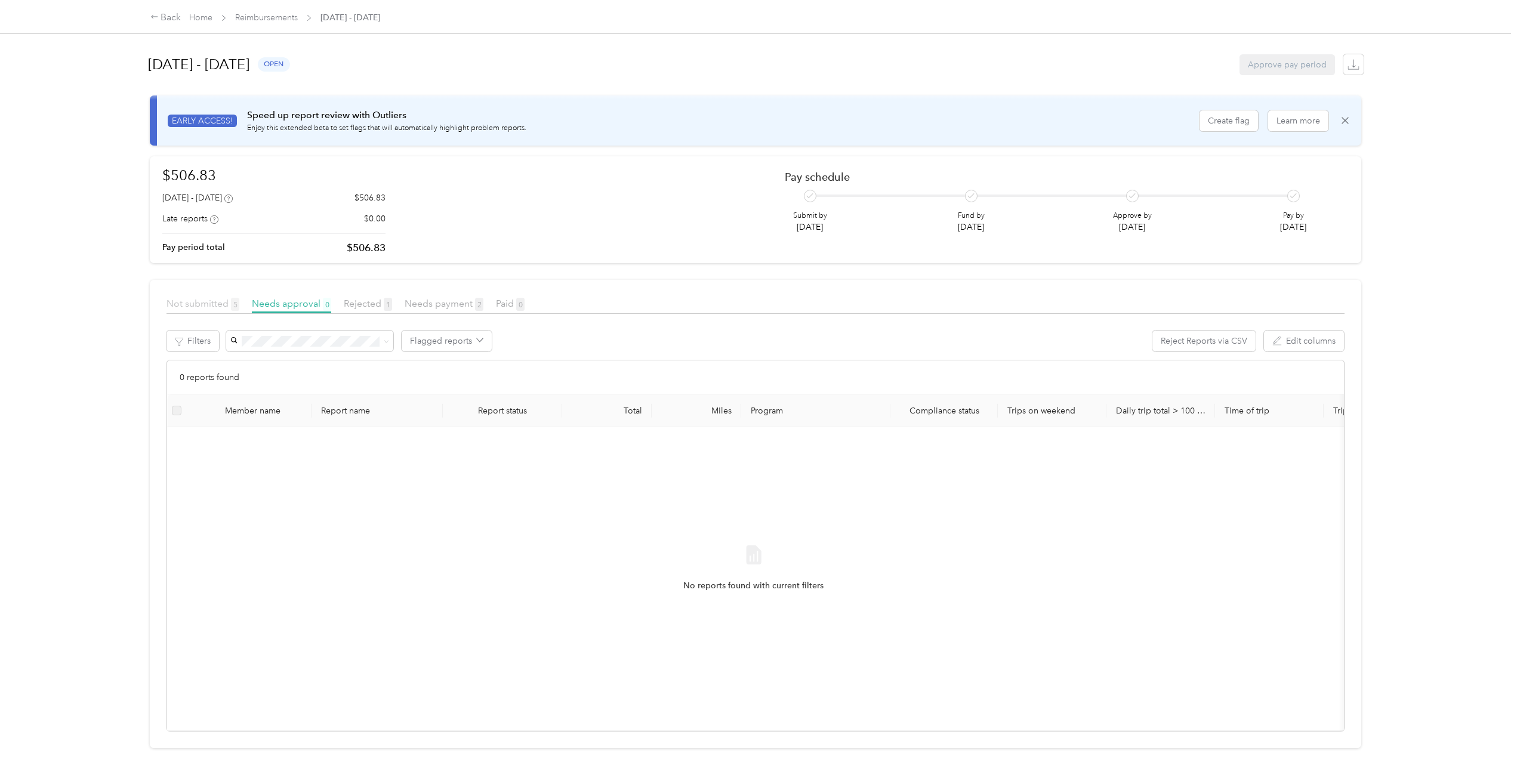
click at [199, 302] on span "Not submitted 5" at bounding box center [203, 303] width 72 height 11
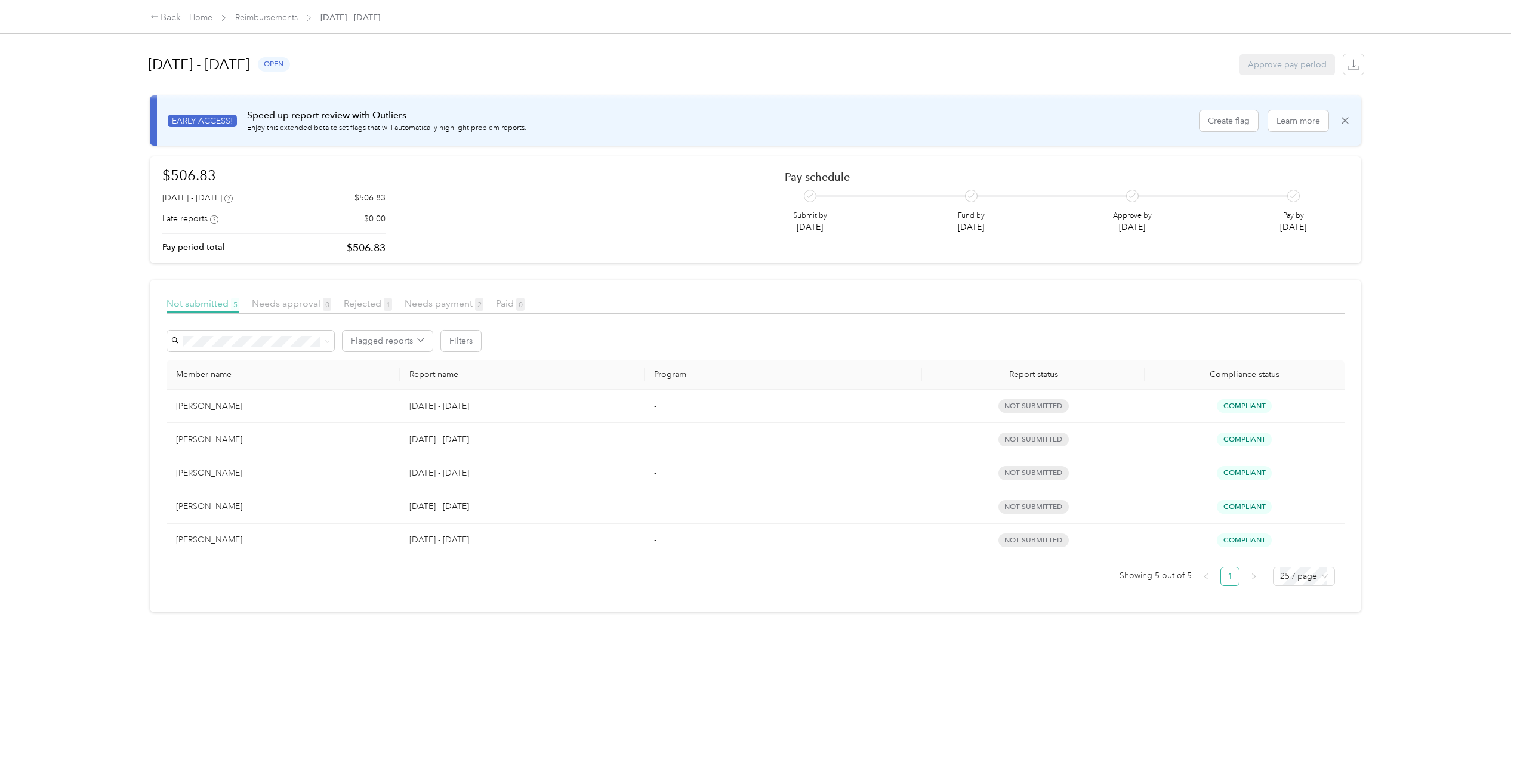
click at [215, 305] on span "Not submitted 5" at bounding box center [203, 303] width 72 height 11
click at [337, 589] on div "Member name Report name Program Report status Compliance status James Ramey Sep…" at bounding box center [755, 477] width 1178 height 236
click at [277, 18] on link "Reimbursements" at bounding box center [266, 17] width 62 height 10
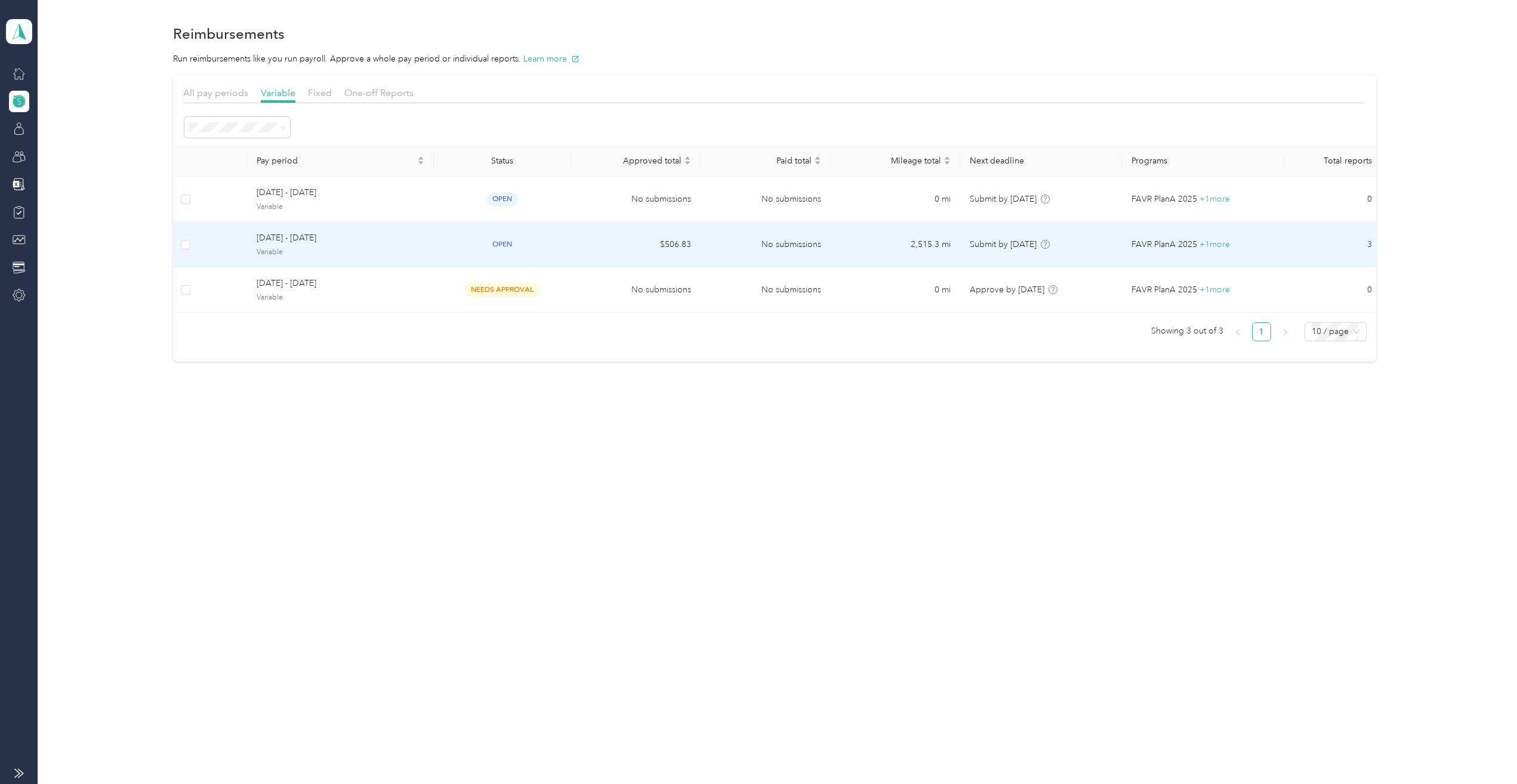
click at [322, 256] on span "Variable" at bounding box center [340, 252] width 167 height 11
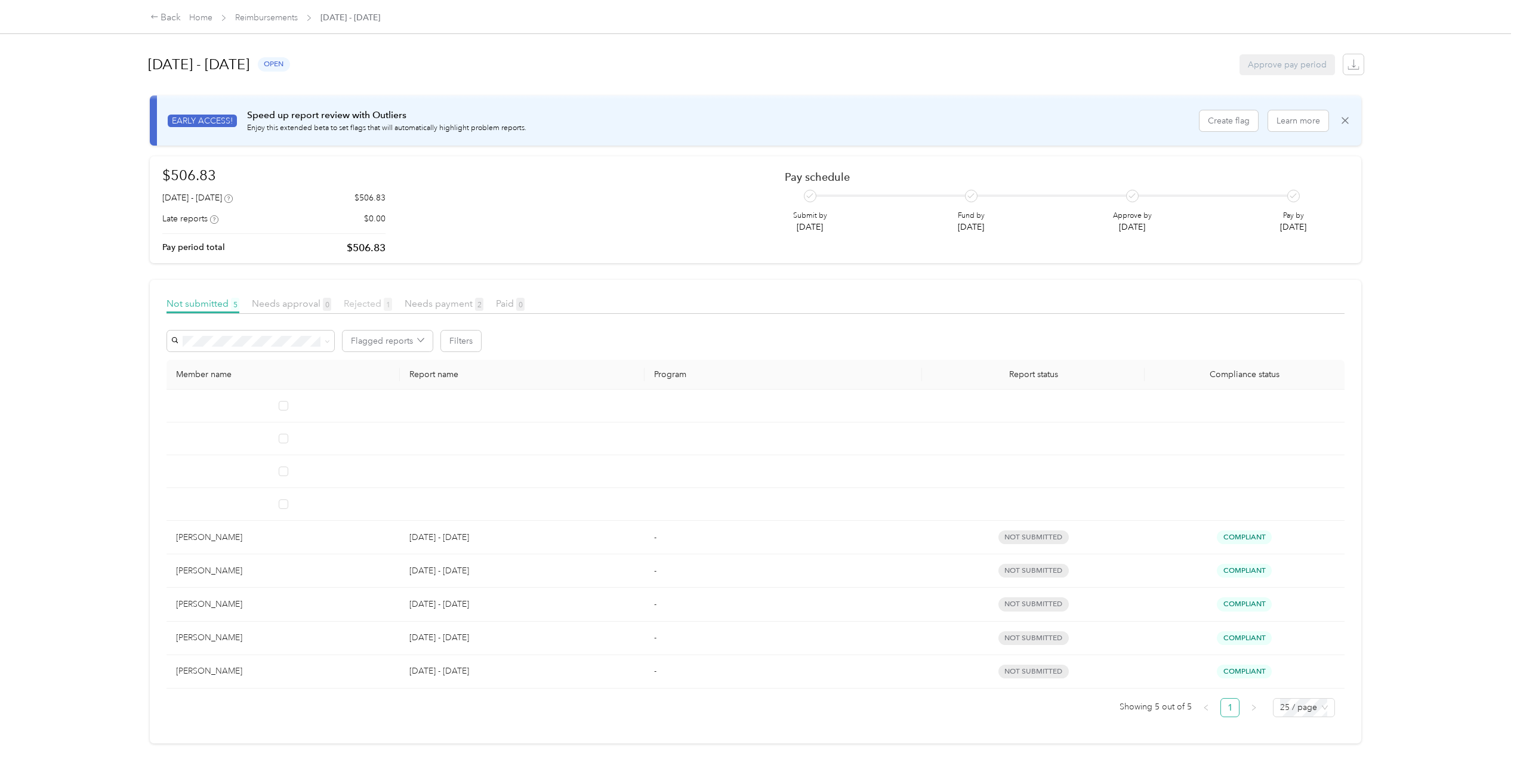
click at [377, 306] on span "Rejected 1" at bounding box center [368, 303] width 48 height 11
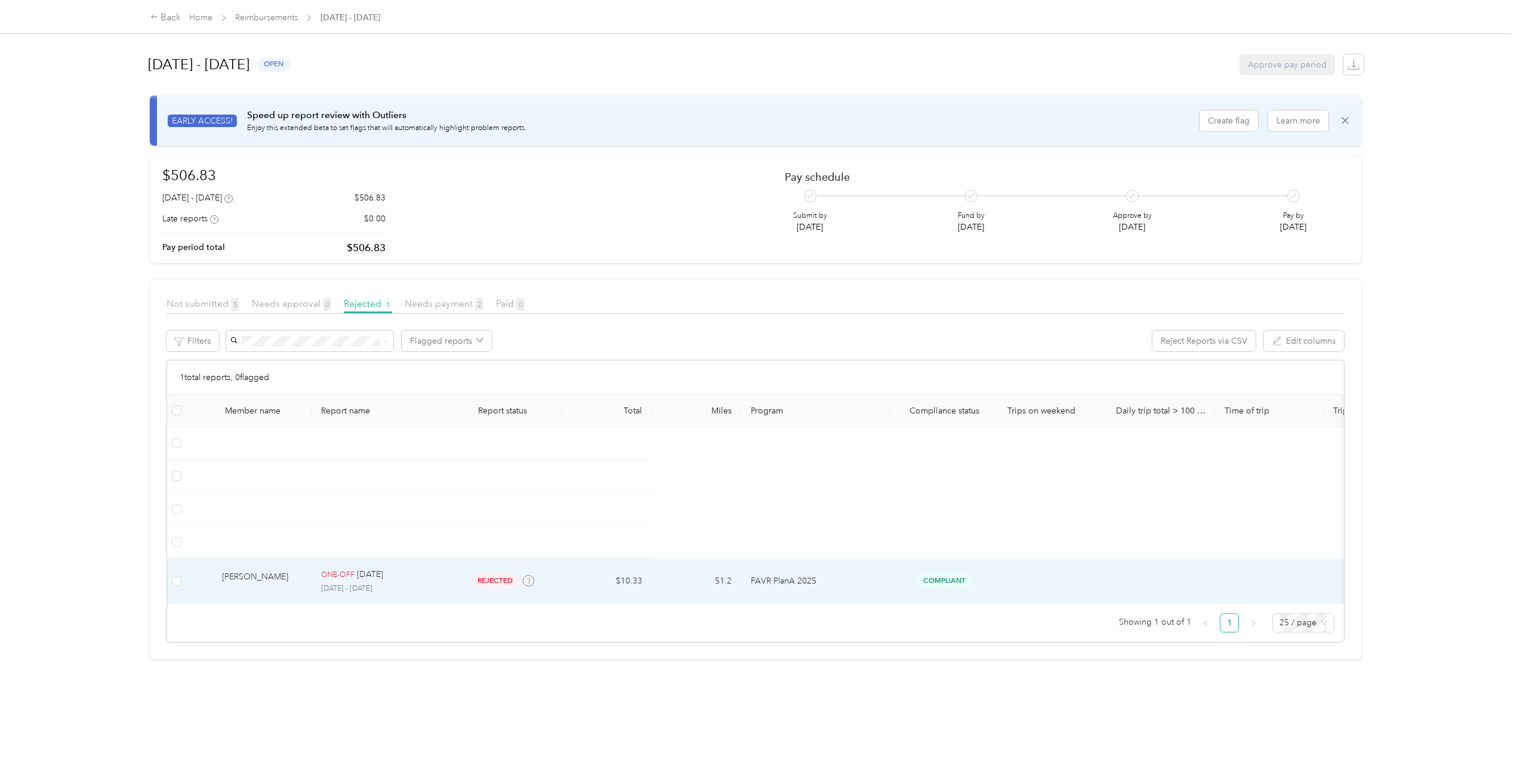
click at [392, 587] on p "[DATE] - [DATE]" at bounding box center [377, 589] width 112 height 11
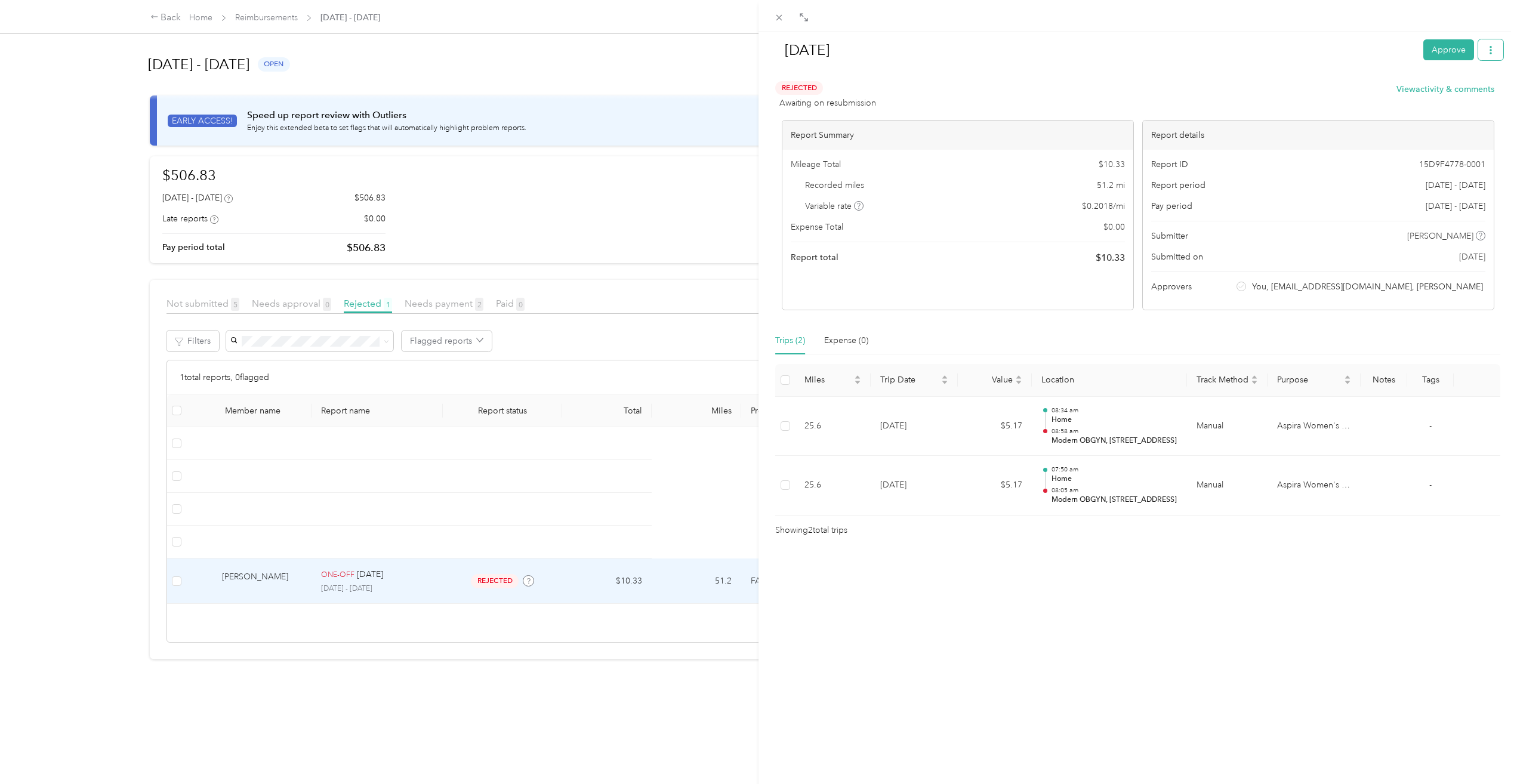
click at [1486, 50] on icon "button" at bounding box center [1490, 50] width 8 height 8
click at [905, 620] on div "Aug 2025 Approve Rejected Awaiting on resubmission View activity & comments Rep…" at bounding box center [1138, 424] width 758 height 784
click at [306, 303] on div "Aug 2025 Approve Rejected Awaiting on resubmission View activity & comments Rep…" at bounding box center [758, 392] width 1517 height 784
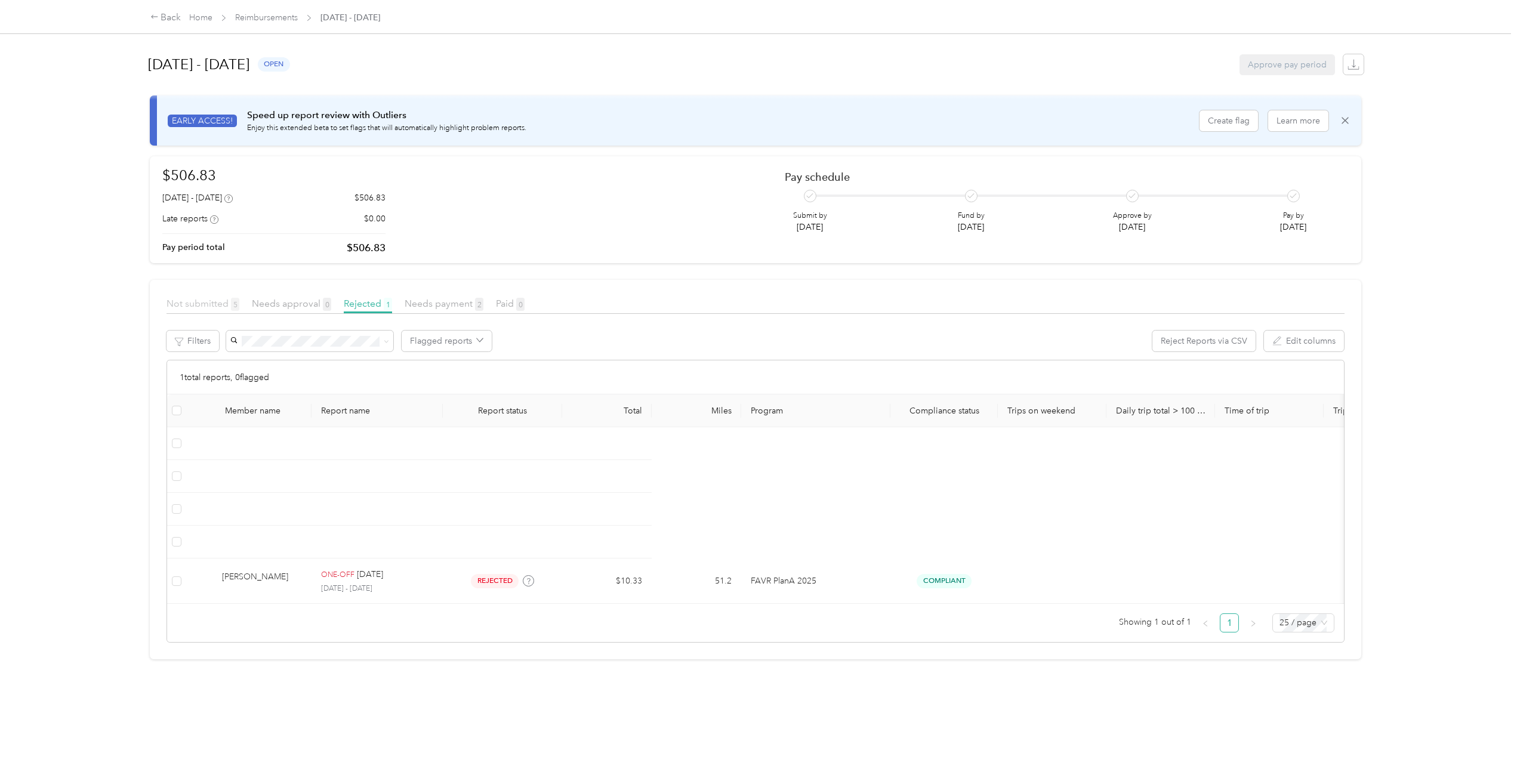
click at [204, 303] on span "Not submitted 5" at bounding box center [203, 303] width 72 height 11
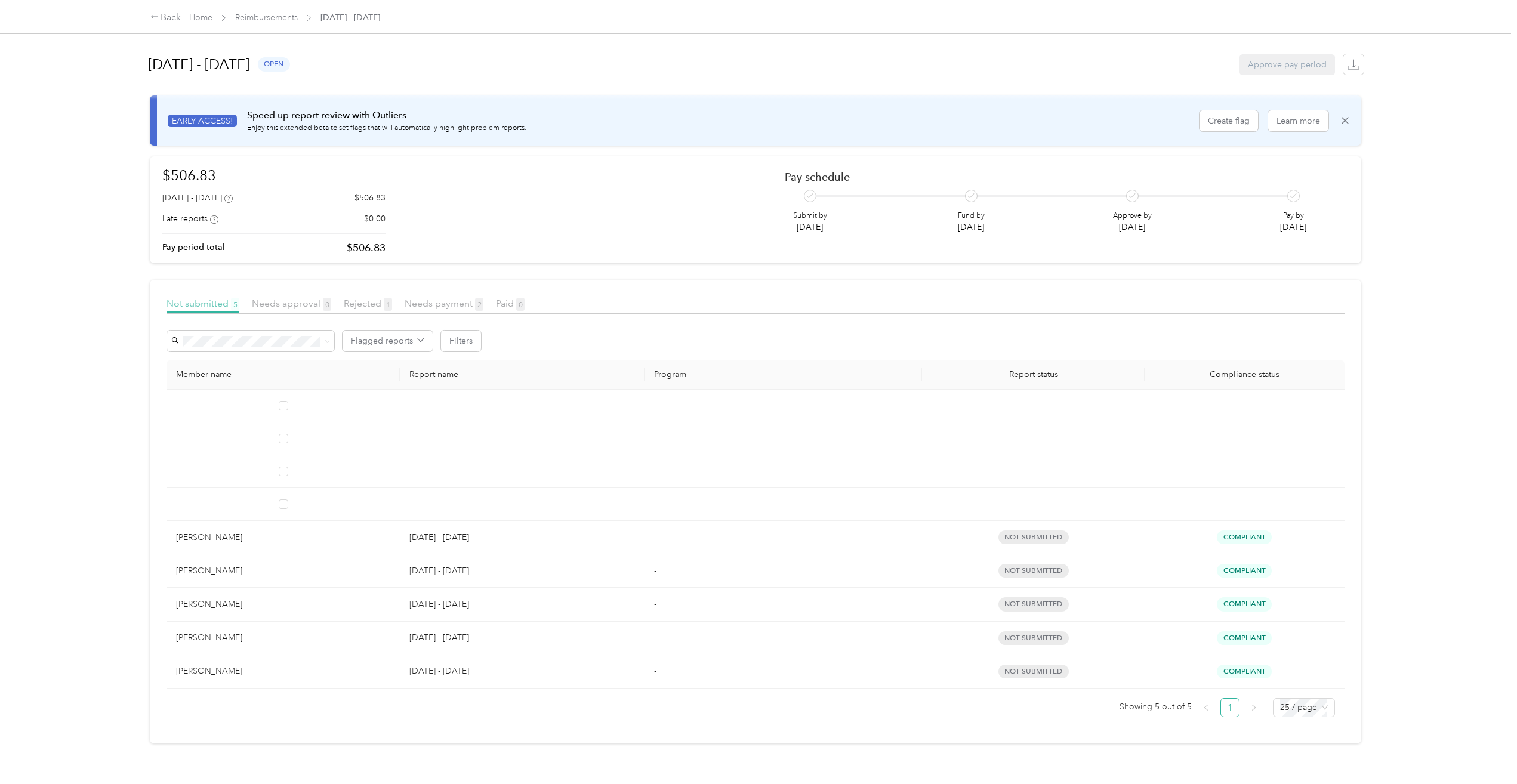
click at [212, 305] on span "Not submitted 5" at bounding box center [203, 303] width 72 height 11
click at [1344, 119] on icon at bounding box center [1345, 121] width 12 height 12
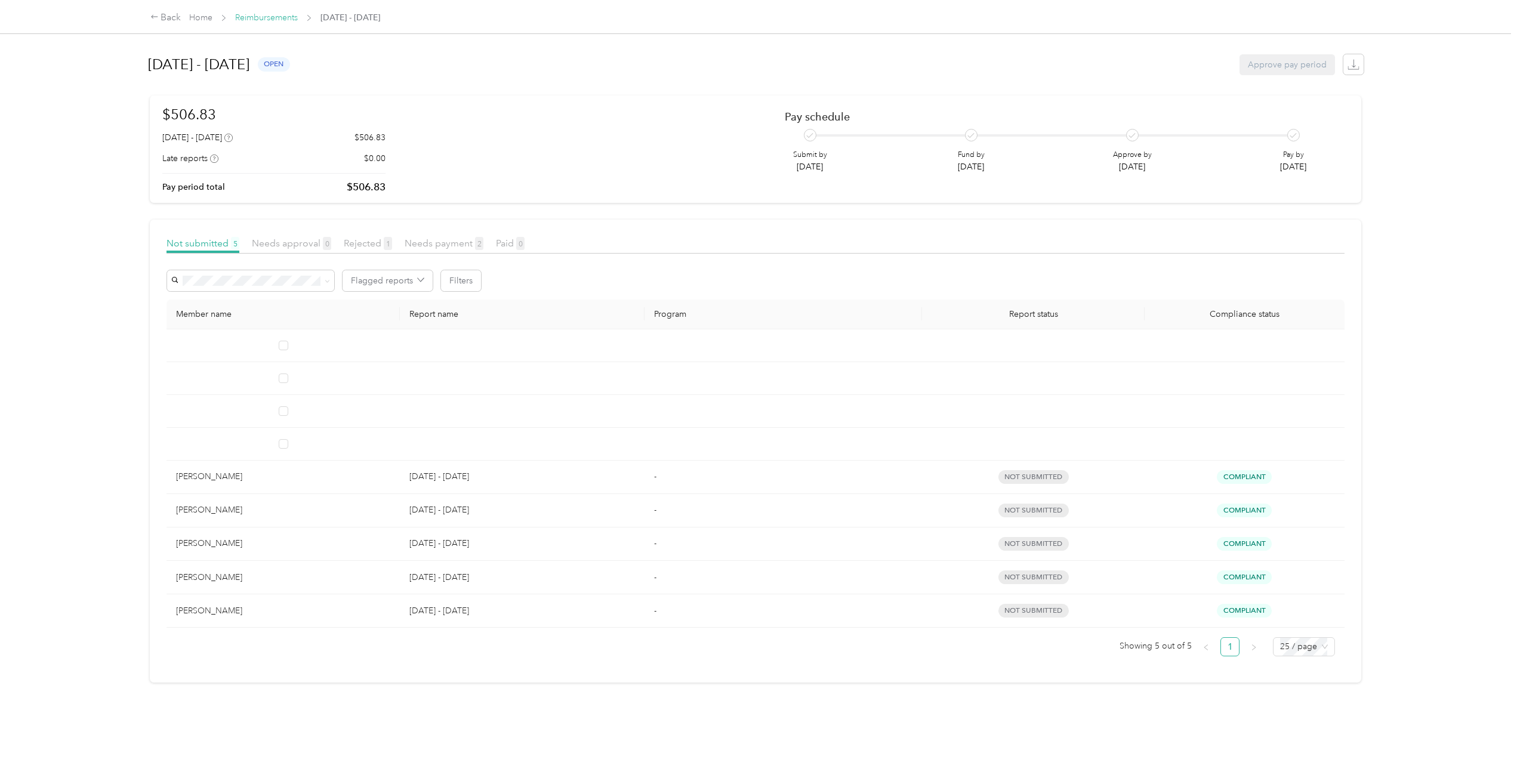
click at [283, 17] on link "Reimbursements" at bounding box center [266, 17] width 62 height 10
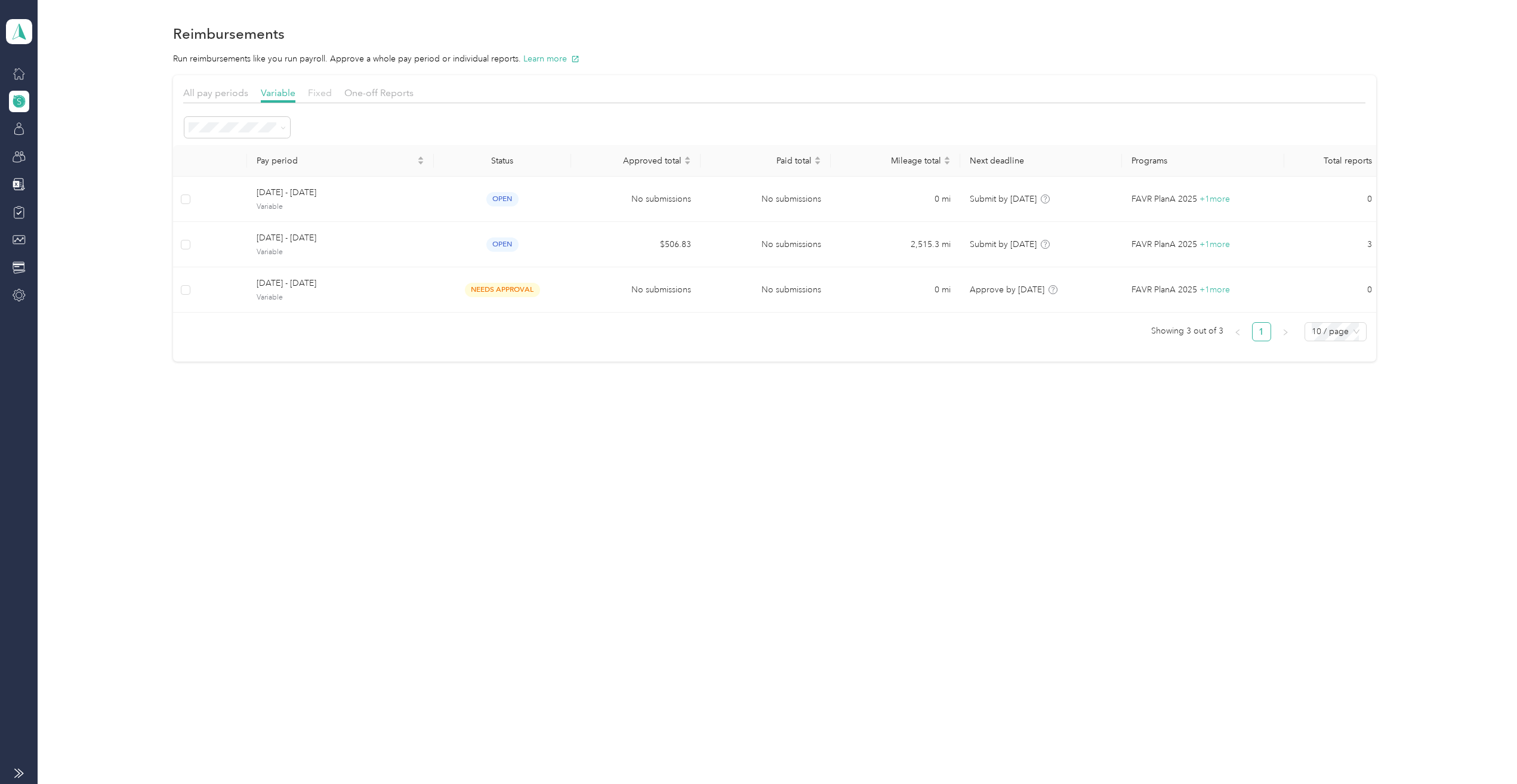
click at [320, 93] on span "Fixed" at bounding box center [320, 93] width 24 height 11
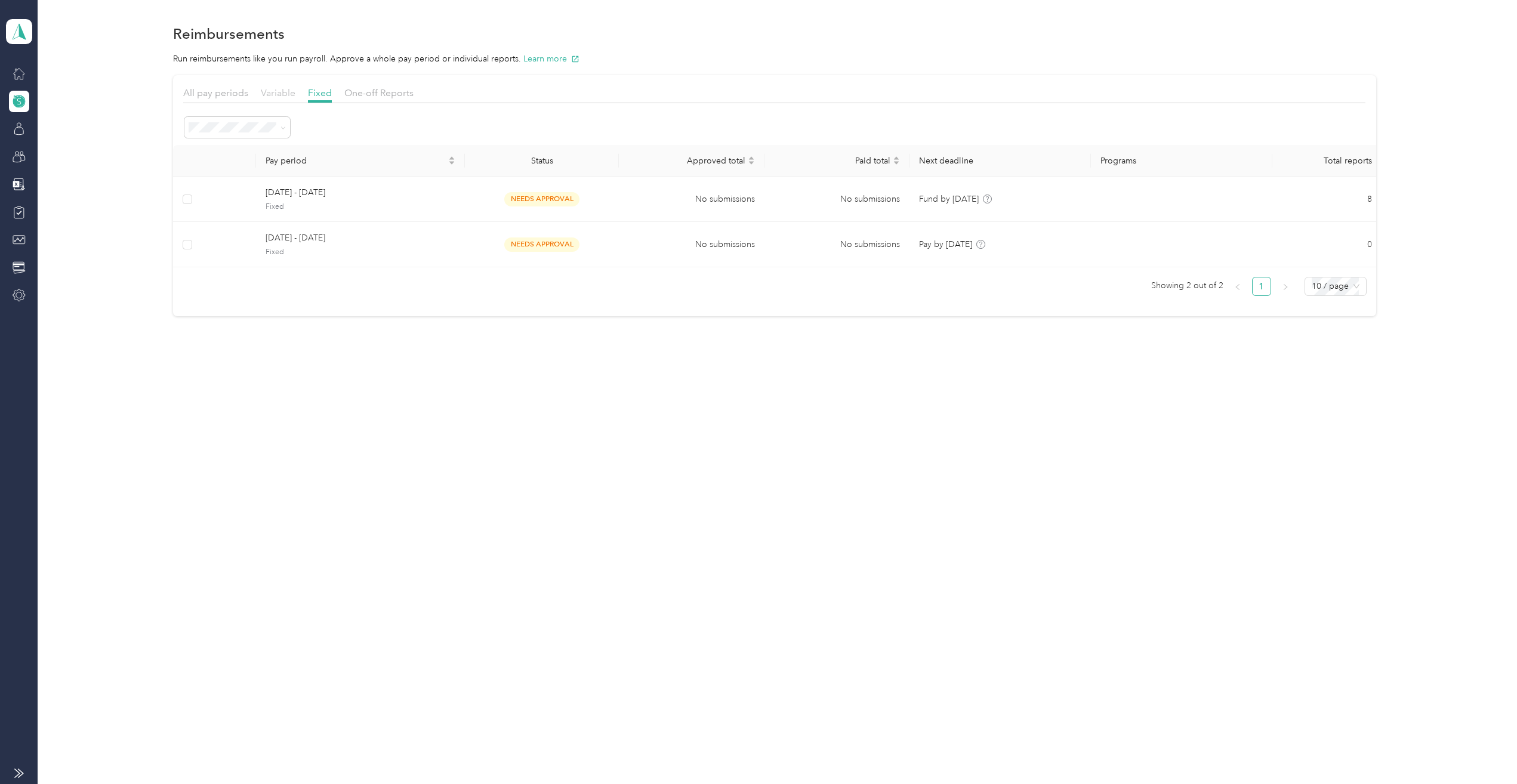
click at [279, 91] on span "Variable" at bounding box center [278, 93] width 35 height 11
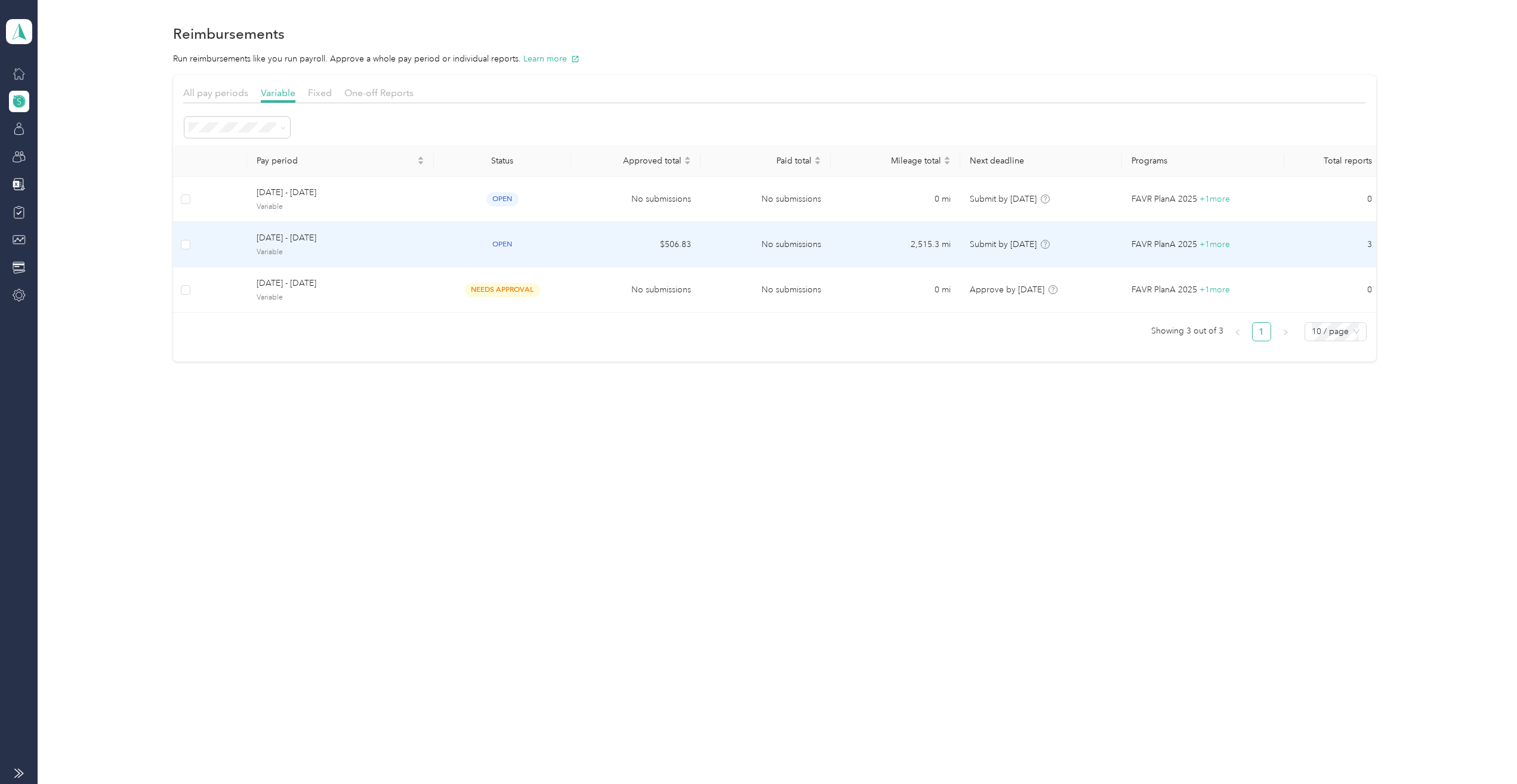
click at [320, 243] on span "[DATE] - [DATE]" at bounding box center [340, 238] width 167 height 13
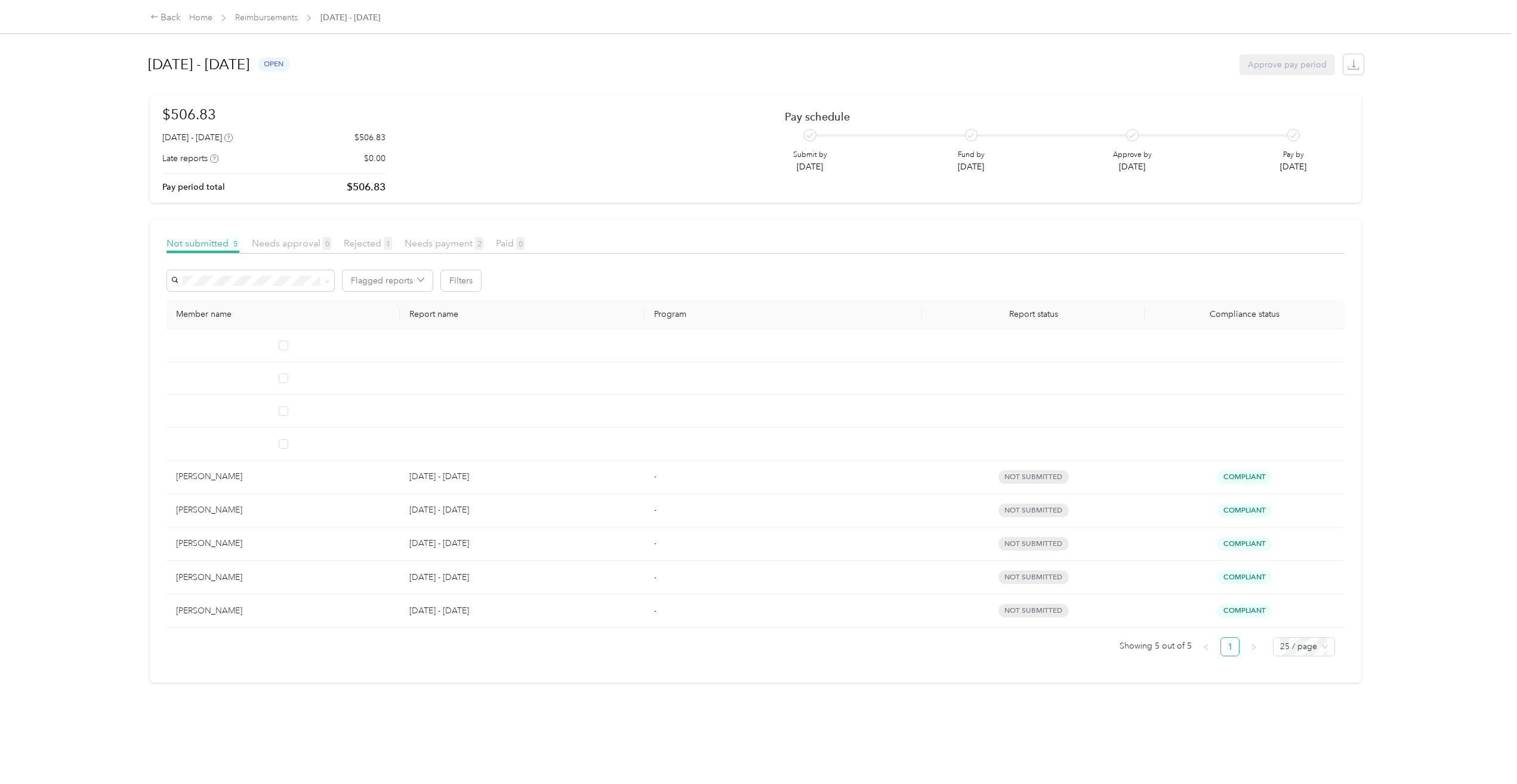
click at [314, 379] on td at bounding box center [283, 379] width 234 height 33
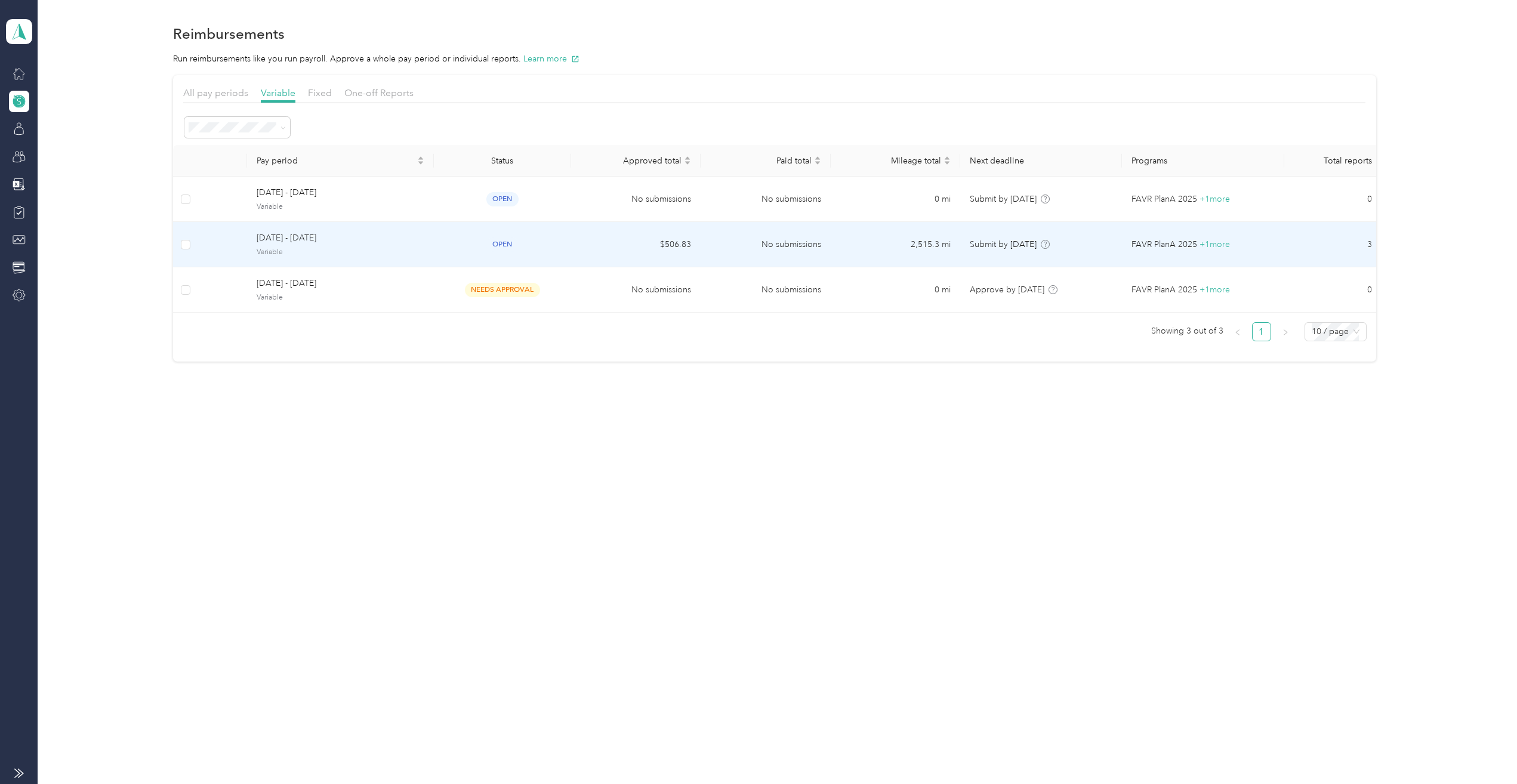
click at [377, 243] on span "[DATE] - [DATE]" at bounding box center [340, 238] width 167 height 13
click at [265, 242] on span "[DATE] - [DATE]" at bounding box center [340, 238] width 167 height 13
